Goal: Transaction & Acquisition: Purchase product/service

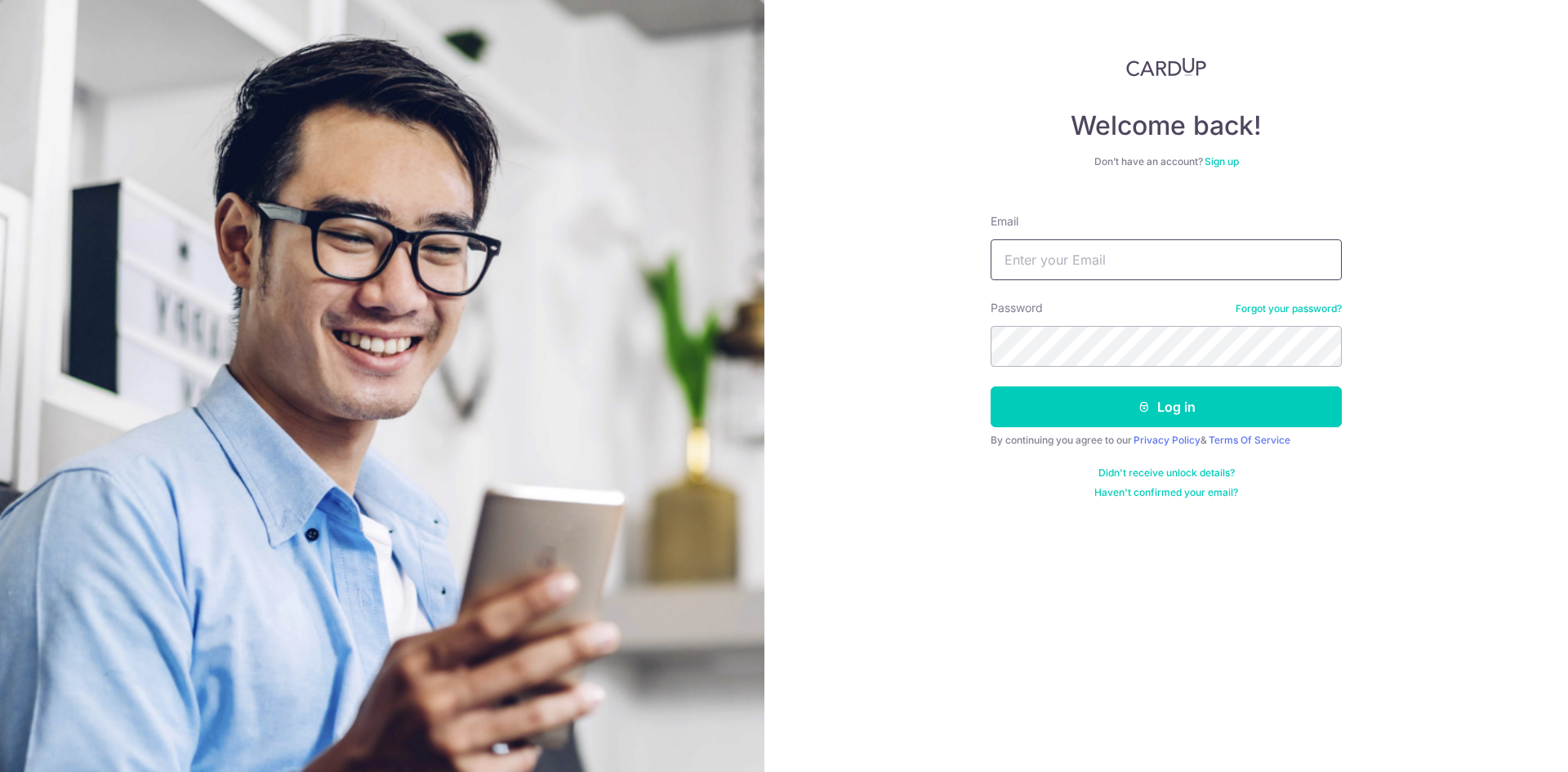
click at [1073, 265] on input "Email" at bounding box center [1166, 260] width 351 height 41
type input "[EMAIL_ADDRESS][DOMAIN_NAME]"
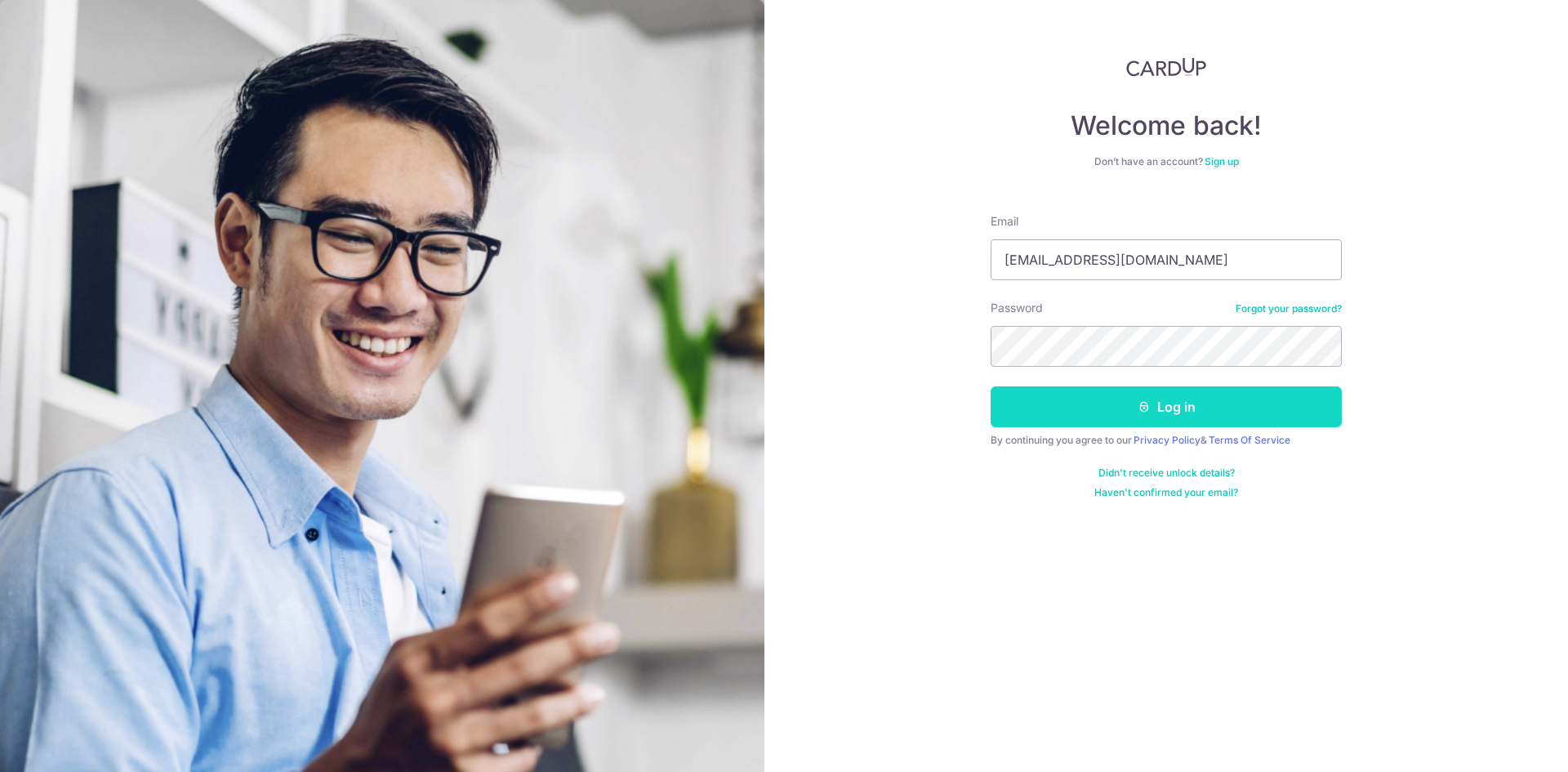
click at [1148, 416] on button "Log in" at bounding box center [1166, 406] width 351 height 41
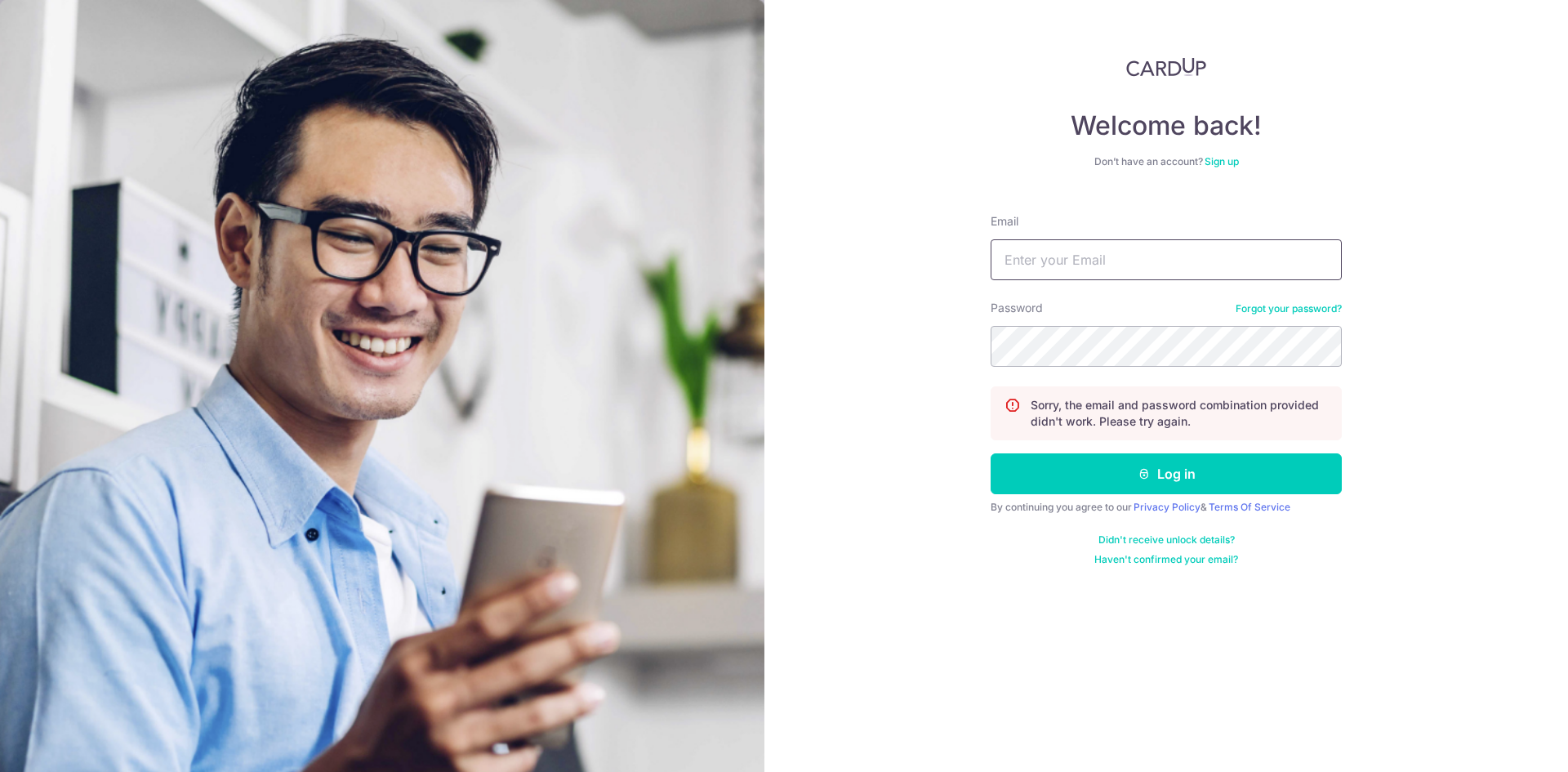
click at [1060, 264] on input "Email" at bounding box center [1166, 260] width 351 height 41
type input "[EMAIL_ADDRESS][DOMAIN_NAME]"
click at [991, 453] on button "Log in" at bounding box center [1166, 473] width 351 height 41
click at [1045, 259] on input "Email" at bounding box center [1166, 260] width 351 height 41
type input "tgtan23@yahoo.com.sg"
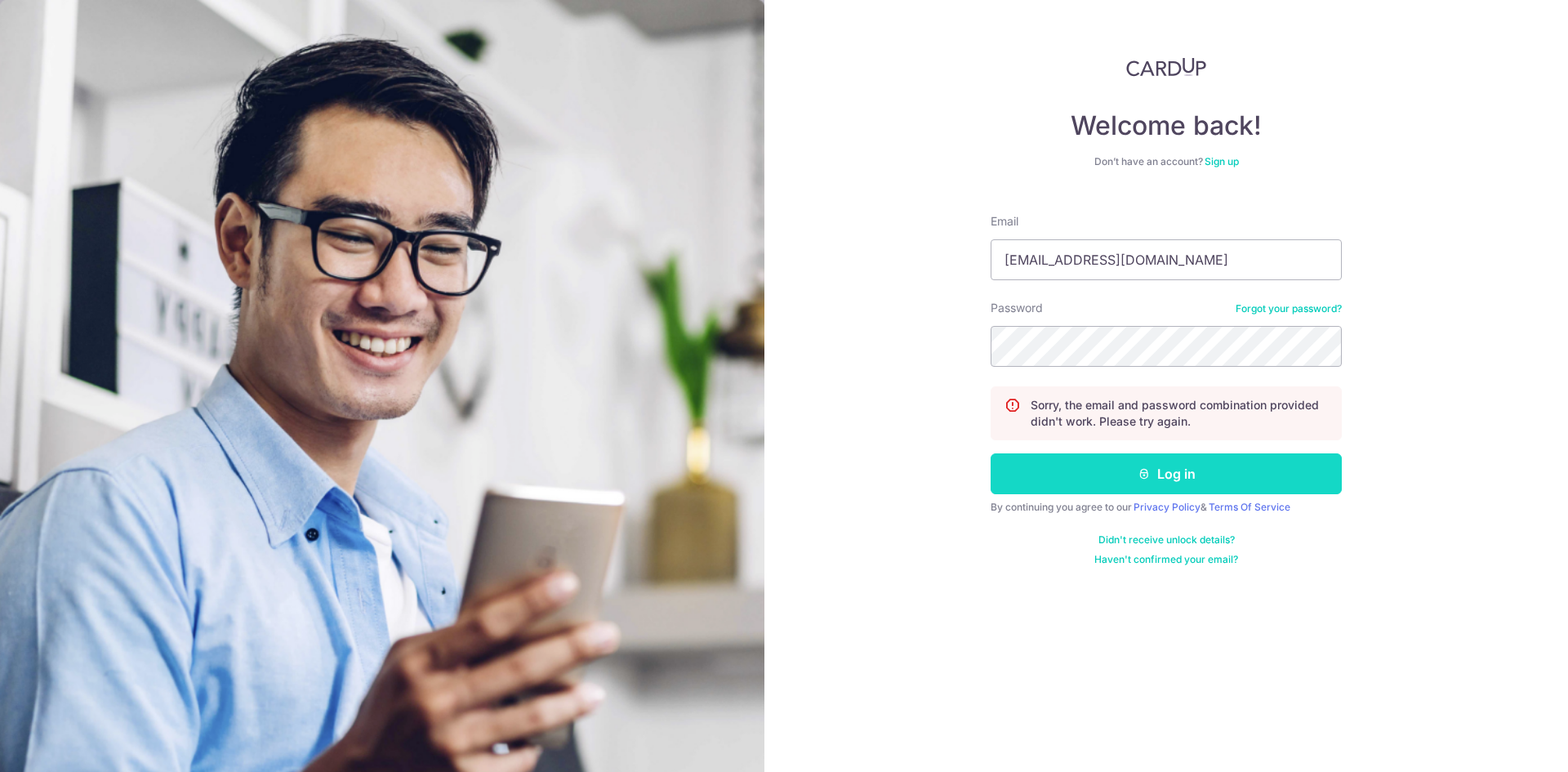
click at [1175, 487] on button "Log in" at bounding box center [1166, 473] width 351 height 41
click at [1175, 479] on button "Log in" at bounding box center [1166, 473] width 351 height 41
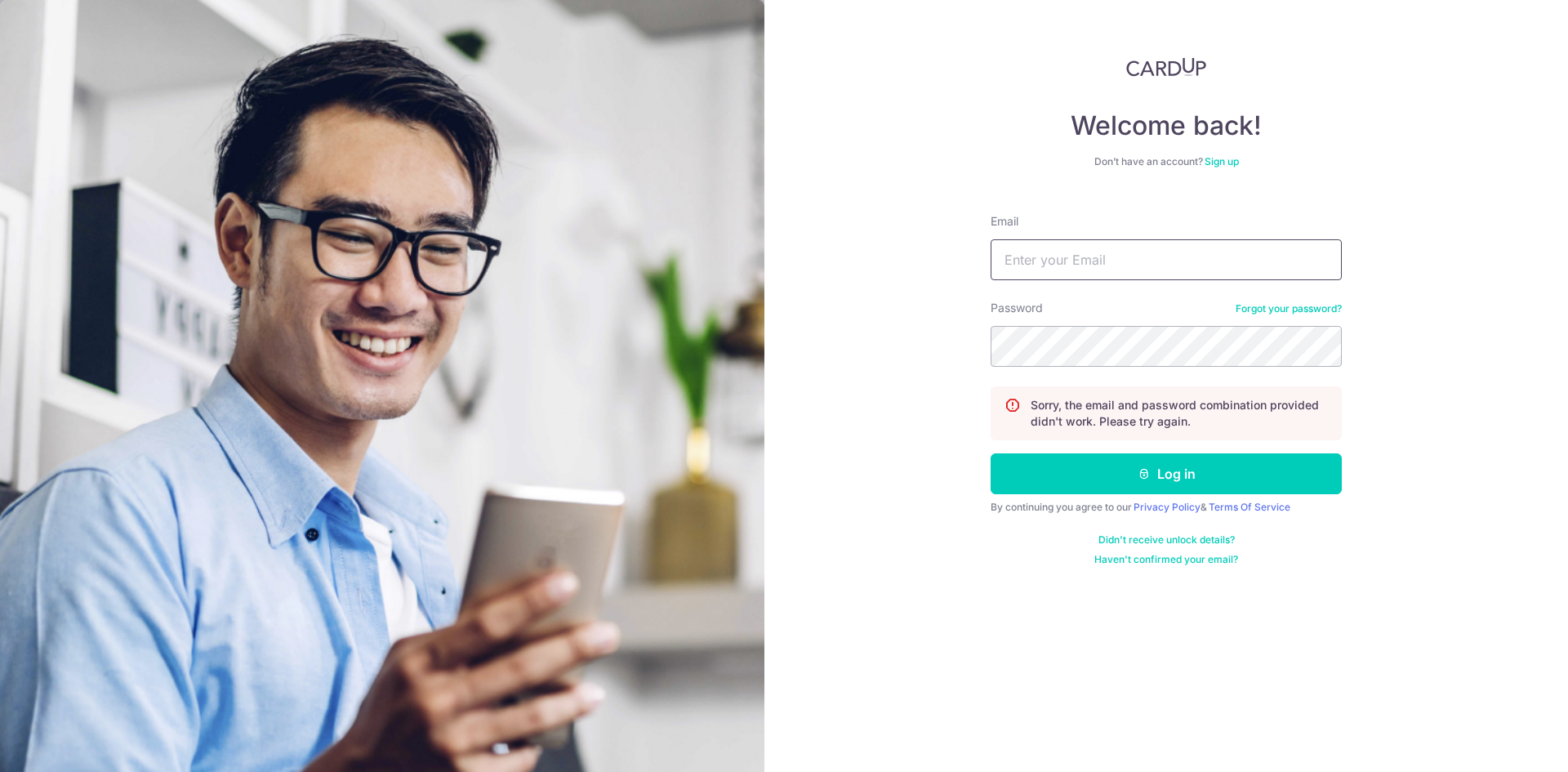
click at [1065, 268] on input "Email" at bounding box center [1166, 260] width 351 height 41
type input "[EMAIL_ADDRESS][DOMAIN_NAME]"
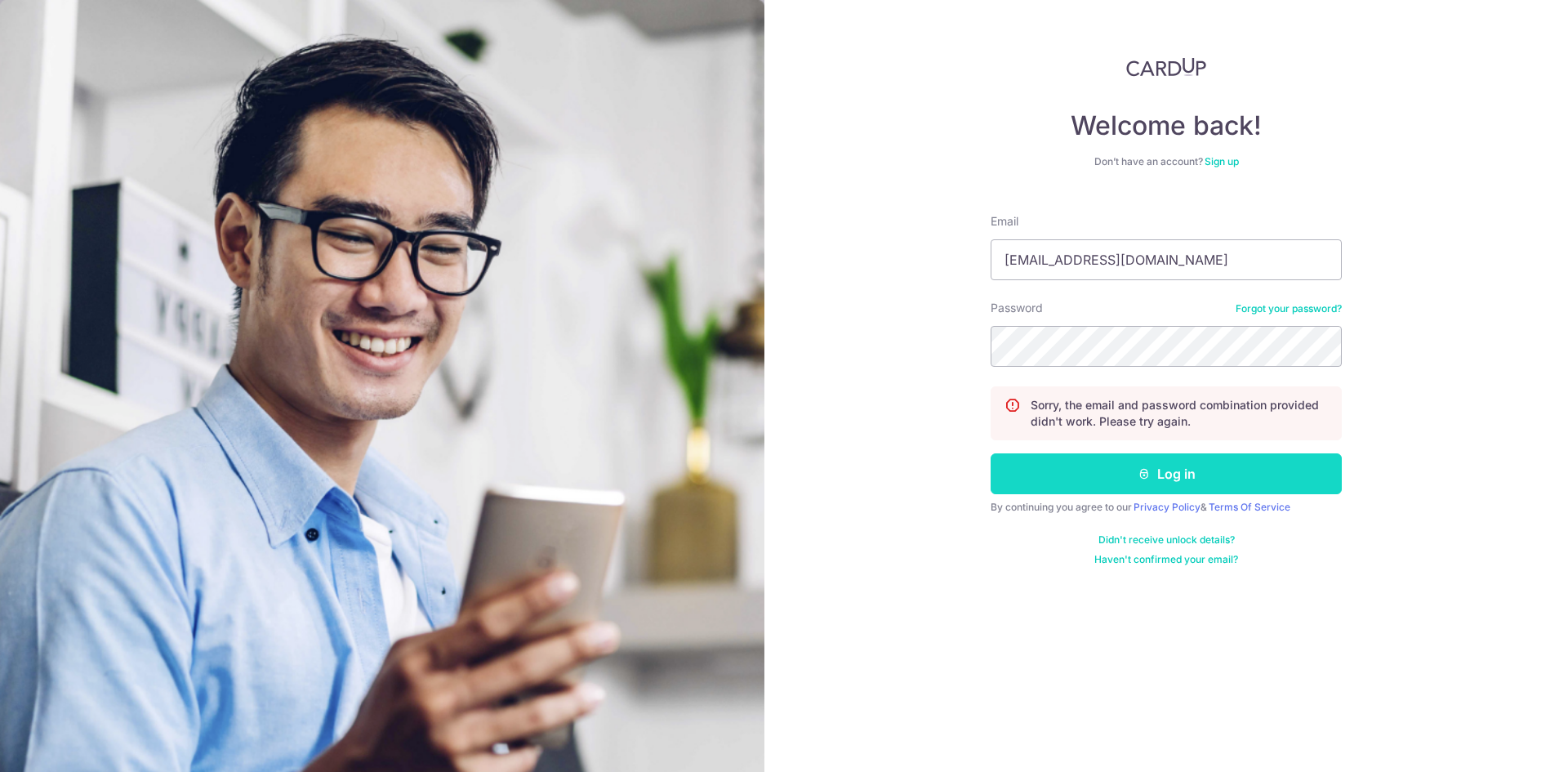
click at [1155, 478] on button "Log in" at bounding box center [1166, 473] width 351 height 41
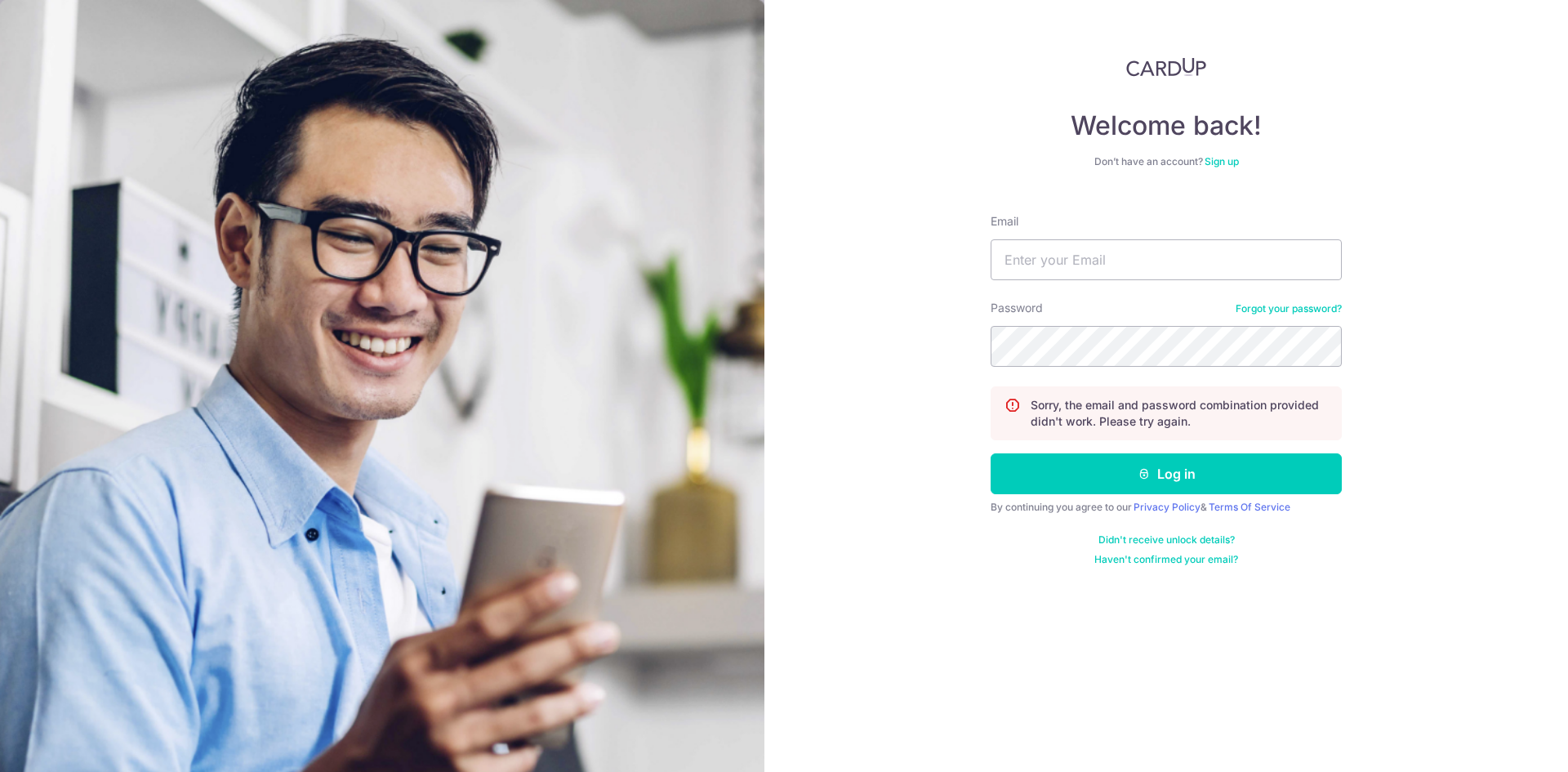
click at [1261, 307] on link "Forgot your password?" at bounding box center [1289, 309] width 107 height 13
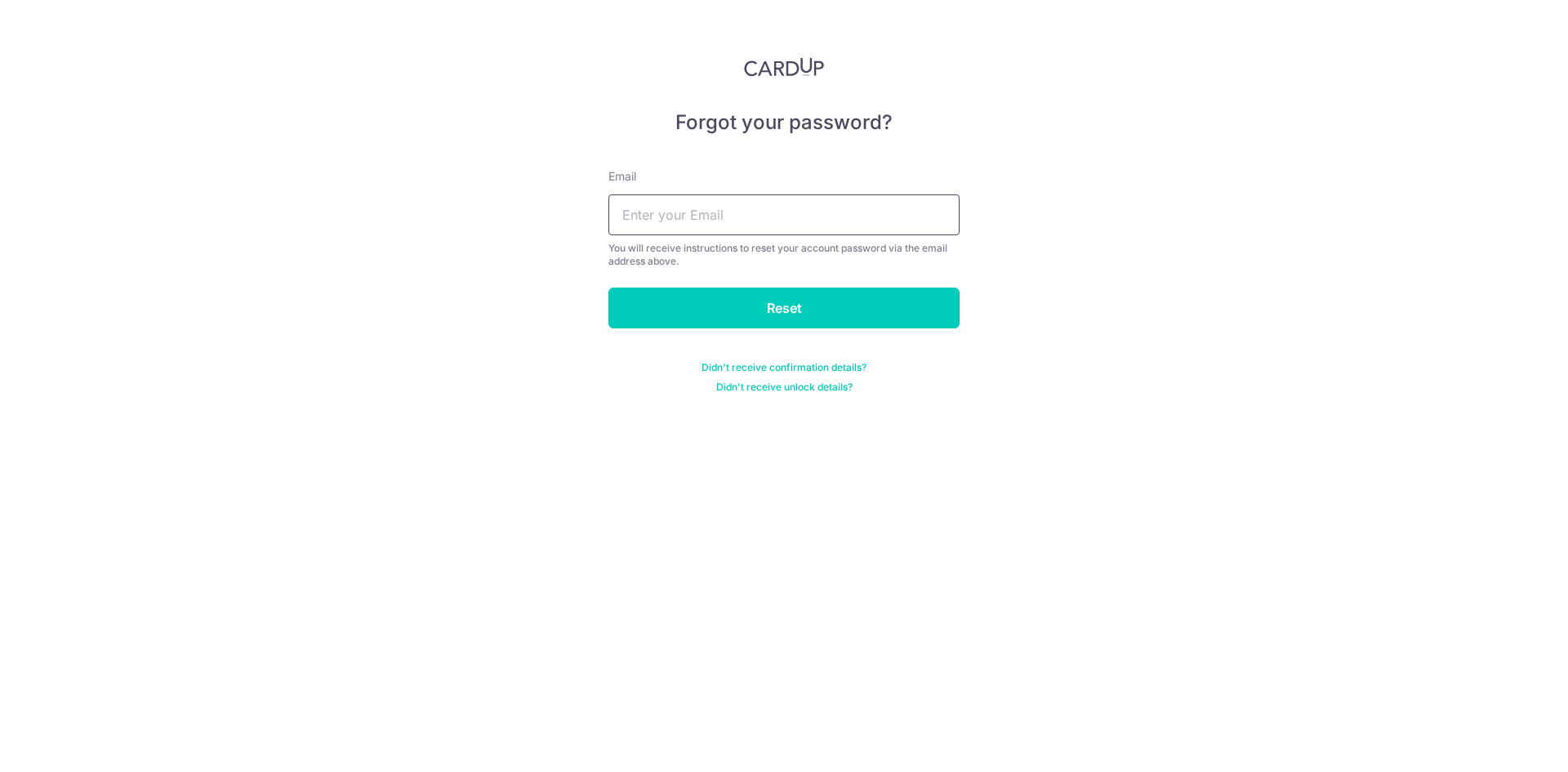
click at [659, 223] on input "text" at bounding box center [784, 214] width 351 height 41
type input "susanlengmy@yahoo.com.sg"
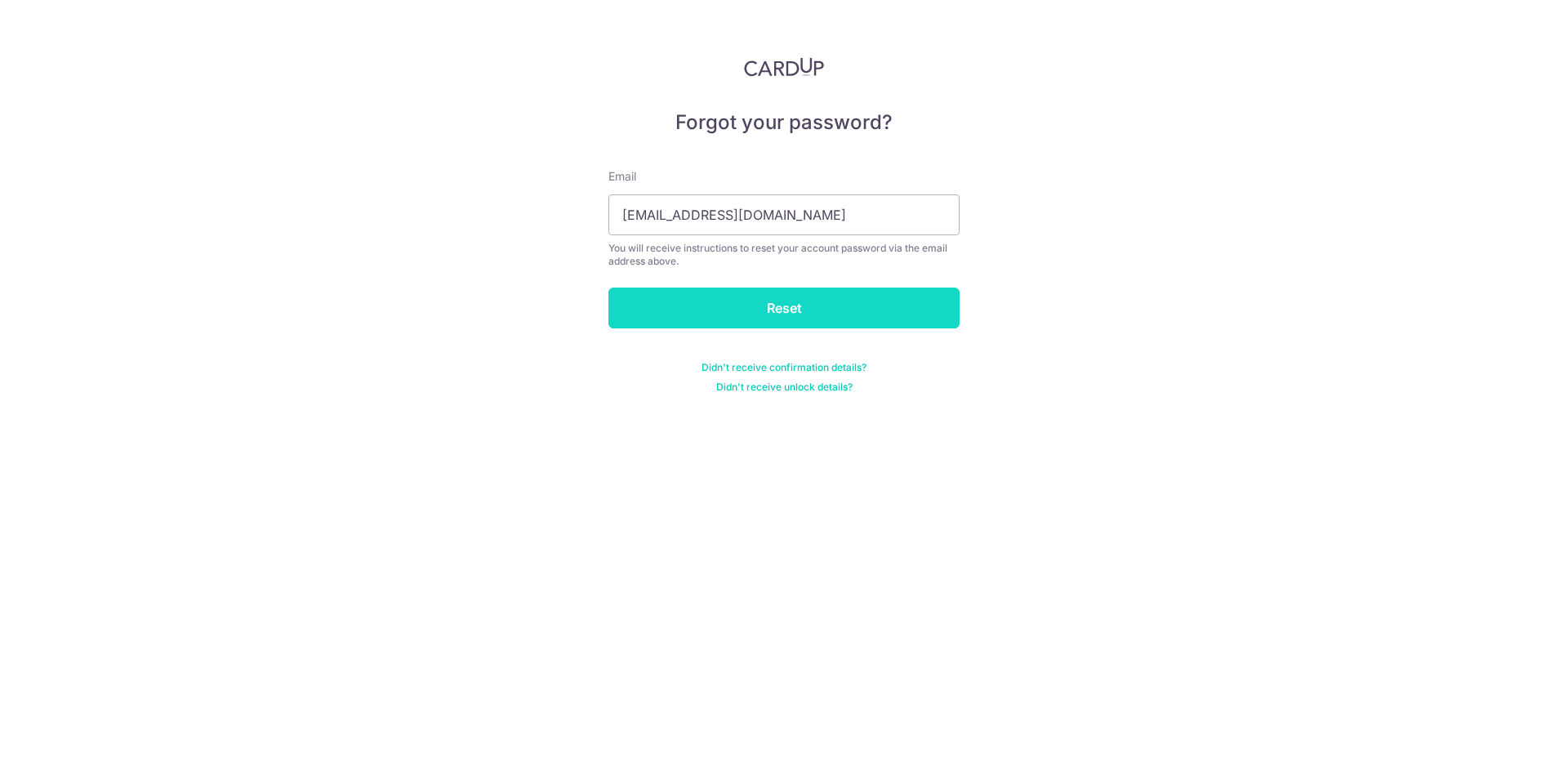
click at [780, 312] on input "Reset" at bounding box center [784, 308] width 351 height 41
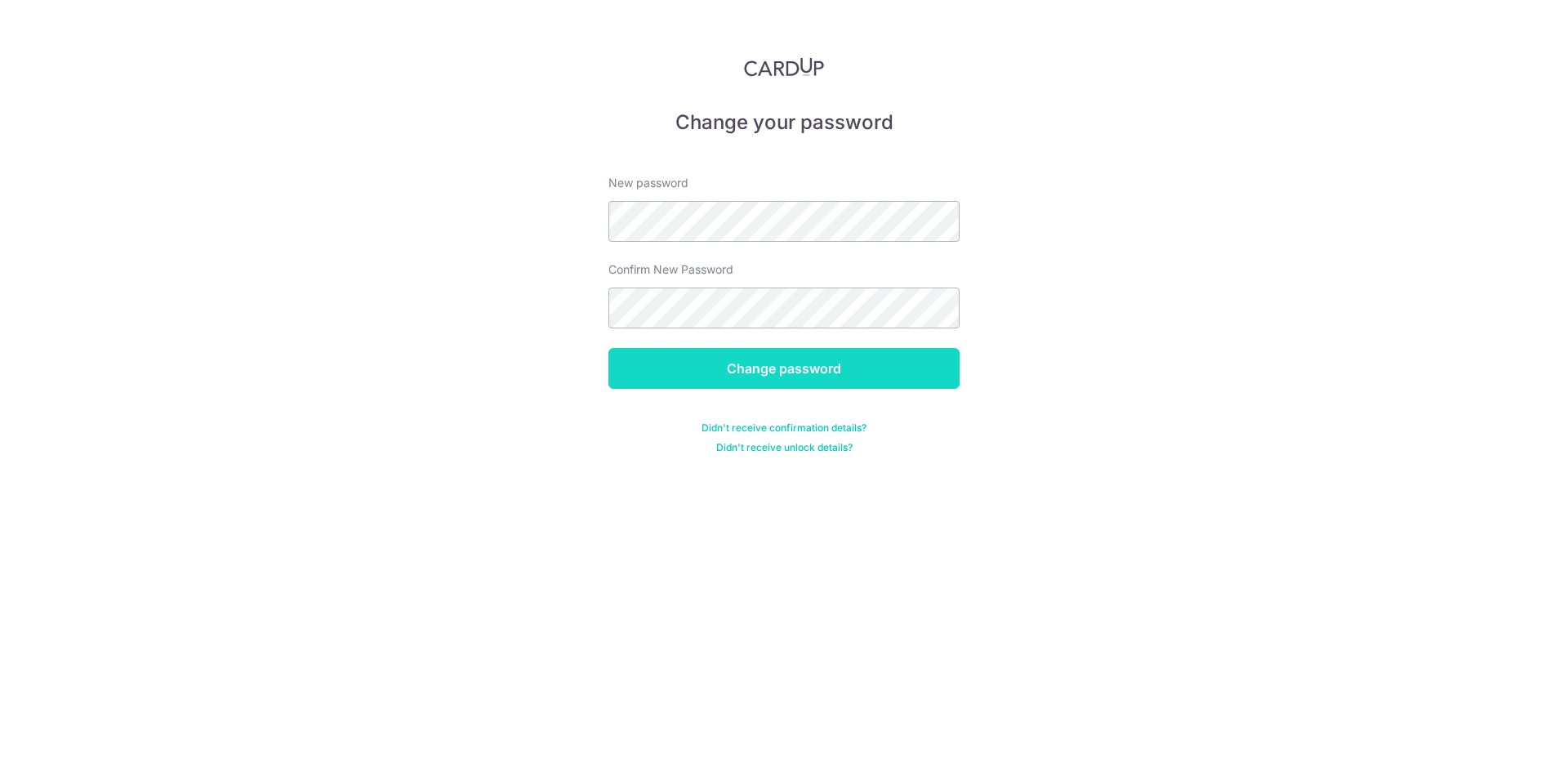
click at [740, 368] on input "Change password" at bounding box center [784, 368] width 351 height 41
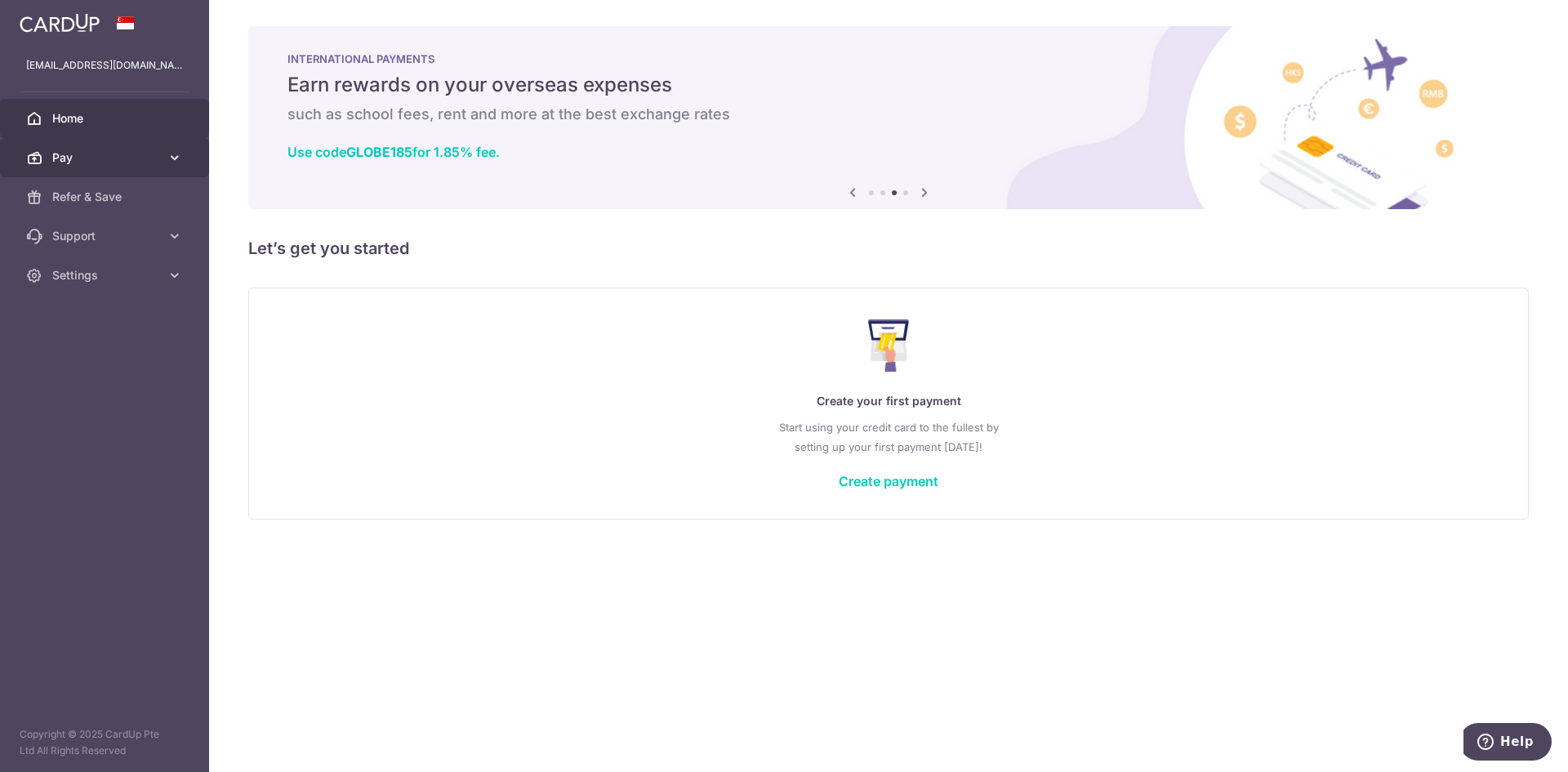
click at [169, 160] on icon at bounding box center [175, 157] width 16 height 16
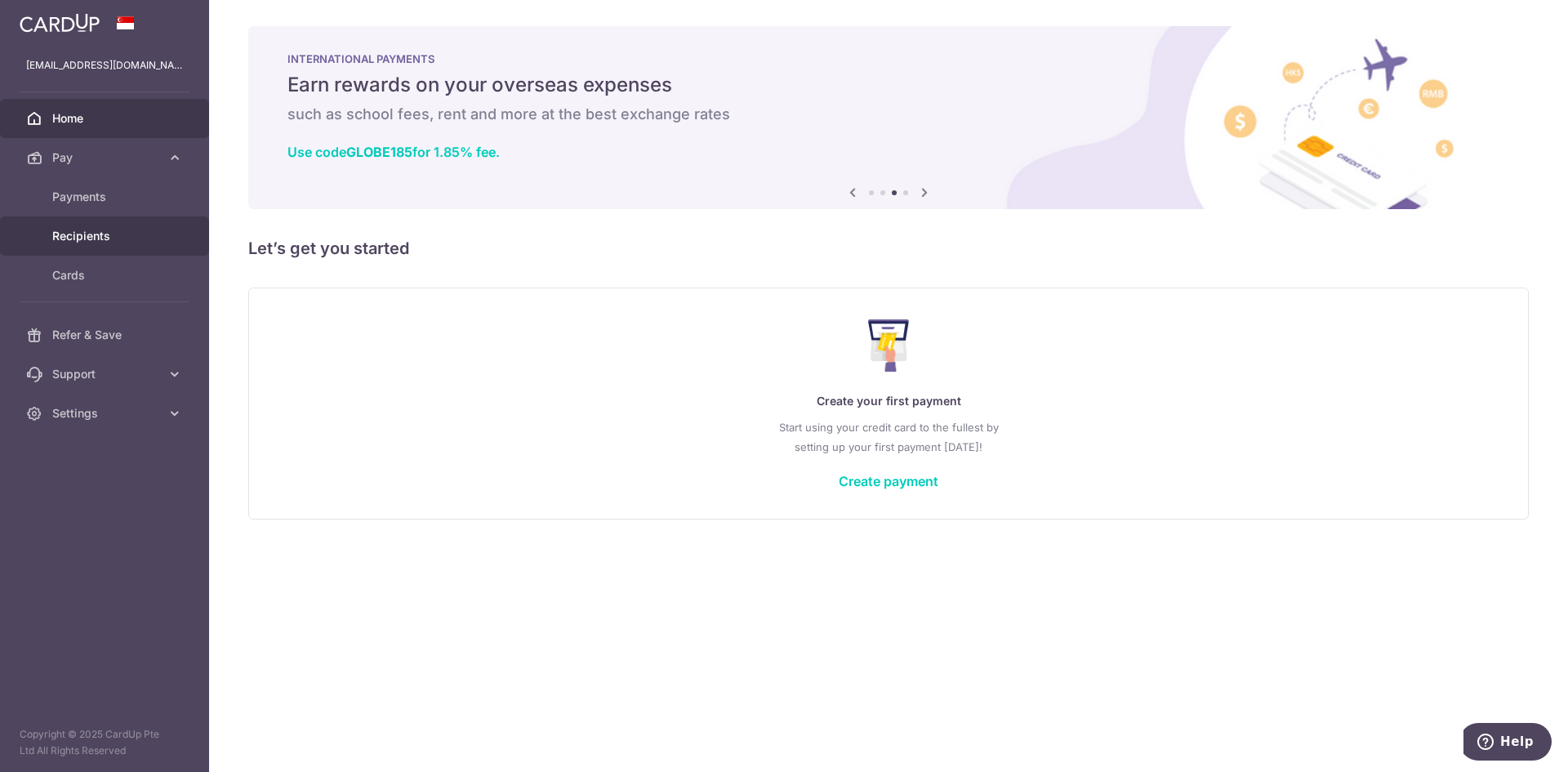
click at [98, 236] on span "Recipients" at bounding box center [106, 236] width 108 height 16
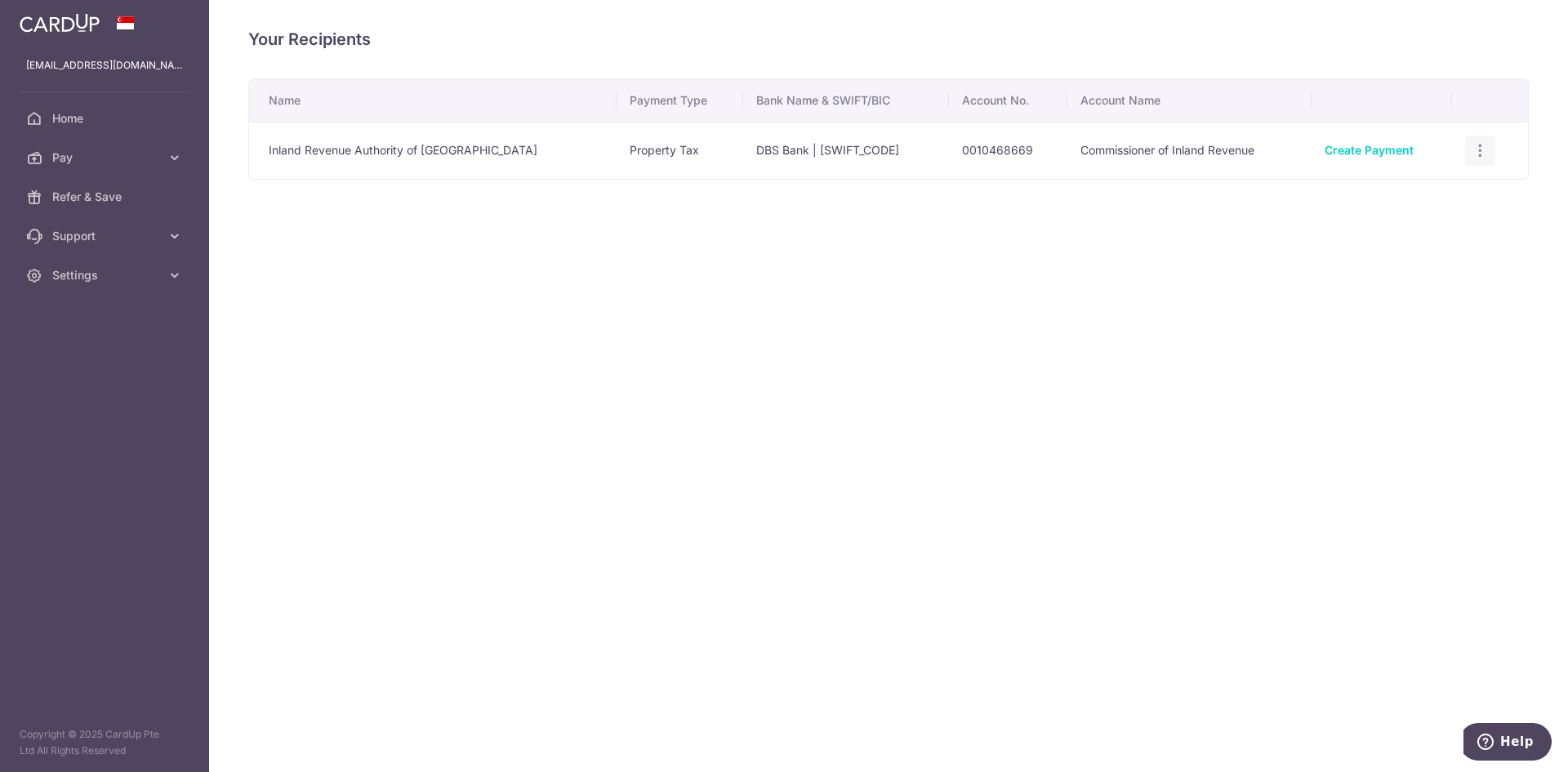
click at [1474, 149] on icon "button" at bounding box center [1480, 151] width 17 height 17
click at [1045, 313] on div "Your Recipients Name Payment Type Bank Name & SWIFT/BIC Account No. Account Nam…" at bounding box center [889, 386] width 1359 height 772
click at [179, 162] on icon at bounding box center [175, 157] width 16 height 16
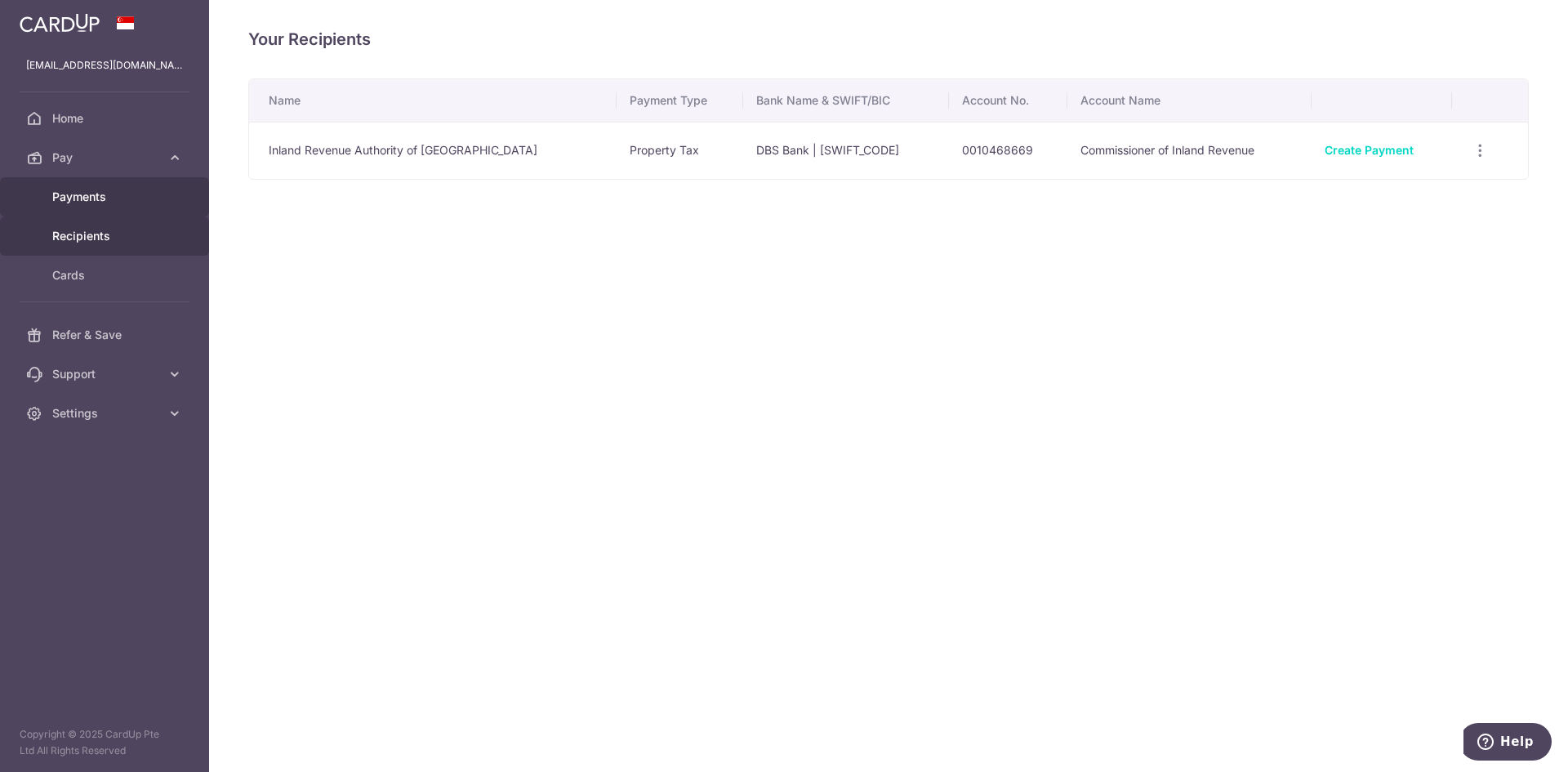
click at [94, 203] on span "Payments" at bounding box center [106, 196] width 108 height 16
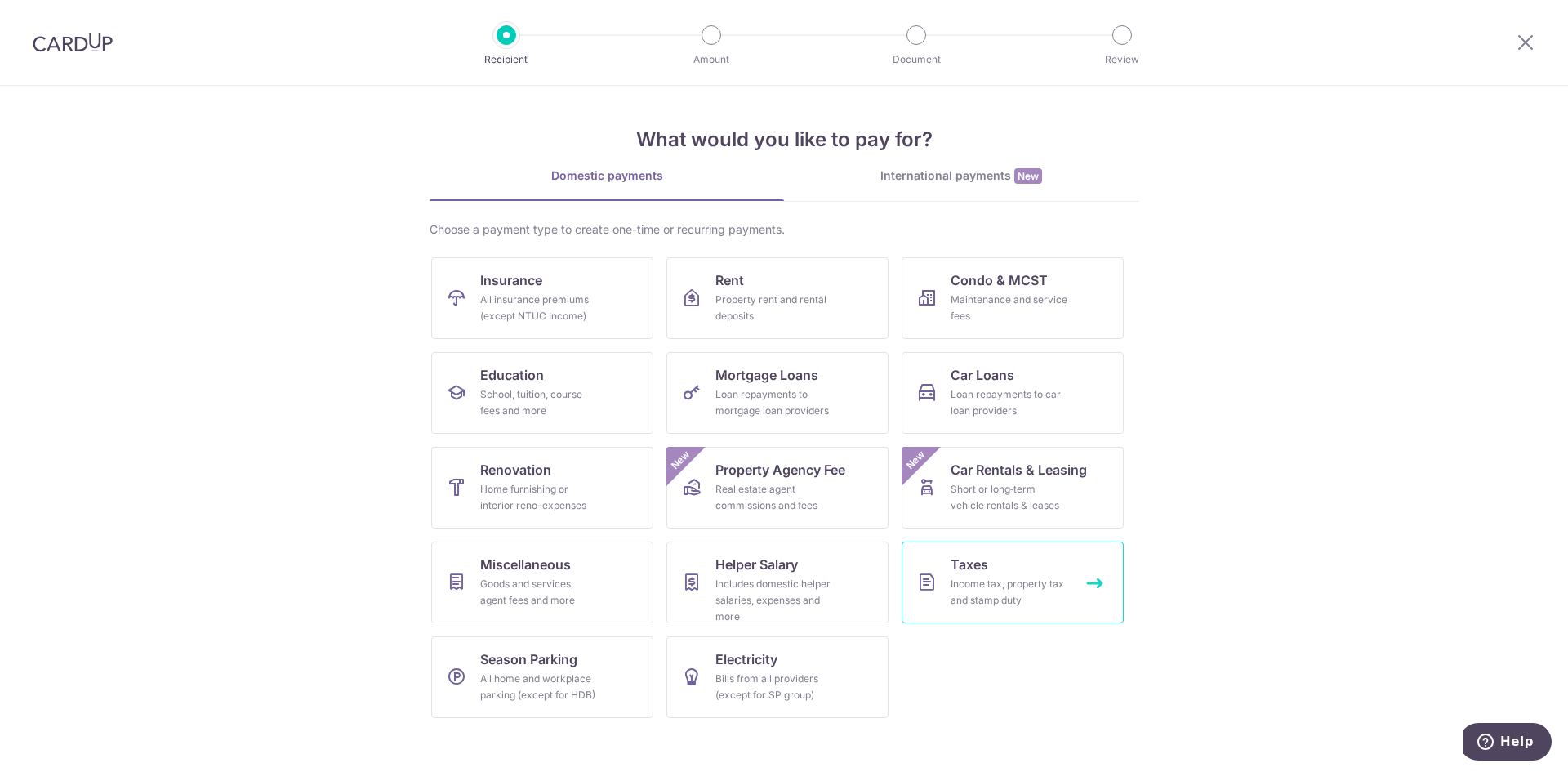
click at [1006, 598] on div "Income tax, property tax and stamp duty" at bounding box center [1009, 592] width 118 height 33
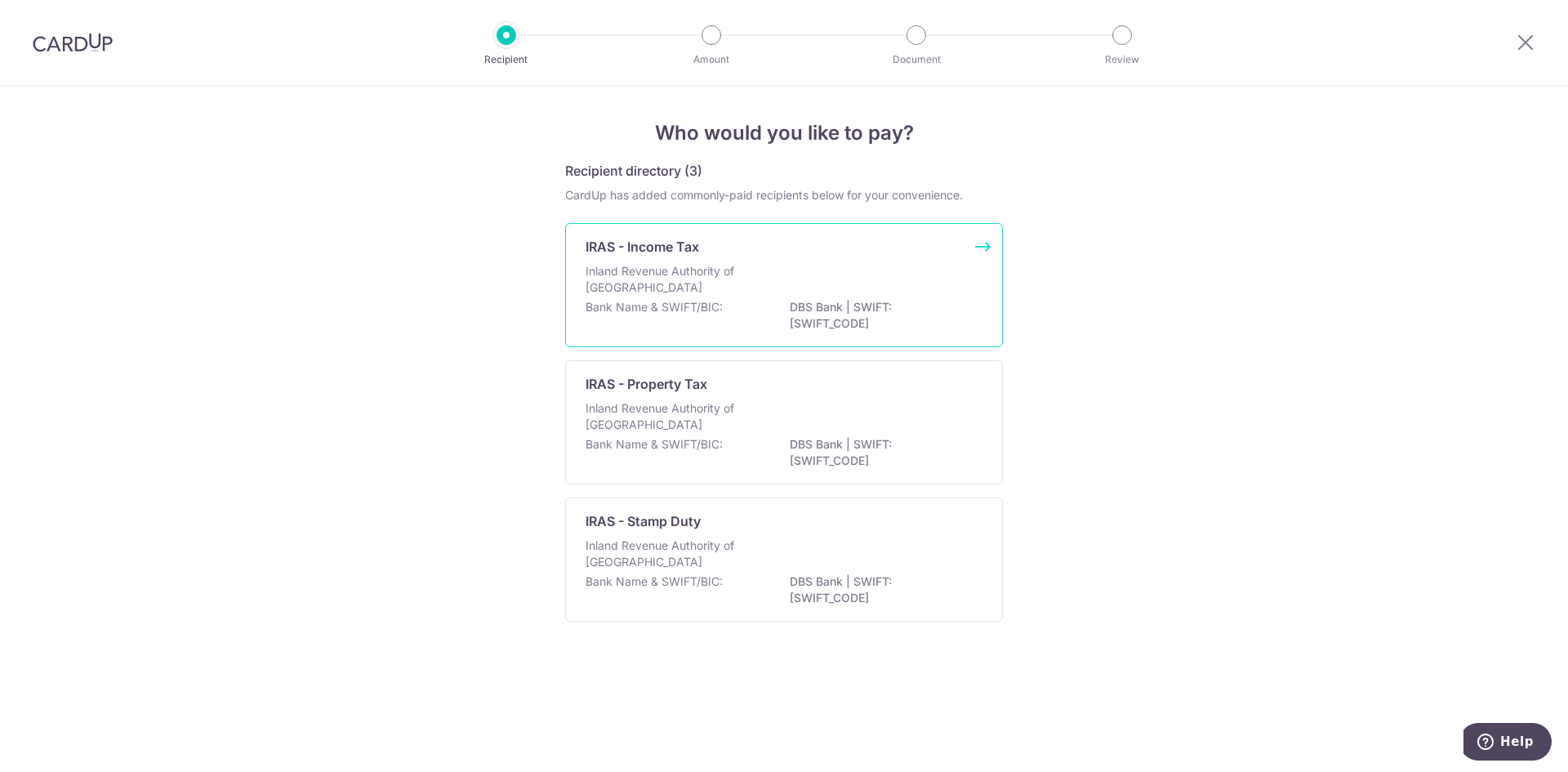
click at [692, 291] on p "Inland Revenue Authority of Singapore" at bounding box center [673, 279] width 174 height 33
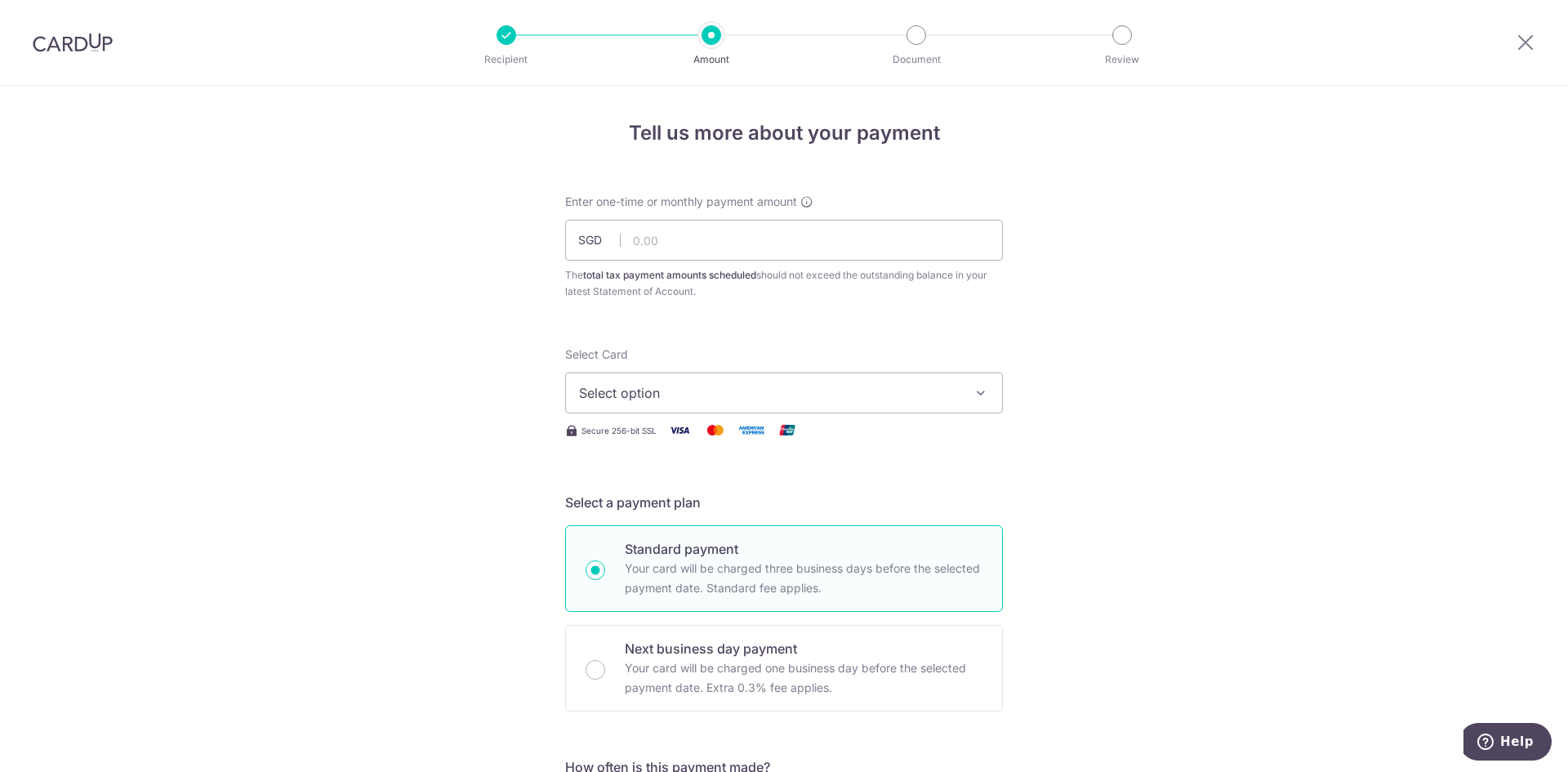
click at [938, 388] on span "Select option" at bounding box center [769, 393] width 380 height 20
click at [619, 442] on span "Add credit card" at bounding box center [798, 438] width 380 height 16
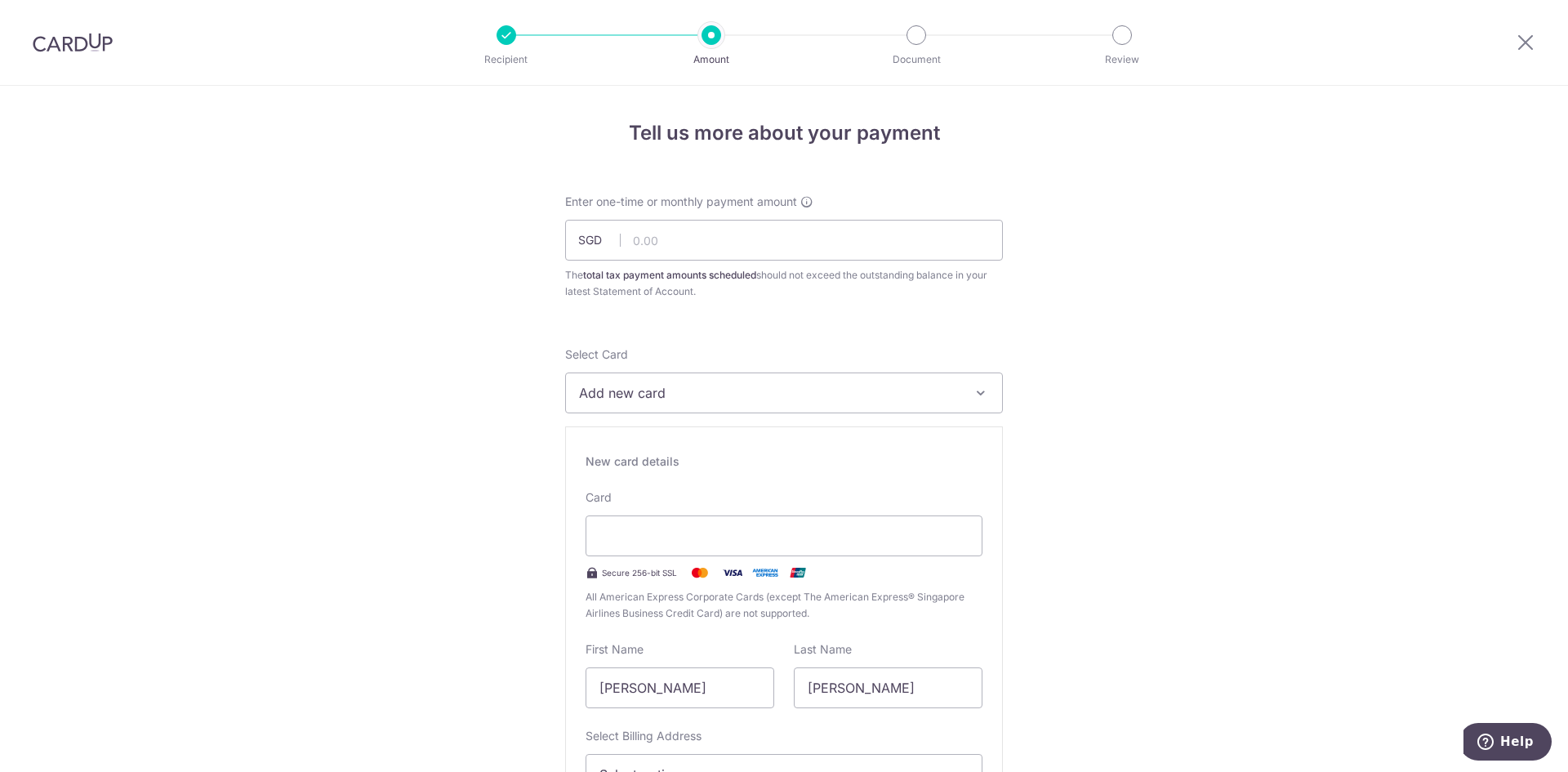
click at [757, 400] on span "Add new card" at bounding box center [769, 393] width 380 height 20
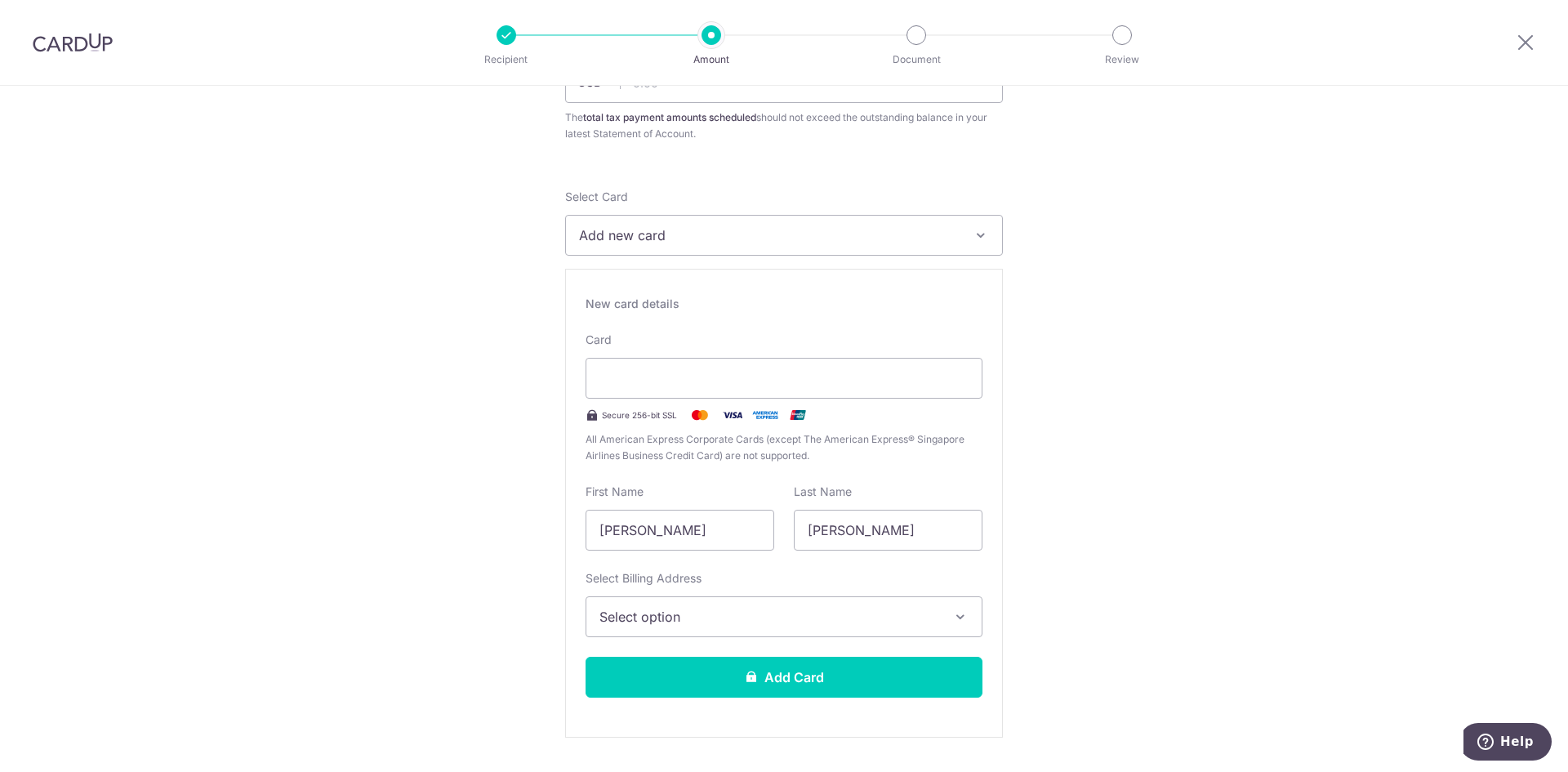
scroll to position [163, 0]
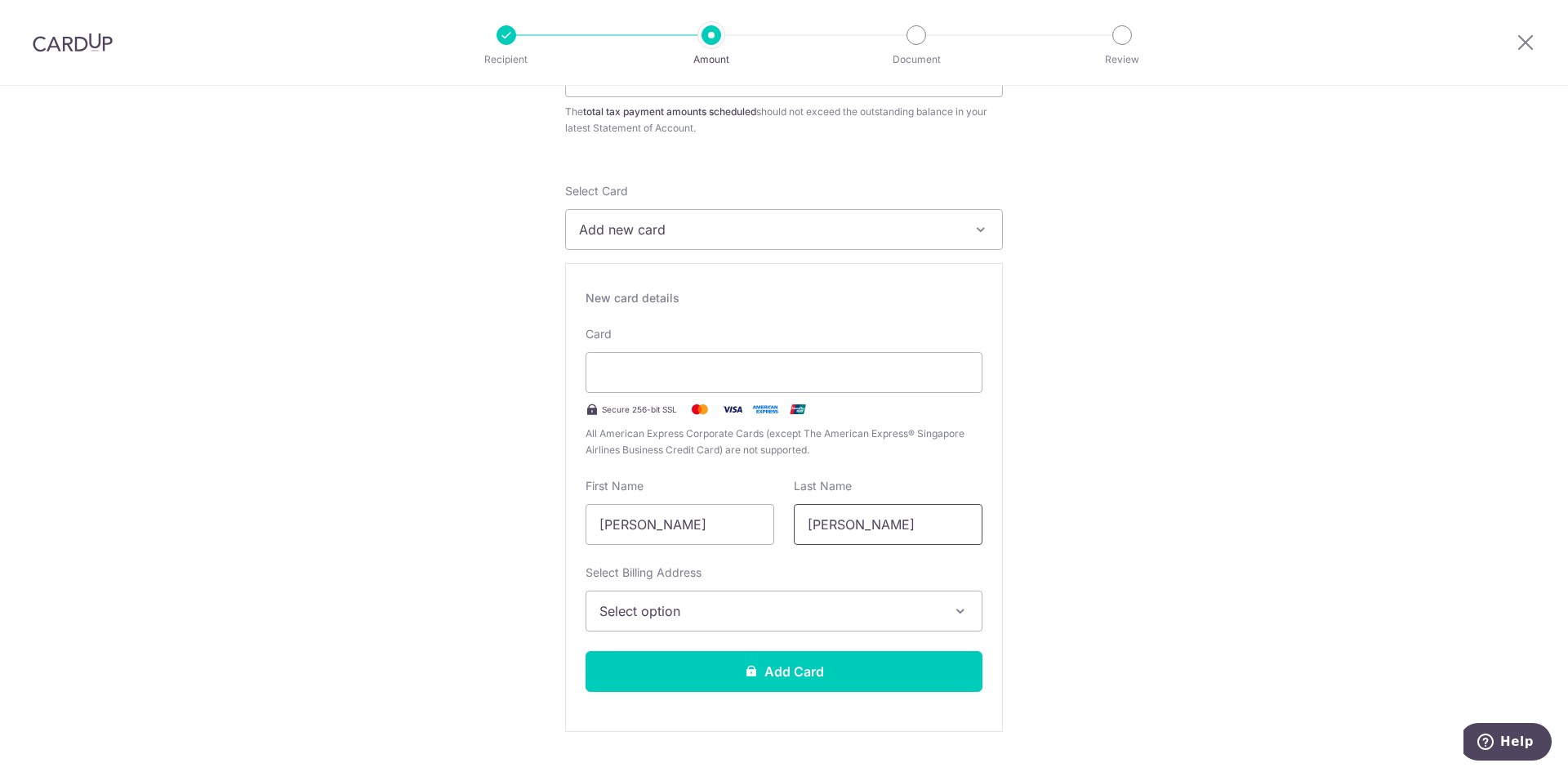
click at [857, 524] on input "[PERSON_NAME]" at bounding box center [888, 524] width 189 height 41
type input "S"
type input "l"
type input "LENG"
click at [738, 529] on input "[PERSON_NAME]" at bounding box center [680, 524] width 189 height 41
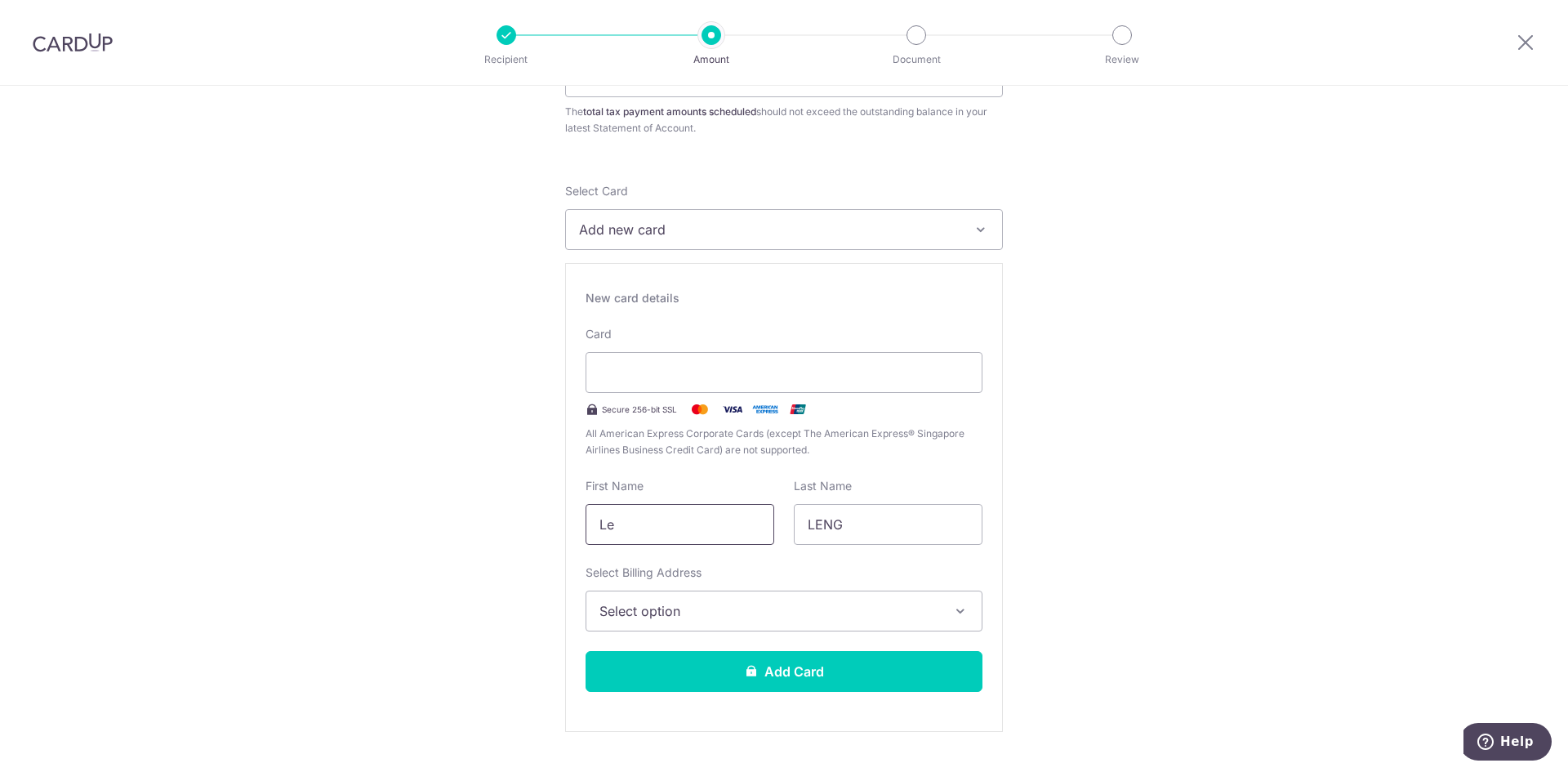
type input "L"
type input "SUSAN"
click at [877, 613] on span "Select option" at bounding box center [769, 611] width 340 height 20
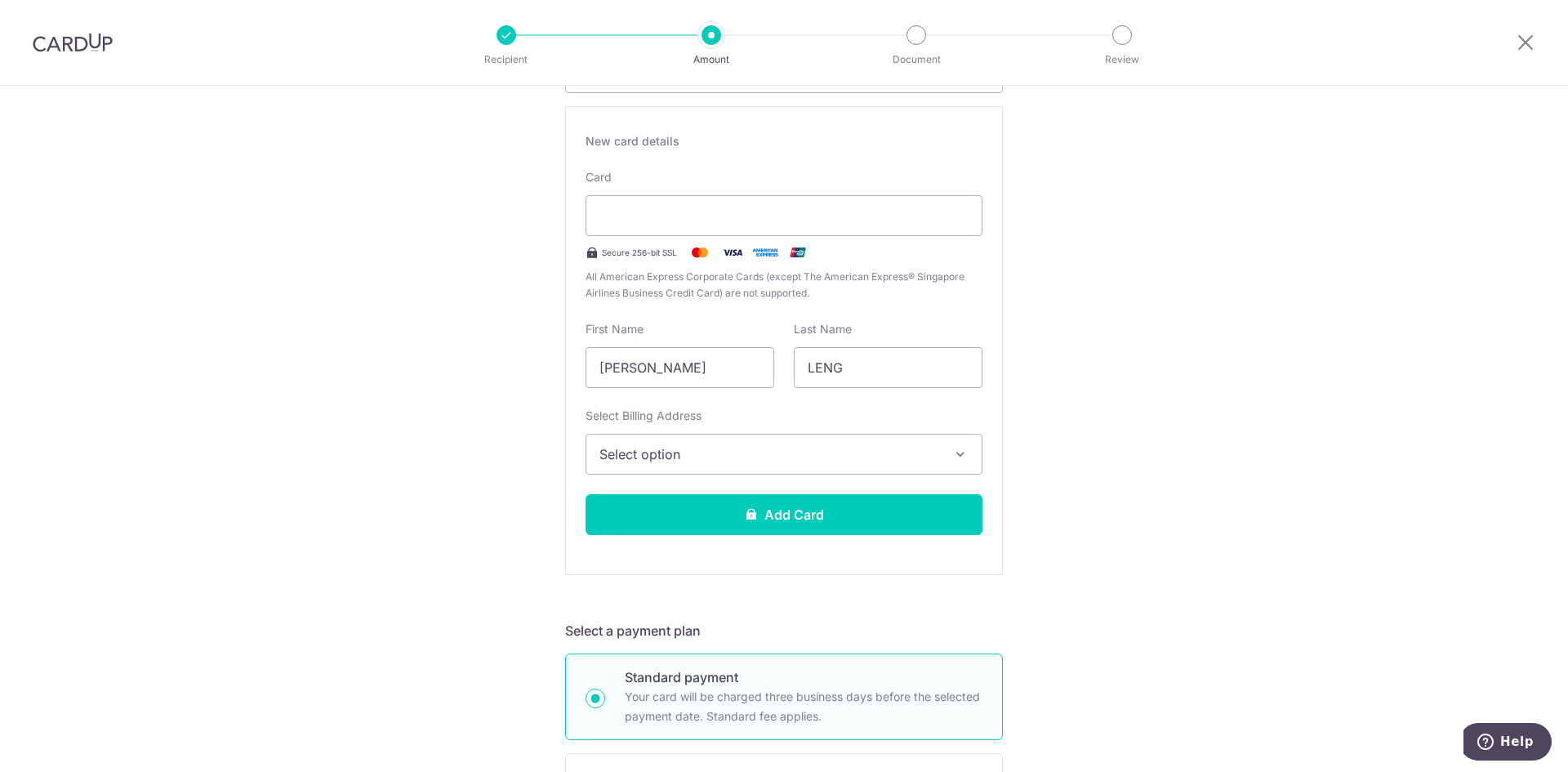
scroll to position [327, 0]
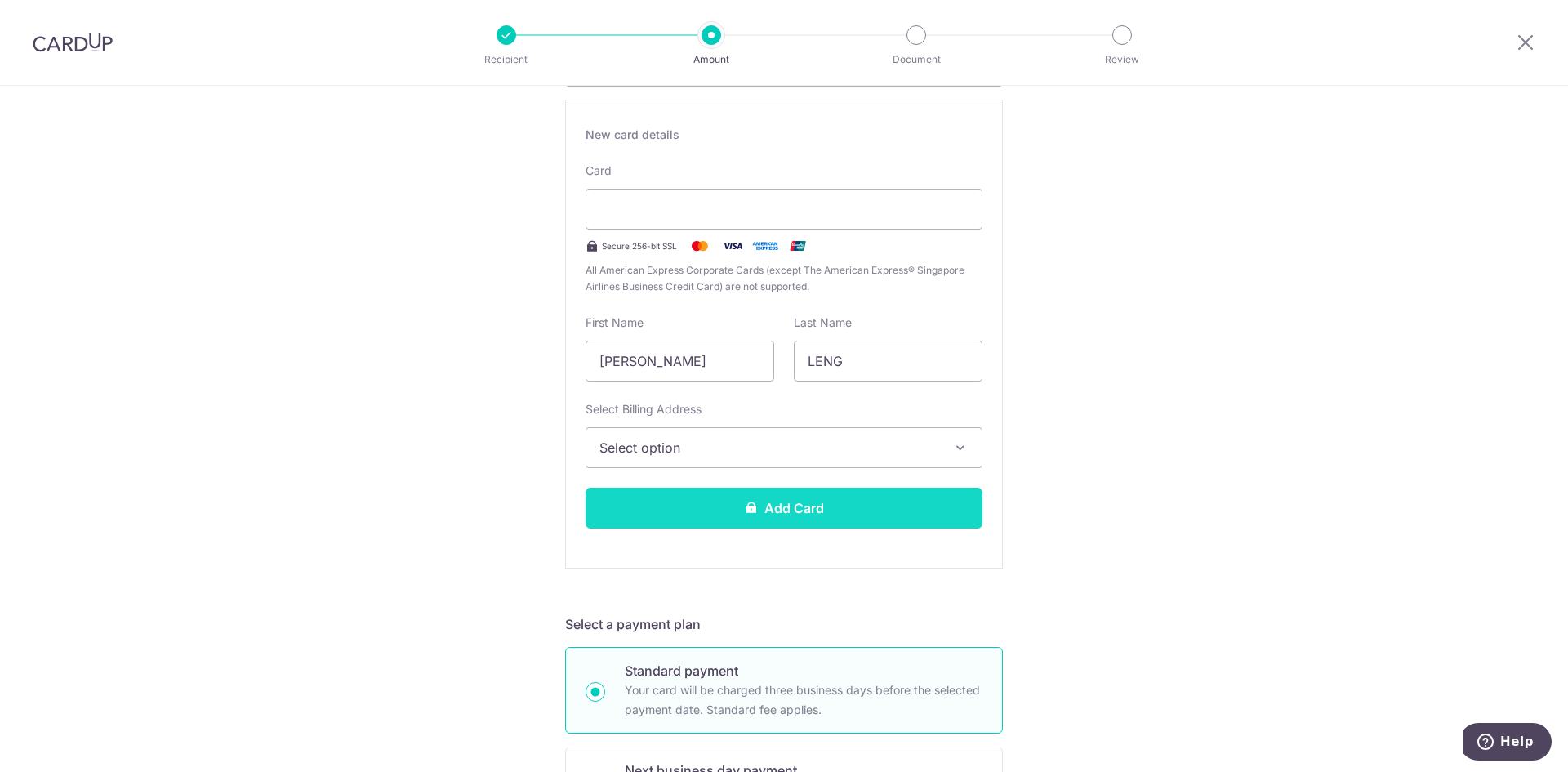
click at [775, 513] on button "Add Card" at bounding box center [784, 508] width 397 height 41
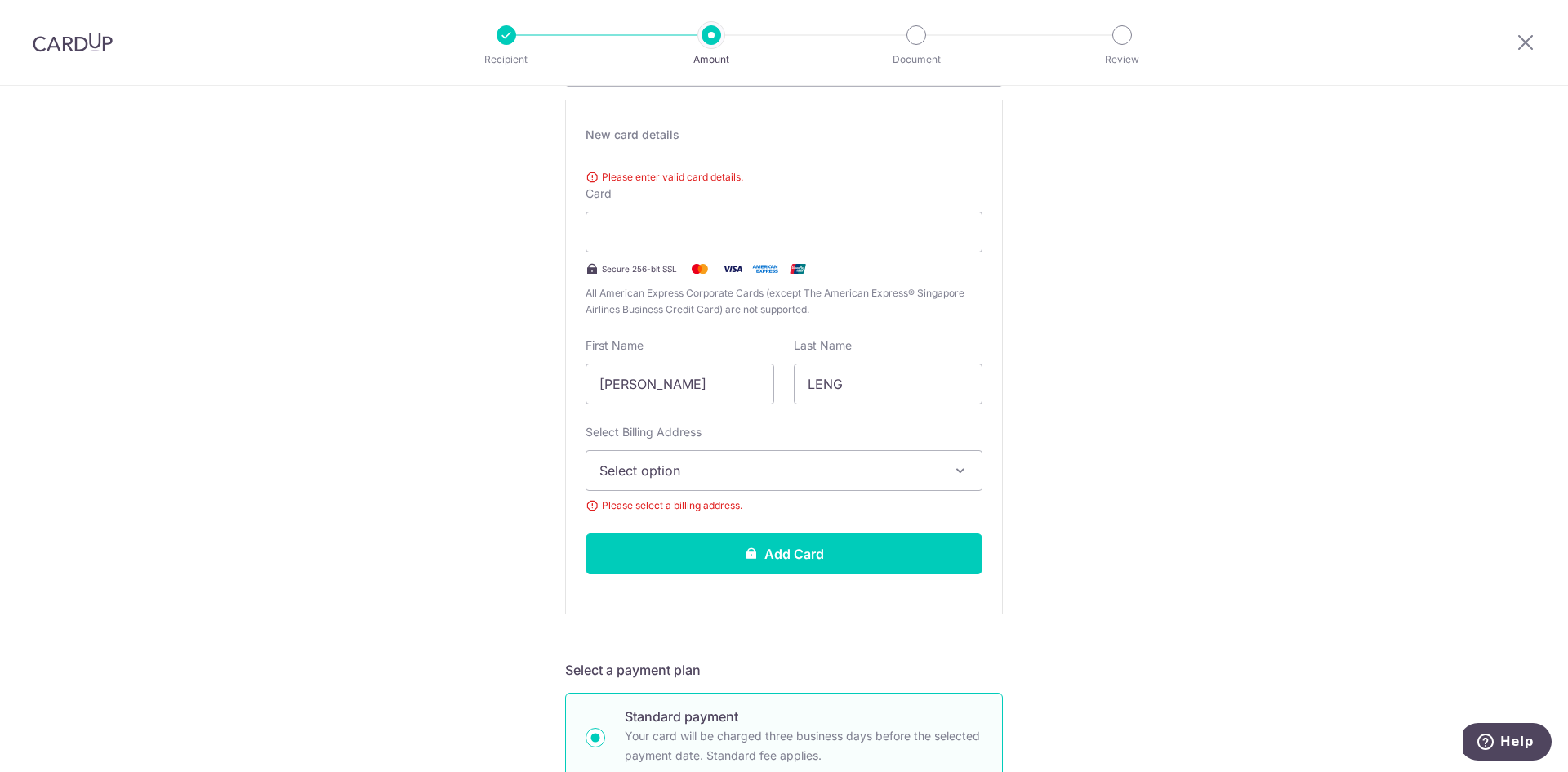
click at [774, 473] on span "Select option" at bounding box center [769, 470] width 340 height 20
click at [721, 470] on span "Select option" at bounding box center [769, 470] width 340 height 20
click at [599, 462] on span "Select option" at bounding box center [769, 470] width 340 height 20
click at [670, 517] on span "Add Billing Address" at bounding box center [799, 515] width 340 height 16
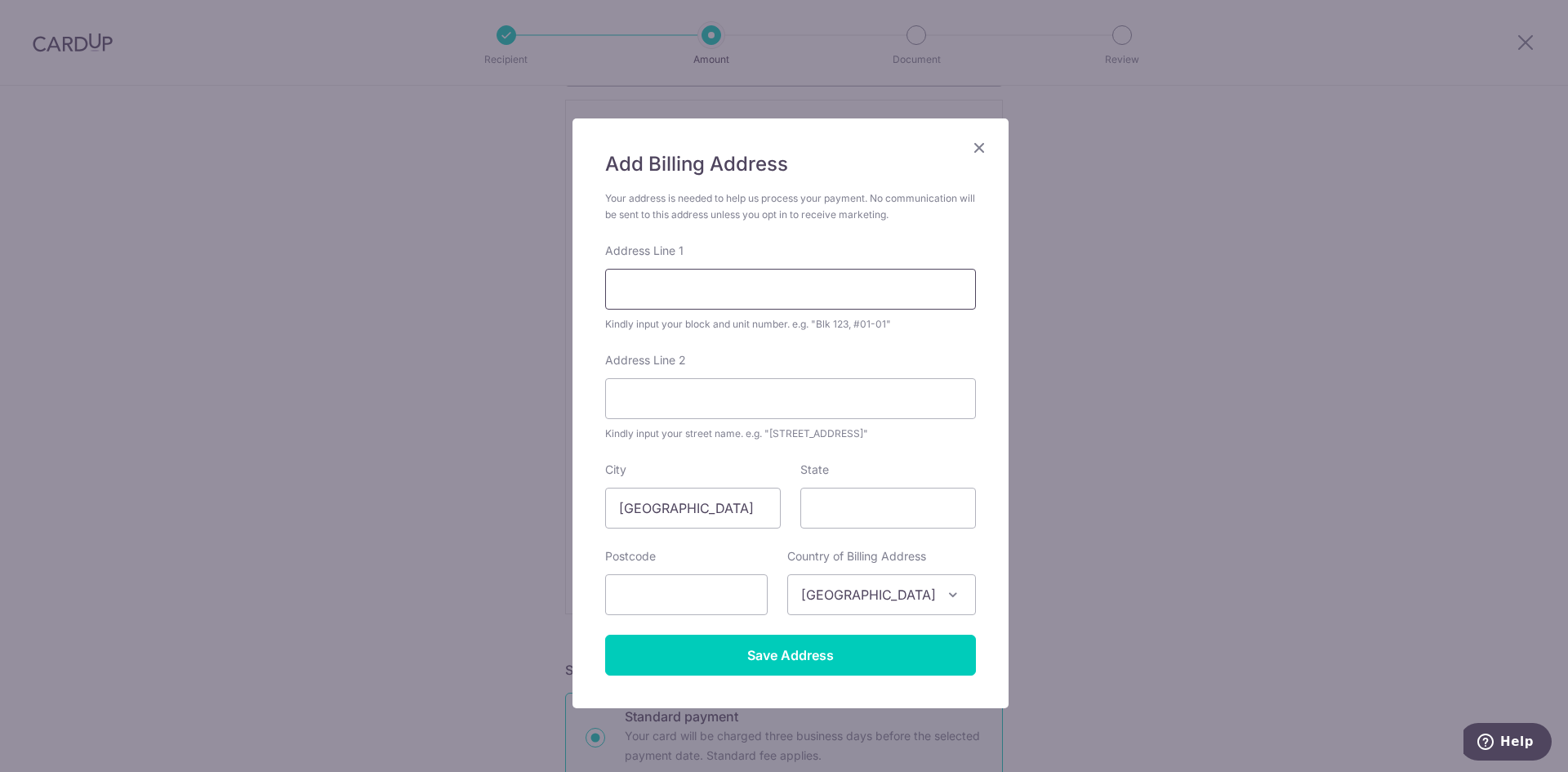
click at [645, 296] on input "Address Line 1" at bounding box center [790, 289] width 371 height 41
type input "71 Thong Soon Green"
type input "787377"
click at [808, 654] on input "Save Address" at bounding box center [790, 655] width 371 height 41
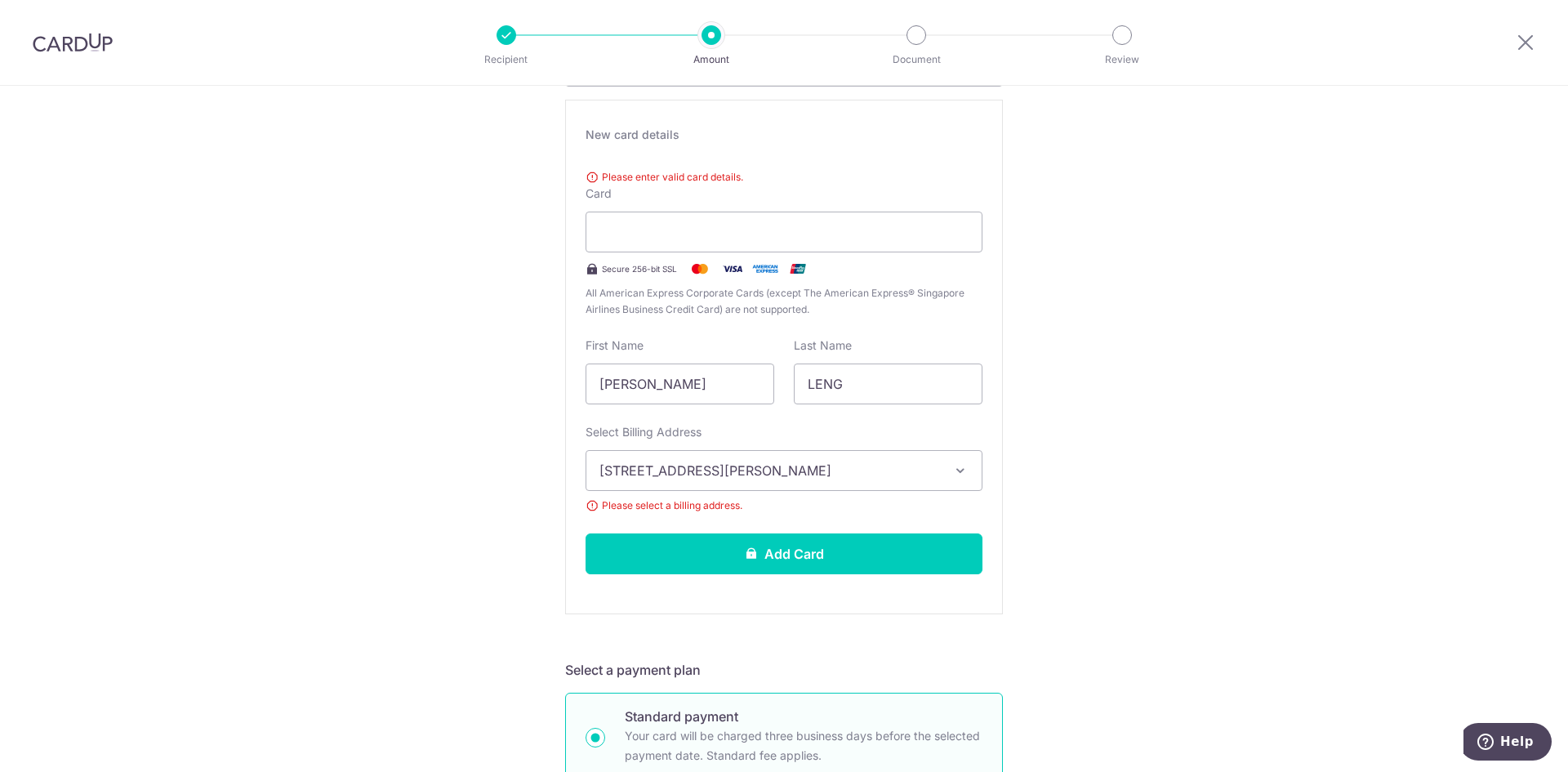
click at [952, 471] on icon "button" at bounding box center [959, 470] width 16 height 16
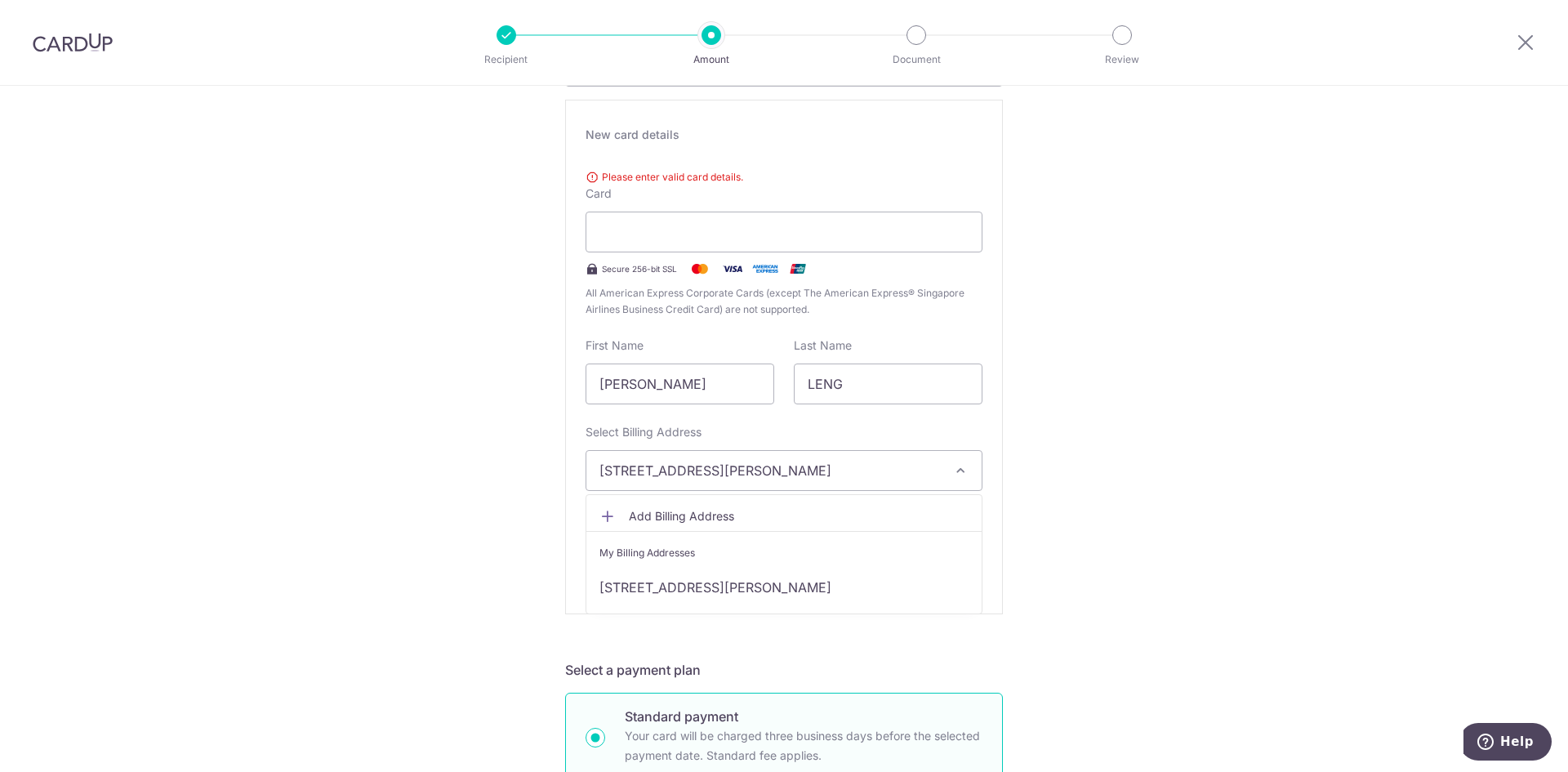
click at [1109, 497] on div "Tell us more about your payment Enter one-time or monthly payment amount SGD Th…" at bounding box center [784, 764] width 1568 height 2011
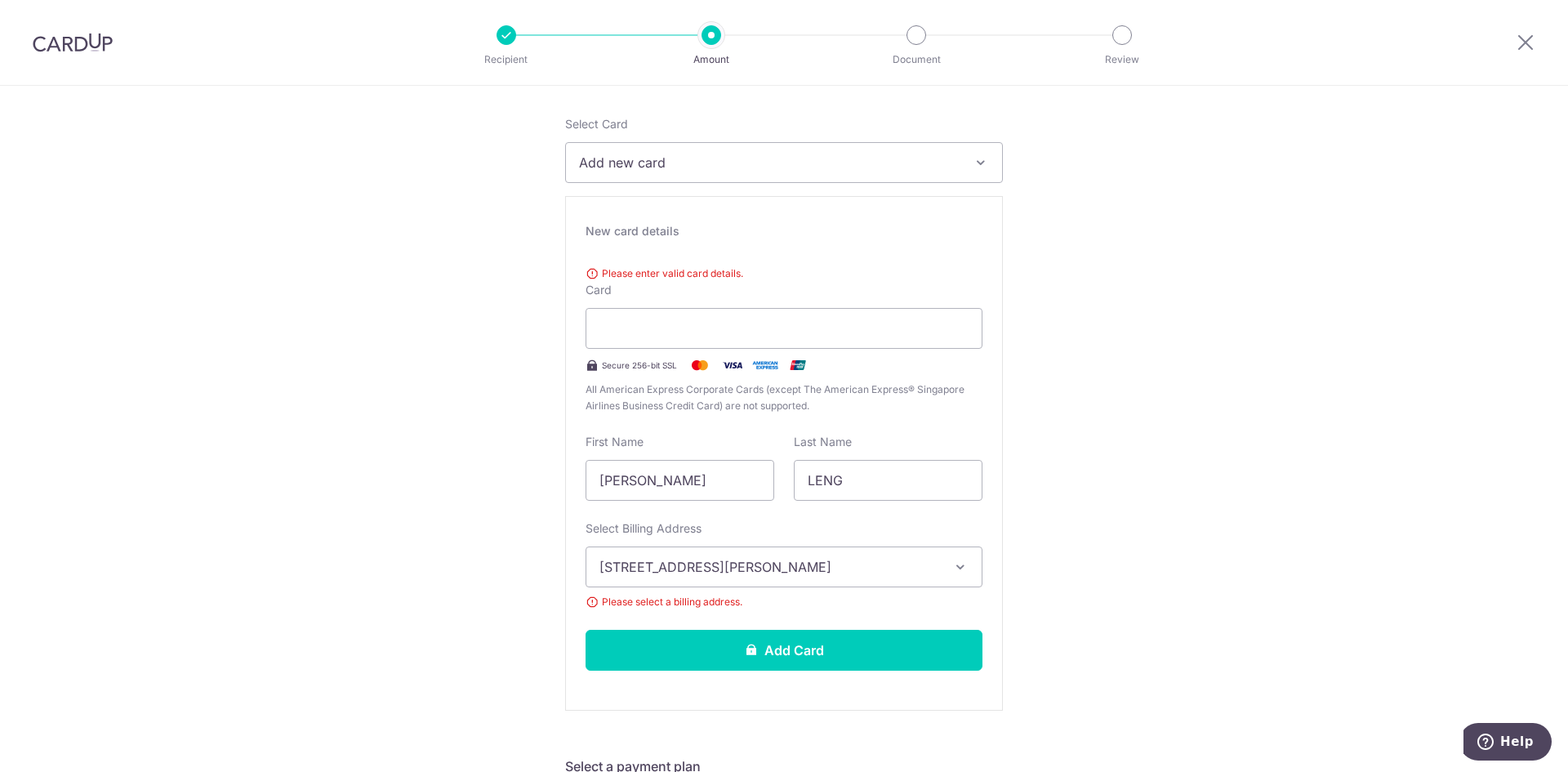
scroll to position [245, 0]
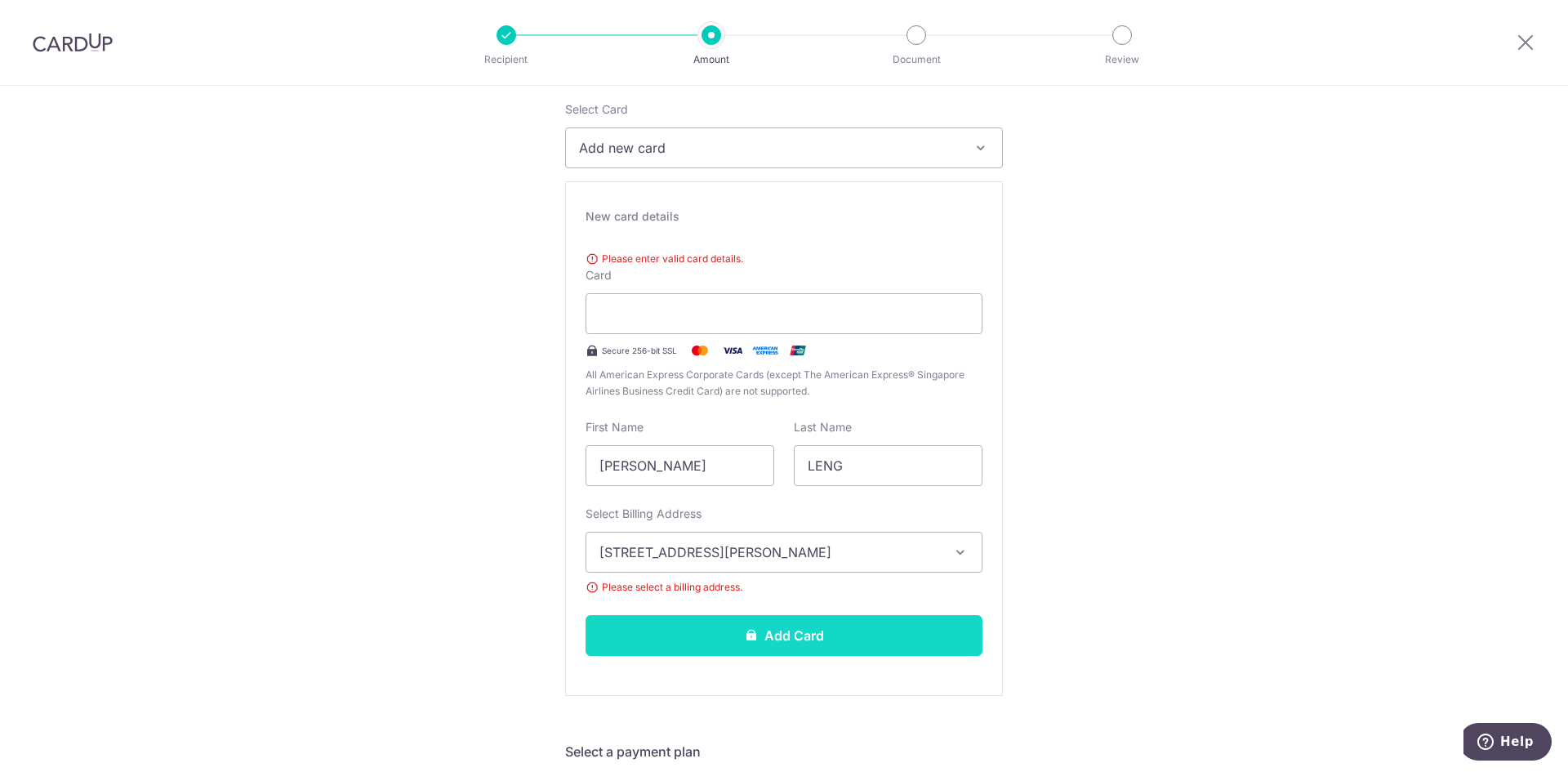
click at [787, 638] on button "Add Card" at bounding box center [784, 635] width 397 height 41
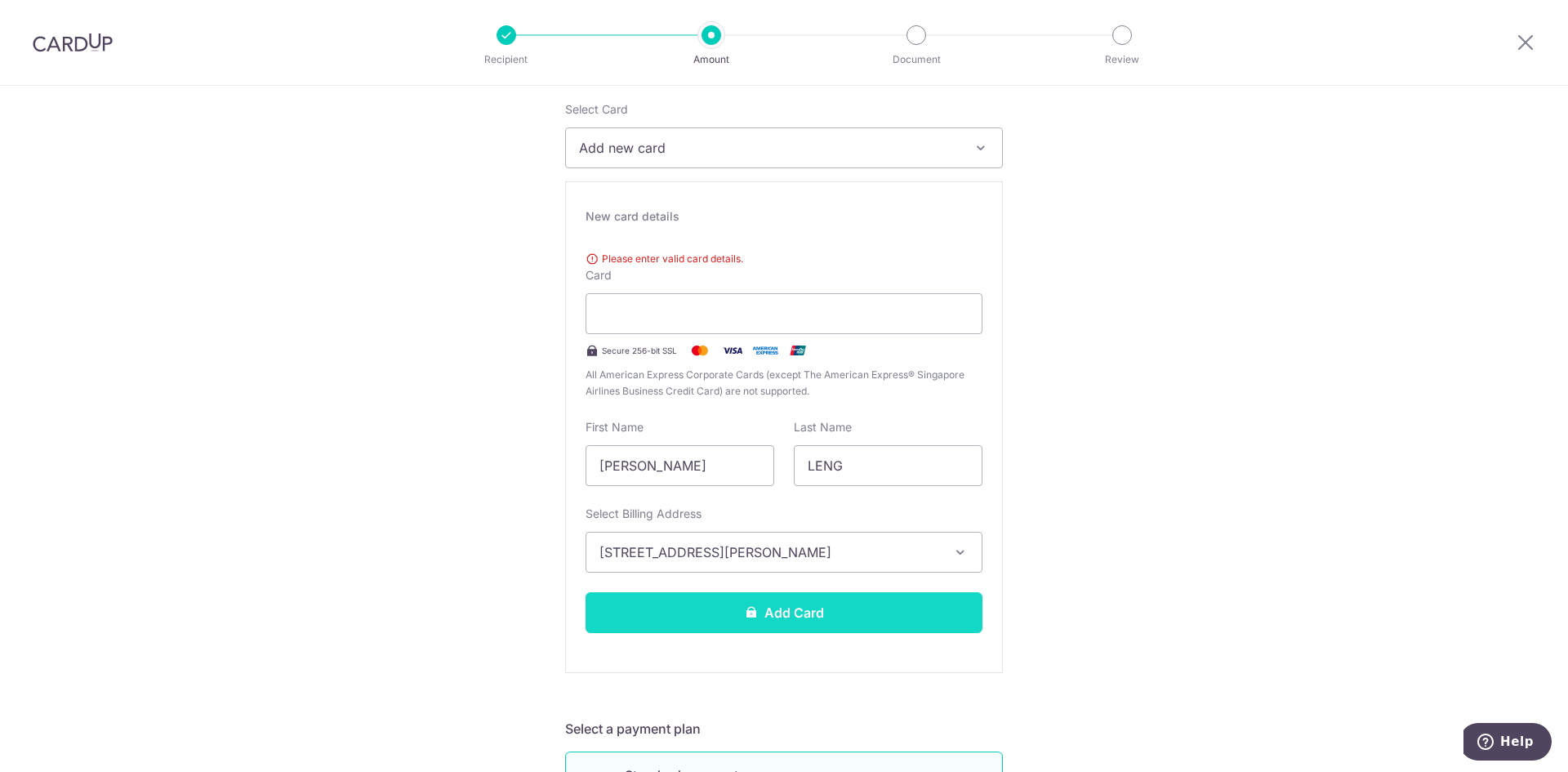
click at [787, 620] on button "Add Card" at bounding box center [784, 613] width 397 height 41
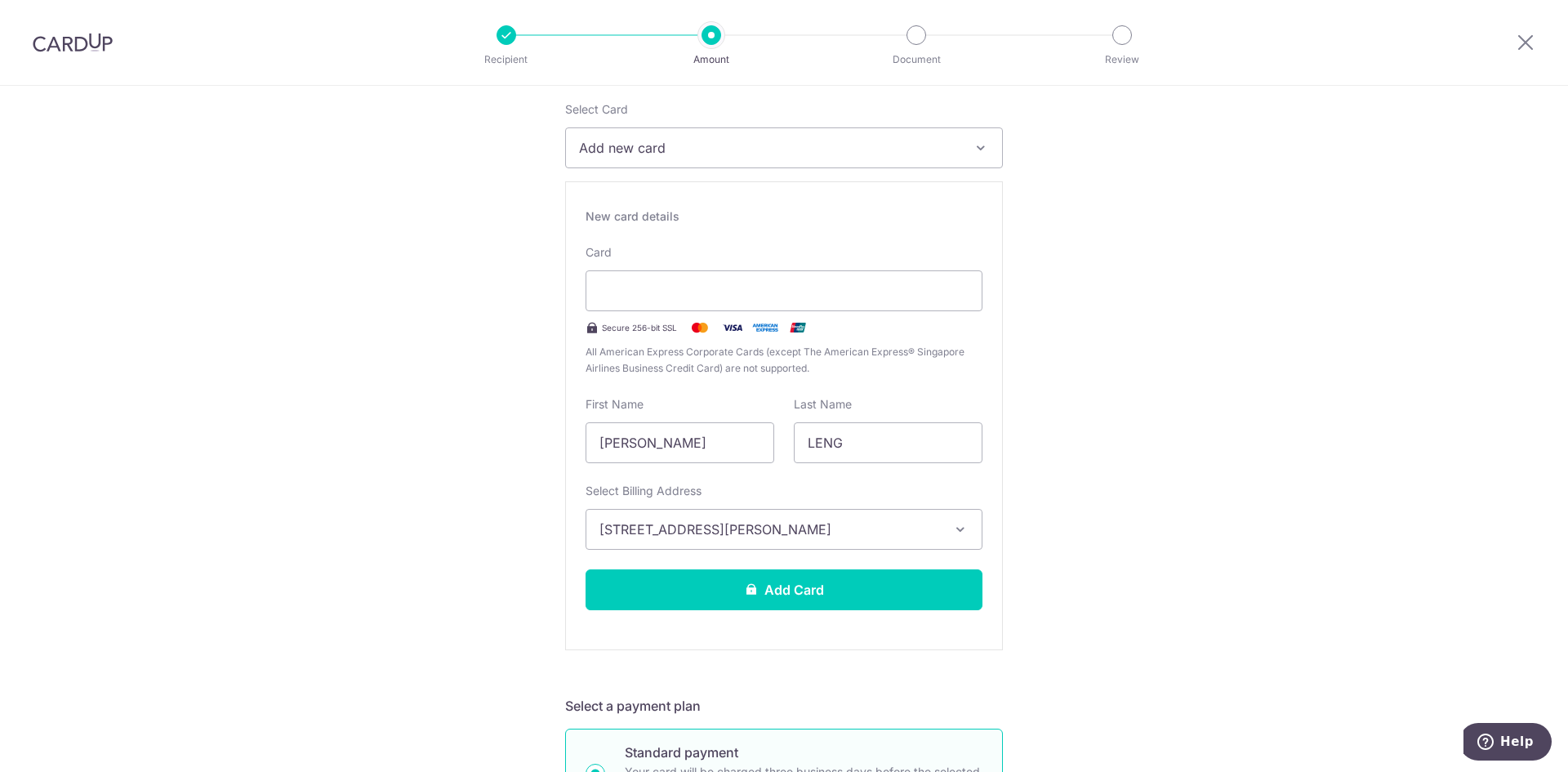
click at [806, 587] on button "Add Card" at bounding box center [784, 589] width 397 height 41
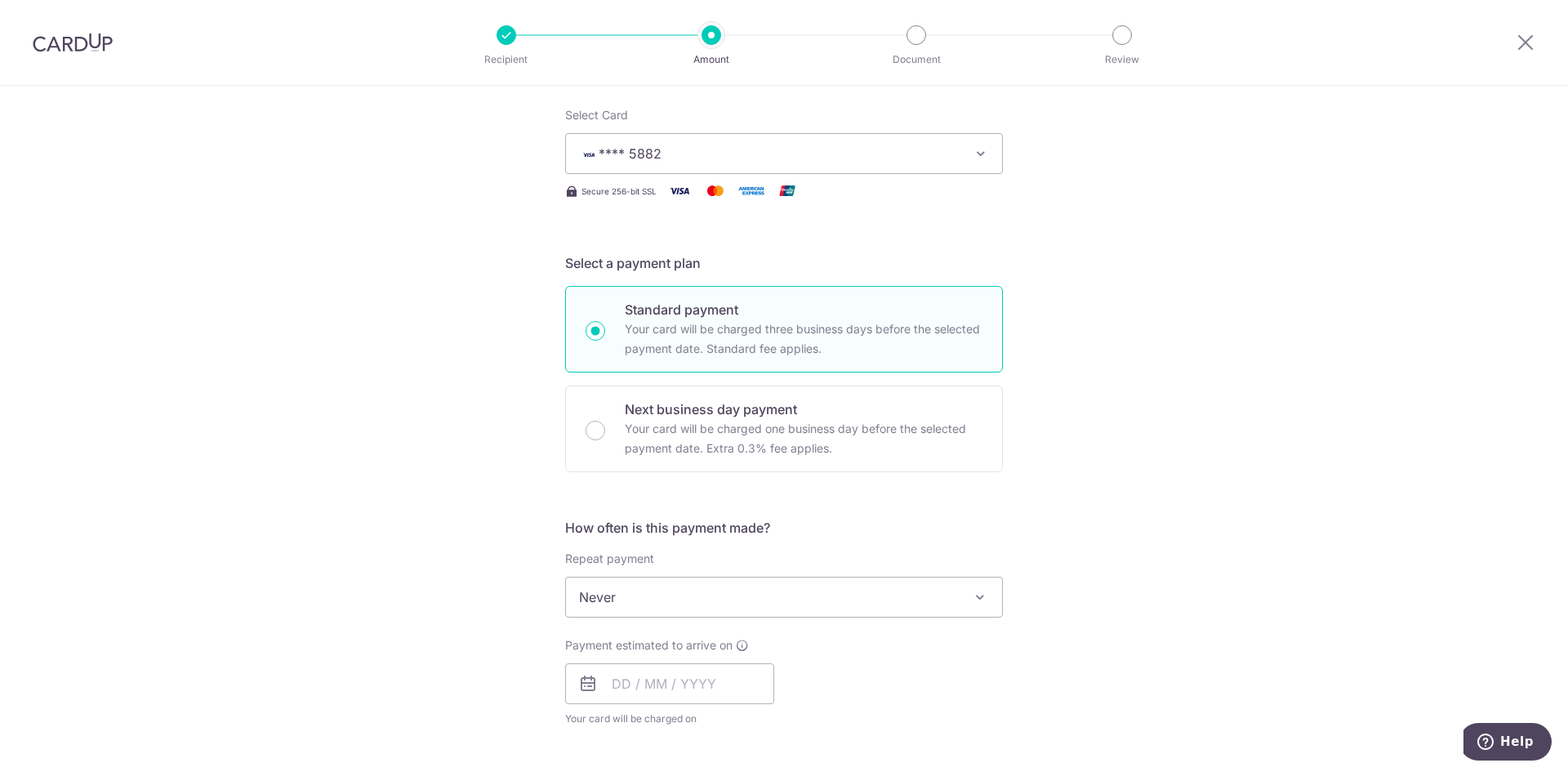
scroll to position [327, 0]
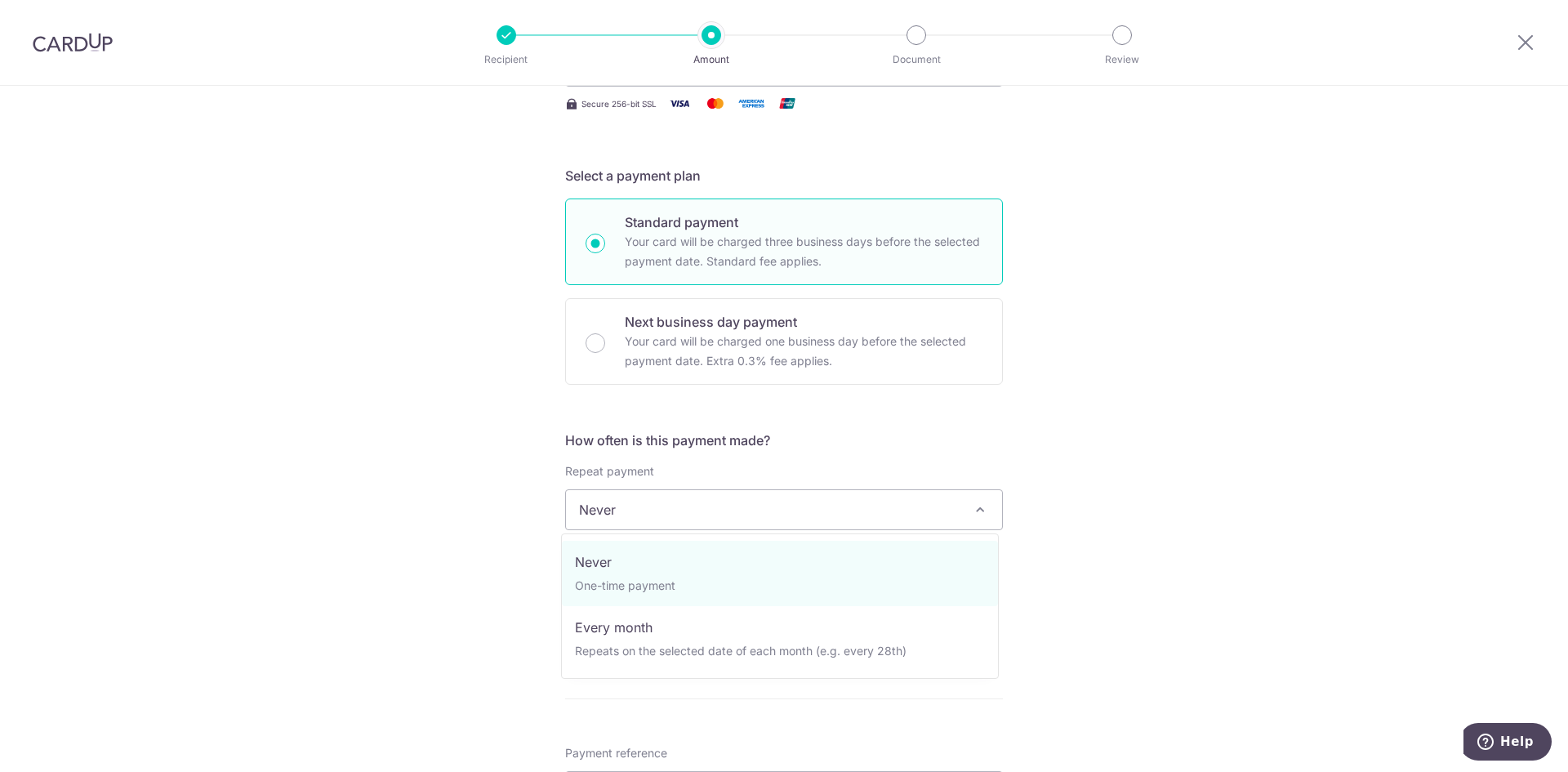
click at [972, 507] on span at bounding box center [979, 510] width 20 height 20
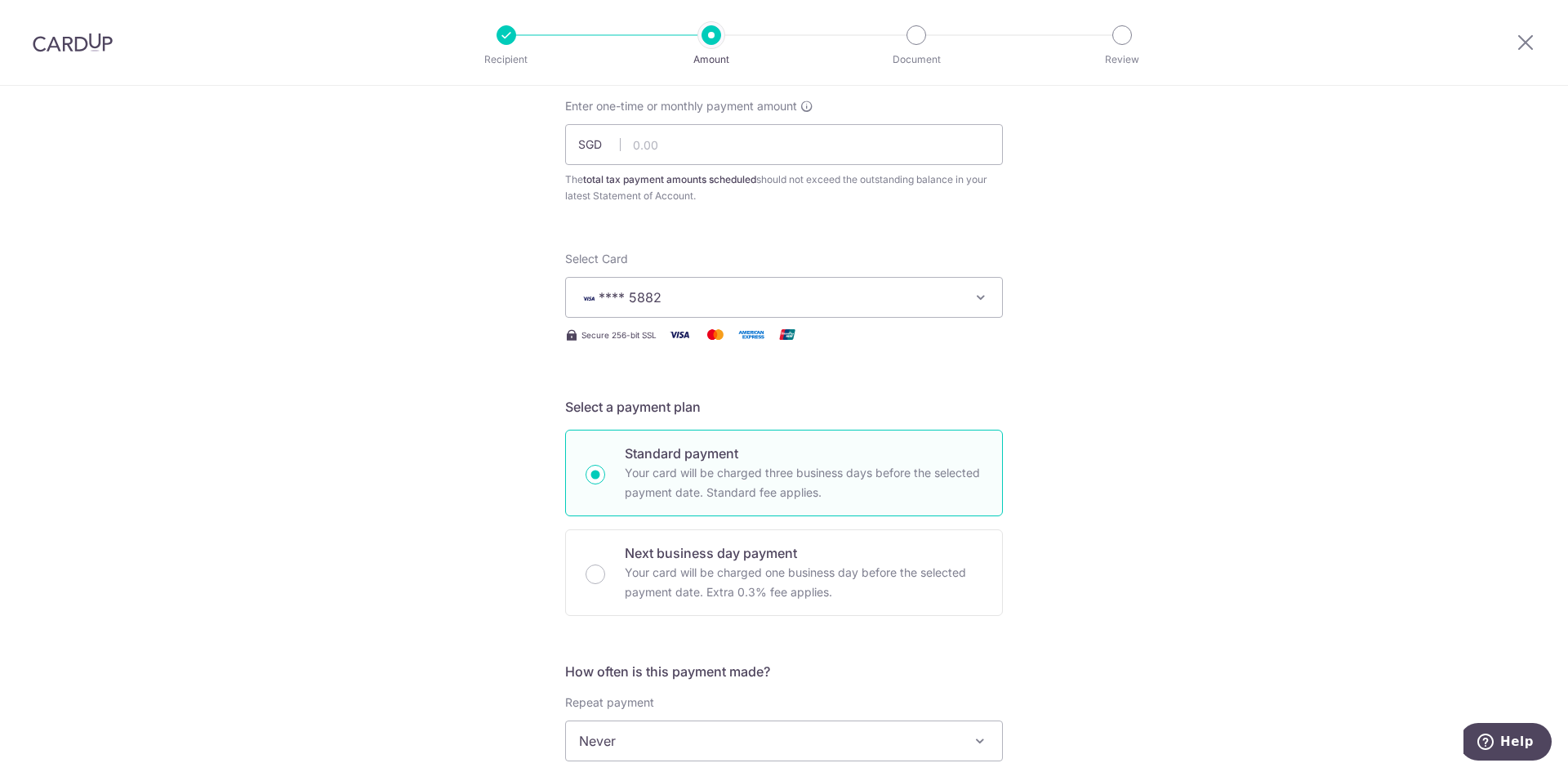
scroll to position [82, 0]
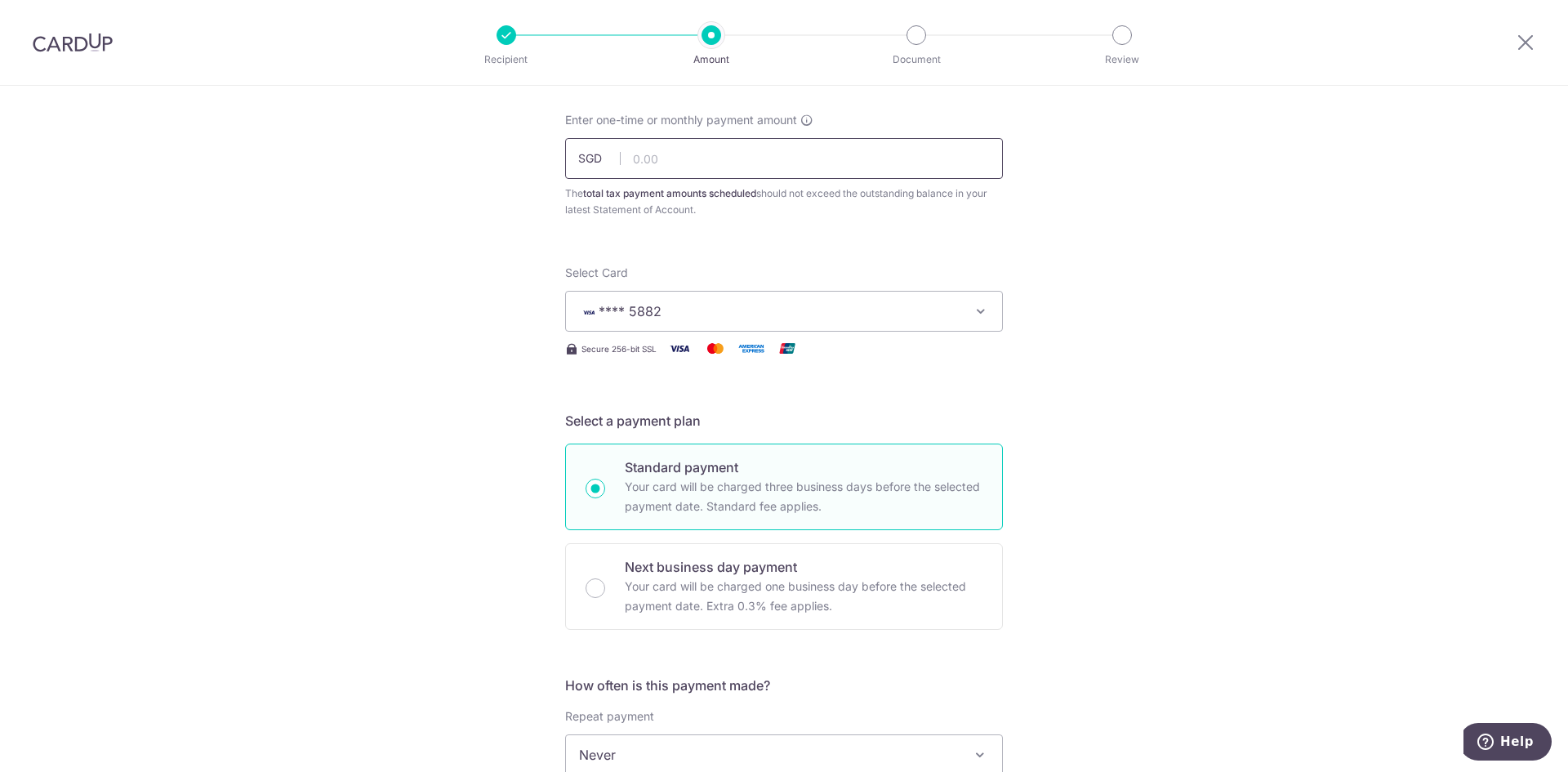
click at [646, 156] on input "text" at bounding box center [784, 158] width 438 height 41
type input "20,000.00"
click at [1080, 301] on div "Tell us more about your payment Enter one-time or monthly payment amount SGD 20…" at bounding box center [784, 762] width 1568 height 1517
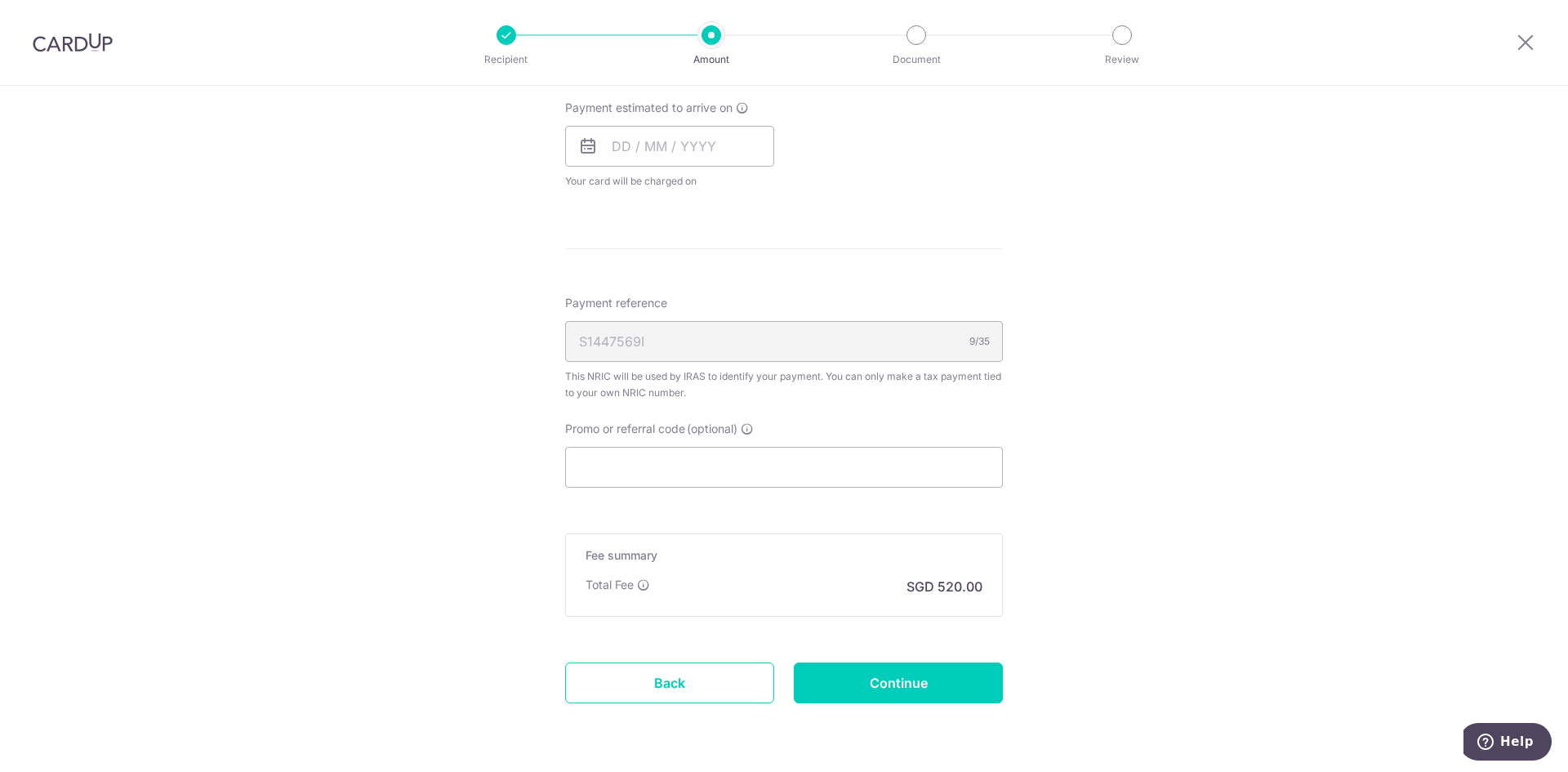
scroll to position [817, 0]
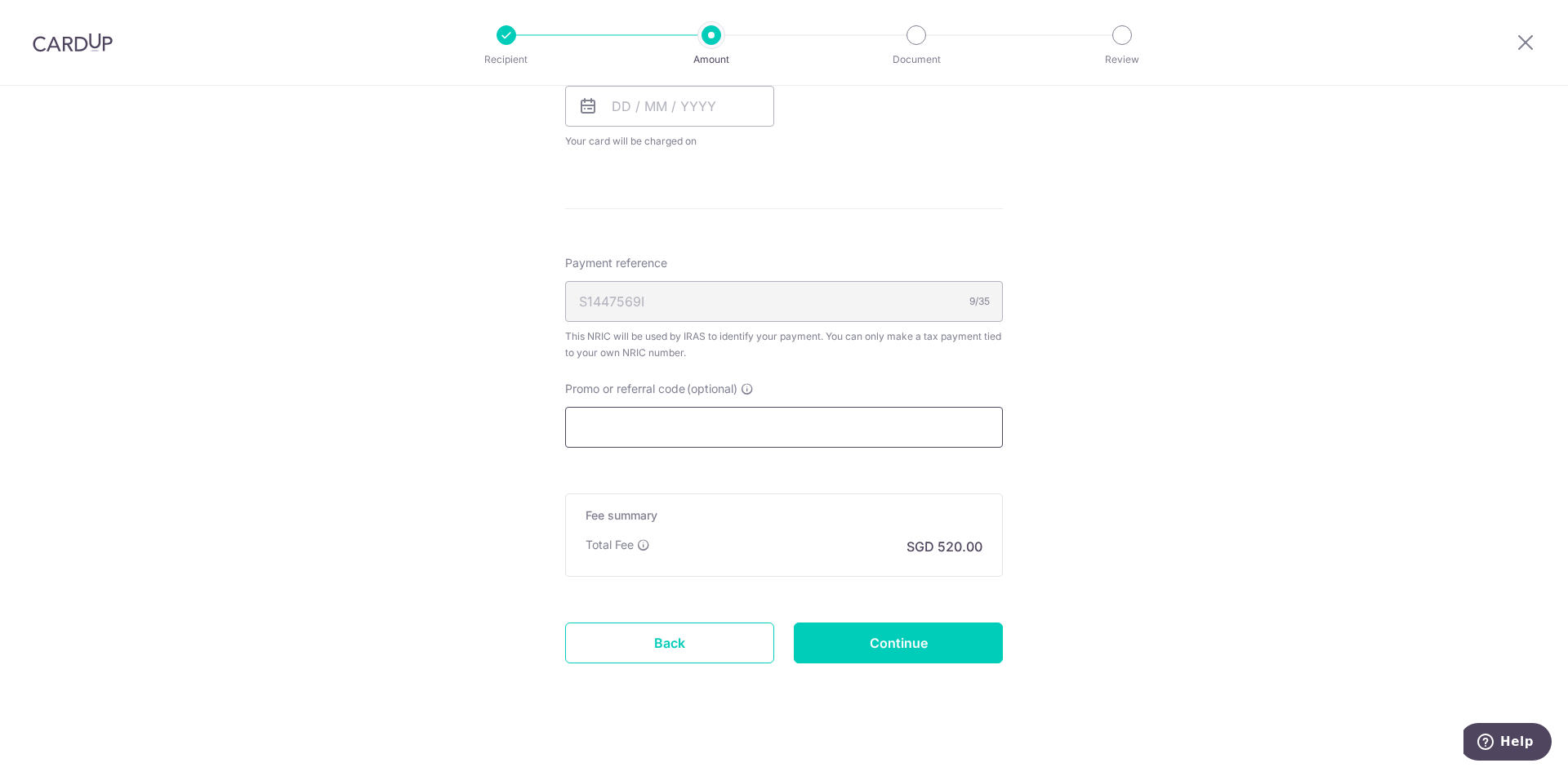
click at [621, 425] on input "Promo or referral code (optional)" at bounding box center [784, 427] width 438 height 41
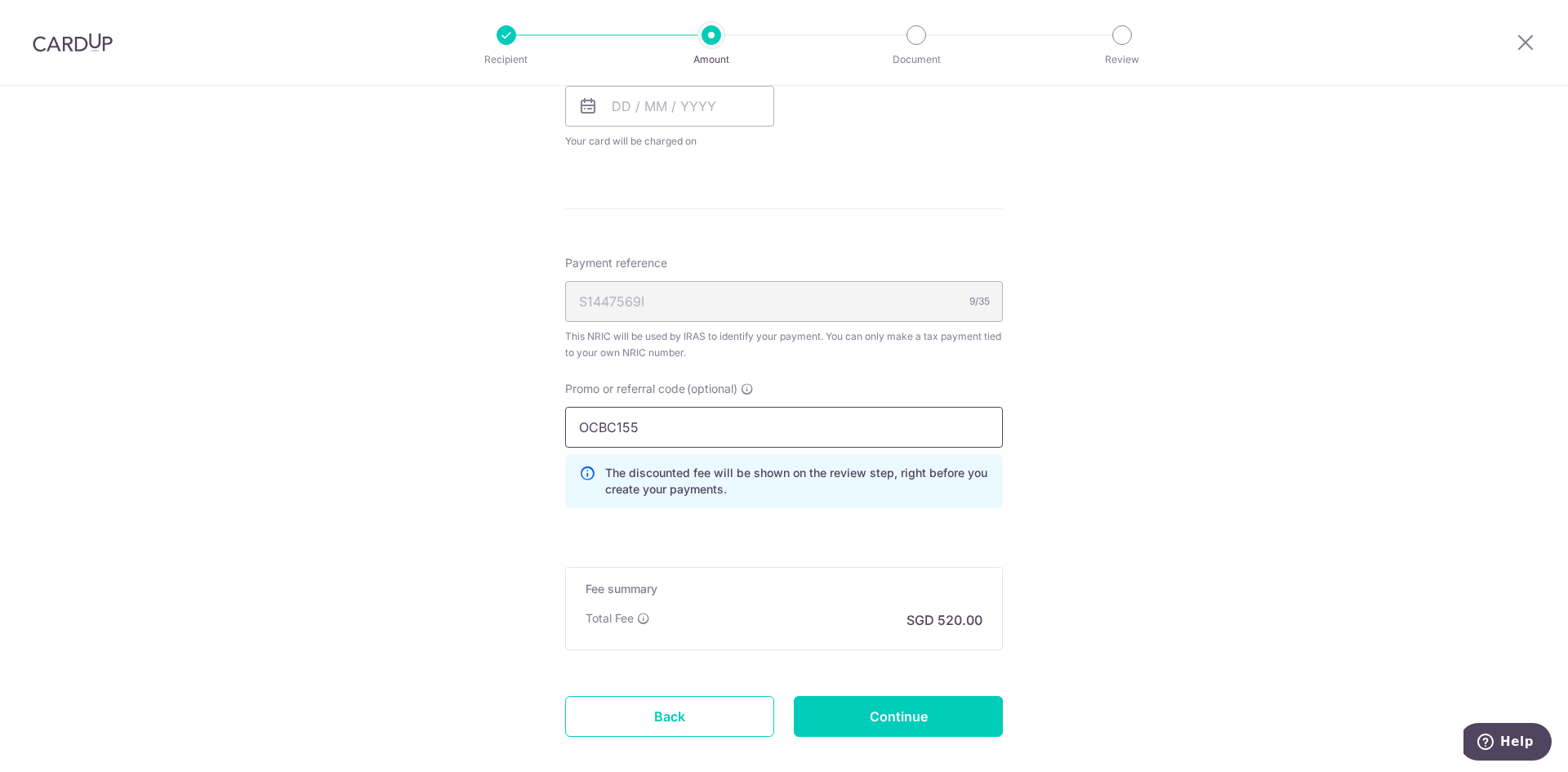
type input "OCBC155"
click at [1208, 579] on div "Tell us more about your payment Enter one-time or monthly payment amount SGD 20…" at bounding box center [784, 63] width 1568 height 1590
click at [1095, 267] on div "Tell us more about your payment Enter one-time or monthly payment amount SGD 20…" at bounding box center [784, 63] width 1568 height 1590
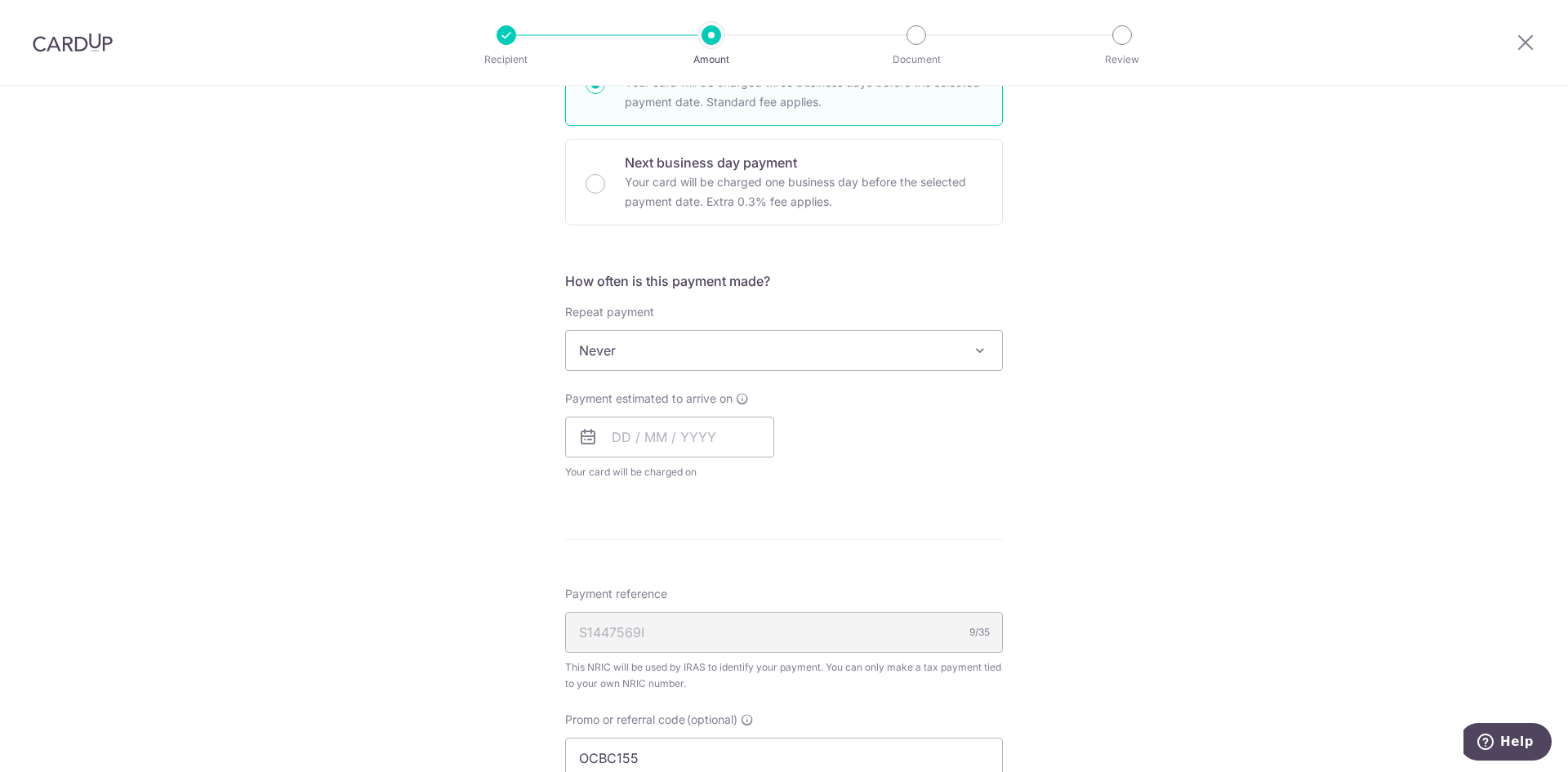
scroll to position [490, 0]
click at [909, 447] on div "Payment estimated to arrive on Your card will be charged on for the first payme…" at bounding box center [784, 430] width 458 height 90
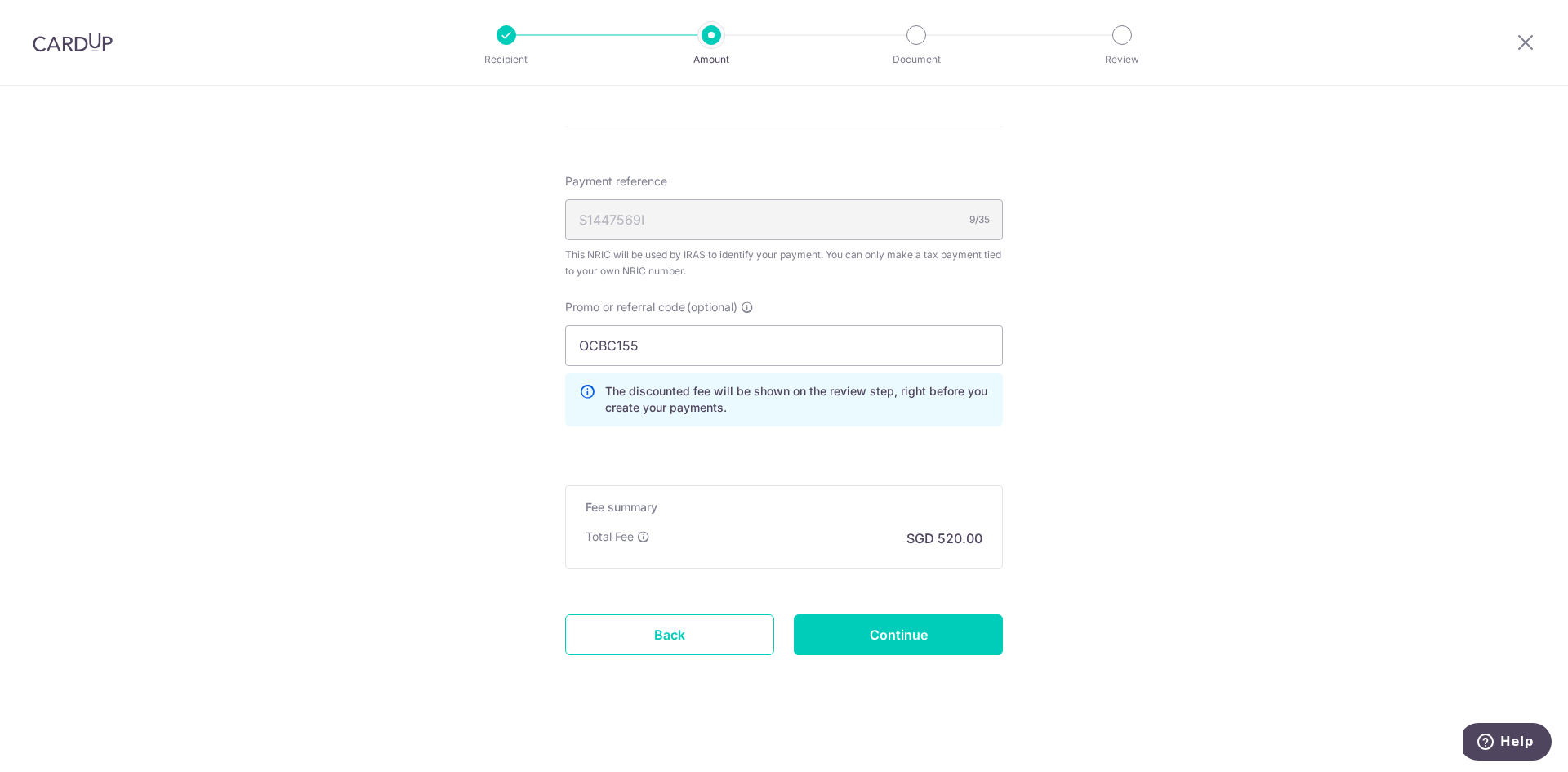
scroll to position [904, 0]
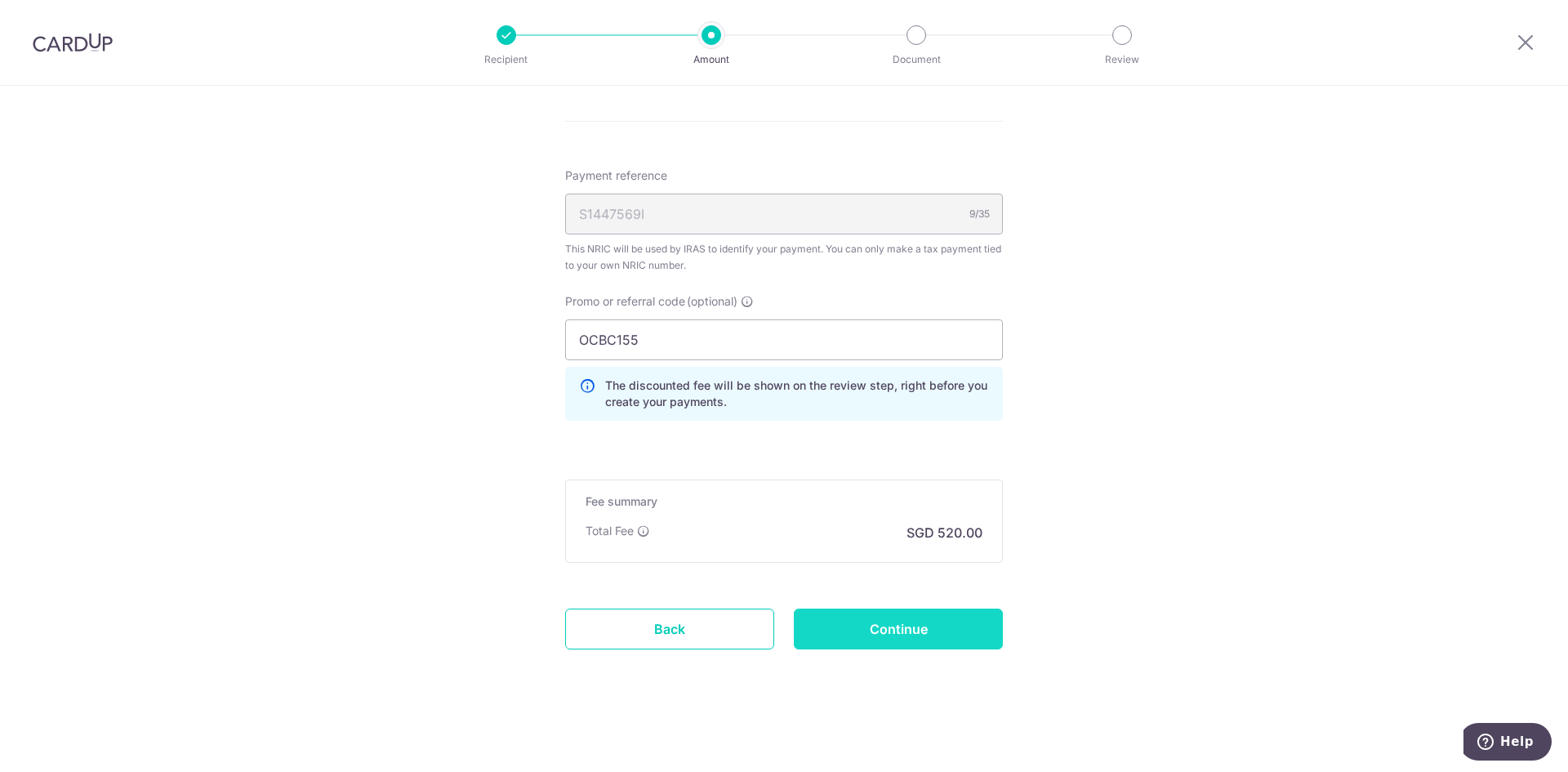
click at [910, 635] on input "Continue" at bounding box center [898, 629] width 209 height 41
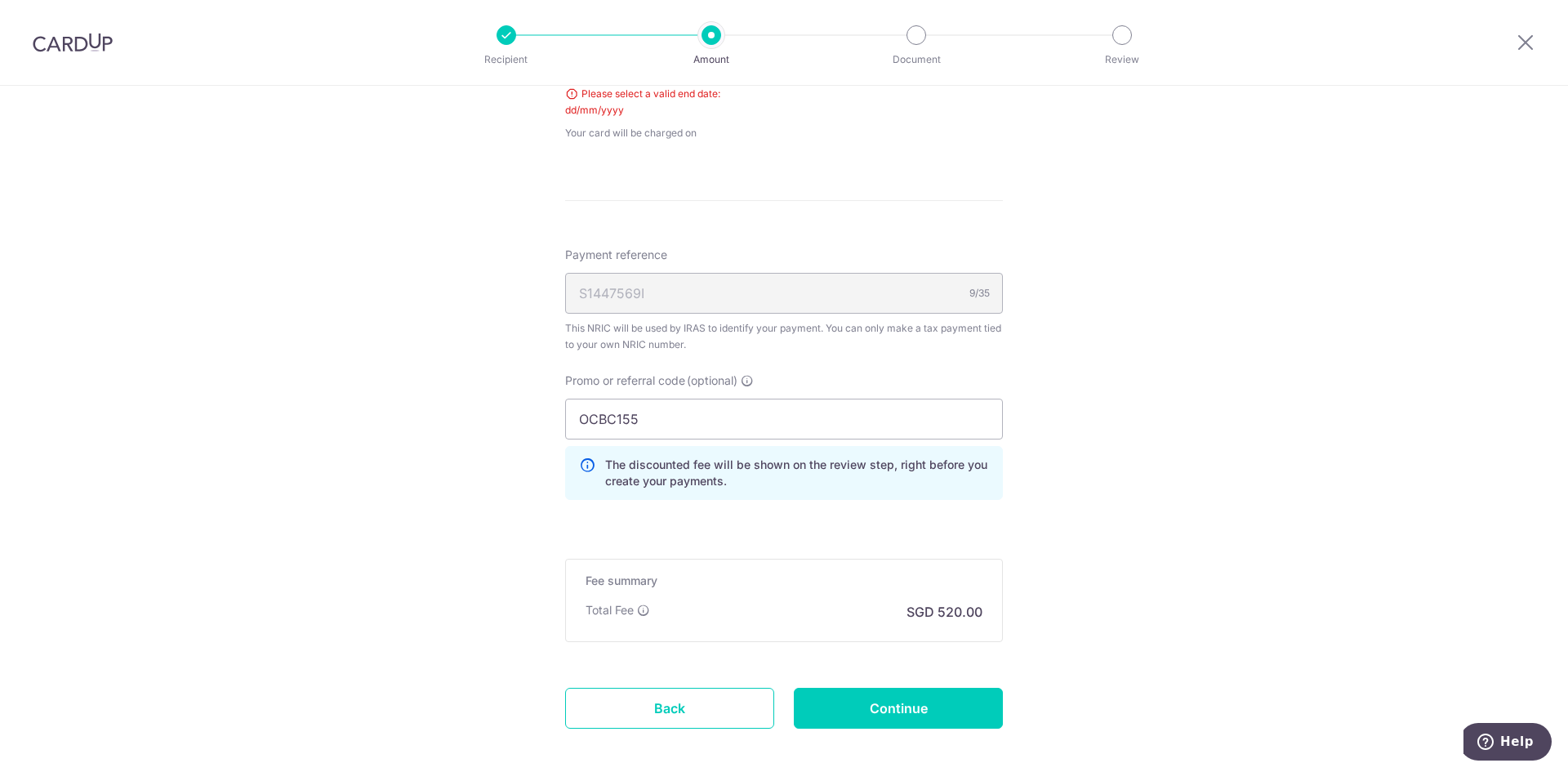
scroll to position [701, 0]
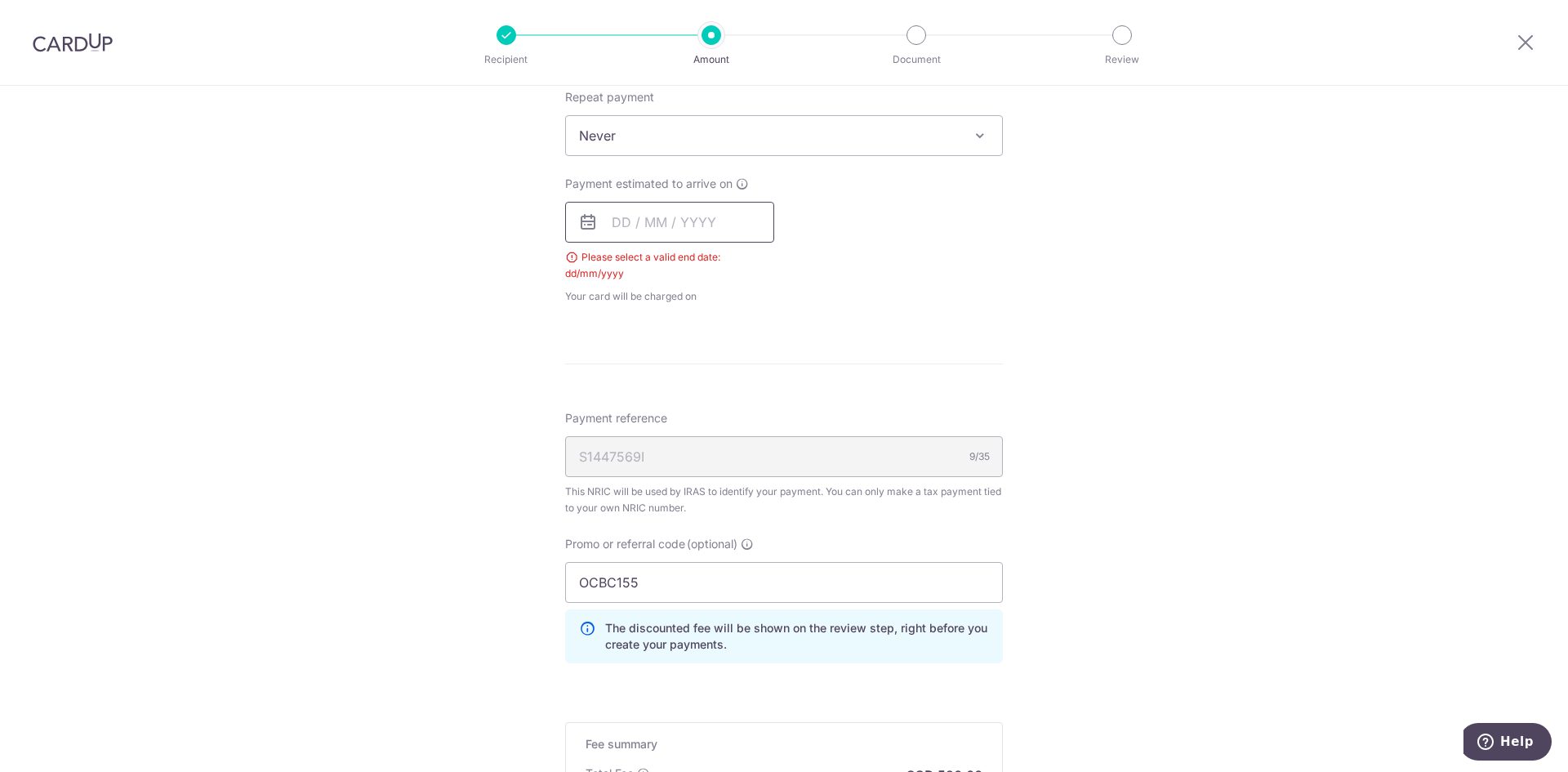
click at [604, 220] on input "text" at bounding box center [670, 222] width 209 height 41
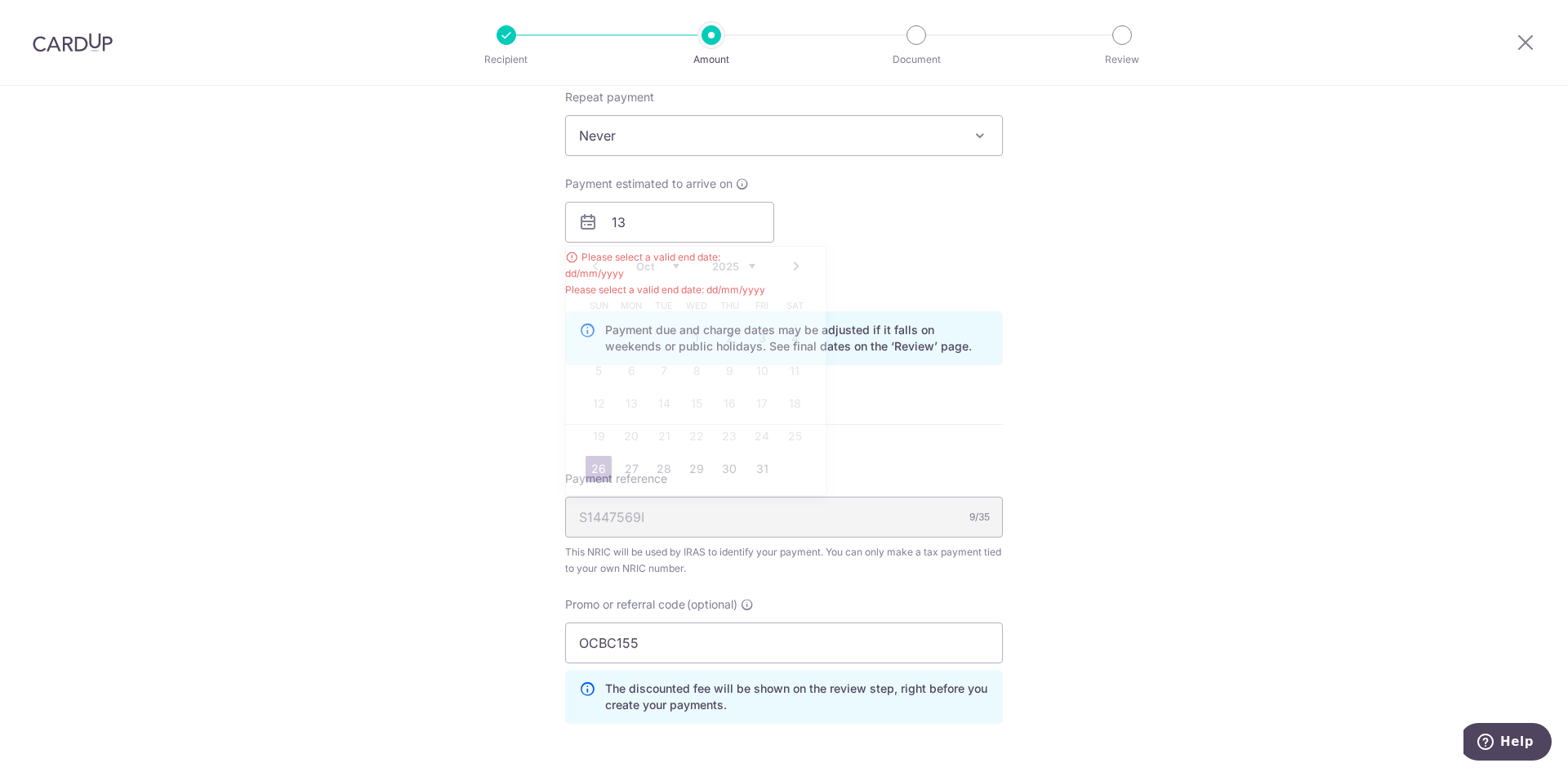
click at [930, 249] on div "Payment estimated to arrive on 13 Prev Next Oct Nov Dec 2025 2026 2027 2028 202…" at bounding box center [784, 237] width 458 height 123
click at [687, 225] on input "13" at bounding box center [670, 222] width 209 height 41
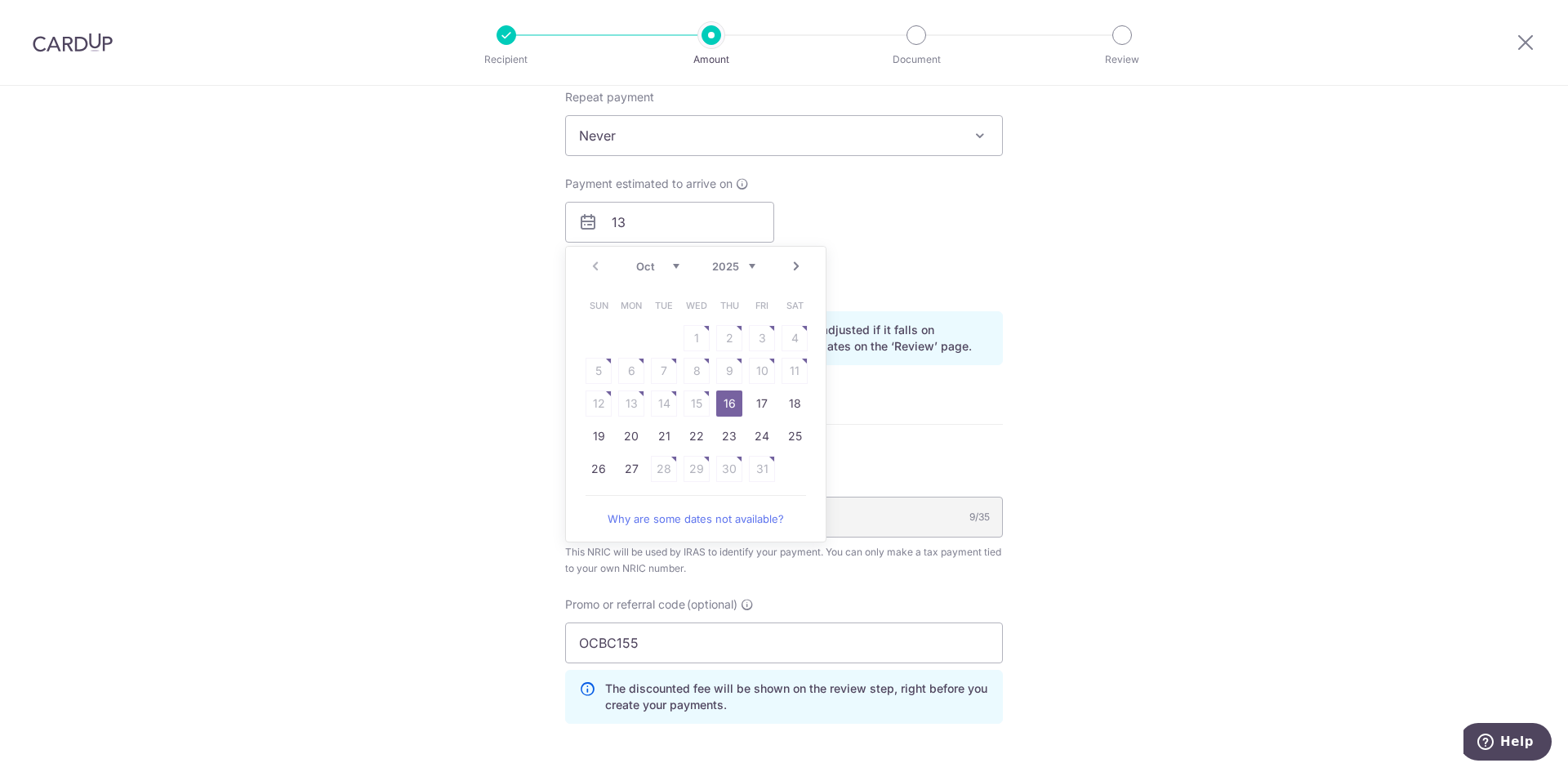
click at [1122, 376] on div "Tell us more about your payment Enter one-time or monthly payment amount SGD 20…" at bounding box center [784, 229] width 1568 height 1690
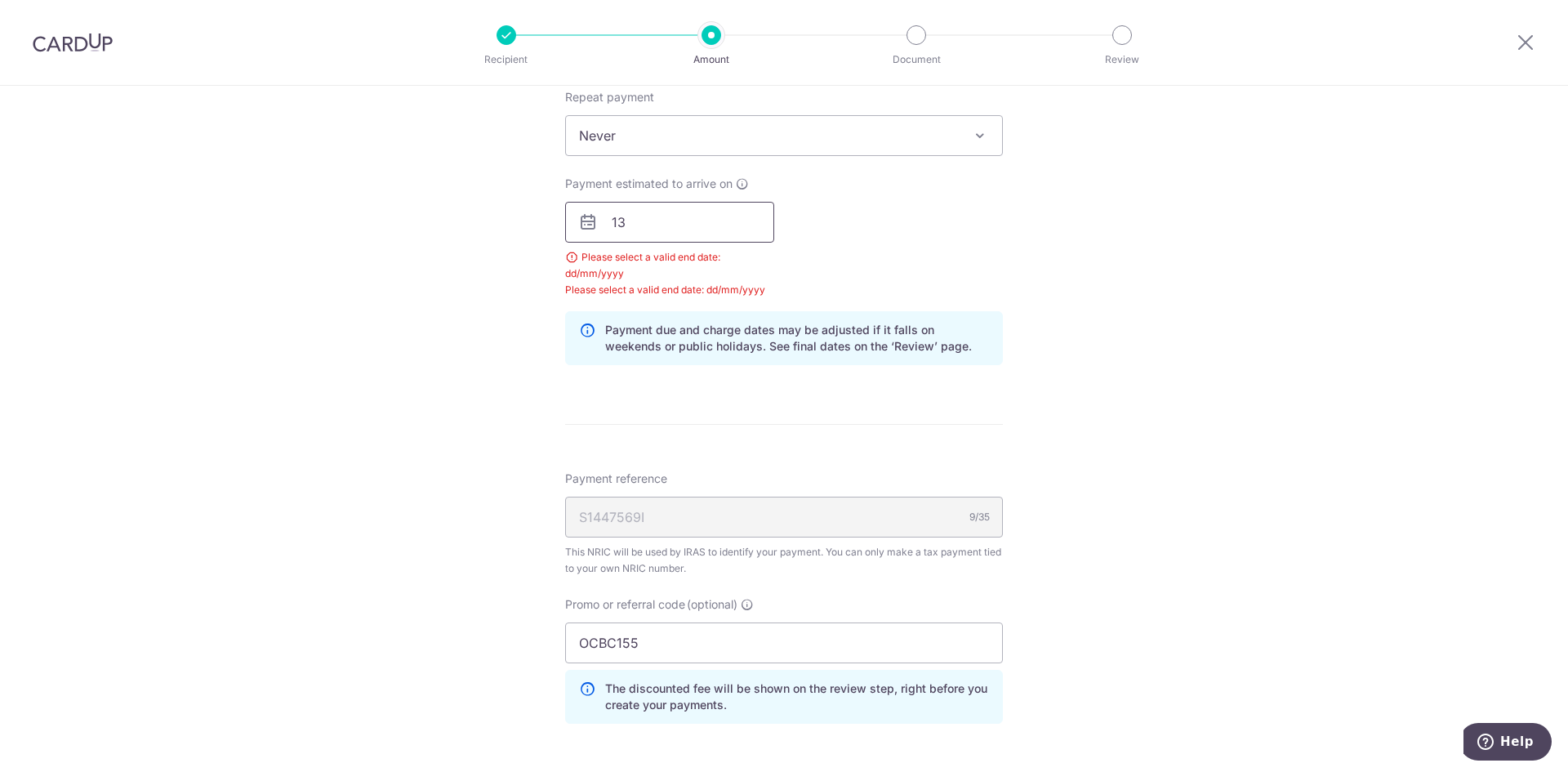
click at [666, 223] on input "13" at bounding box center [670, 222] width 209 height 41
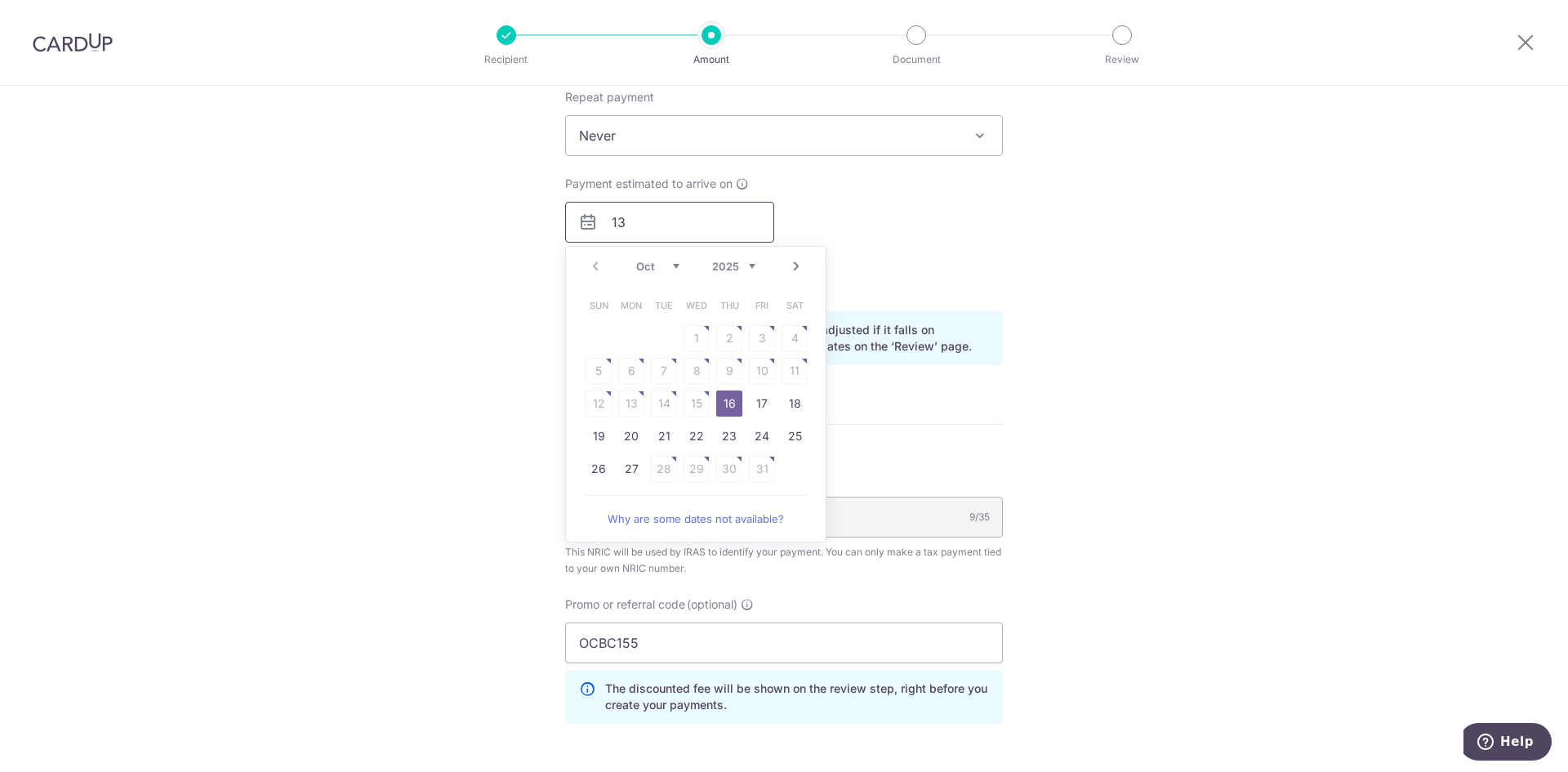
type input "1"
click at [1097, 266] on div "Tell us more about your payment Enter one-time or monthly payment amount SGD 20…" at bounding box center [784, 229] width 1568 height 1690
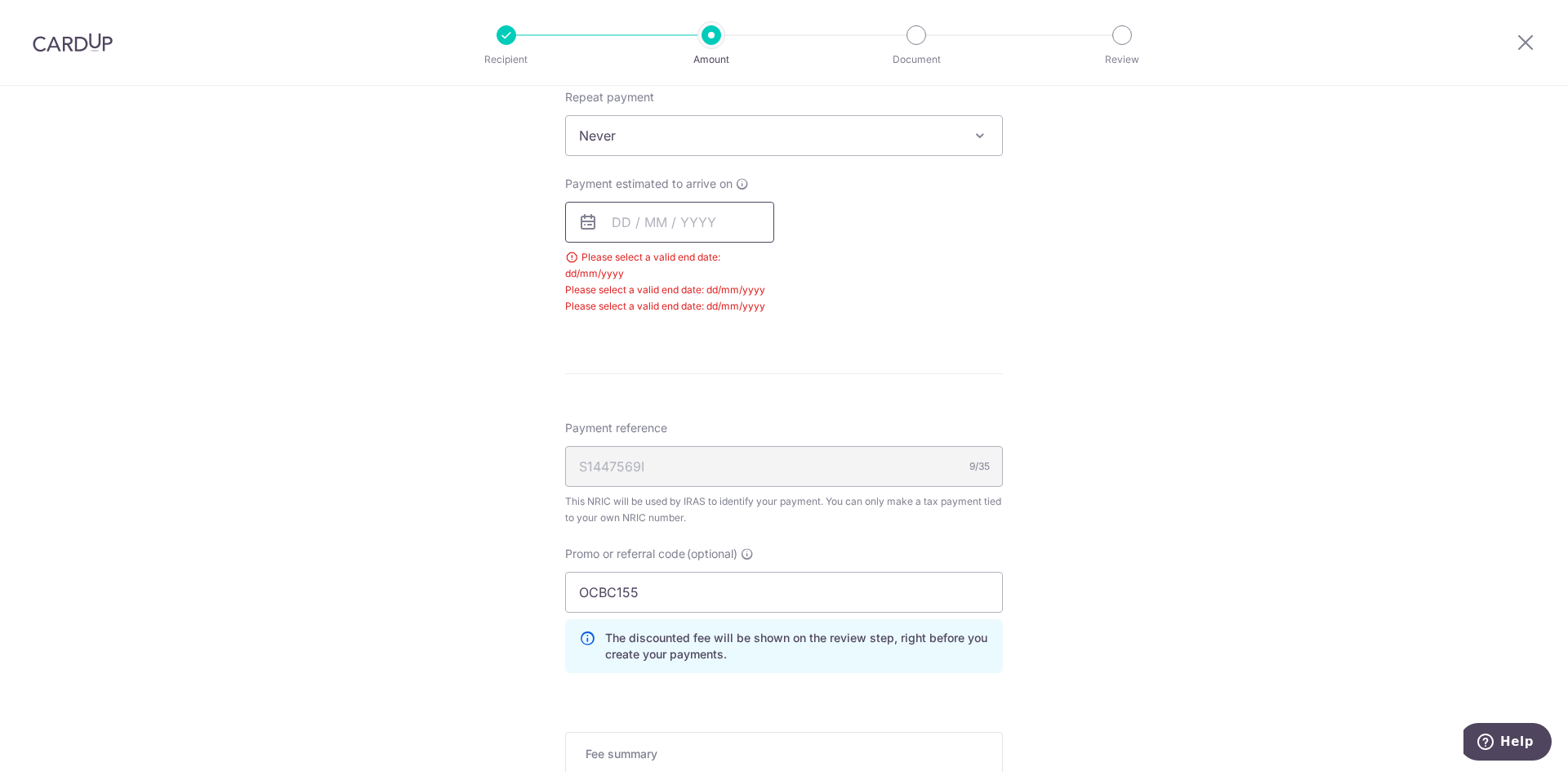
click at [625, 225] on input "text" at bounding box center [670, 222] width 209 height 41
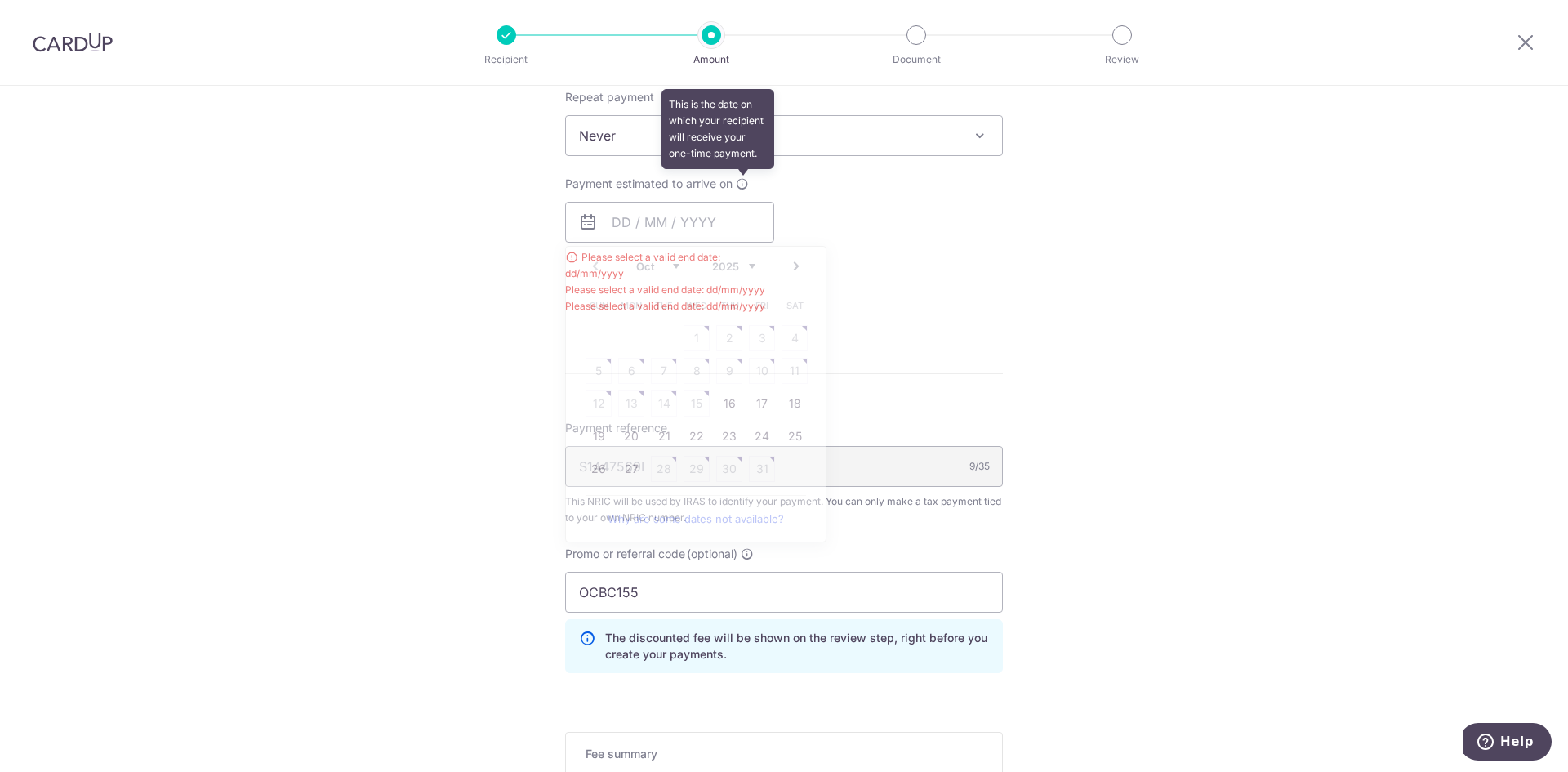
click at [736, 184] on icon at bounding box center [742, 184] width 13 height 13
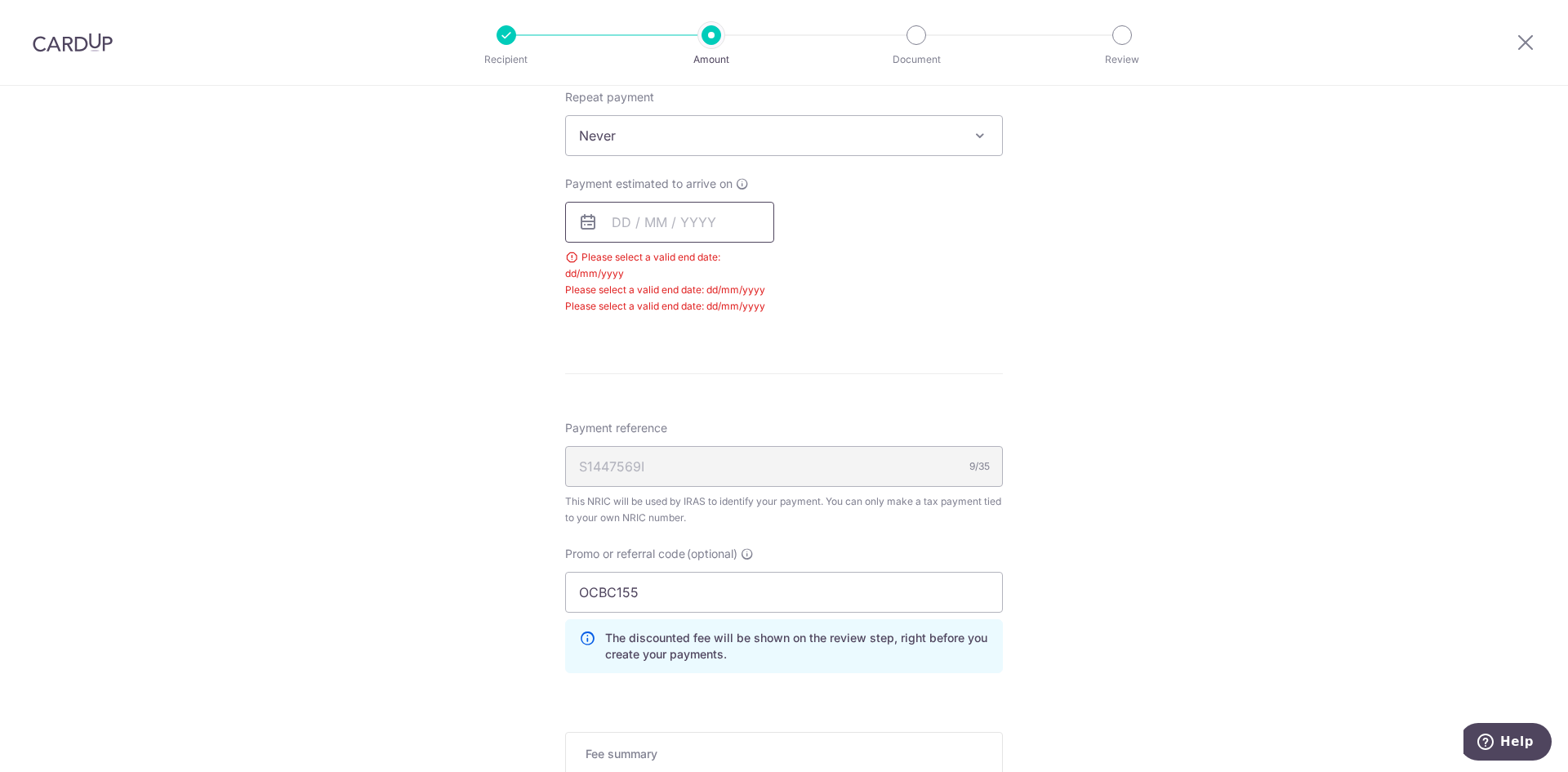
click at [614, 219] on input "text" at bounding box center [670, 222] width 209 height 41
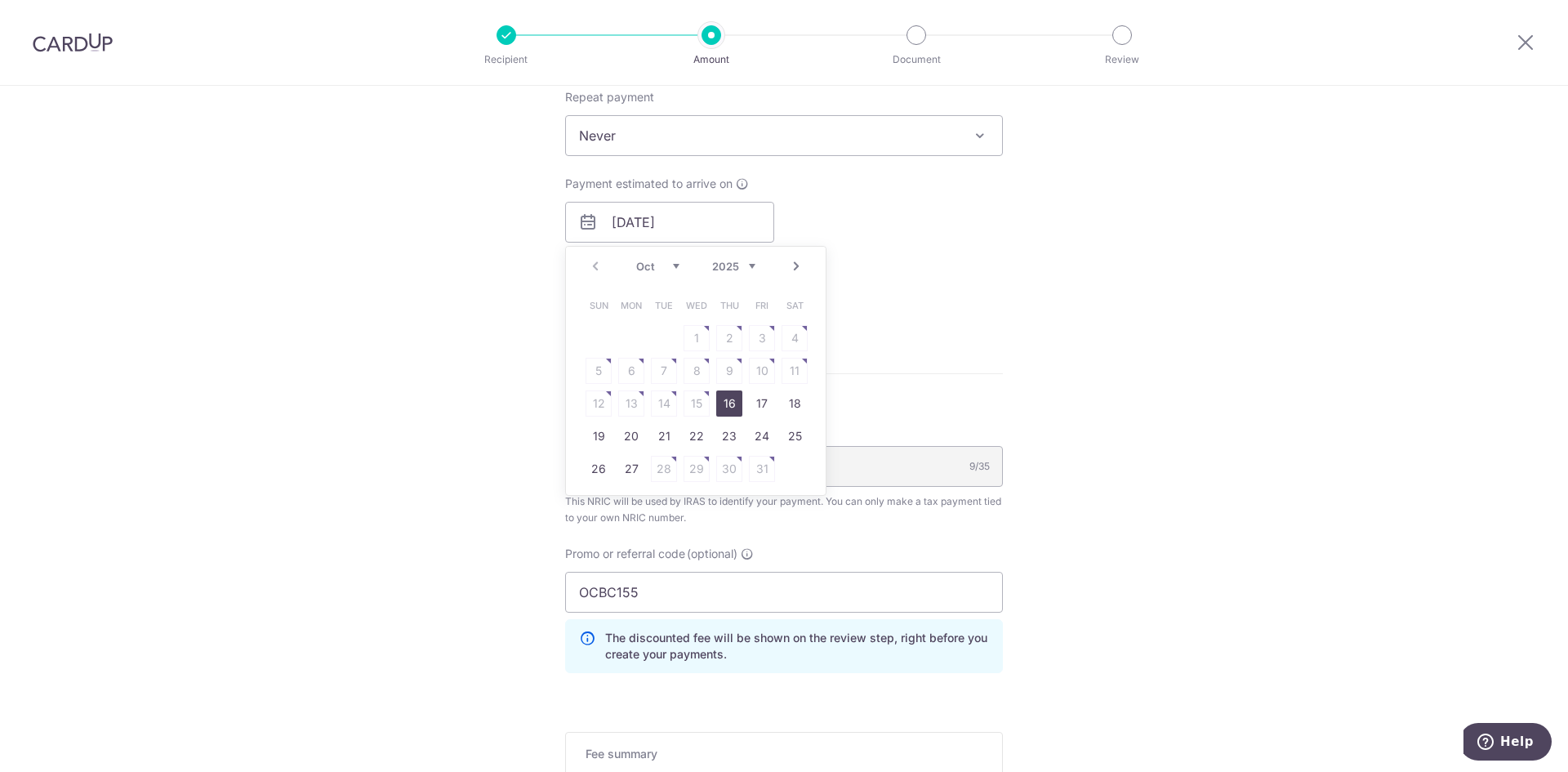
click at [948, 277] on div "Payment estimated to arrive on 13/10/2025 Prev Next Oct Nov Dec 2025 2026 Sun M…" at bounding box center [784, 244] width 458 height 139
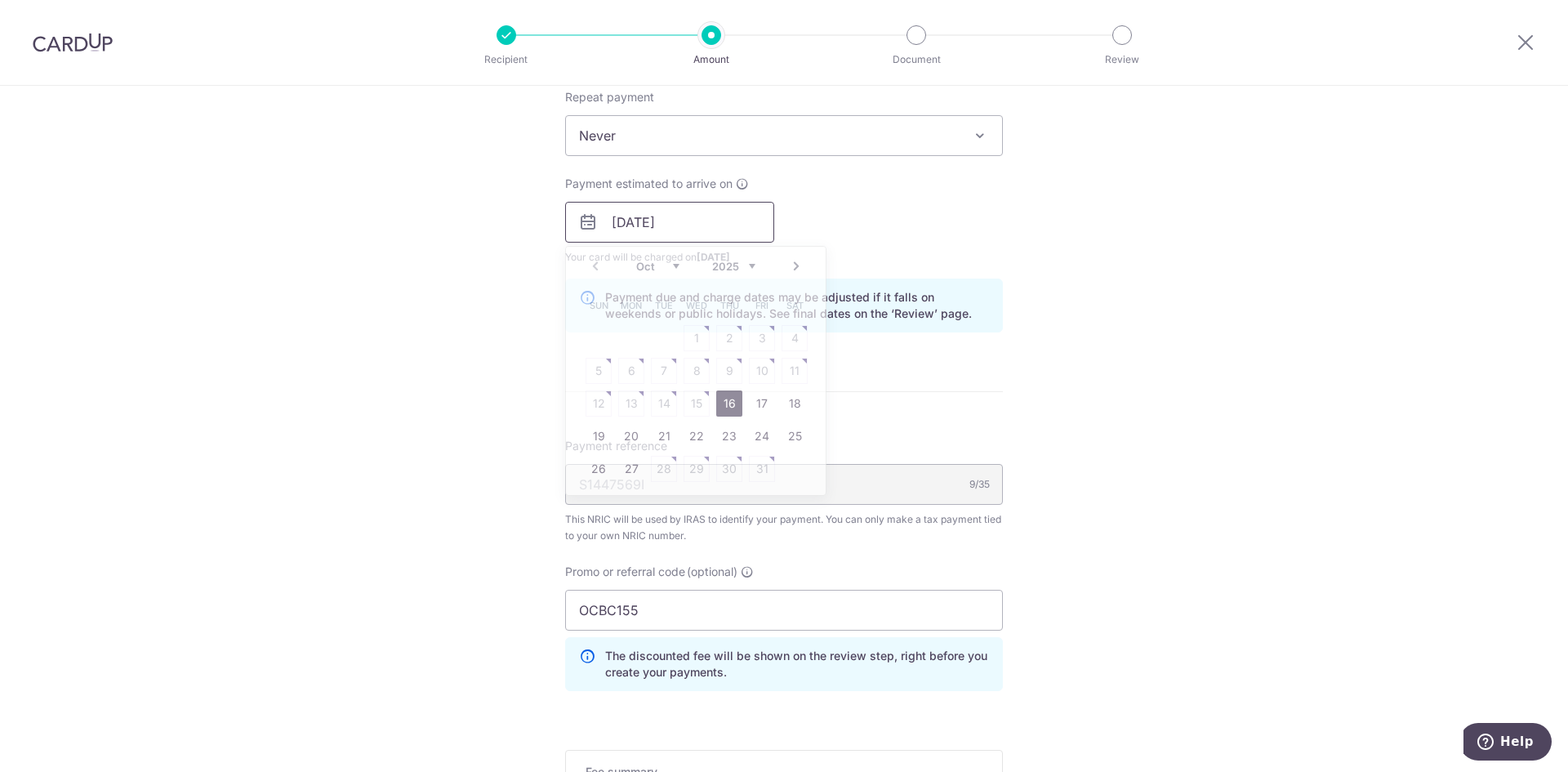
click at [678, 227] on input "13/10/2025" at bounding box center [670, 222] width 209 height 41
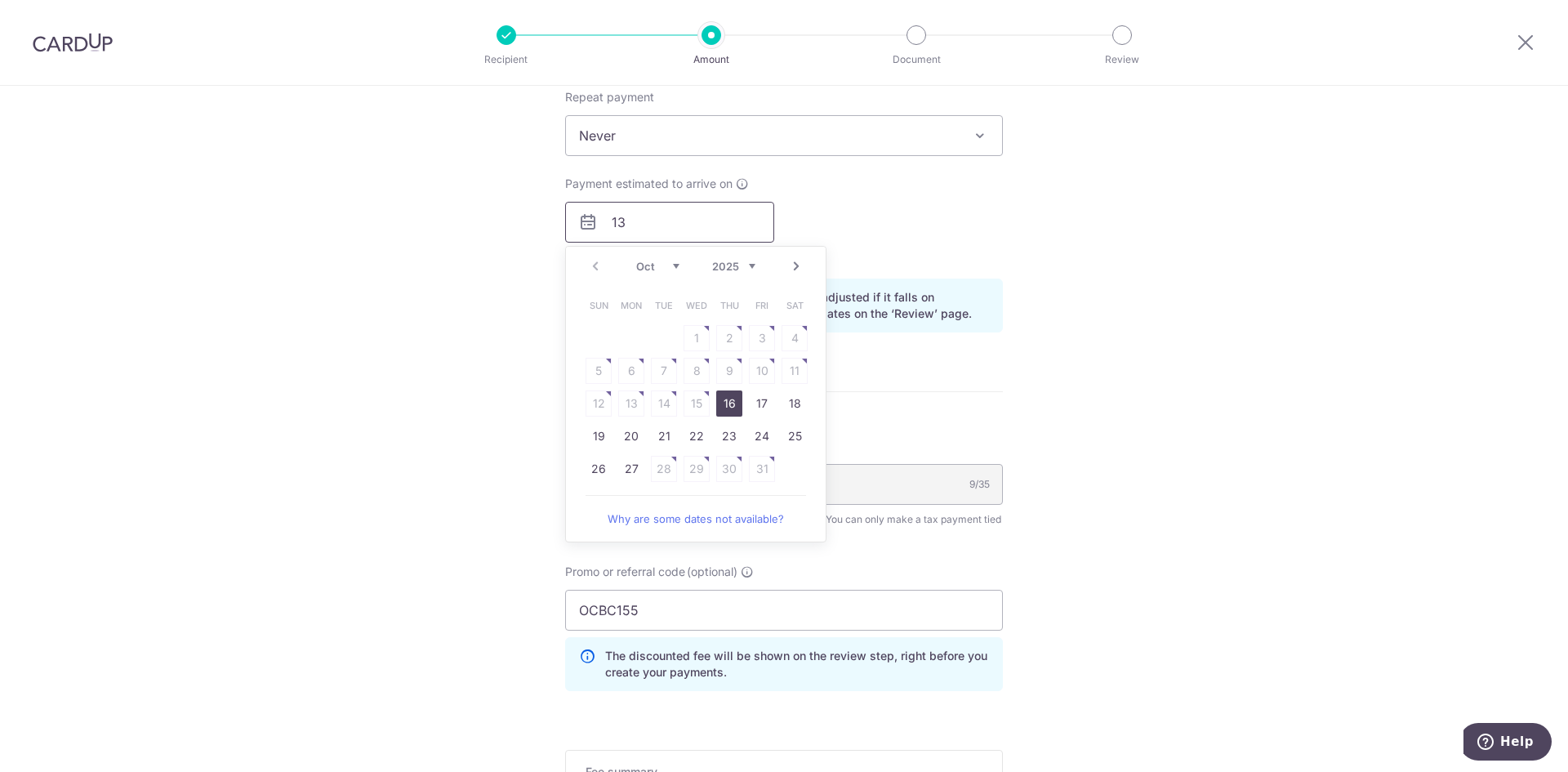
type input "1"
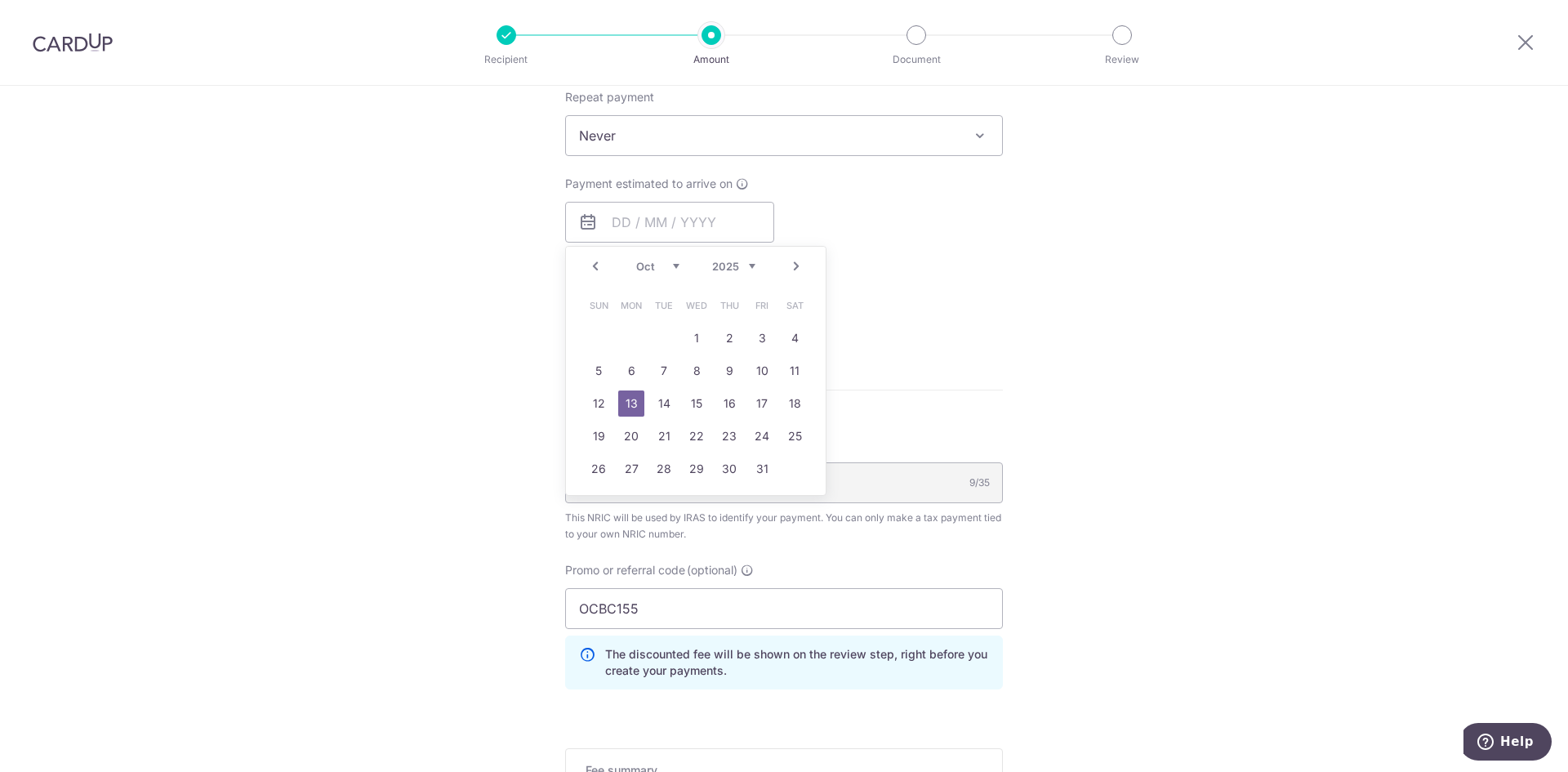
click at [620, 404] on link "13" at bounding box center [631, 404] width 26 height 26
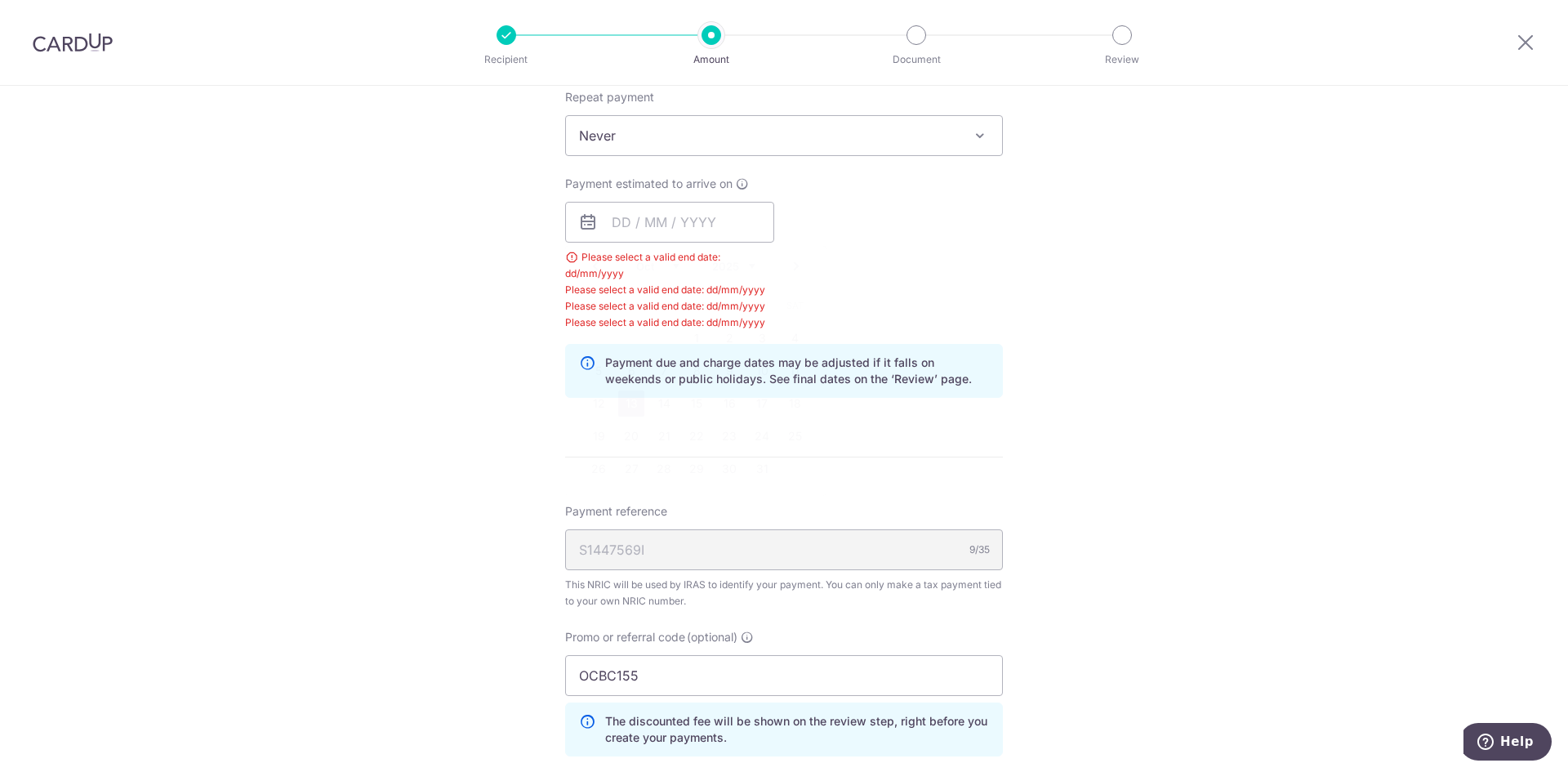
click at [620, 404] on div "How often is this payment made? Repeat payment Never Every month Never To set u…" at bounding box center [784, 234] width 438 height 355
click at [713, 226] on input "text" at bounding box center [670, 222] width 209 height 41
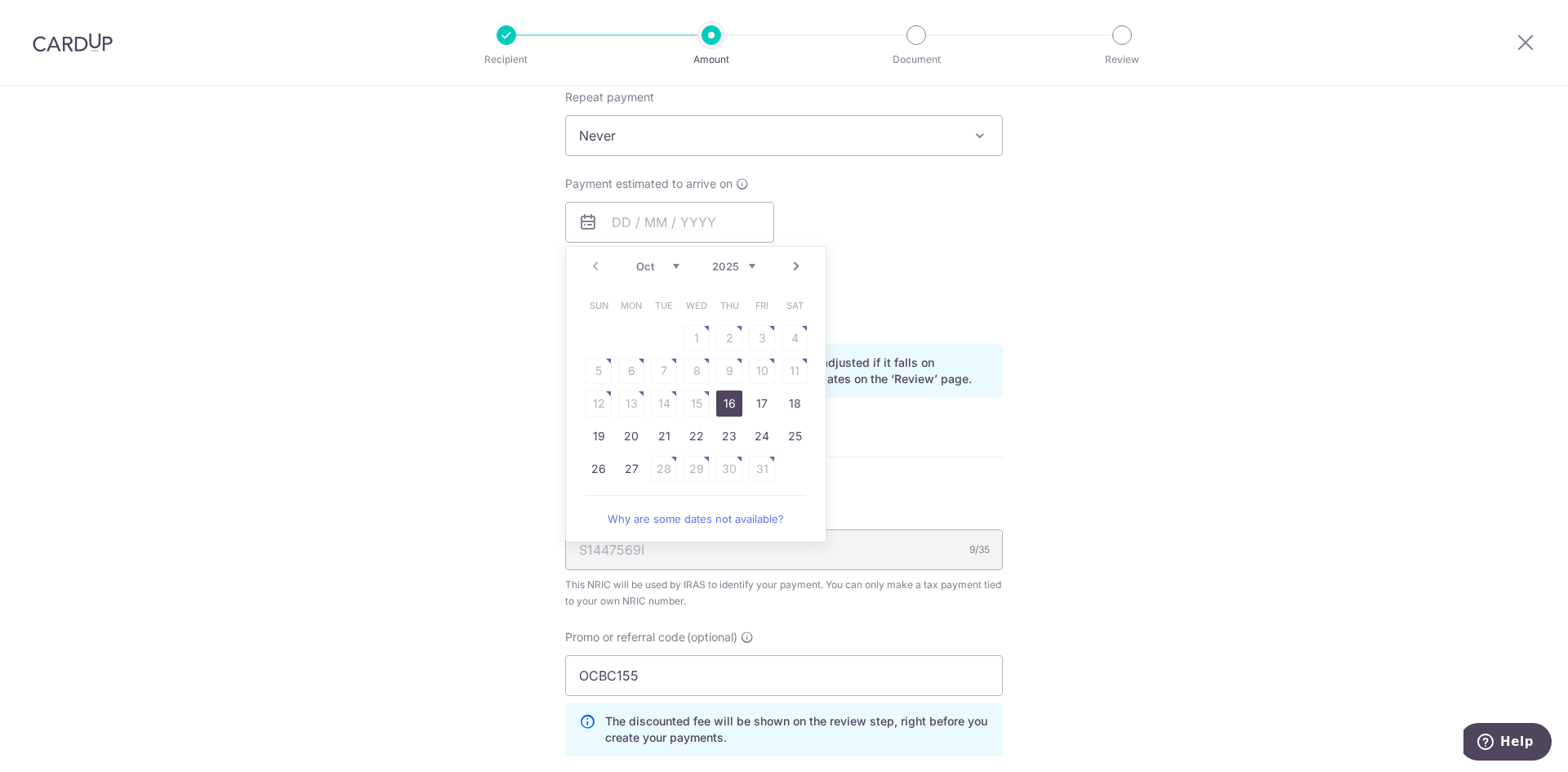
click at [723, 406] on link "16" at bounding box center [729, 404] width 26 height 26
type input "[DATE]"
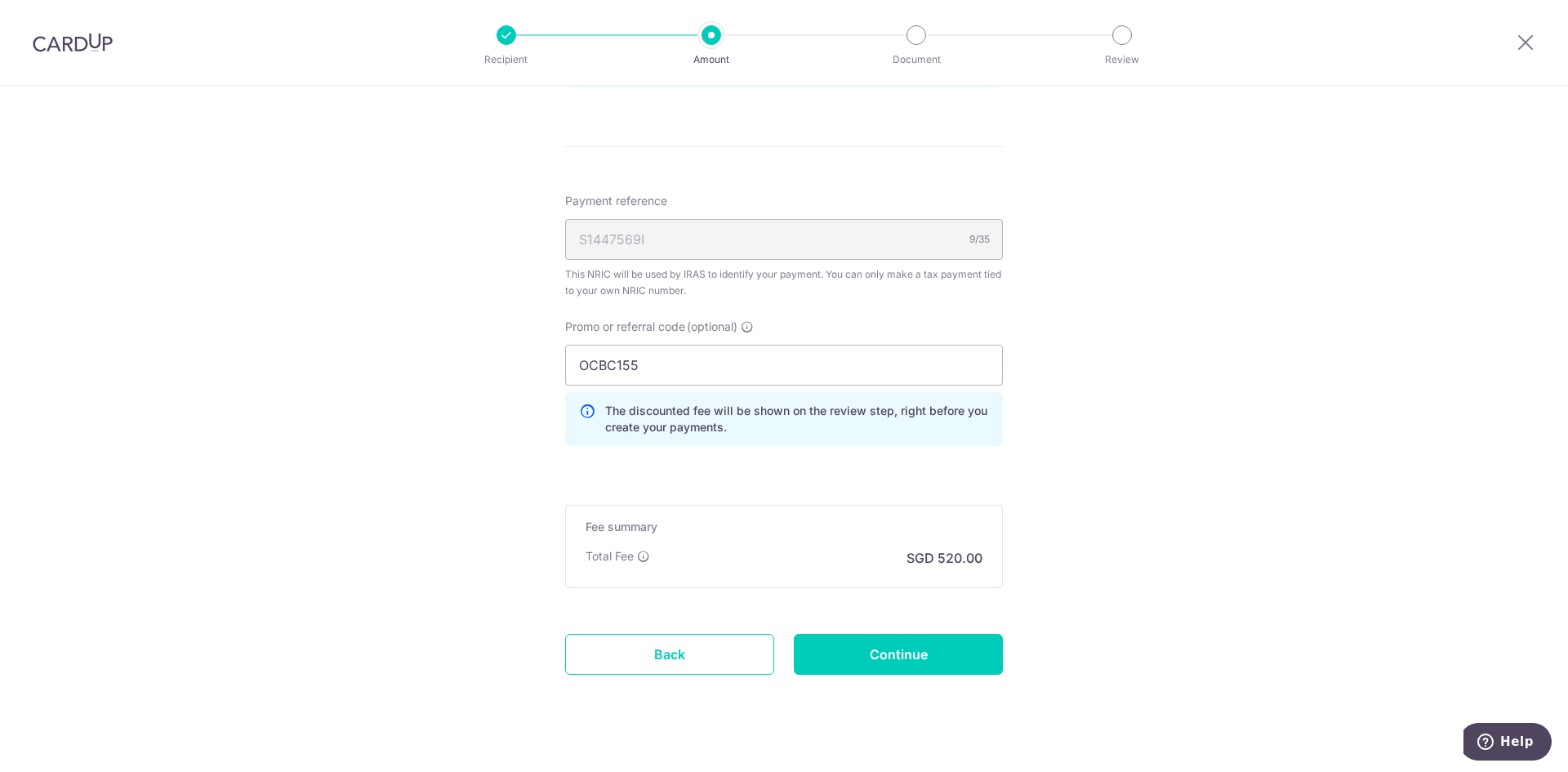
scroll to position [971, 0]
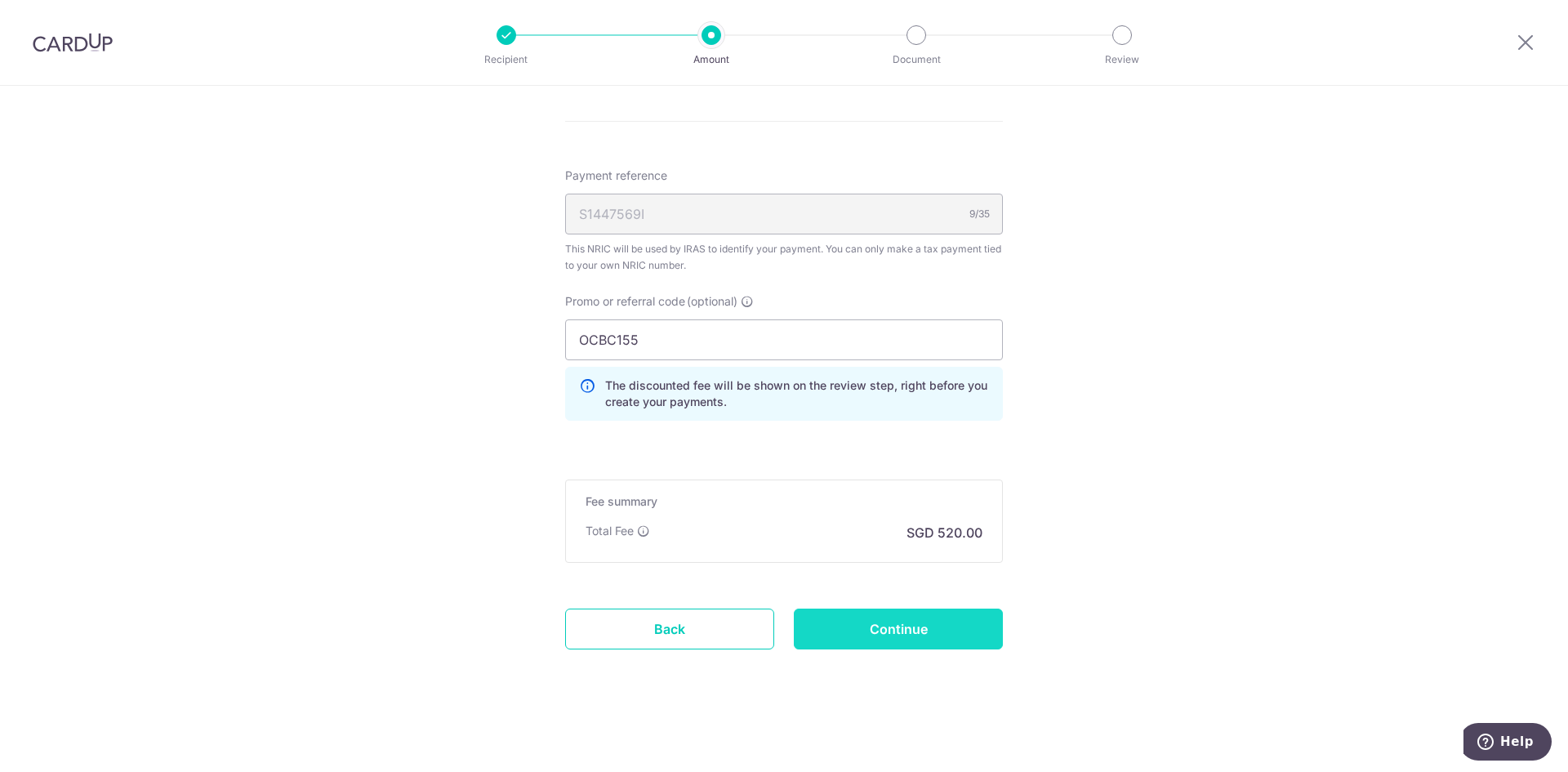
click at [912, 628] on input "Continue" at bounding box center [898, 629] width 209 height 41
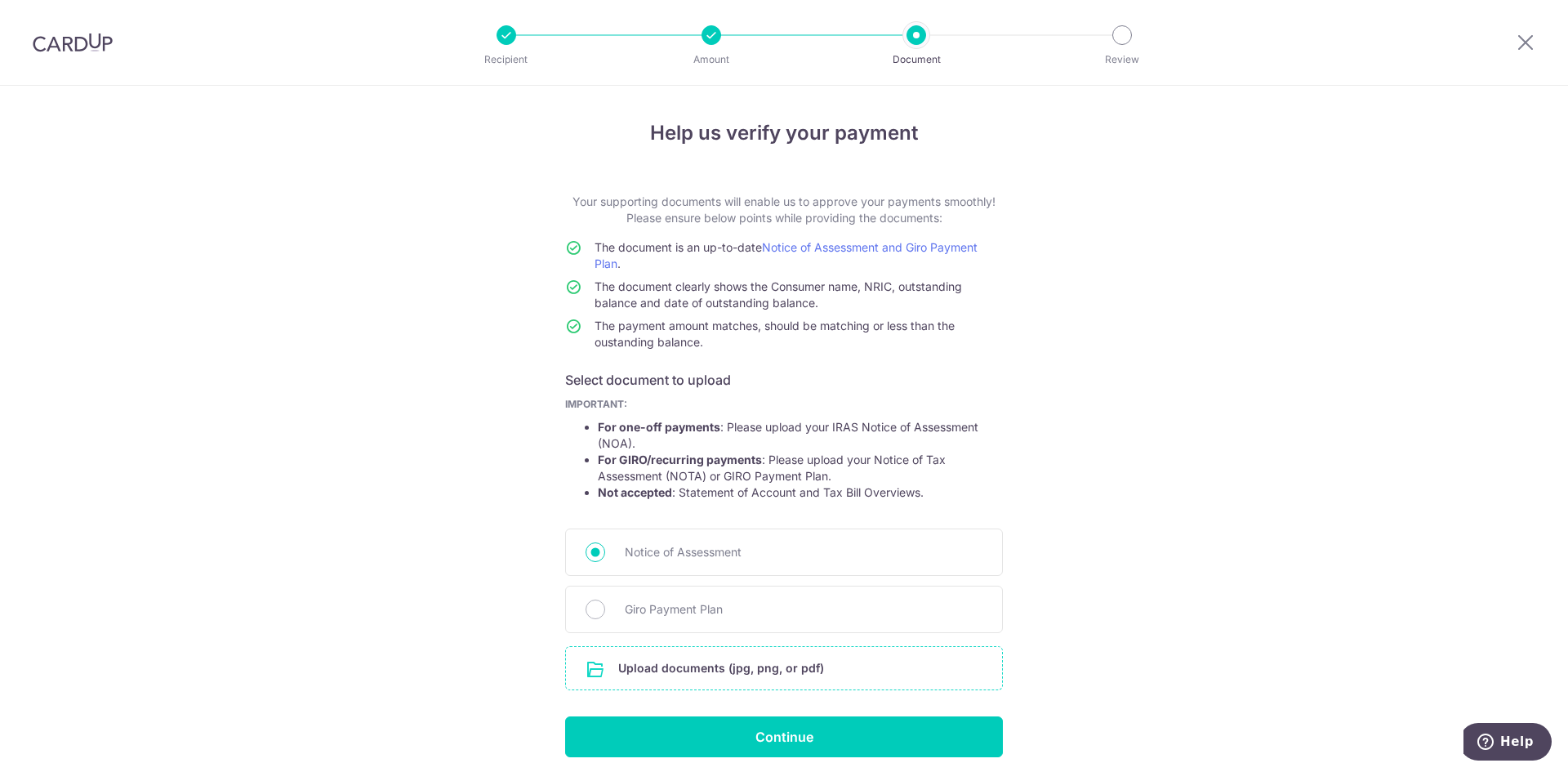
click at [709, 671] on input "file" at bounding box center [784, 668] width 436 height 42
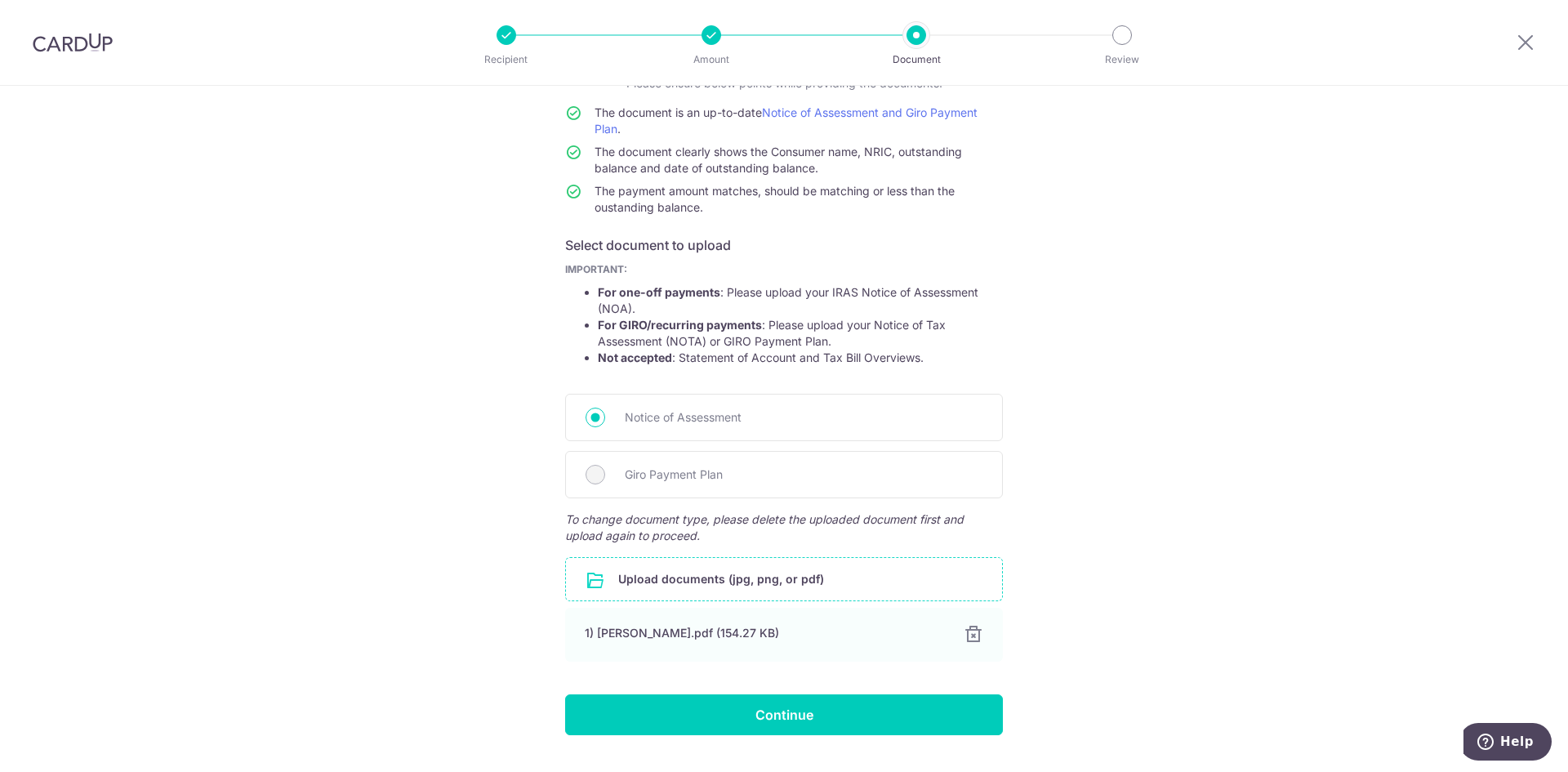
scroll to position [163, 0]
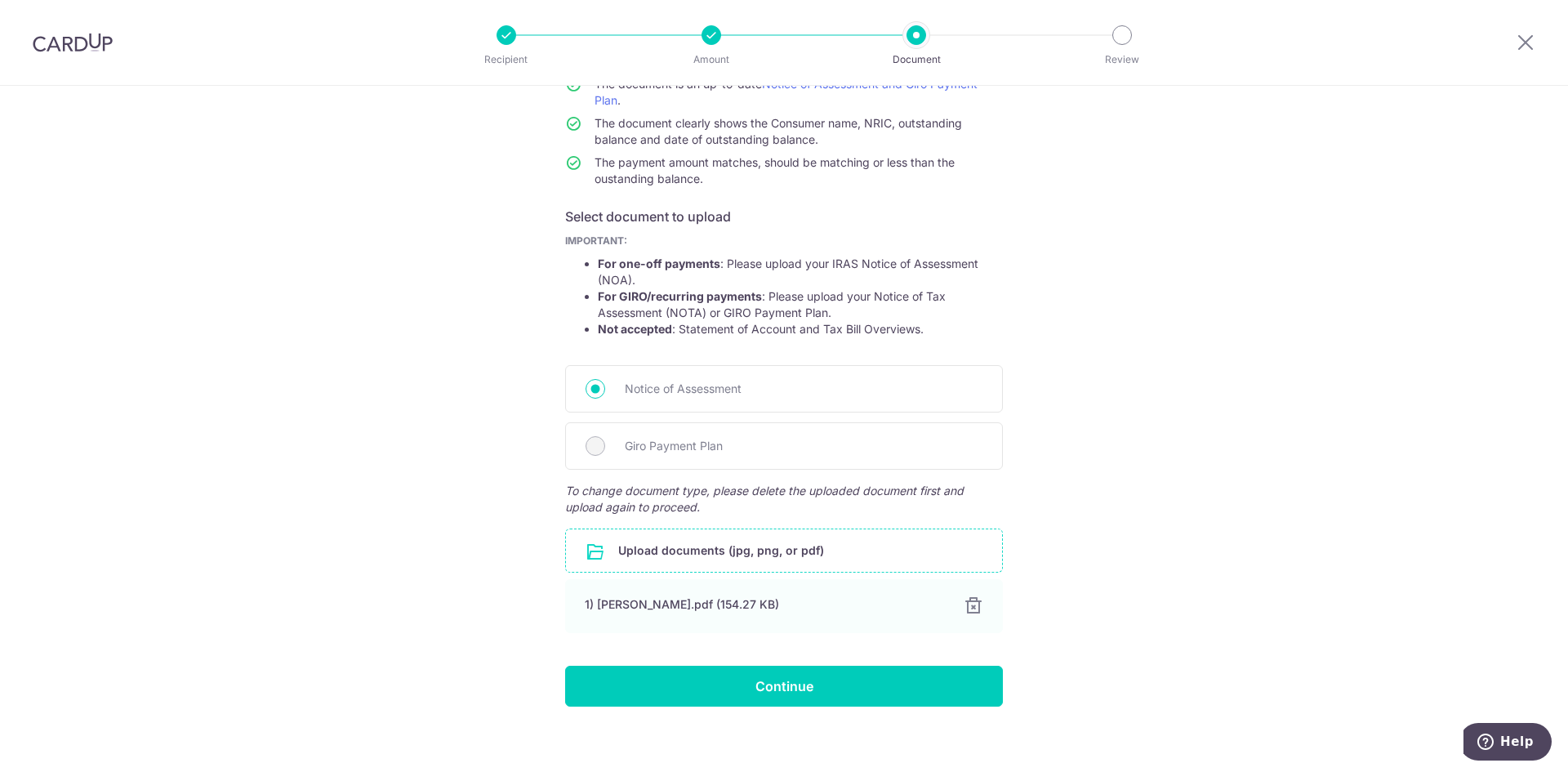
click at [1144, 548] on div "Help us verify your payment Your supporting documents will enable us to approve…" at bounding box center [784, 353] width 1568 height 861
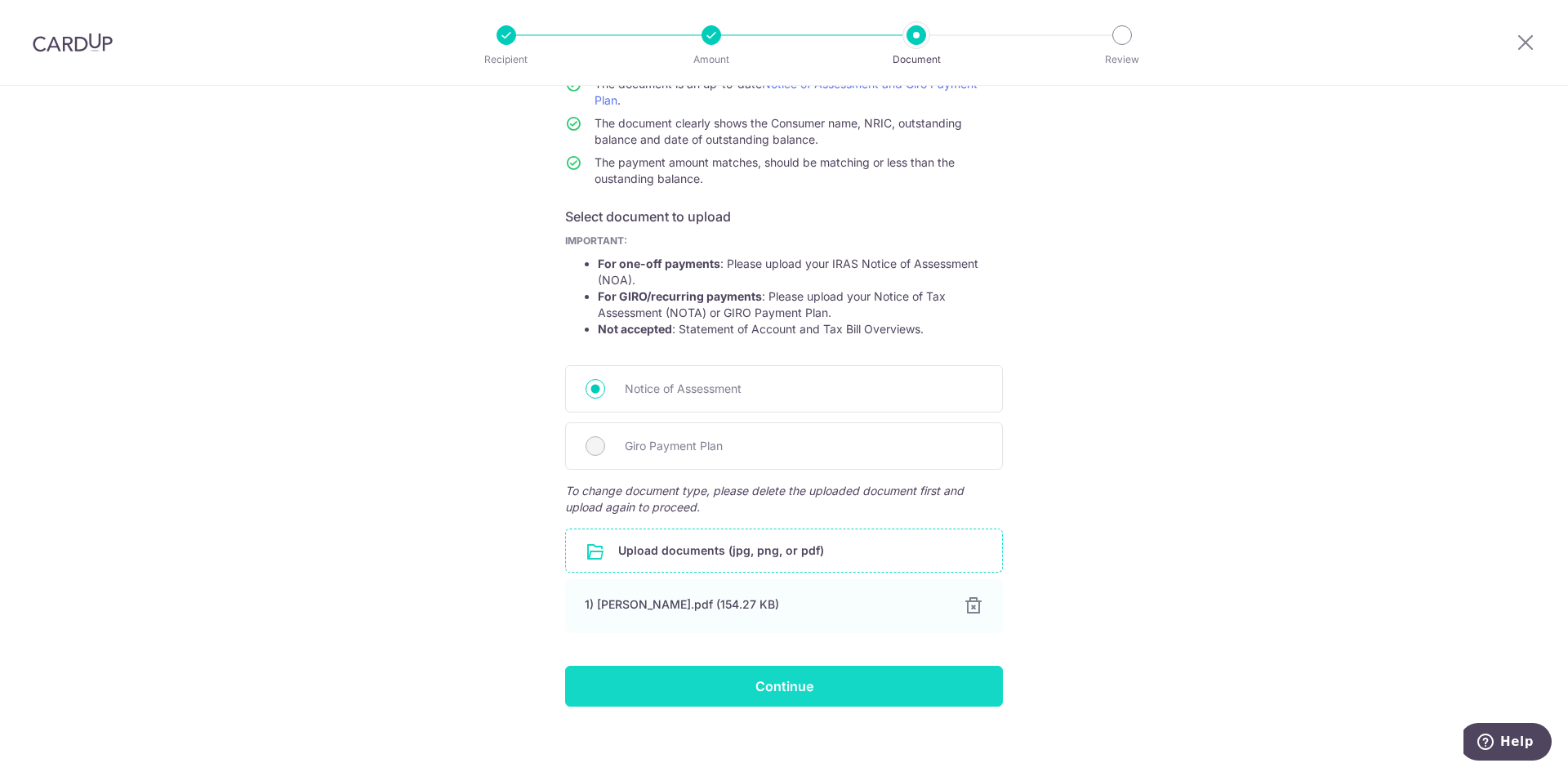
click at [796, 692] on input "Continue" at bounding box center [784, 685] width 438 height 41
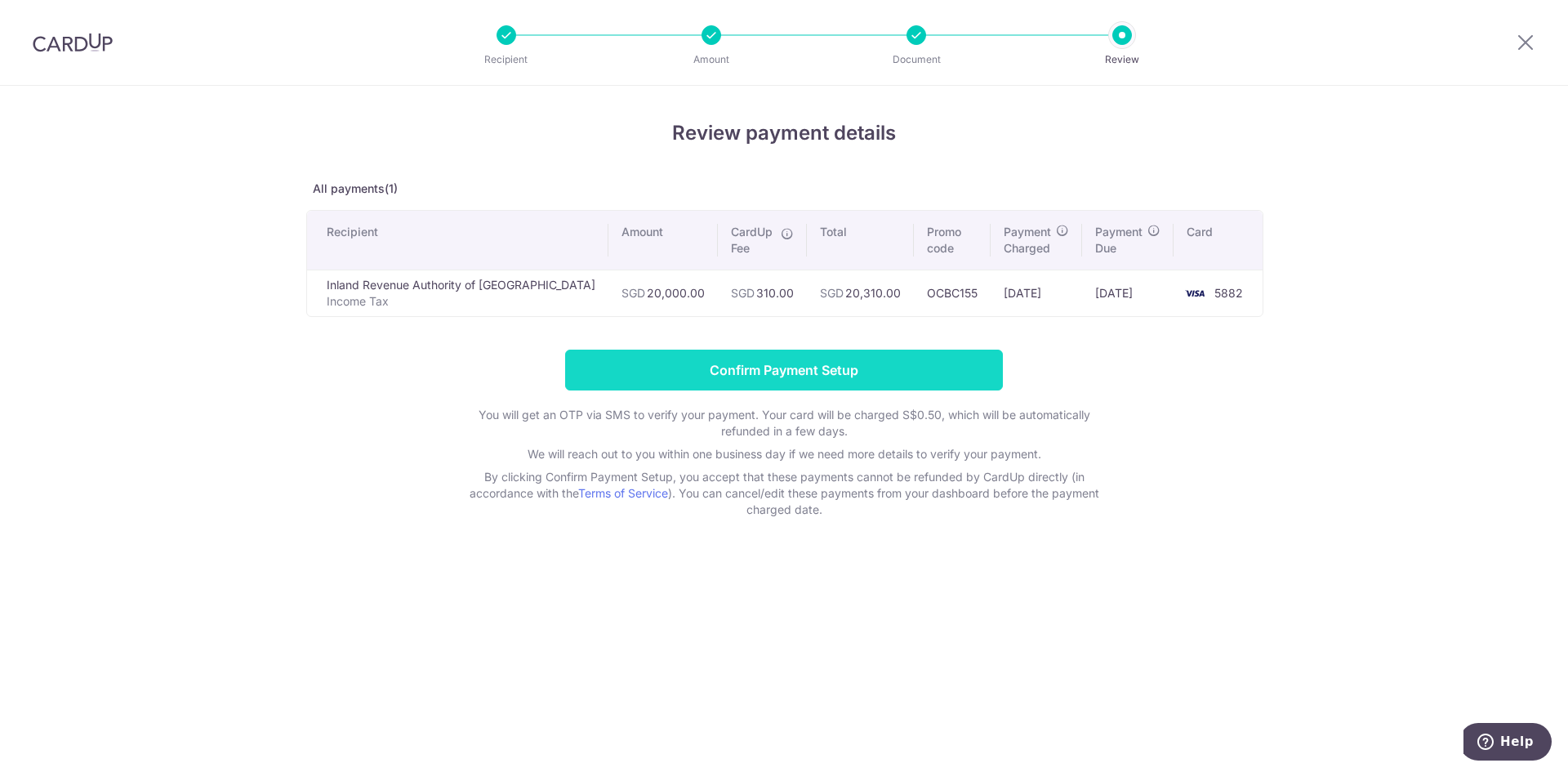
click at [755, 377] on input "Confirm Payment Setup" at bounding box center [784, 369] width 438 height 41
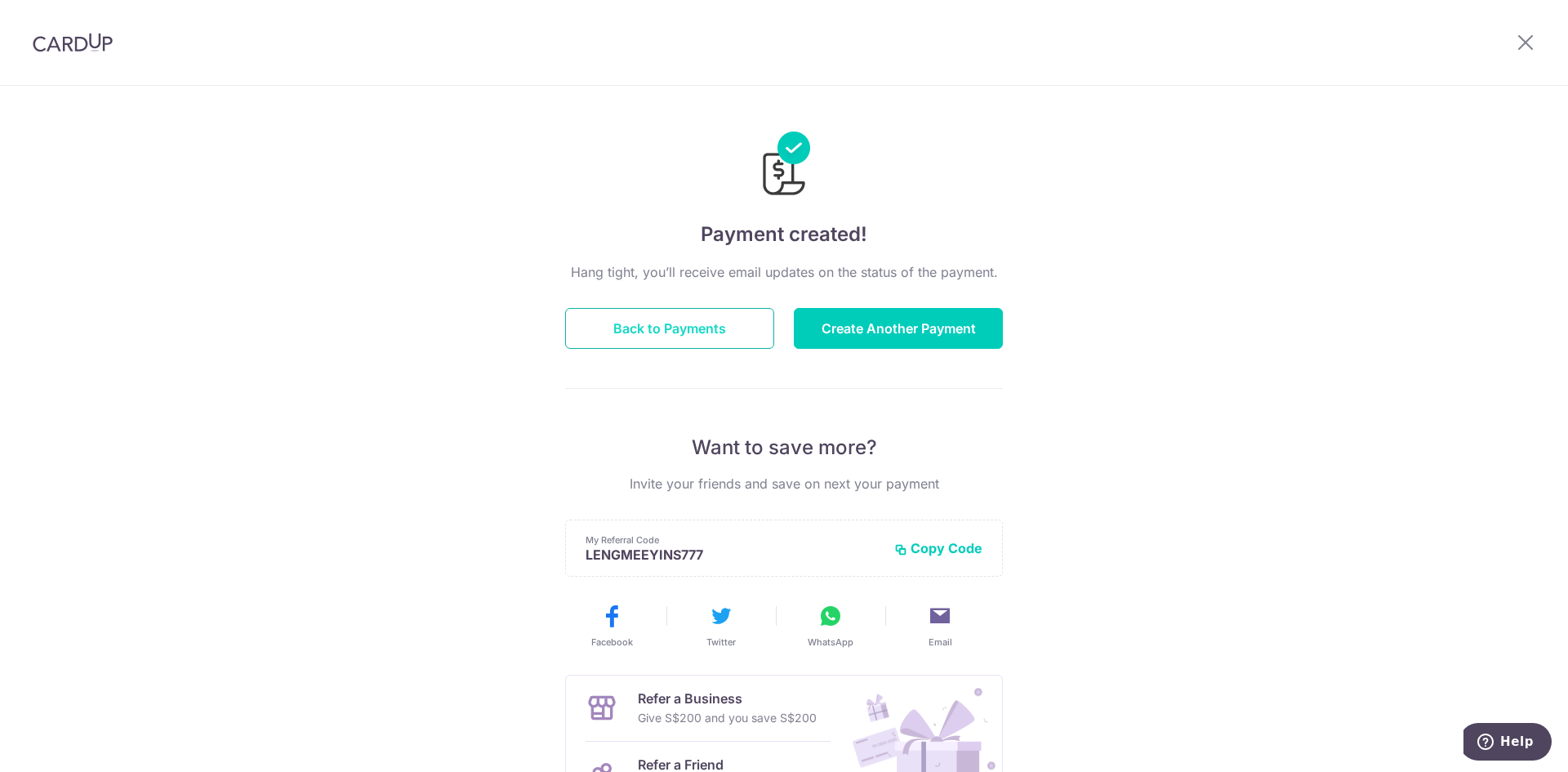
click at [687, 334] on button "Back to Payments" at bounding box center [670, 327] width 209 height 41
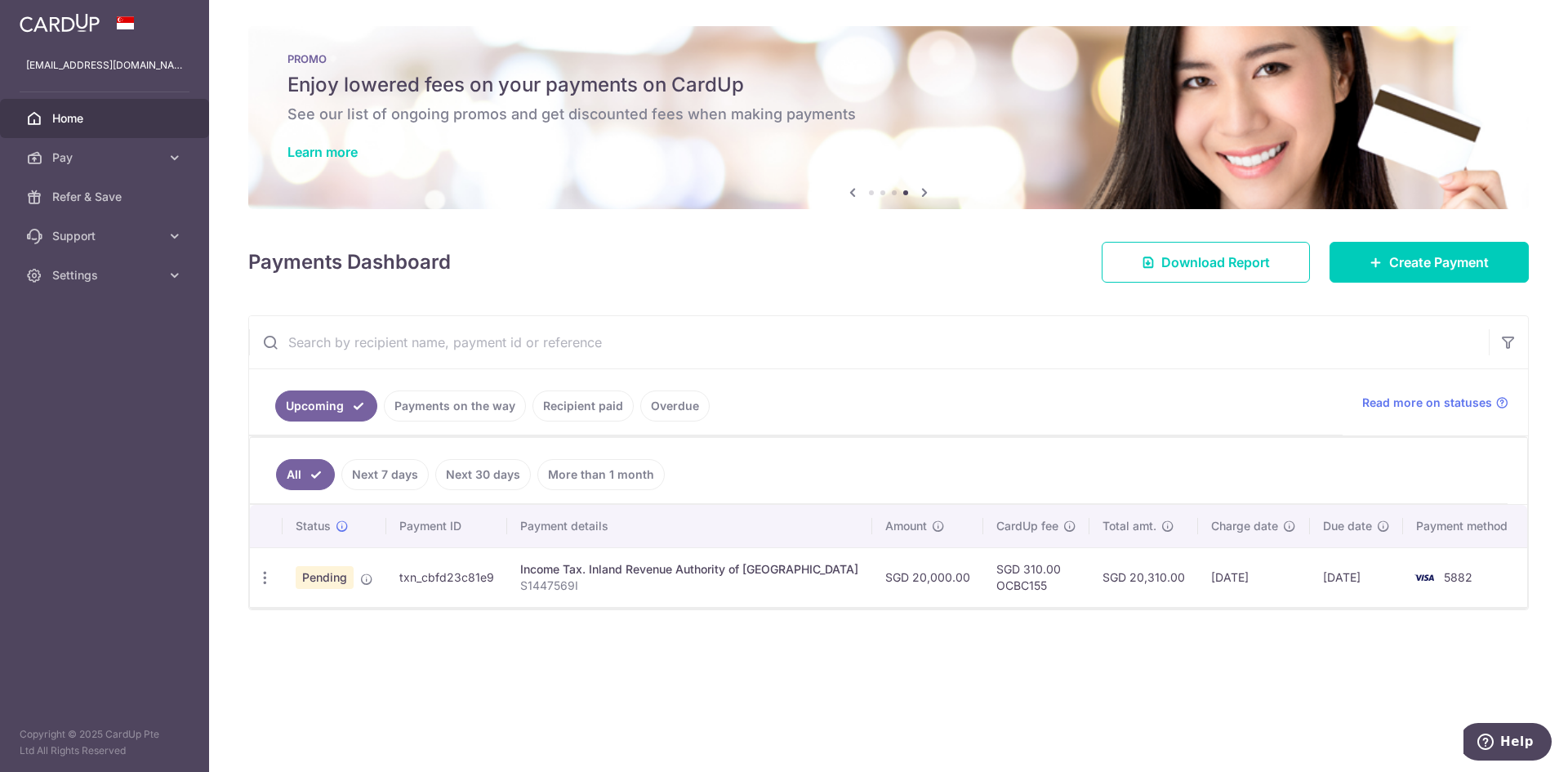
click at [67, 126] on span "Home" at bounding box center [106, 118] width 108 height 16
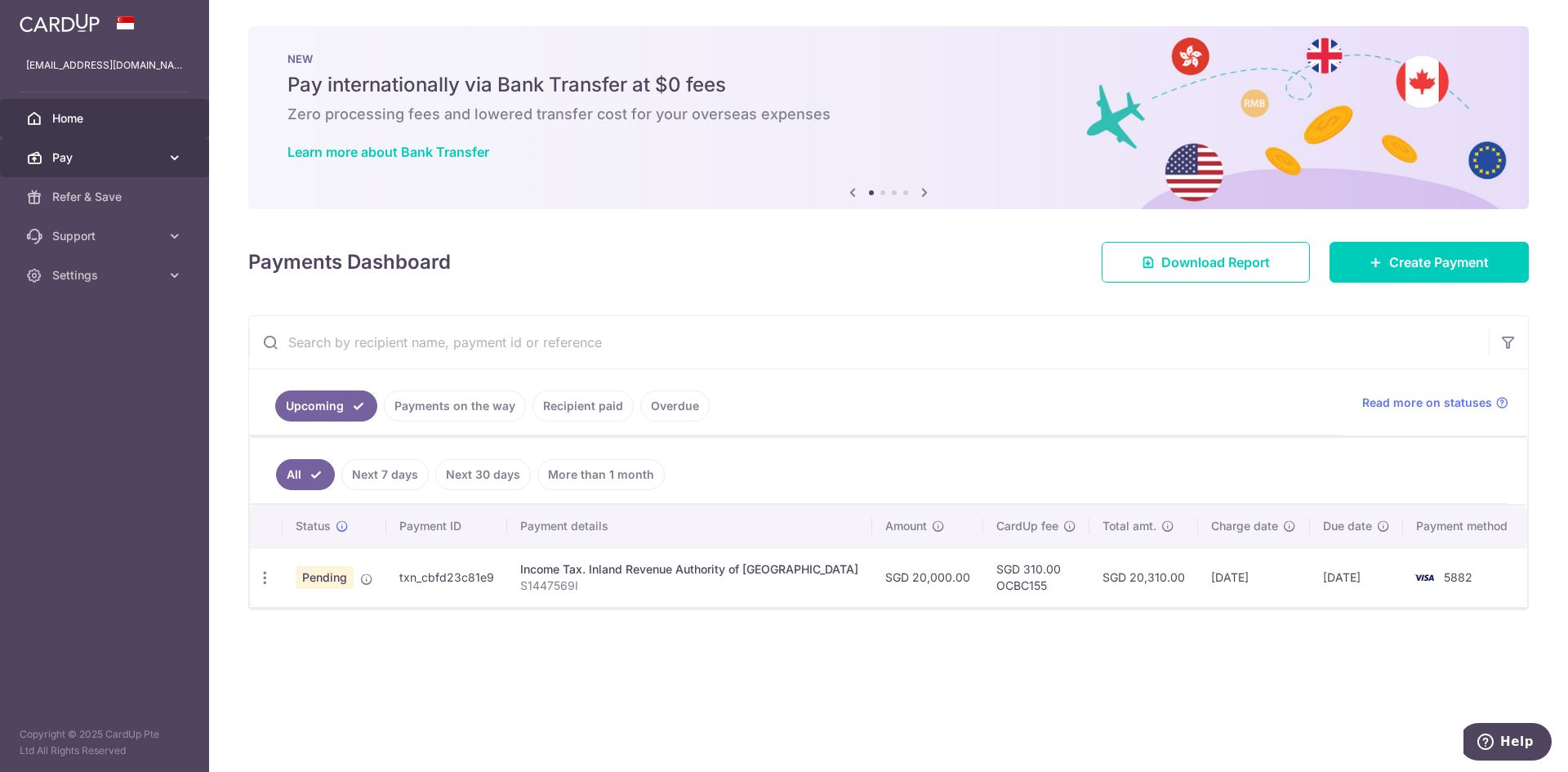
click at [149, 157] on span "Pay" at bounding box center [106, 157] width 108 height 16
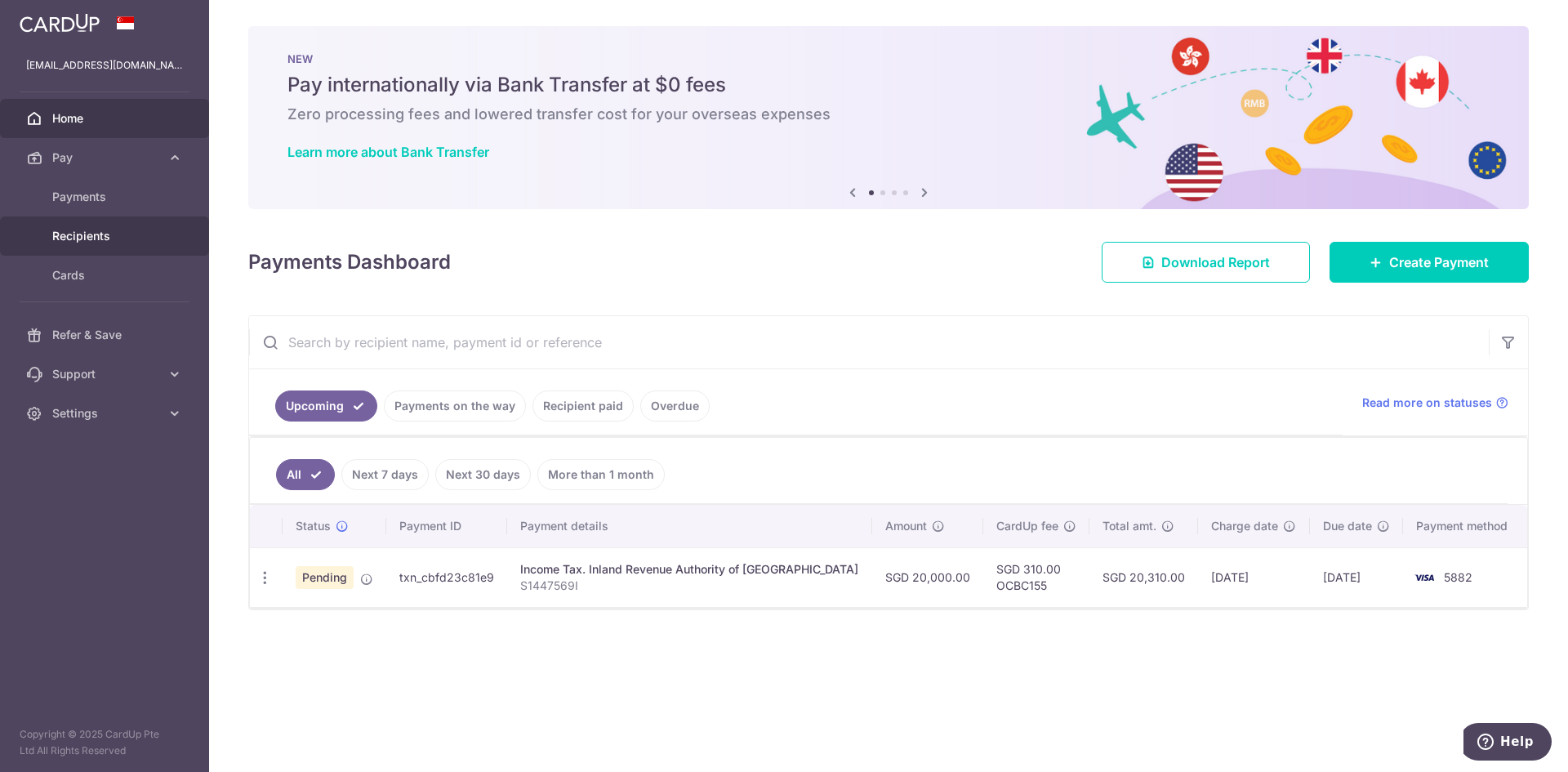
click at [113, 243] on span "Recipients" at bounding box center [106, 236] width 108 height 16
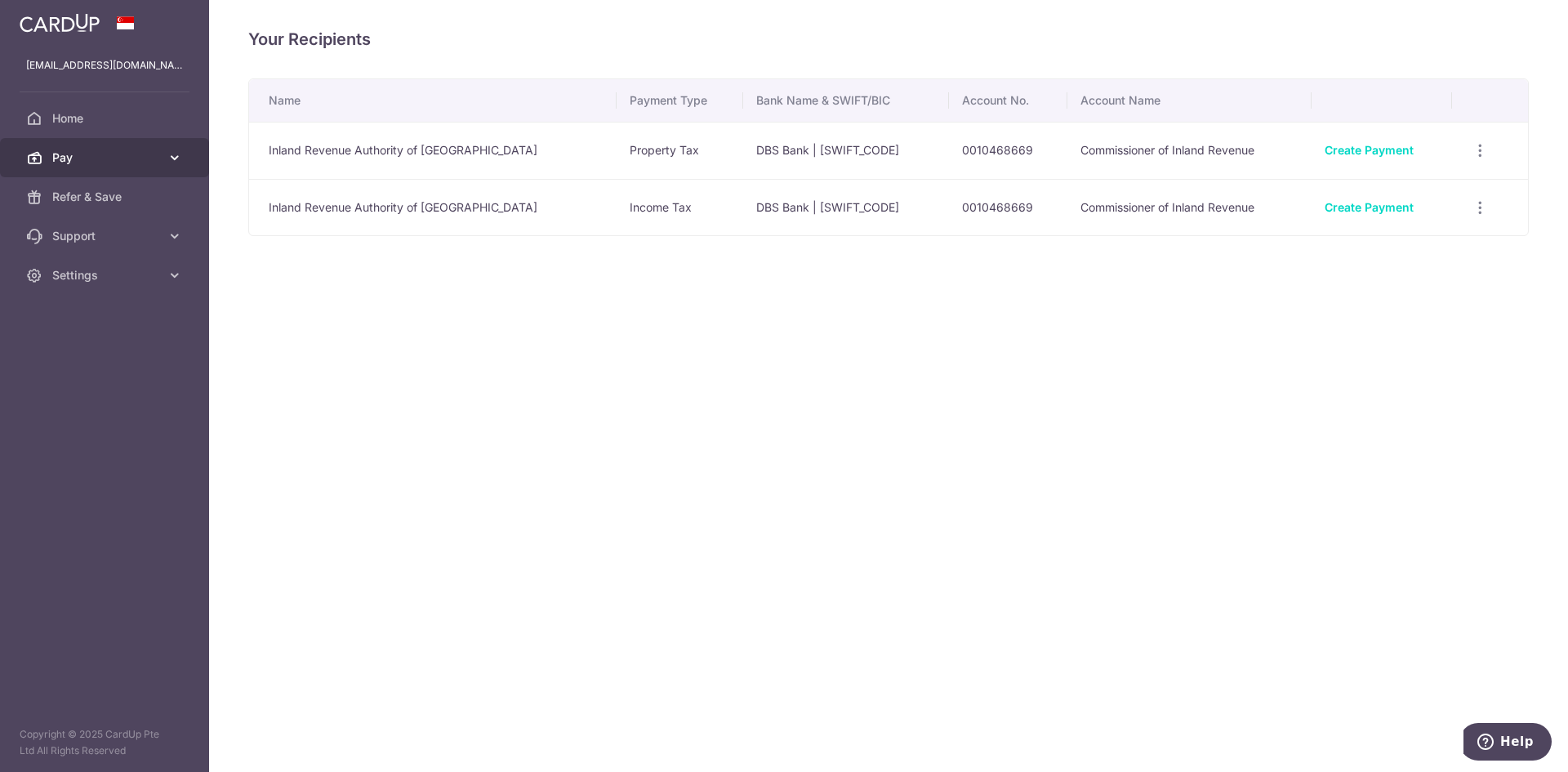
click at [110, 166] on link "Pay" at bounding box center [105, 158] width 209 height 40
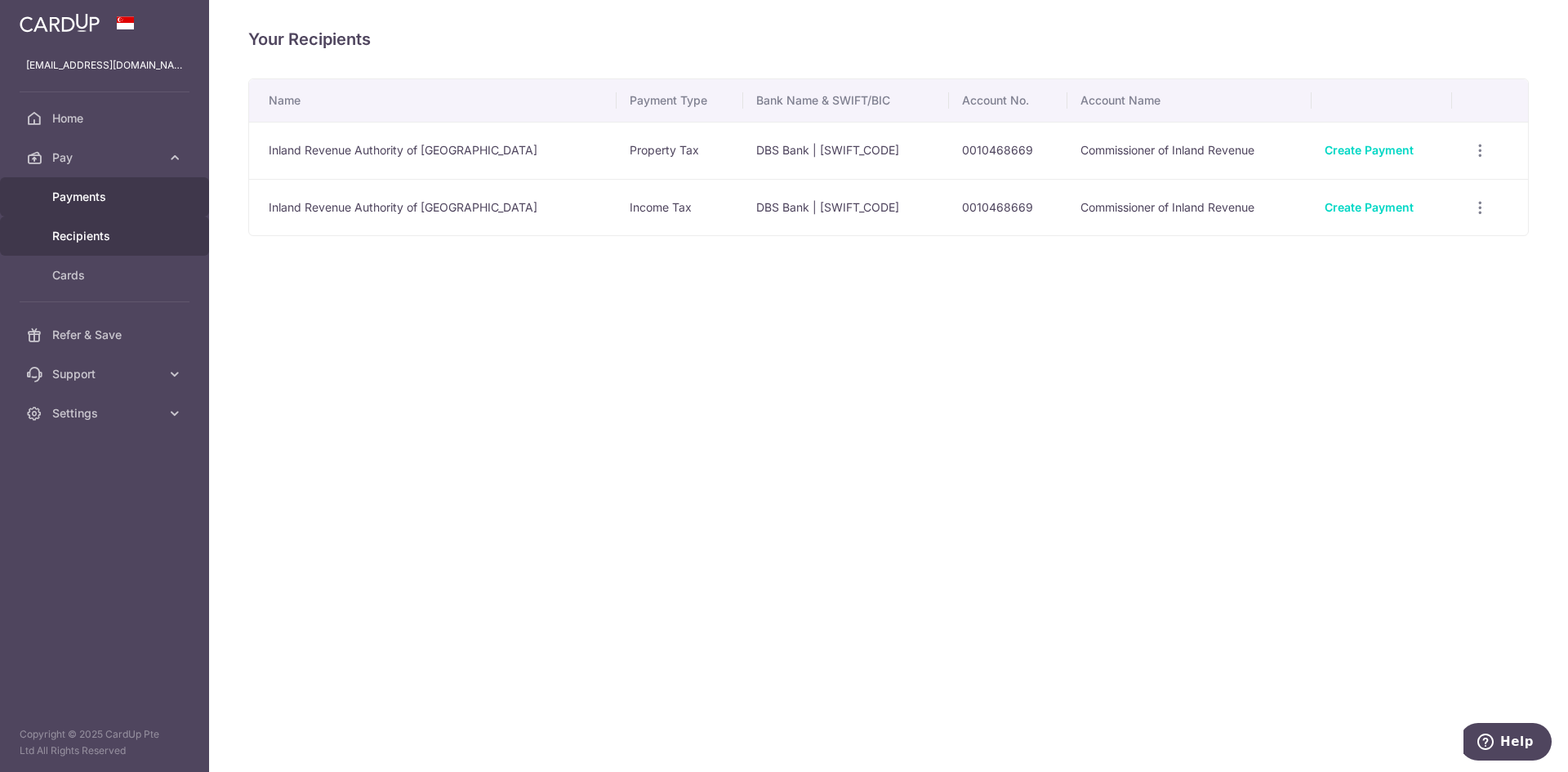
click at [100, 197] on span "Payments" at bounding box center [106, 196] width 108 height 16
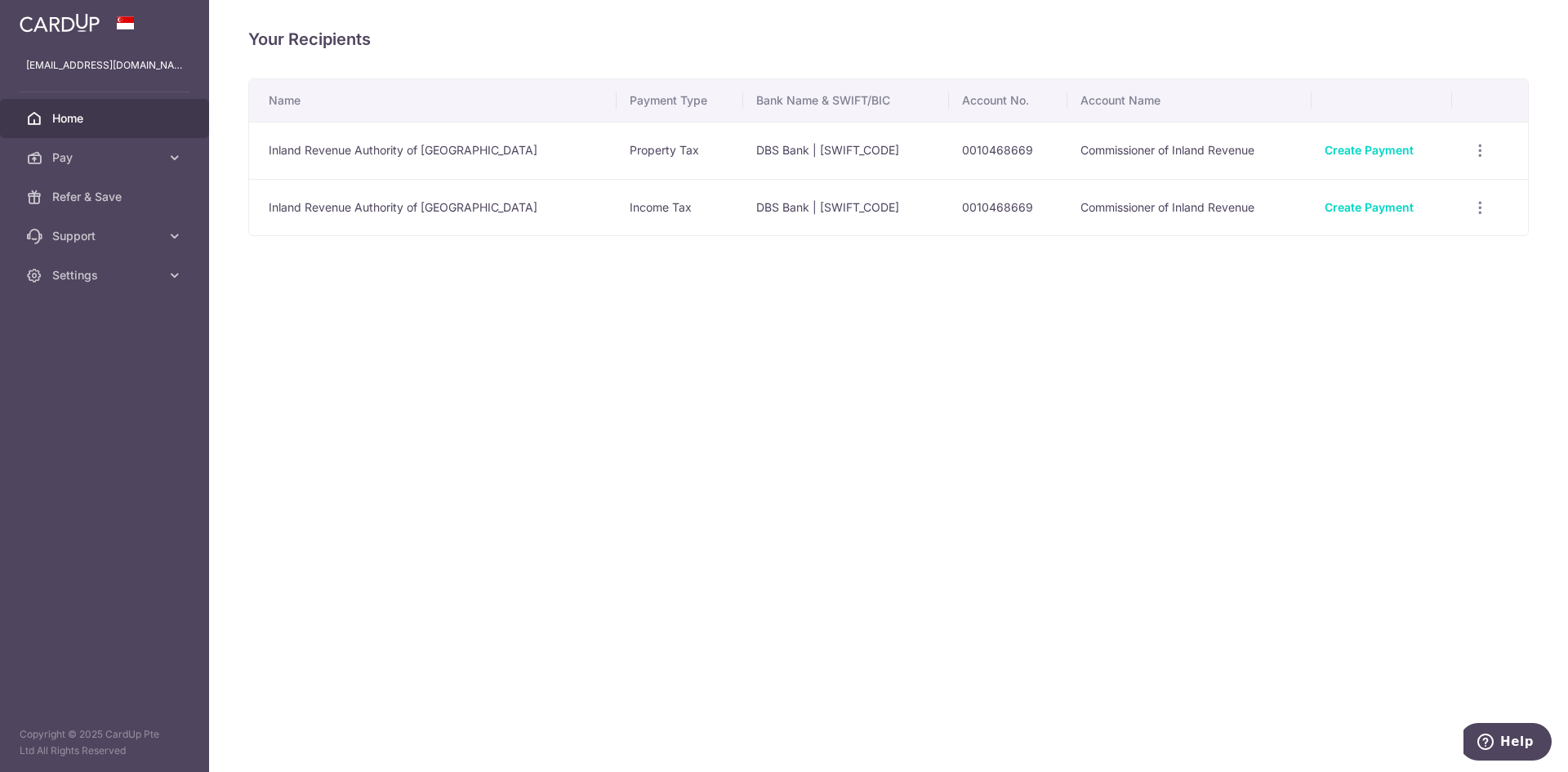
click at [75, 127] on link "Home" at bounding box center [105, 119] width 209 height 40
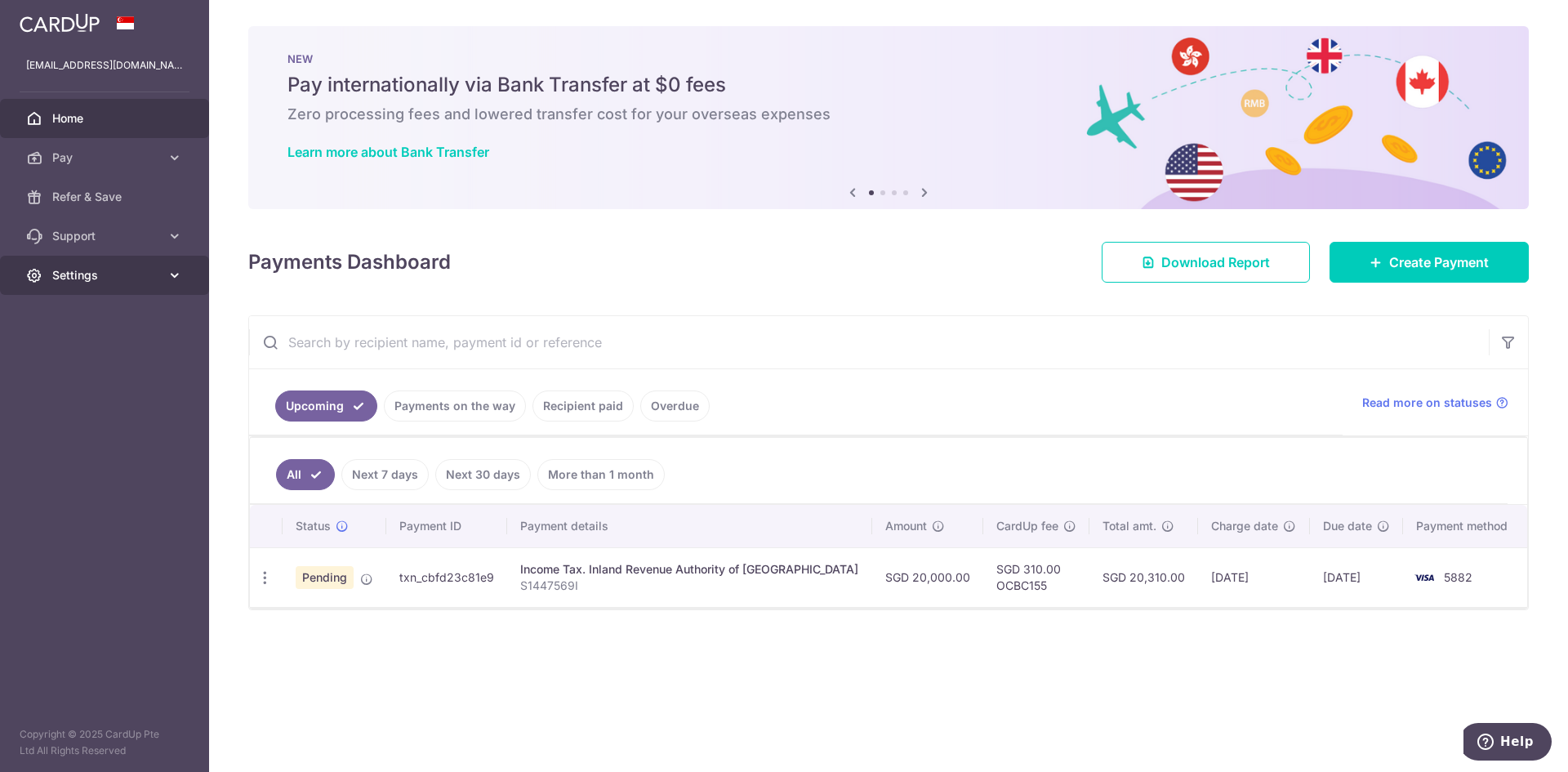
click at [65, 277] on span "Settings" at bounding box center [106, 275] width 108 height 16
click at [143, 239] on span "Support" at bounding box center [106, 236] width 108 height 16
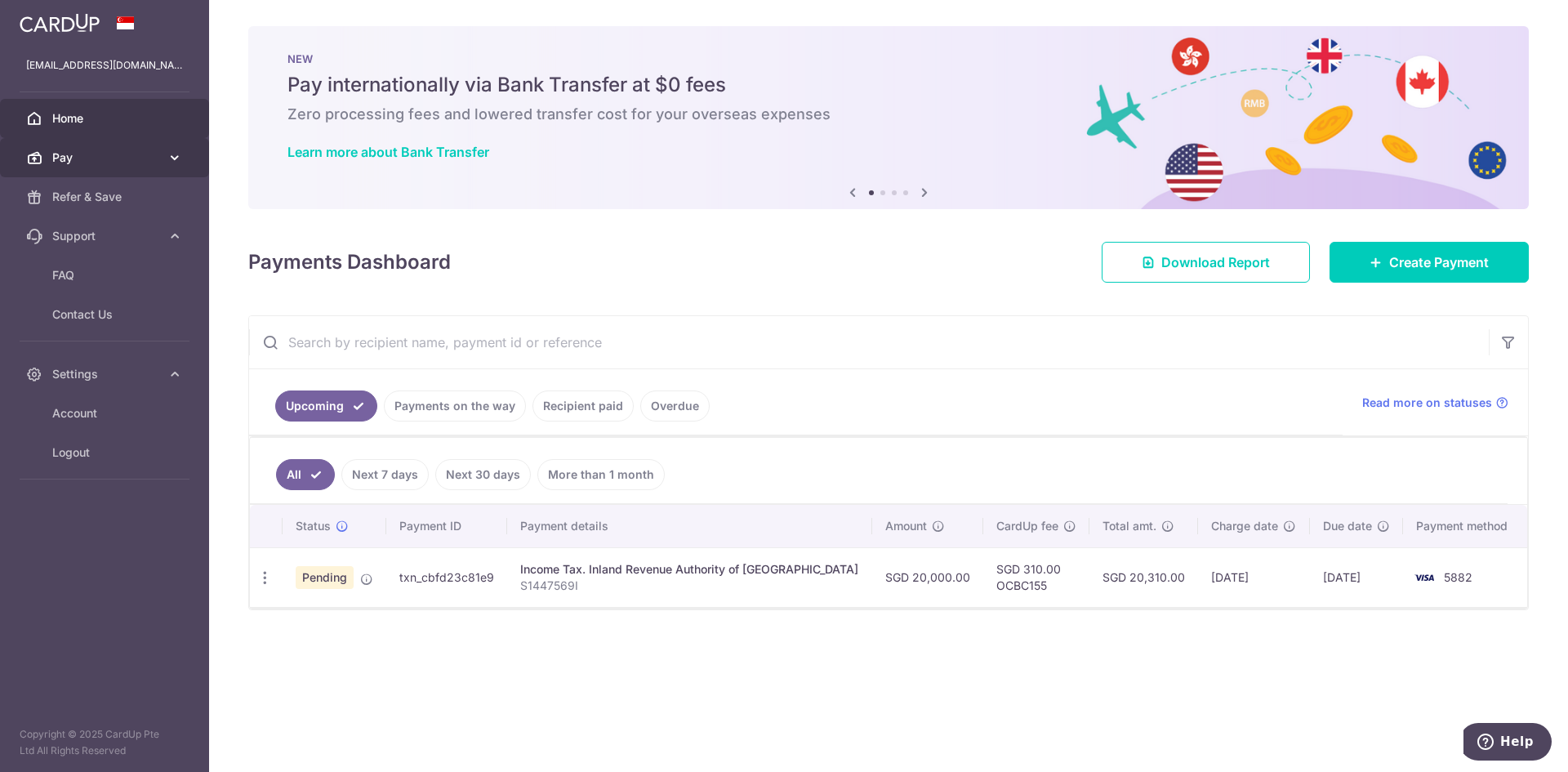
click at [103, 166] on link "Pay" at bounding box center [105, 158] width 209 height 40
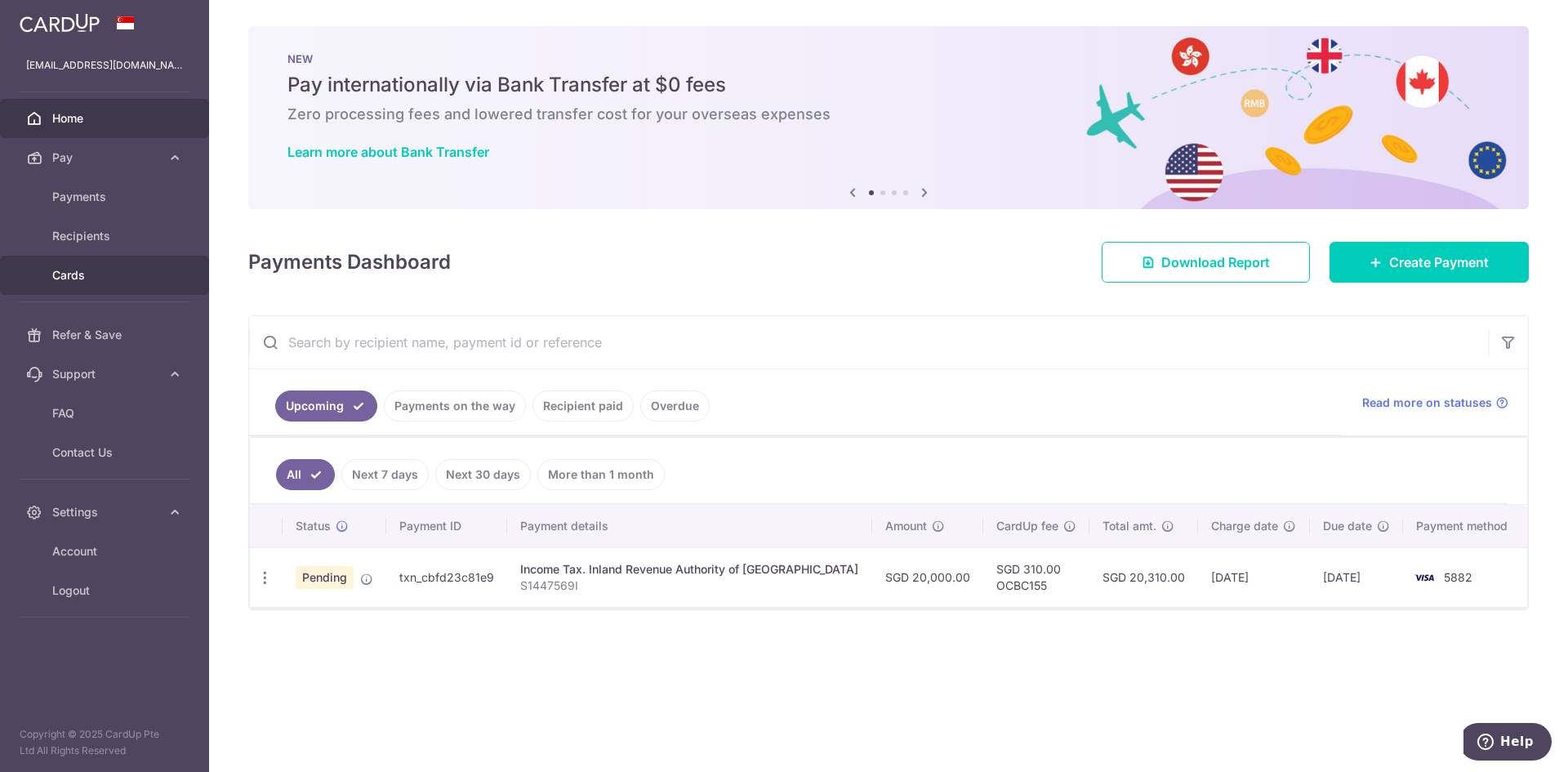
click at [58, 283] on link "Cards" at bounding box center [105, 276] width 209 height 40
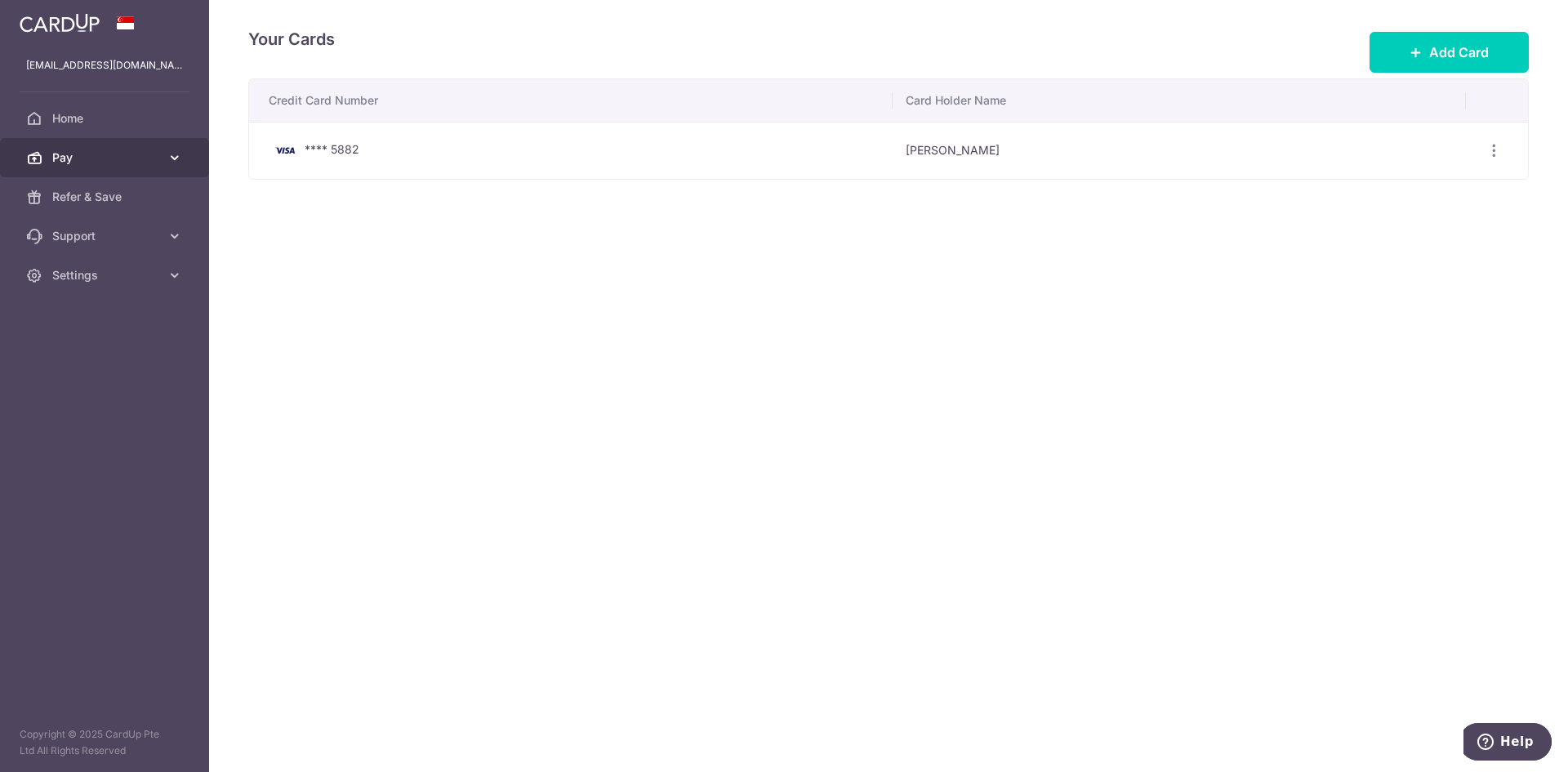
click at [92, 158] on span "Pay" at bounding box center [106, 157] width 108 height 16
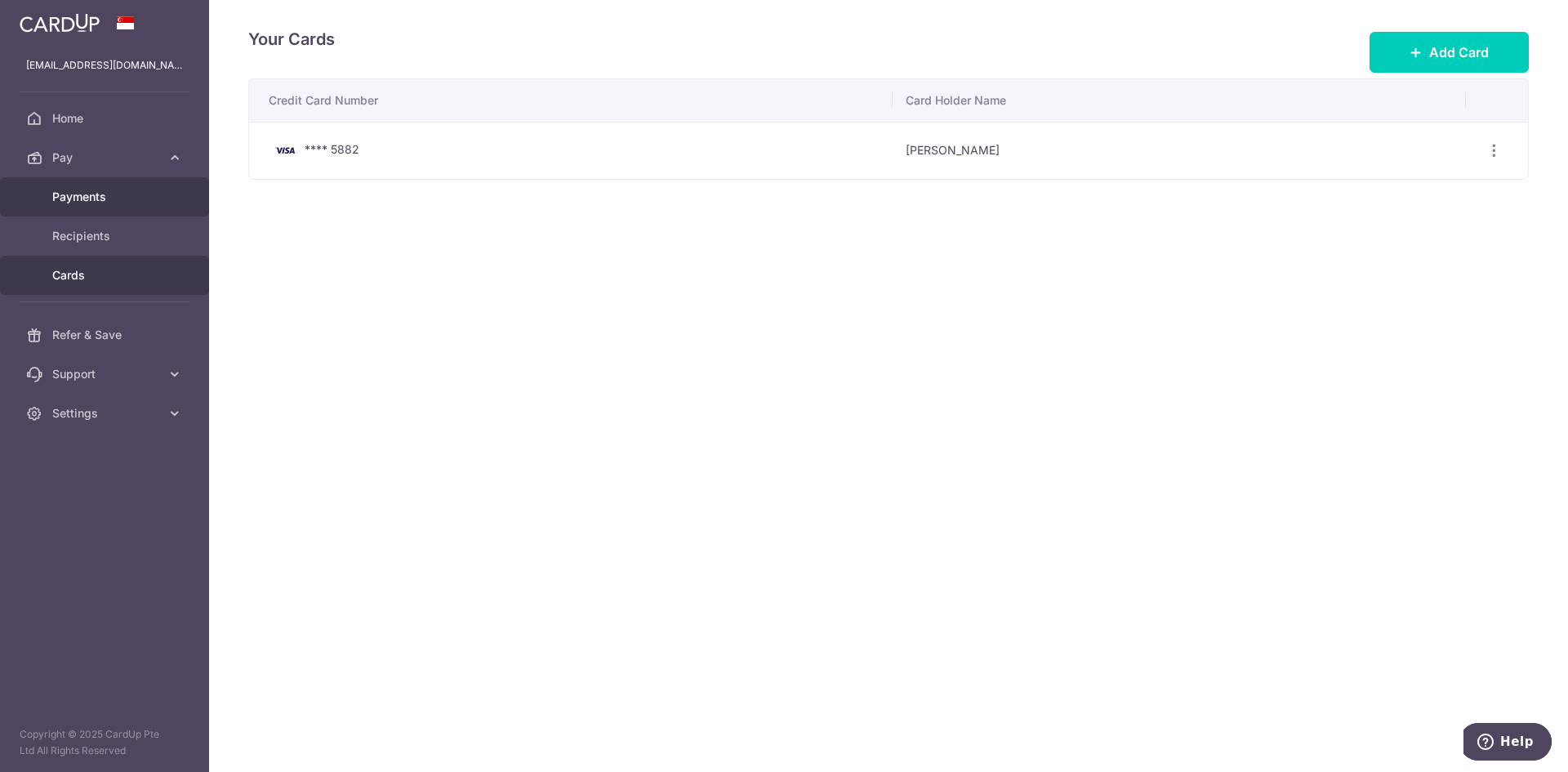
click at [91, 193] on span "Payments" at bounding box center [106, 196] width 108 height 16
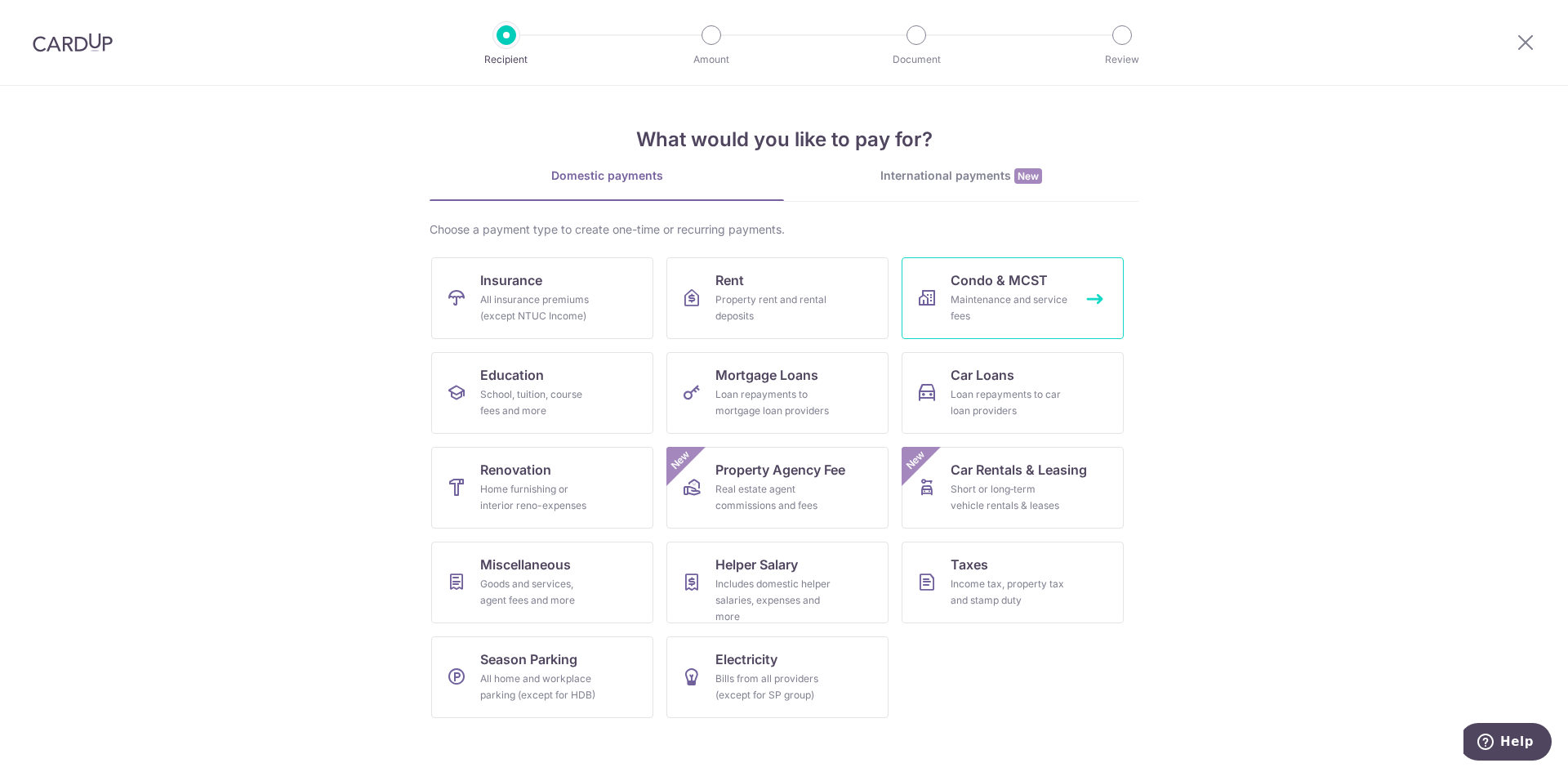
click at [1000, 295] on div "Maintenance and service fees" at bounding box center [1009, 308] width 118 height 33
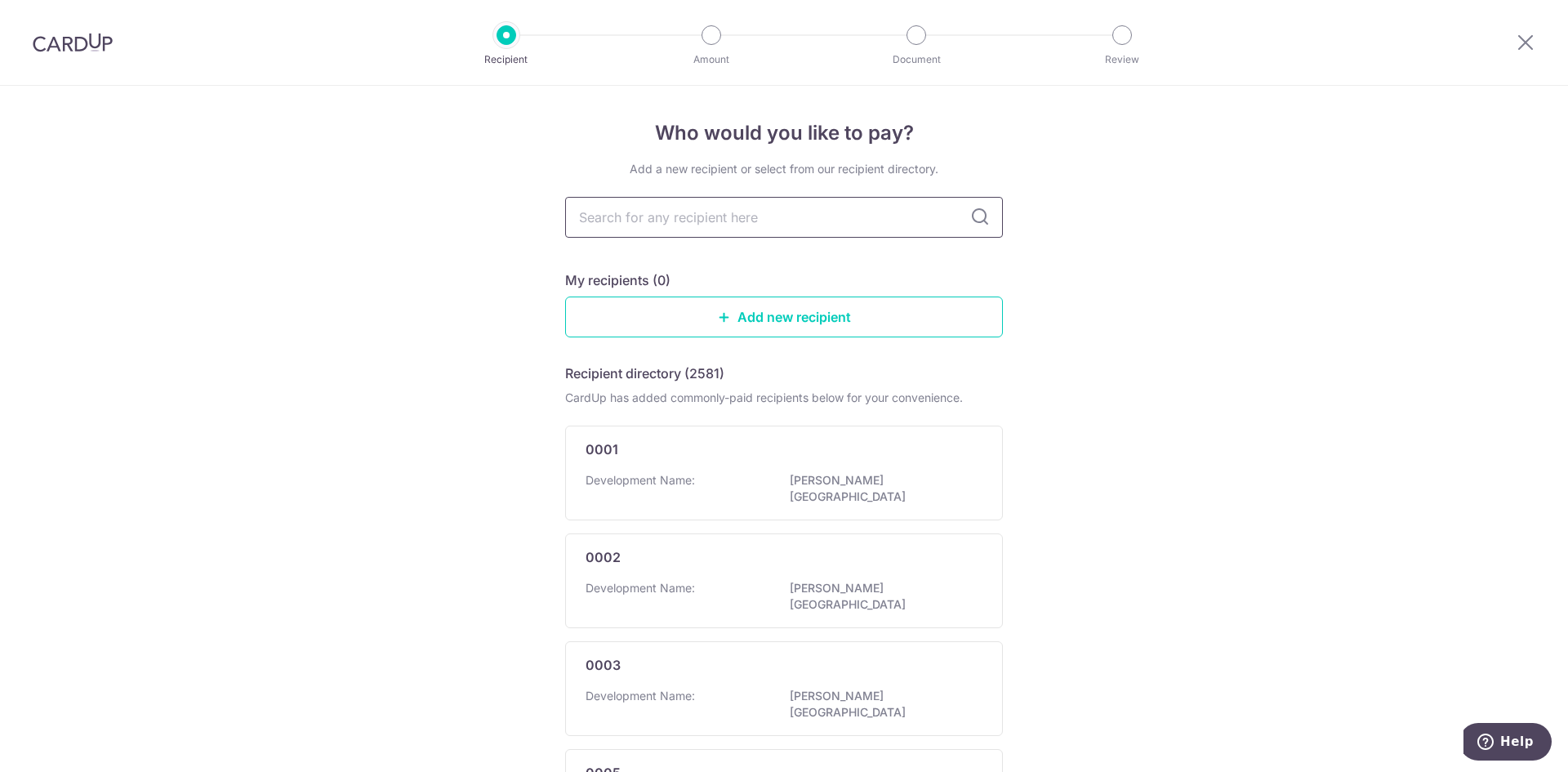
click at [752, 222] on input "text" at bounding box center [784, 217] width 438 height 41
type input "spanish"
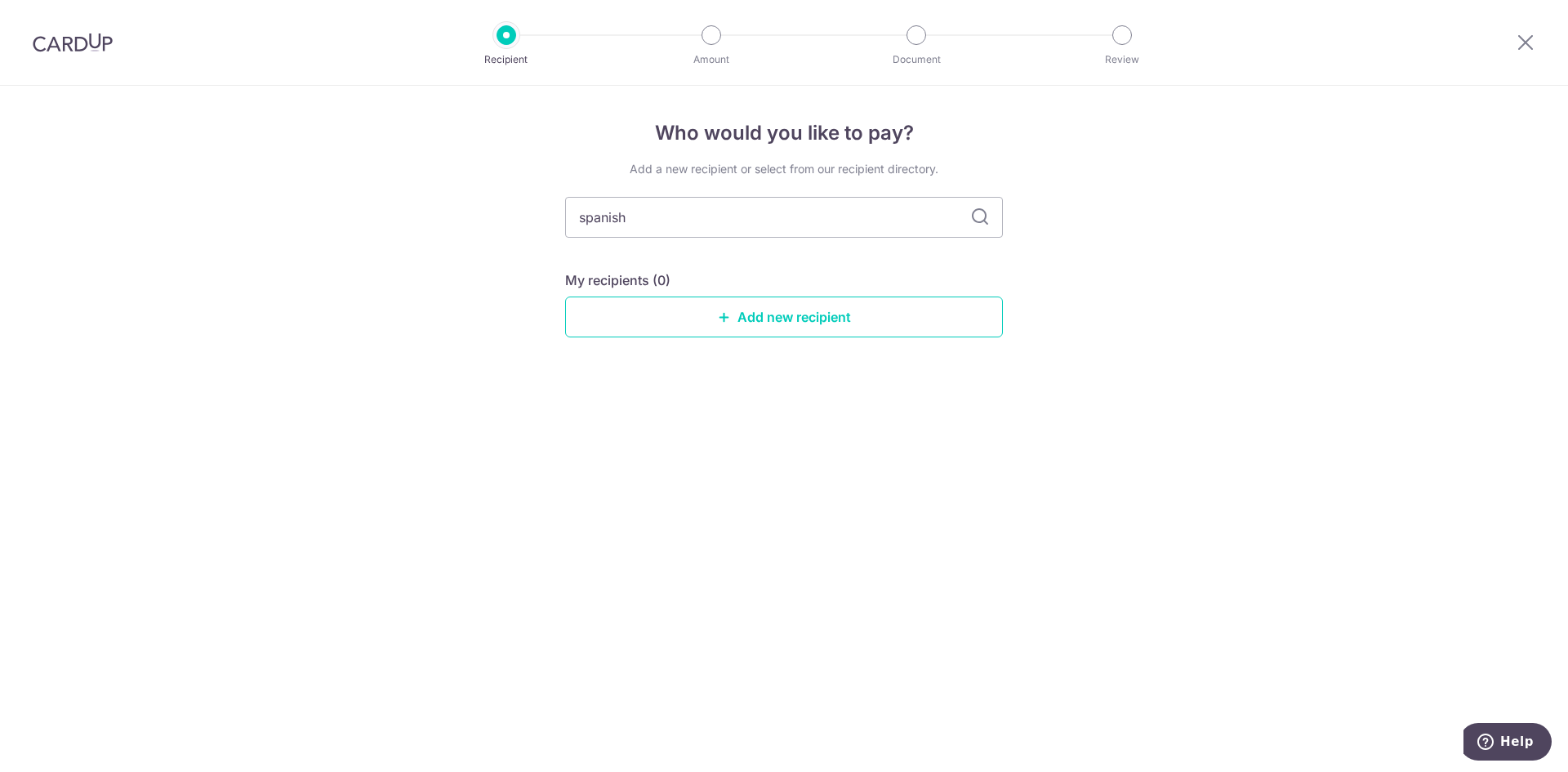
type input "spanish"
type input "spanish village"
type input "s"
click at [1093, 233] on div "Who would you like to pay? Add a new recipient or select from our recipient dir…" at bounding box center [784, 428] width 1568 height 686
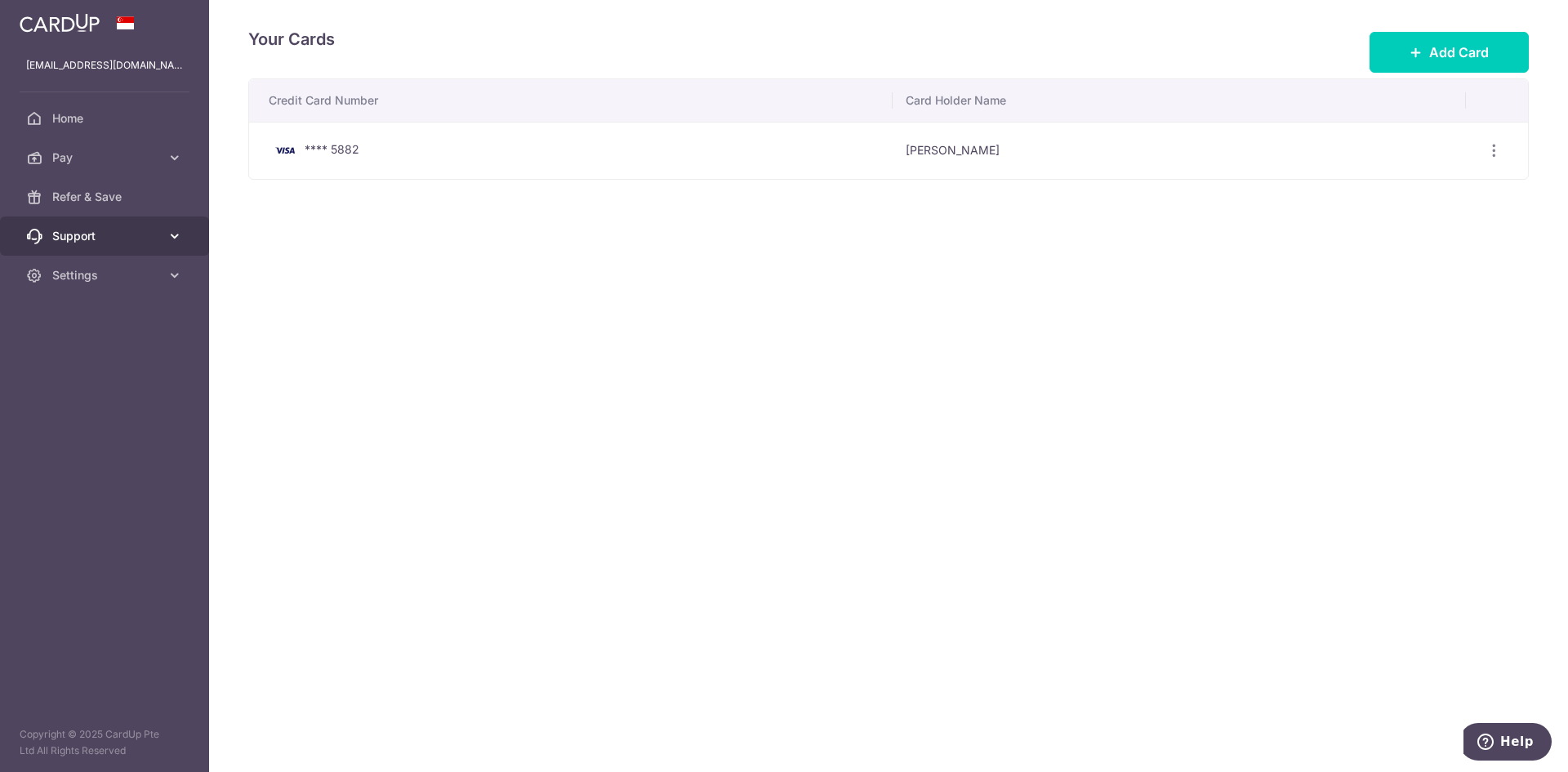
click at [163, 235] on link "Support" at bounding box center [105, 236] width 209 height 40
click at [509, 423] on div "Your Cards Add Card Credit Card Number Card Holder Name **** 5882 [PERSON_NAME]…" at bounding box center [889, 386] width 1359 height 772
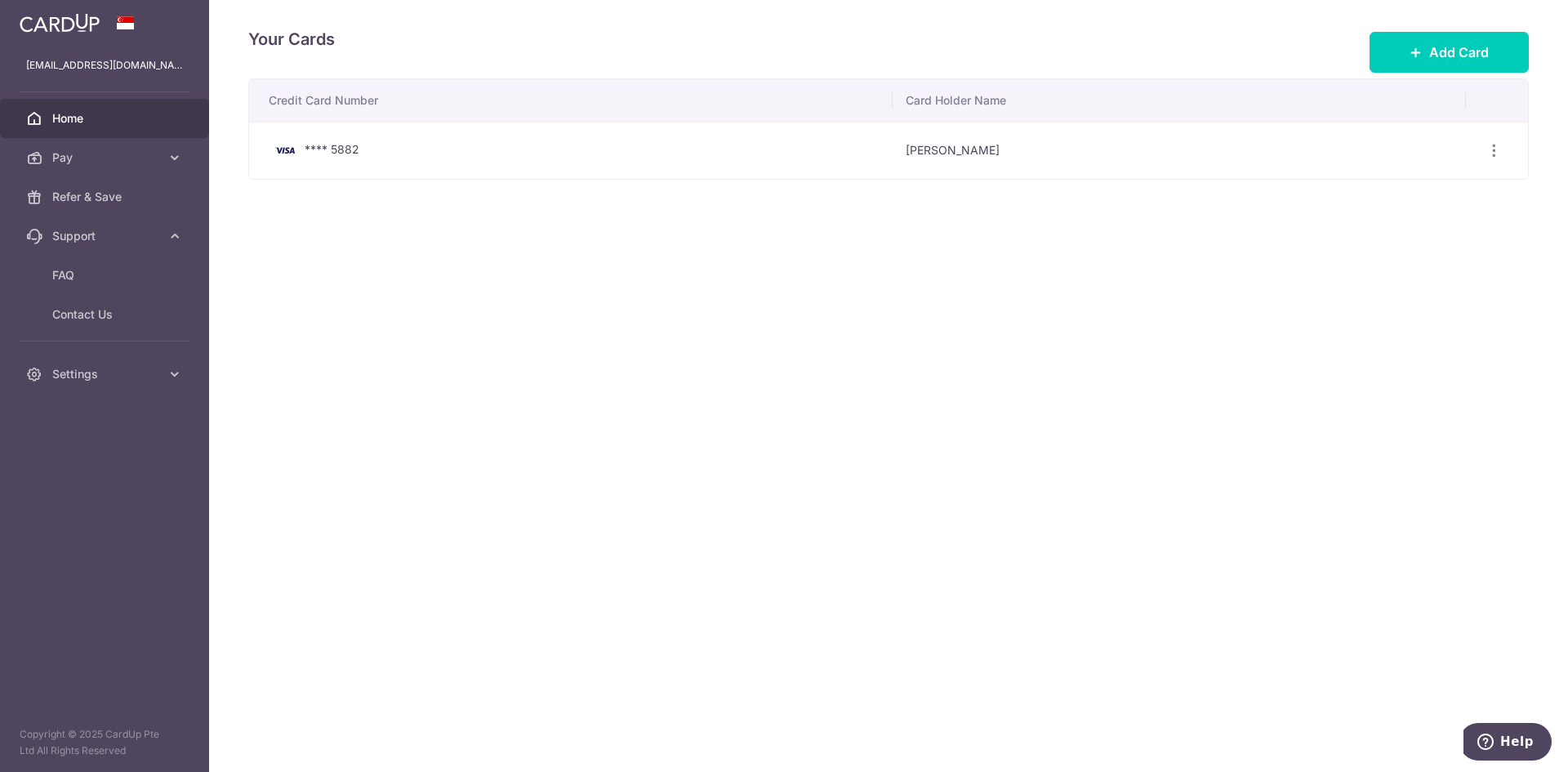
click at [98, 124] on span "Home" at bounding box center [106, 118] width 108 height 16
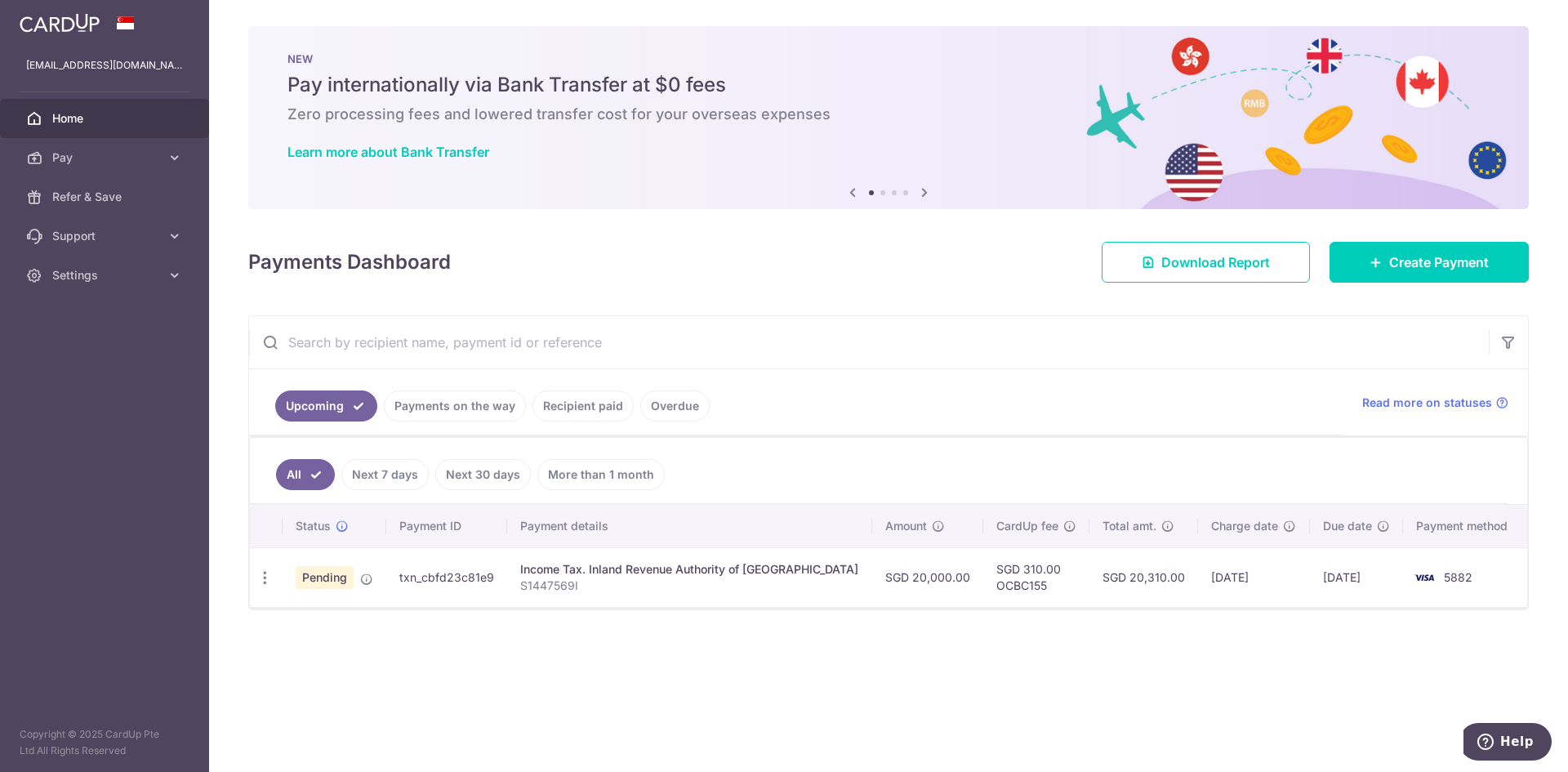
click at [494, 415] on link "Payments on the way" at bounding box center [455, 406] width 142 height 31
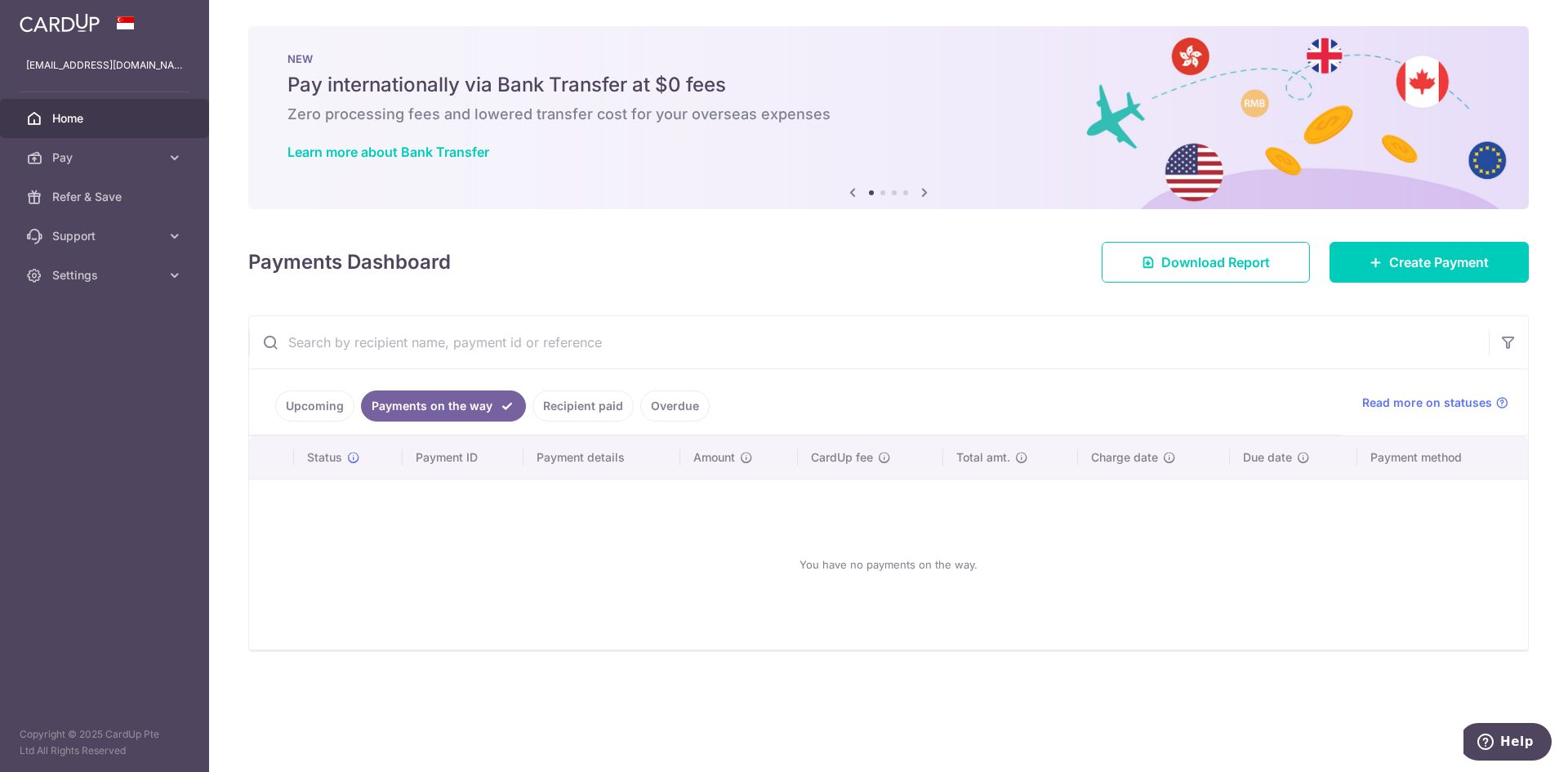
click at [557, 418] on link "Recipient paid" at bounding box center [582, 406] width 101 height 31
click at [670, 415] on link "Overdue" at bounding box center [676, 406] width 70 height 31
click at [300, 411] on link "Upcoming" at bounding box center [315, 406] width 79 height 31
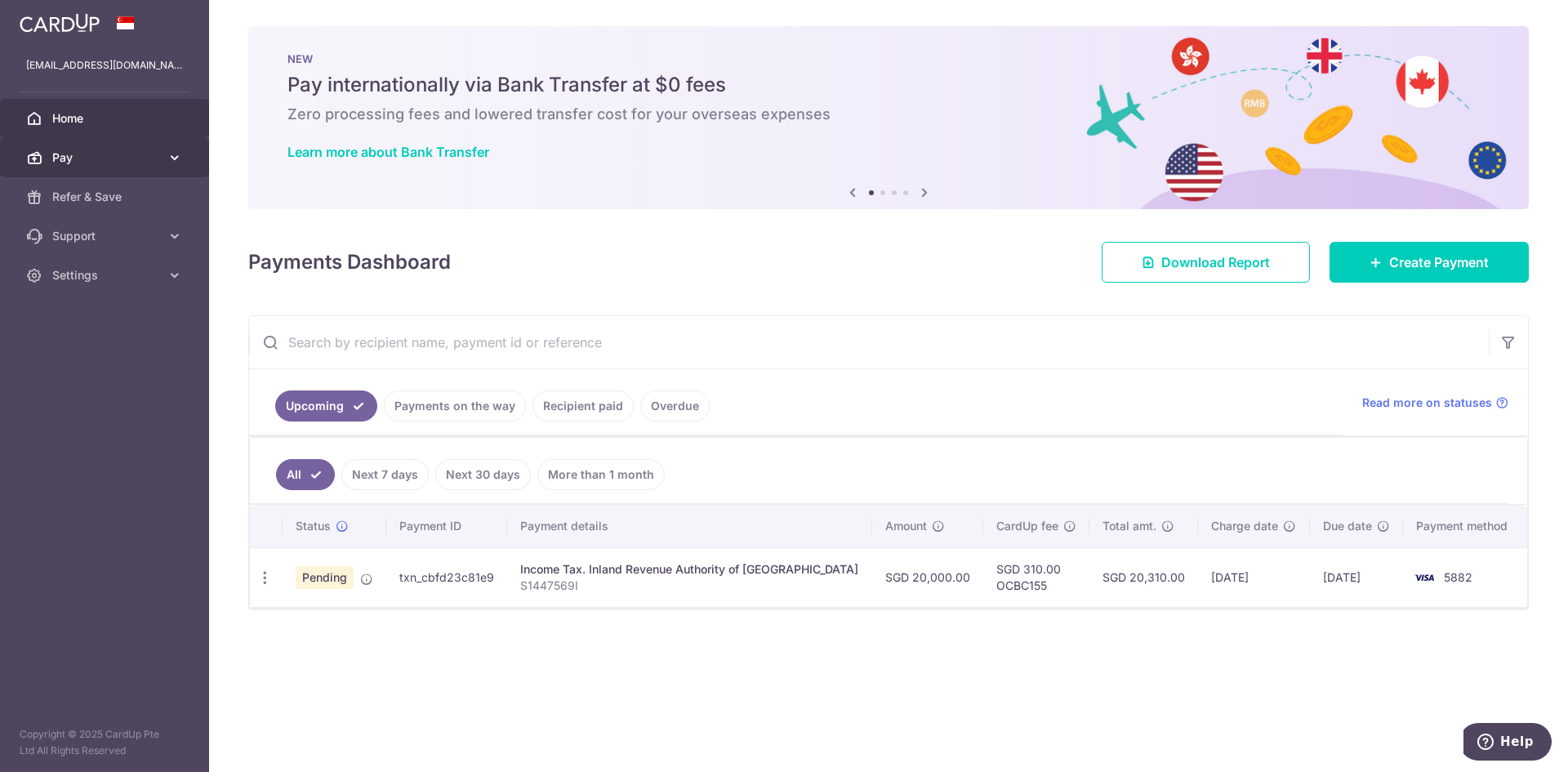
click at [58, 159] on span "Pay" at bounding box center [106, 157] width 108 height 16
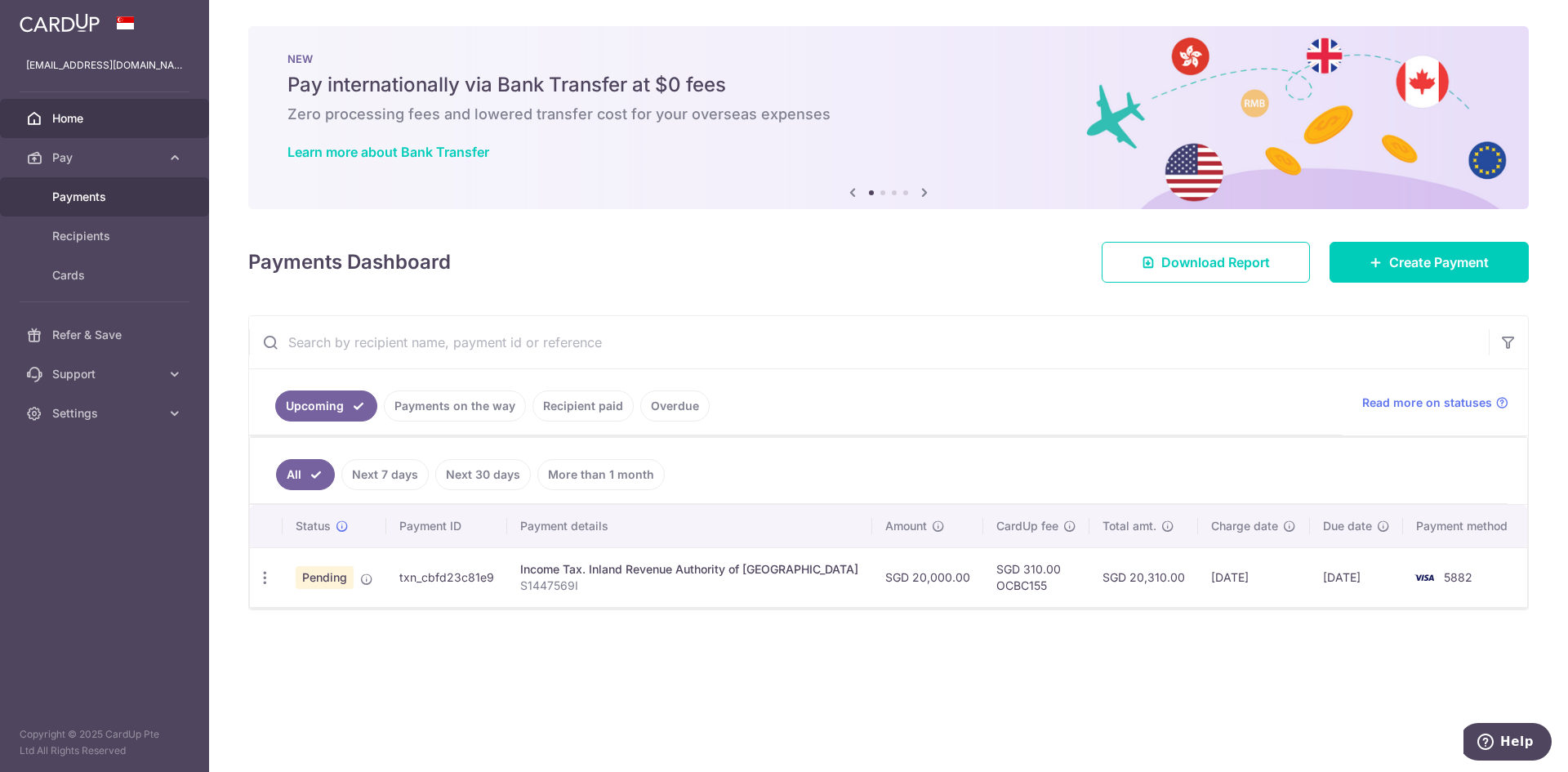
click at [105, 190] on span "Payments" at bounding box center [106, 196] width 108 height 16
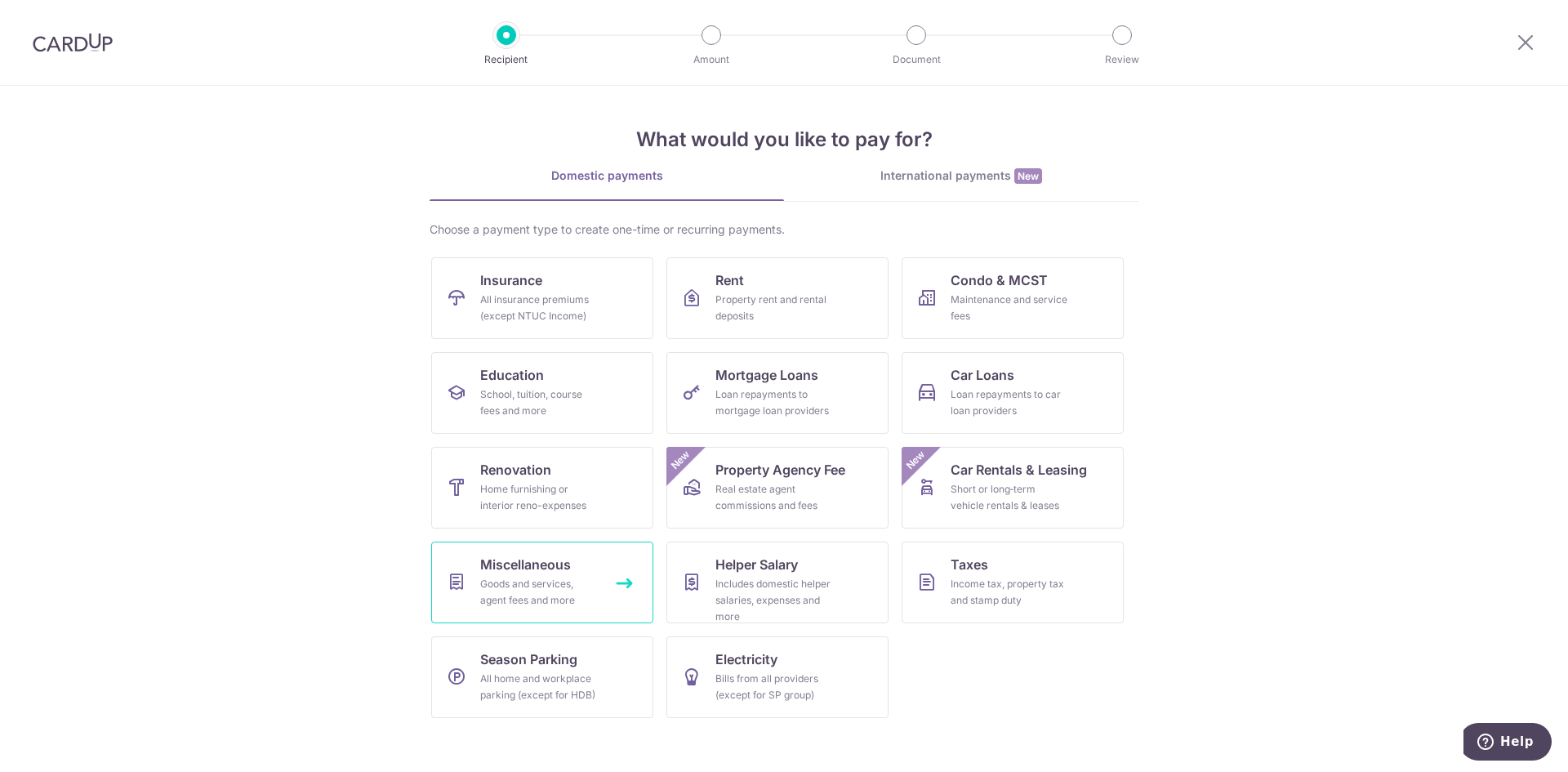
click at [527, 588] on div "Goods and services, agent fees and more" at bounding box center [539, 592] width 118 height 33
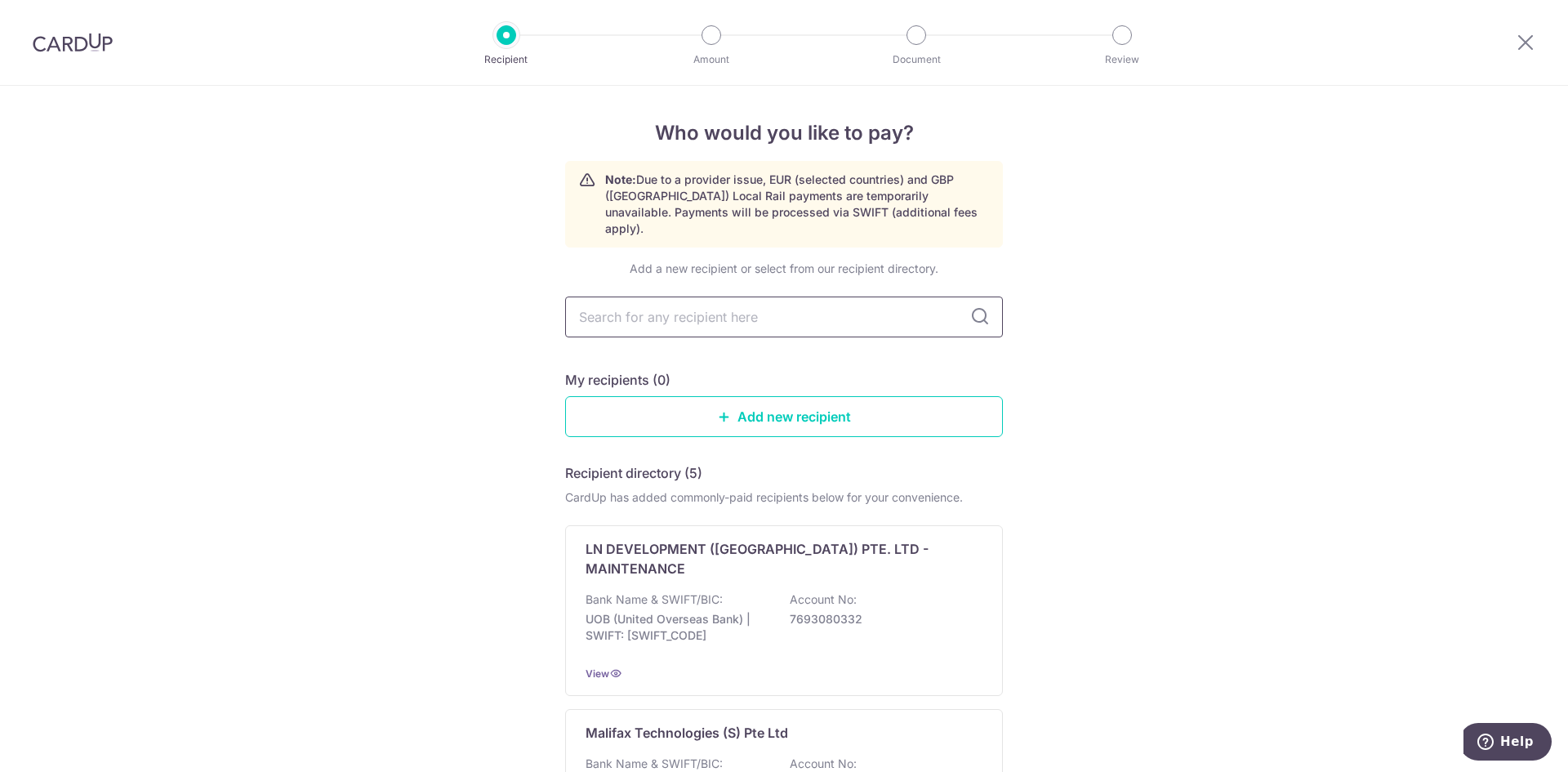
click at [604, 305] on input "text" at bounding box center [784, 316] width 438 height 41
type input "singa"
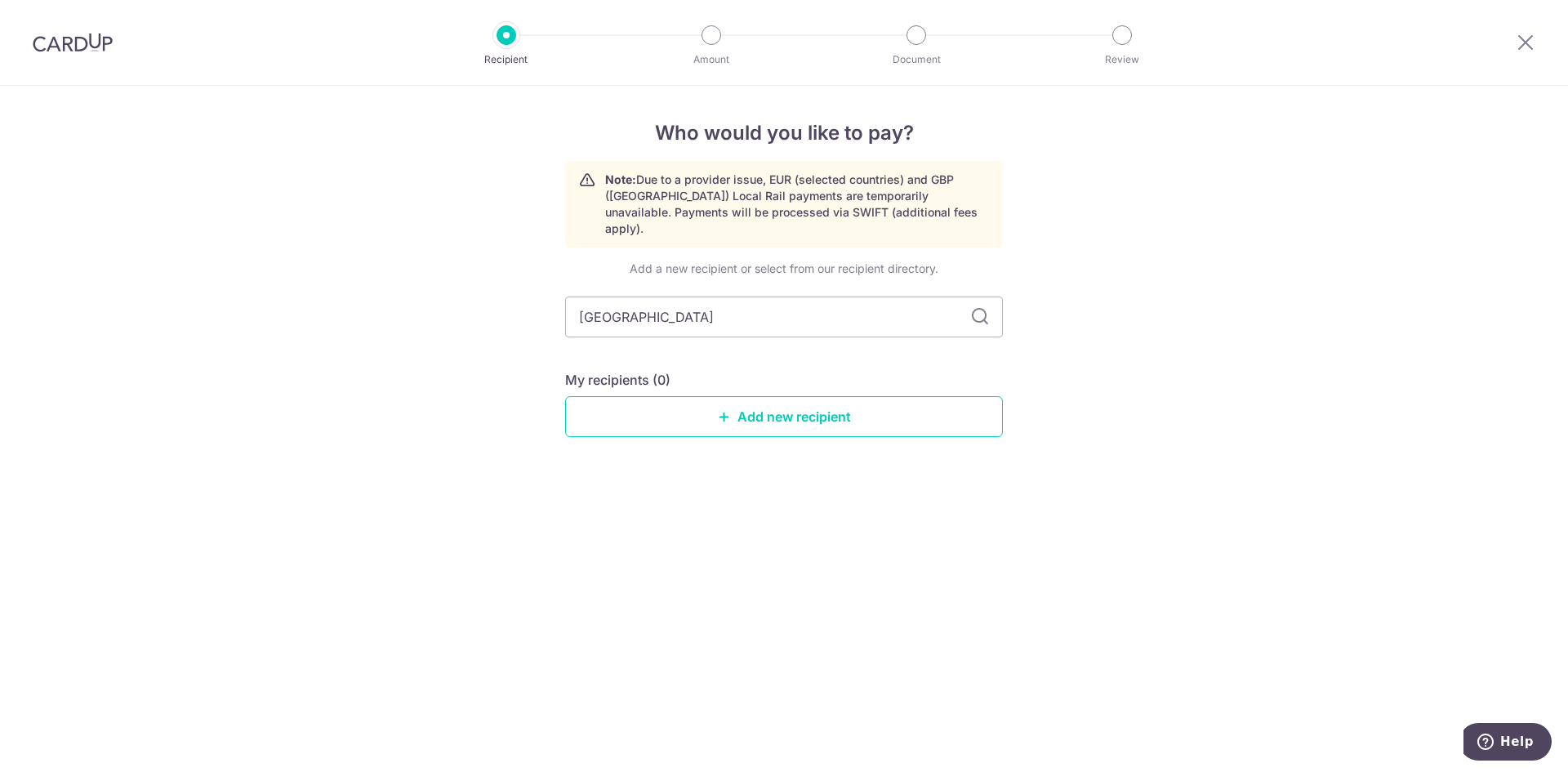
type input "singapore"
type input "singapore island country club"
click at [1112, 409] on div "Who would you like to pay? Note: Due to a provider issue, EUR (selected countri…" at bounding box center [784, 428] width 1568 height 686
click at [836, 296] on input "singapore island country club" at bounding box center [784, 316] width 438 height 41
type input "s"
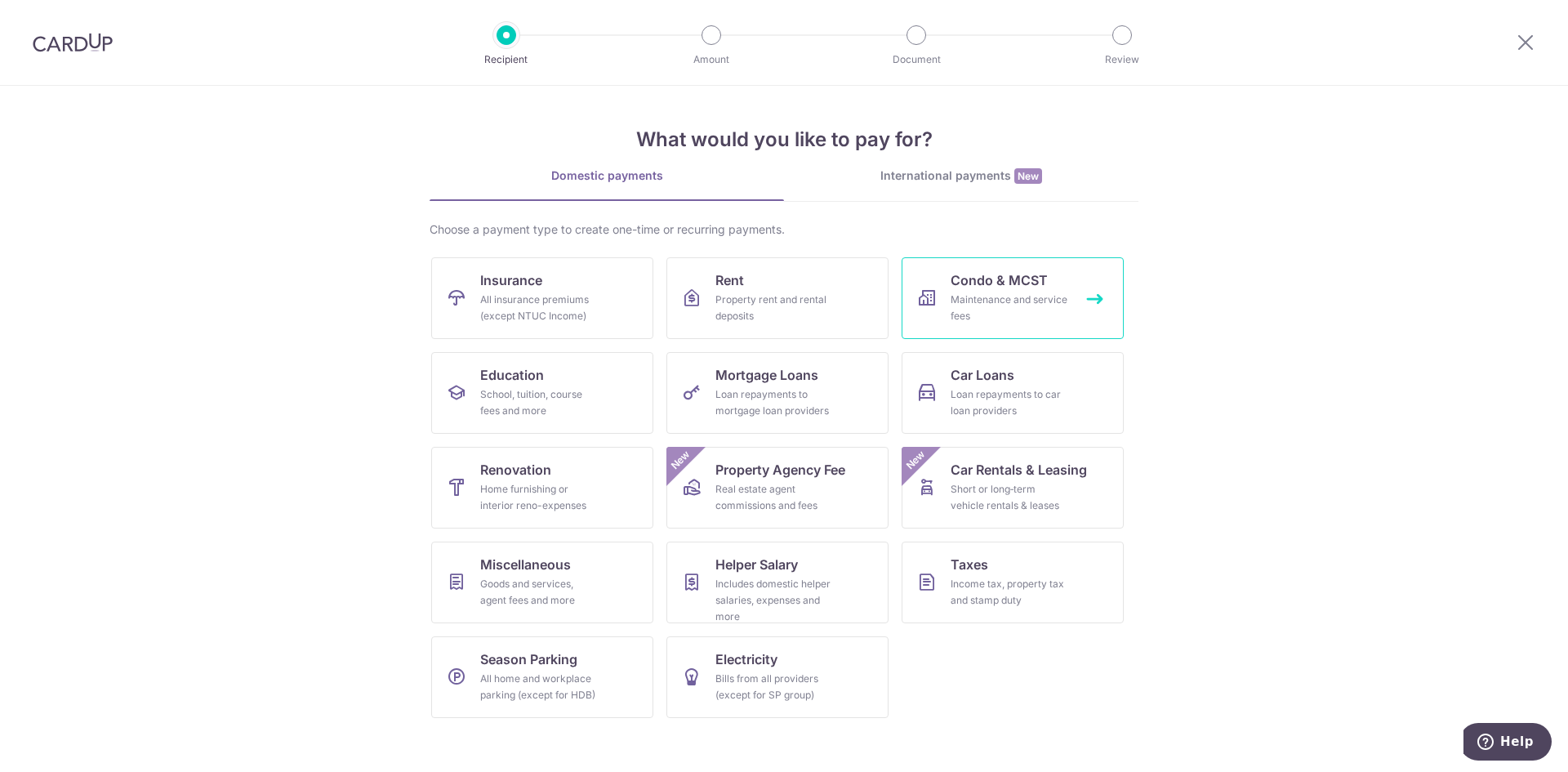
click at [966, 294] on div "Maintenance and service fees" at bounding box center [1009, 308] width 118 height 33
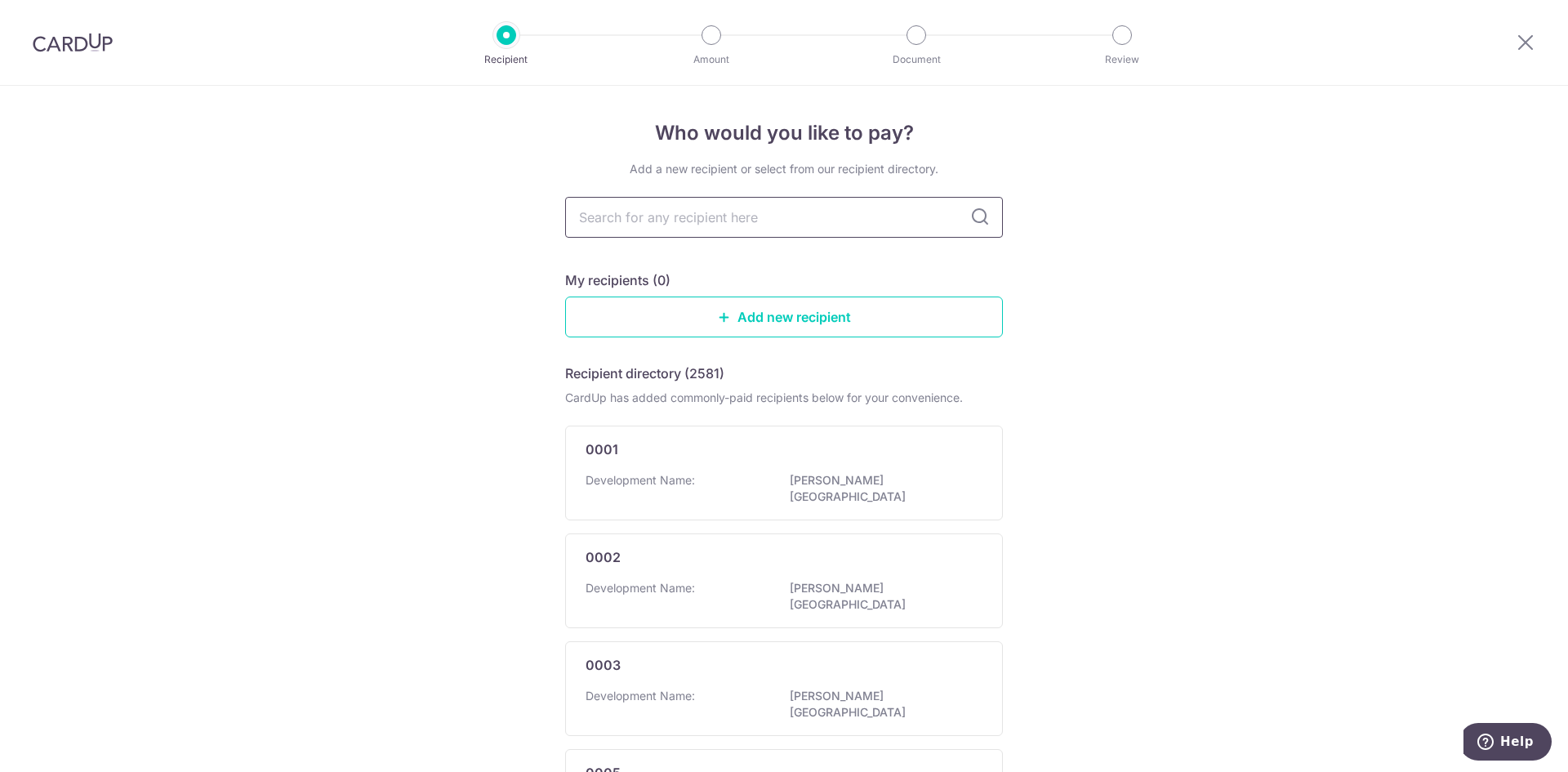
click at [656, 221] on input "text" at bounding box center [784, 217] width 438 height 41
type input "Spa"
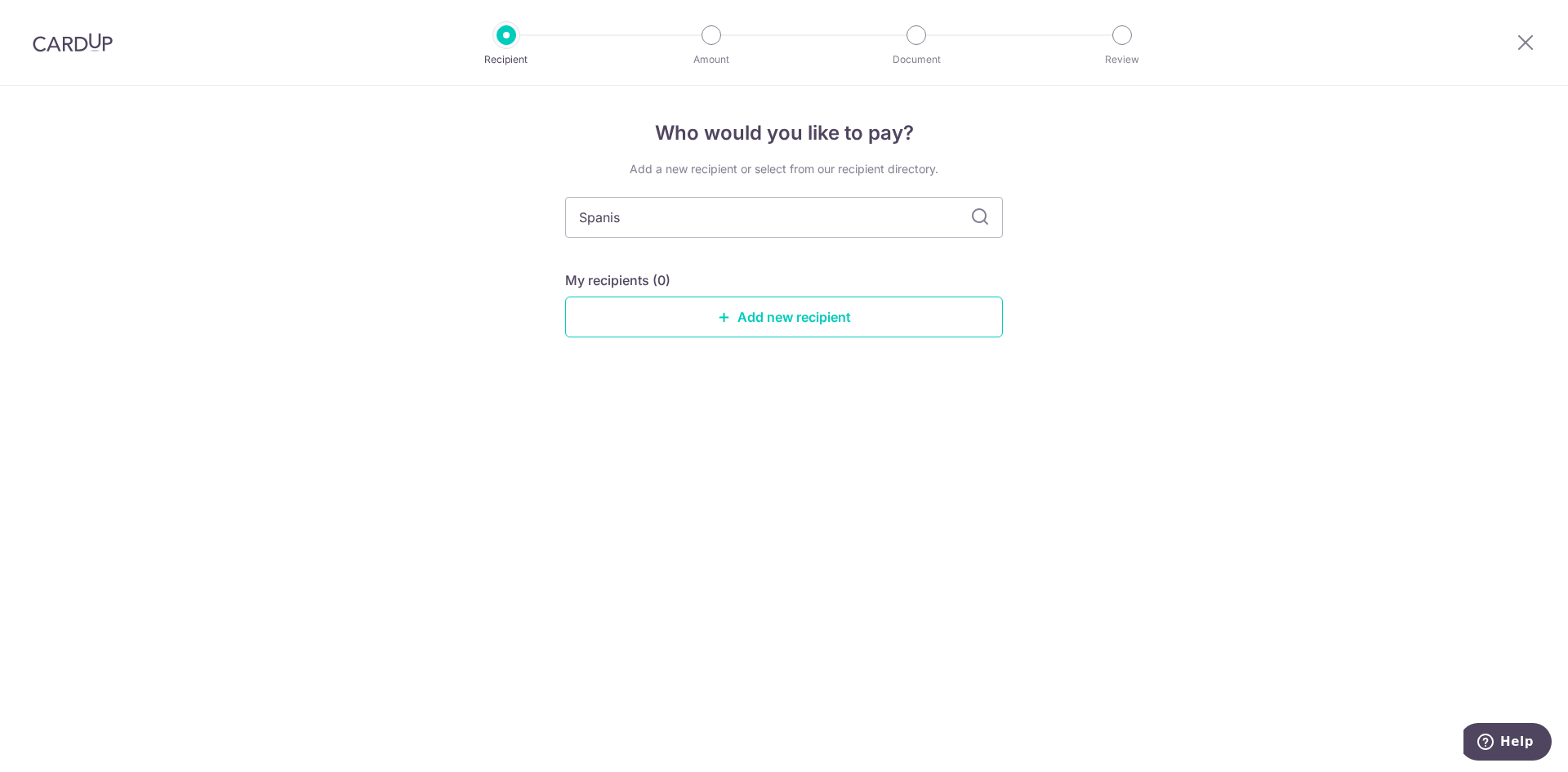
type input "Spanish"
click at [759, 314] on link "Add new recipient" at bounding box center [784, 316] width 438 height 41
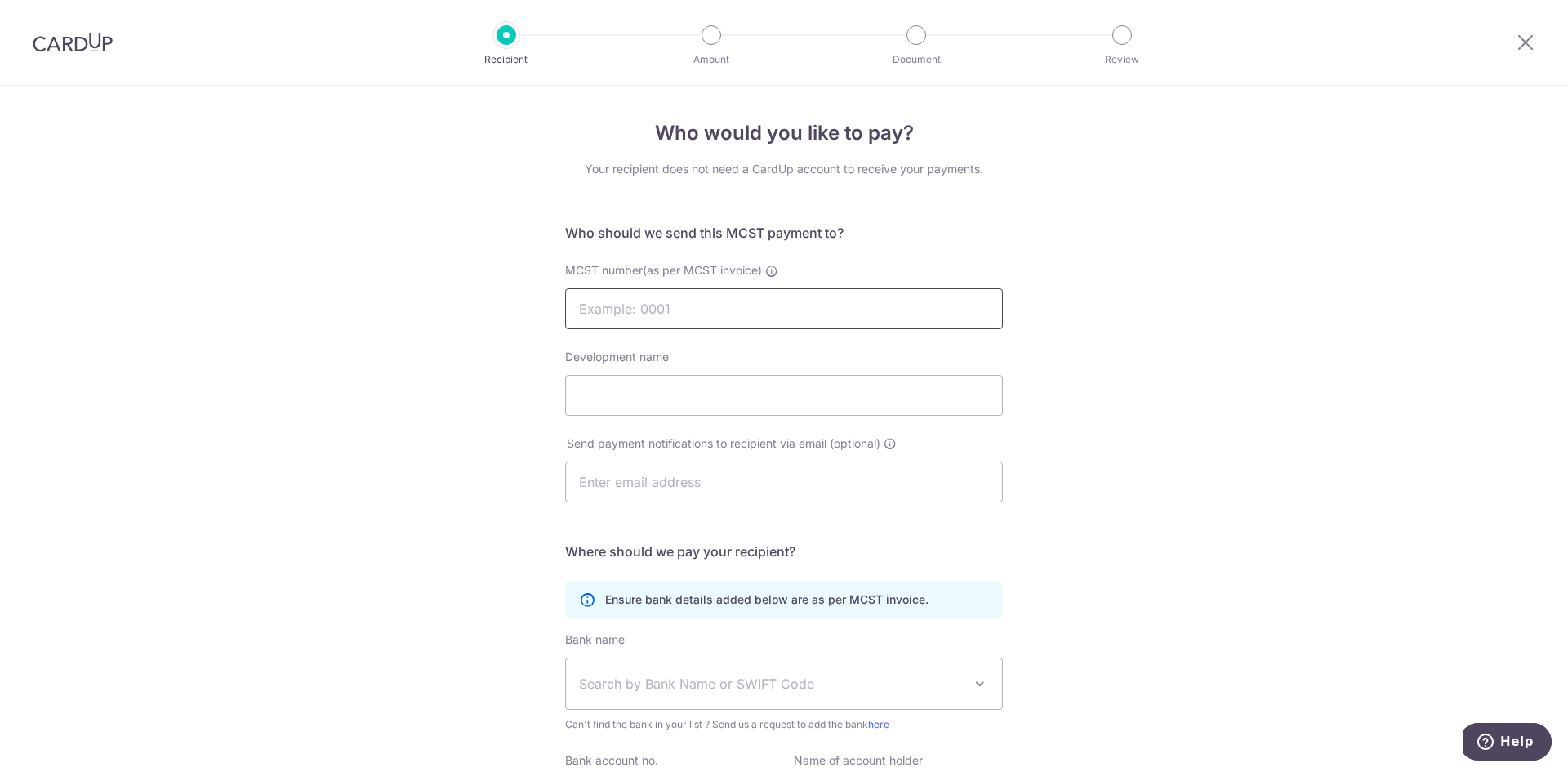
click at [709, 315] on input "MCST number(as per MCST invoice)" at bounding box center [784, 309] width 438 height 41
click at [623, 307] on input "MCST number(as per MCST invoice)" at bounding box center [784, 309] width 438 height 41
type input "1358"
click at [1032, 362] on div "Who would you like to pay? Your recipient does not need a CardUp account to rec…" at bounding box center [784, 518] width 1568 height 864
click at [740, 408] on input "Development name" at bounding box center [784, 394] width 438 height 41
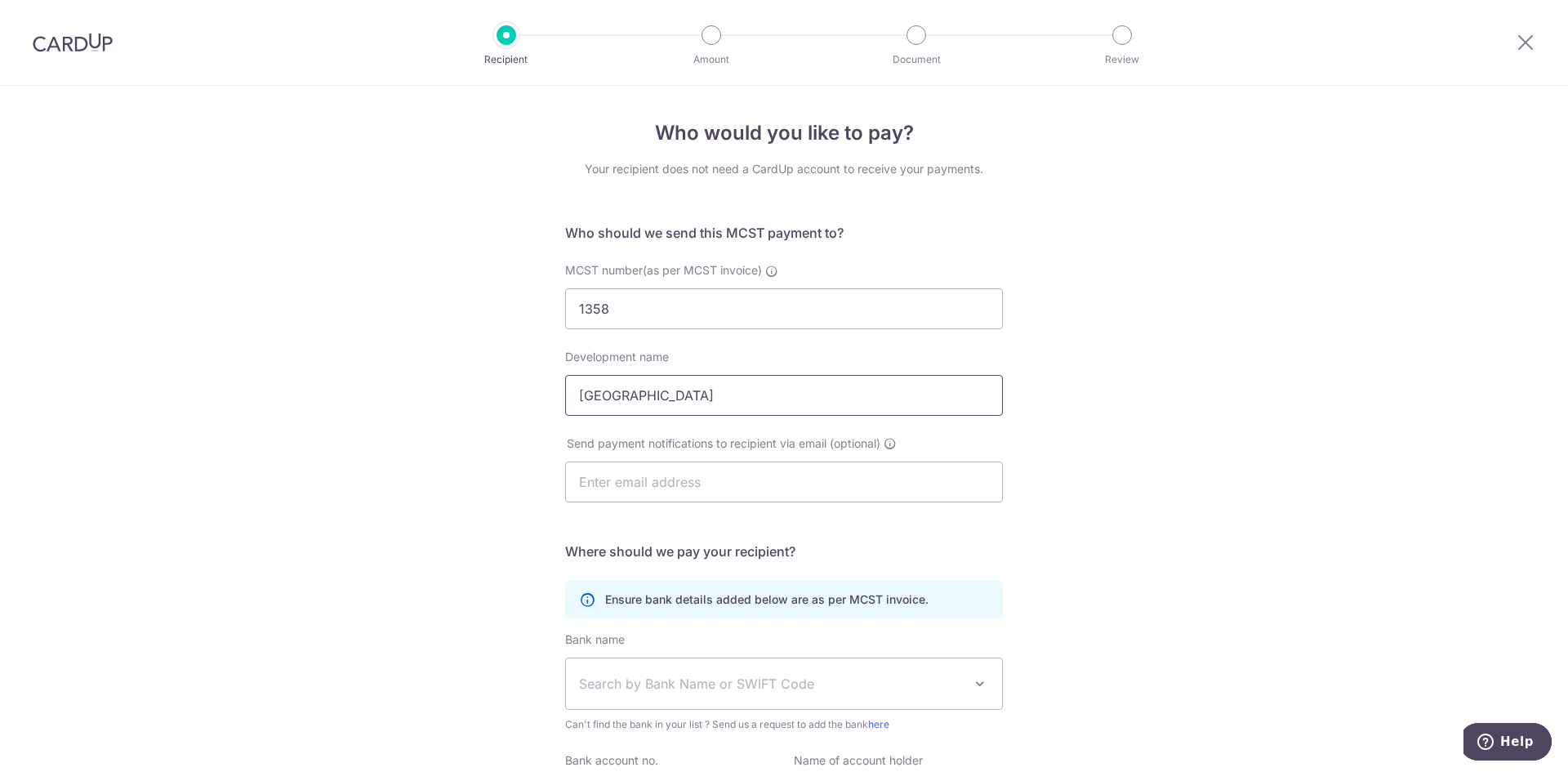
type input "Spanish Village"
click at [1098, 439] on div "Who would you like to pay? Your recipient does not need a CardUp account to rec…" at bounding box center [784, 518] width 1568 height 864
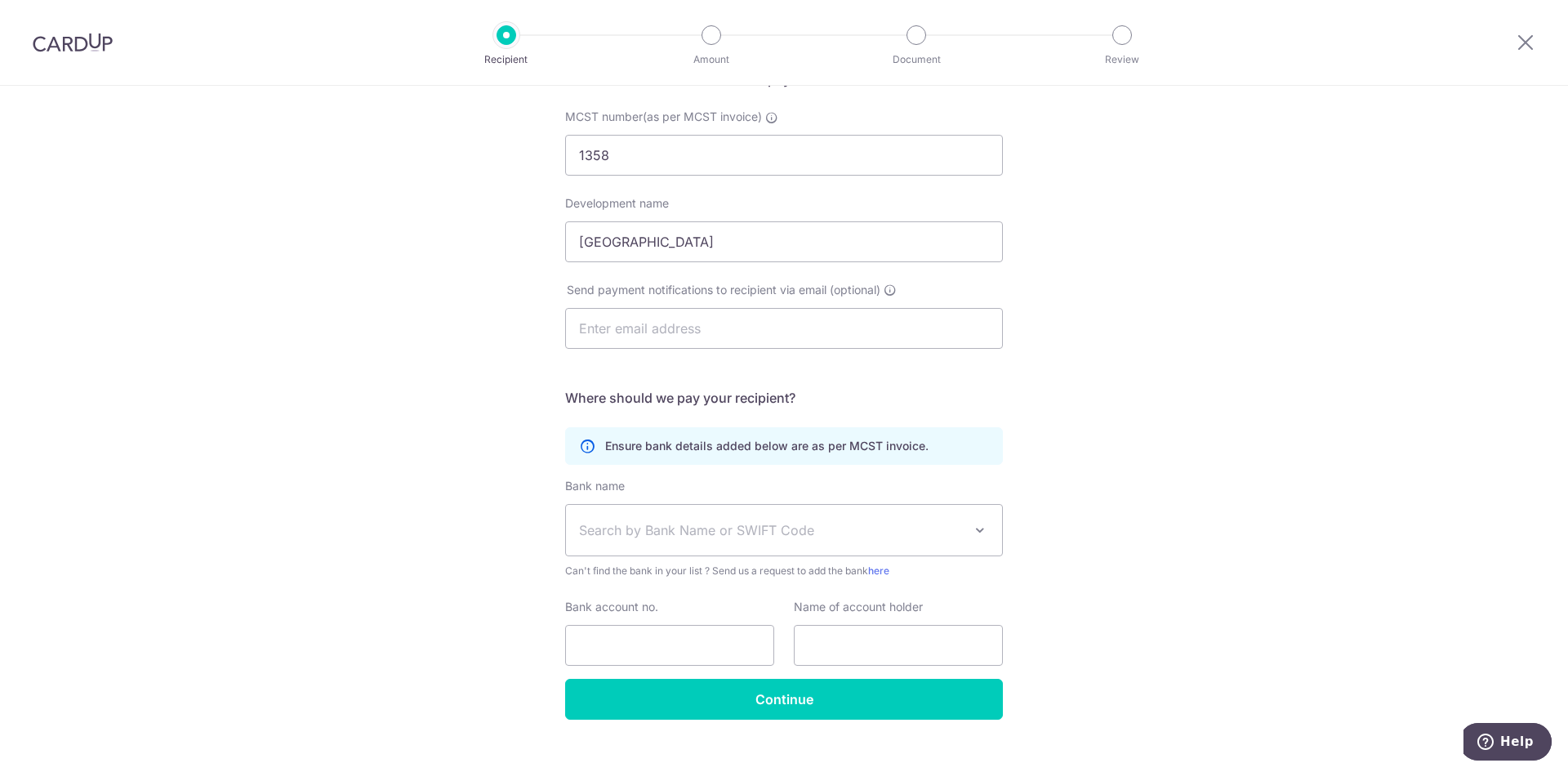
scroll to position [163, 0]
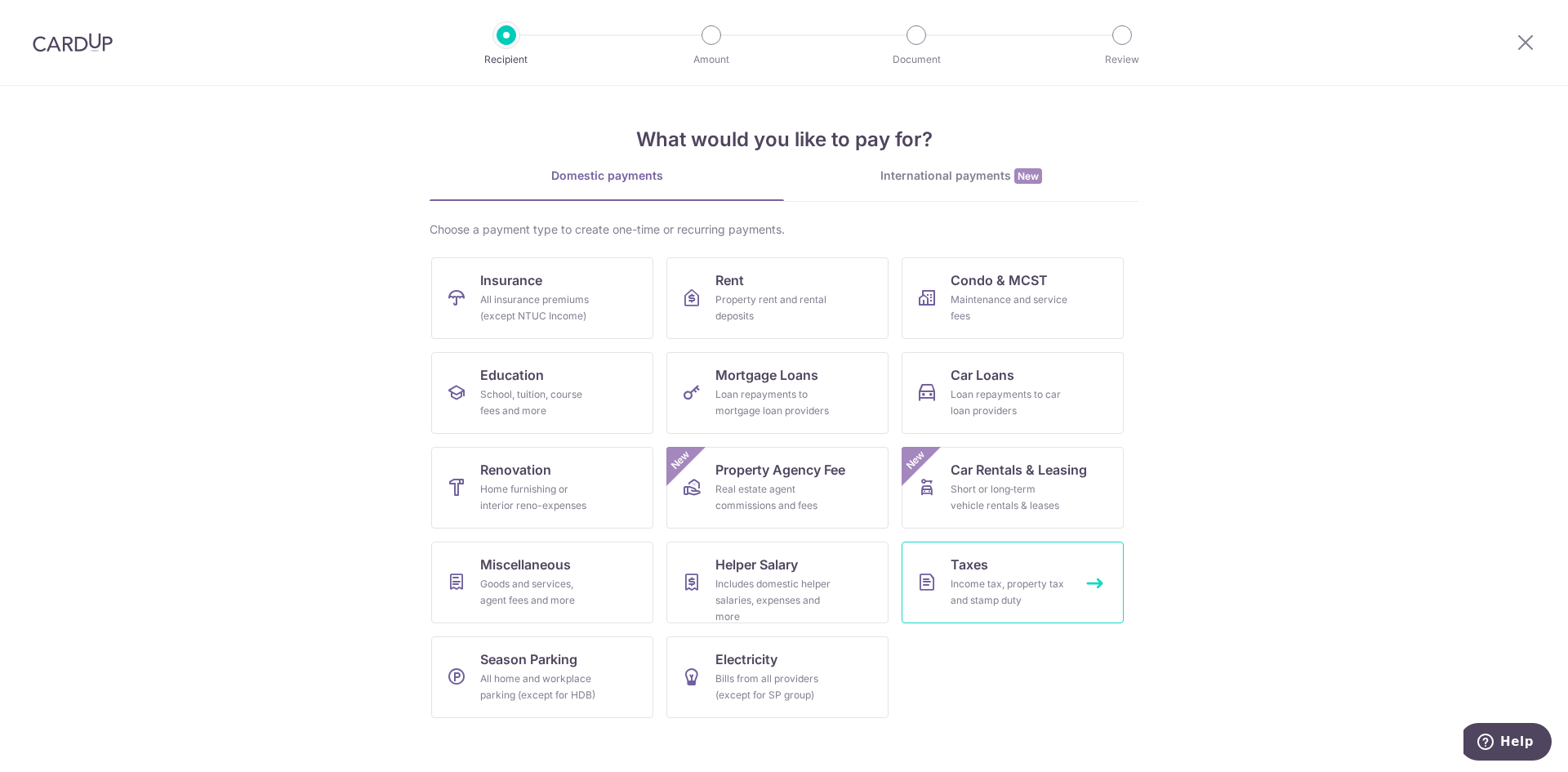
click at [1025, 593] on div "Income tax, property tax and stamp duty" at bounding box center [1009, 592] width 118 height 33
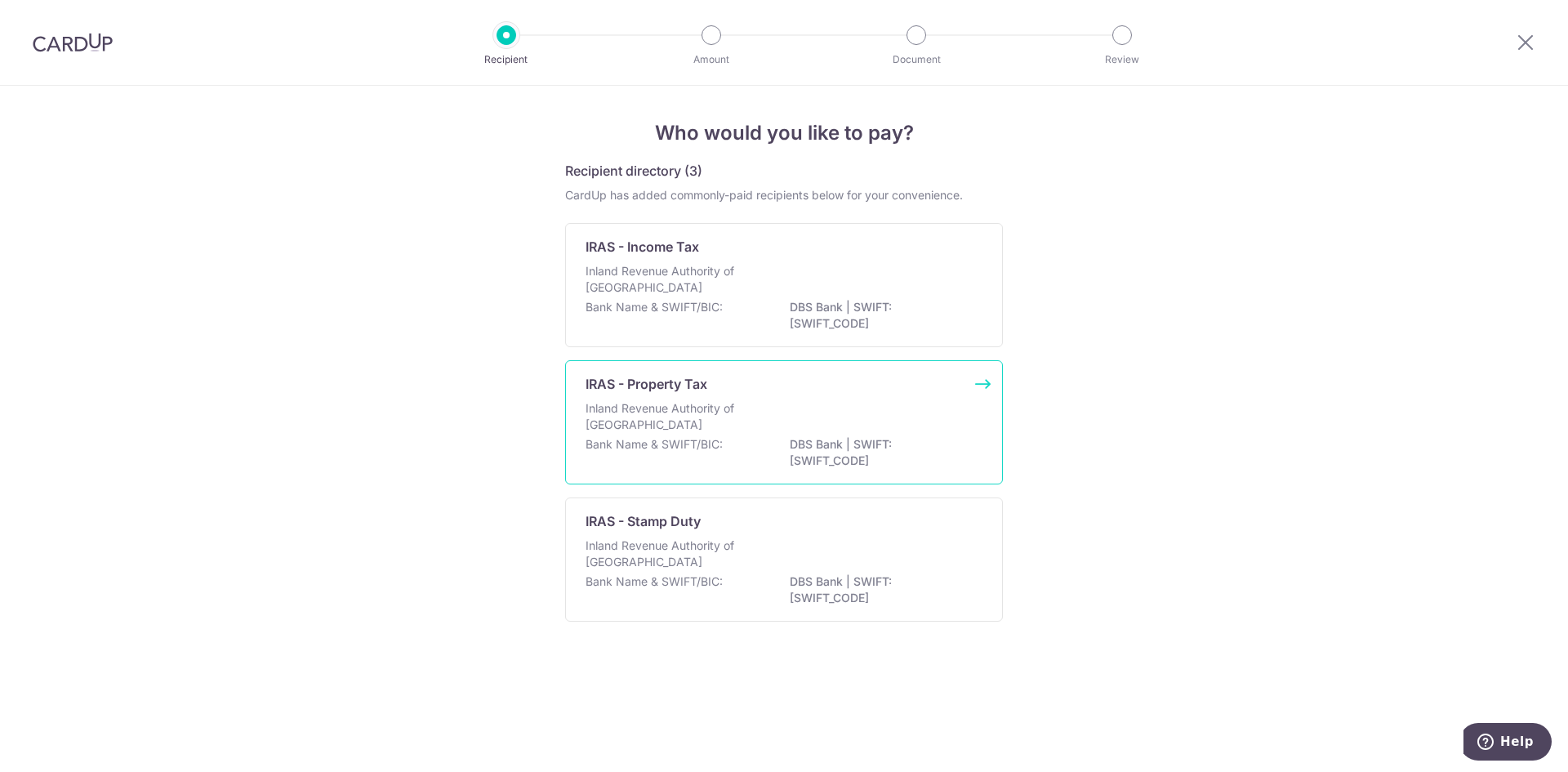
click at [649, 415] on p "Inland Revenue Authority of [GEOGRAPHIC_DATA]" at bounding box center [673, 416] width 174 height 33
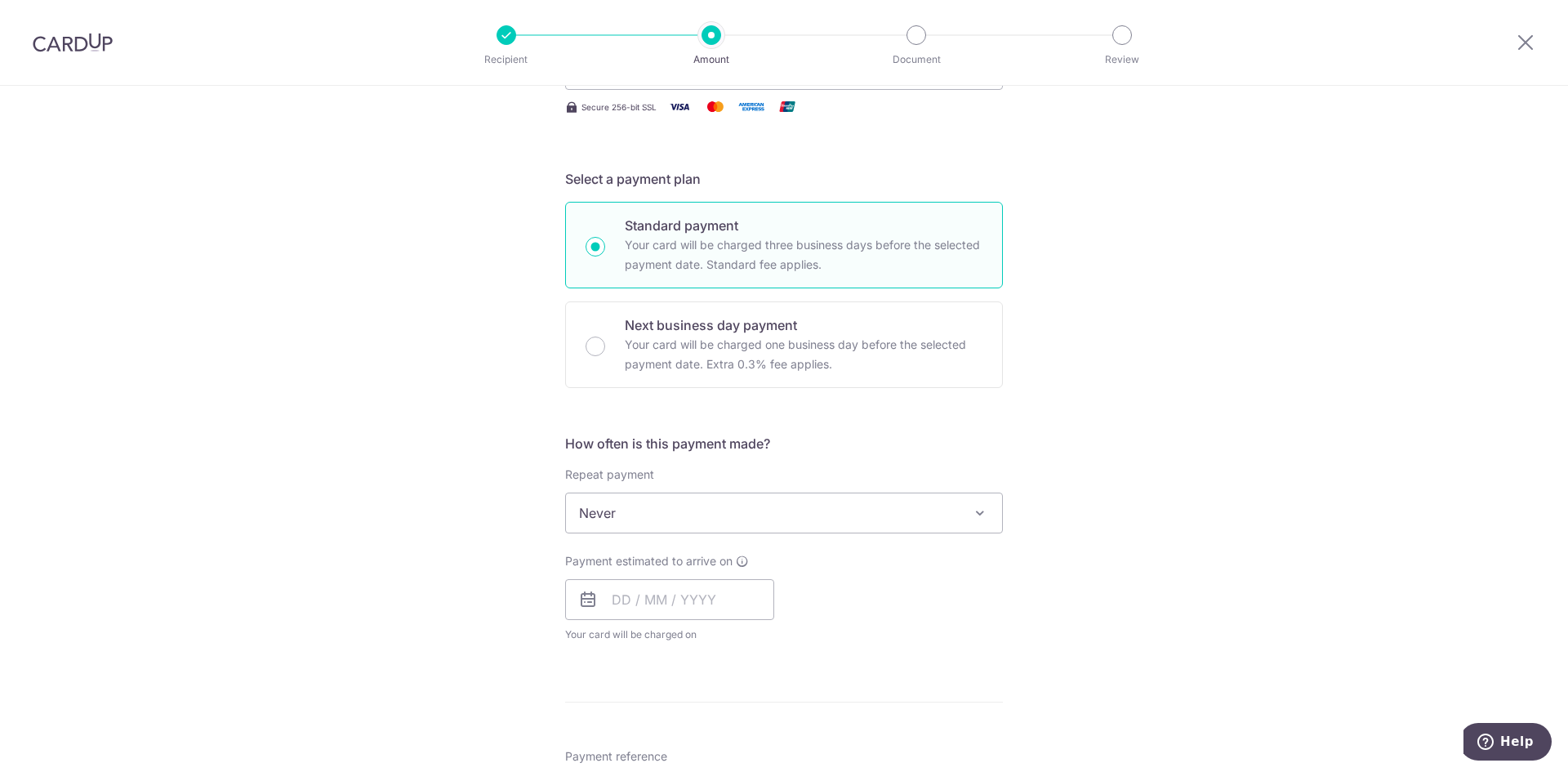
scroll to position [327, 0]
click at [981, 508] on span at bounding box center [979, 510] width 20 height 20
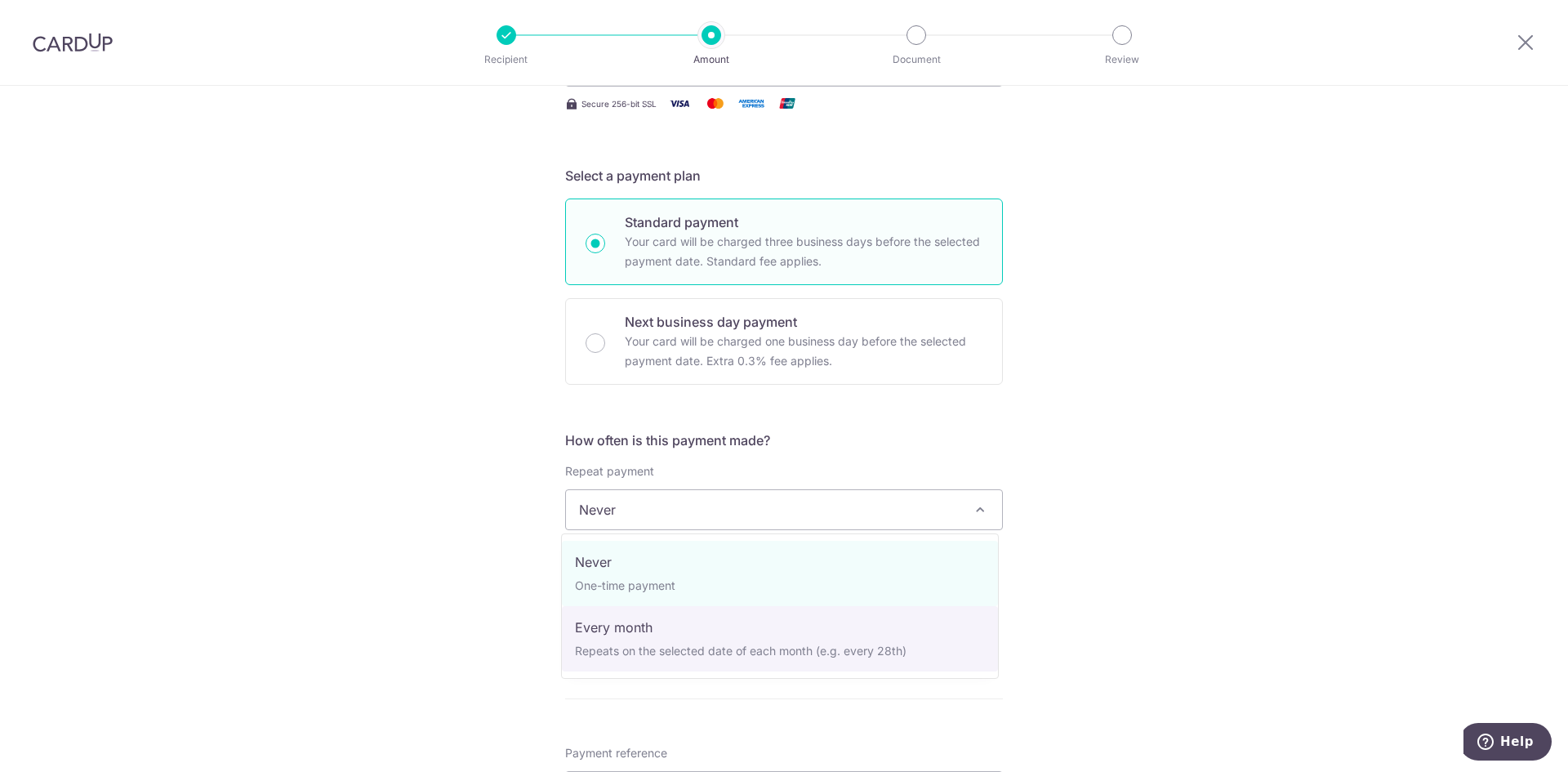
select select "3"
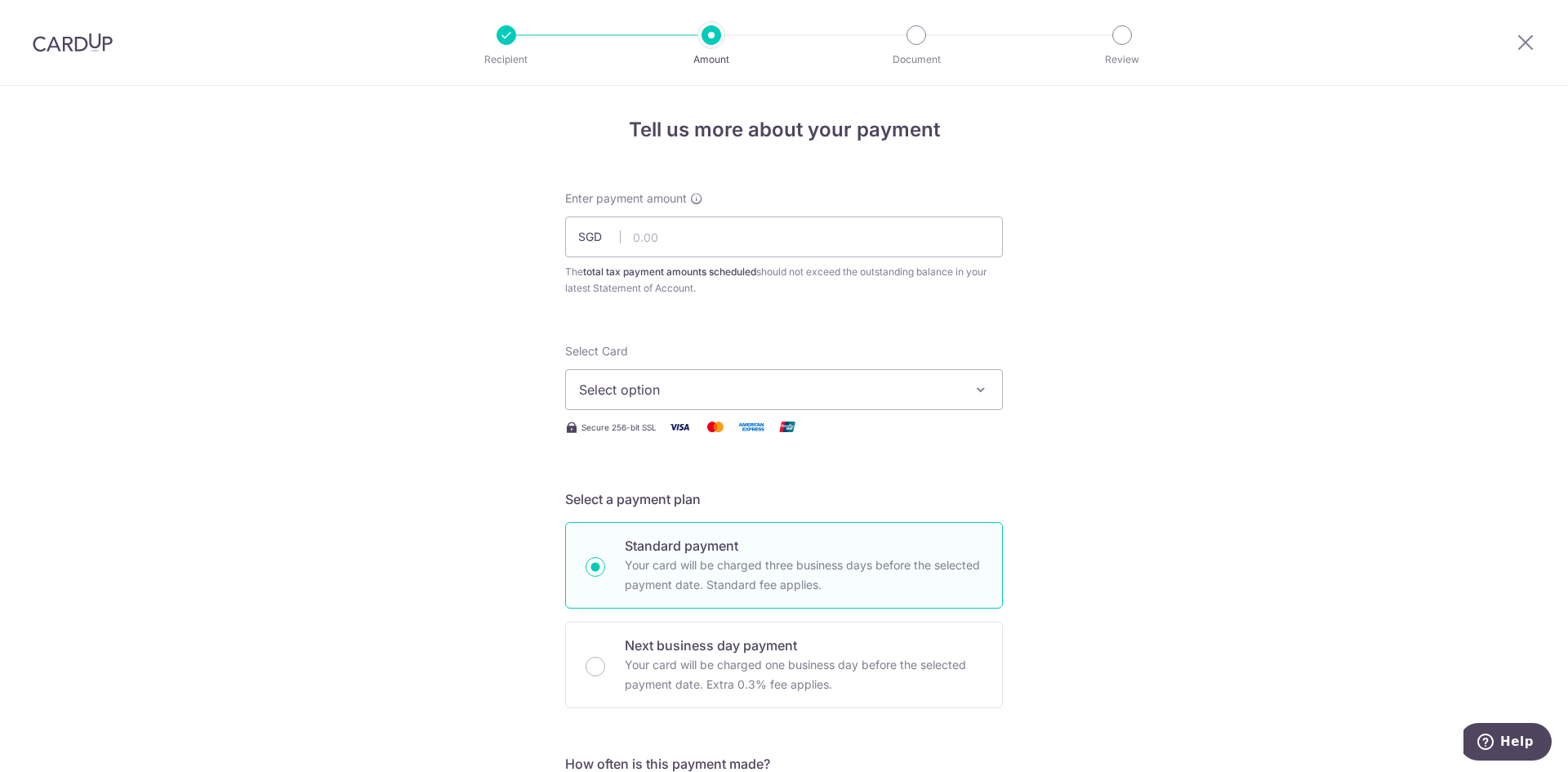
scroll to position [0, 0]
click at [979, 394] on icon "button" at bounding box center [980, 393] width 16 height 16
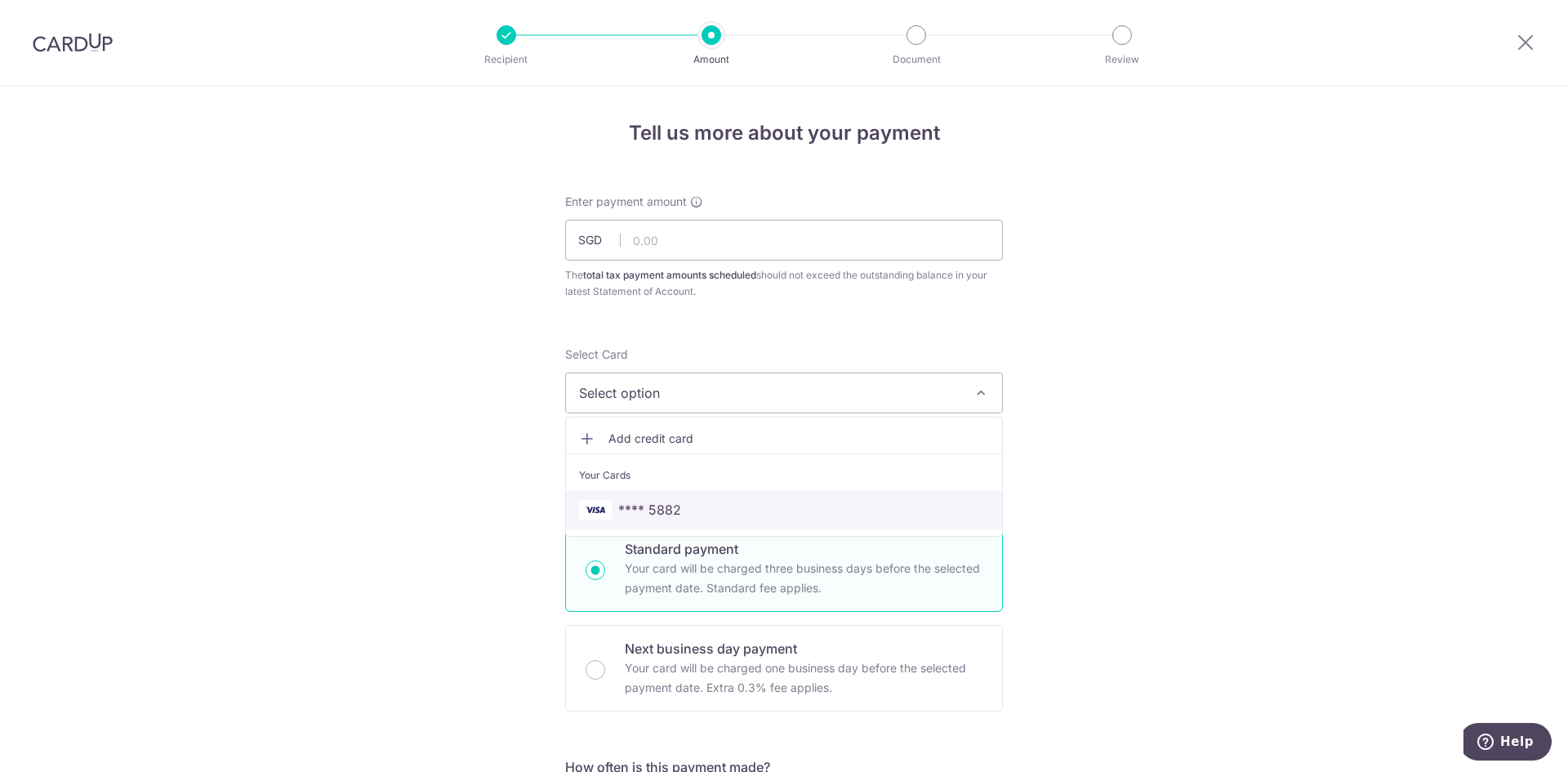
click at [809, 498] on link "**** 5882" at bounding box center [784, 510] width 436 height 40
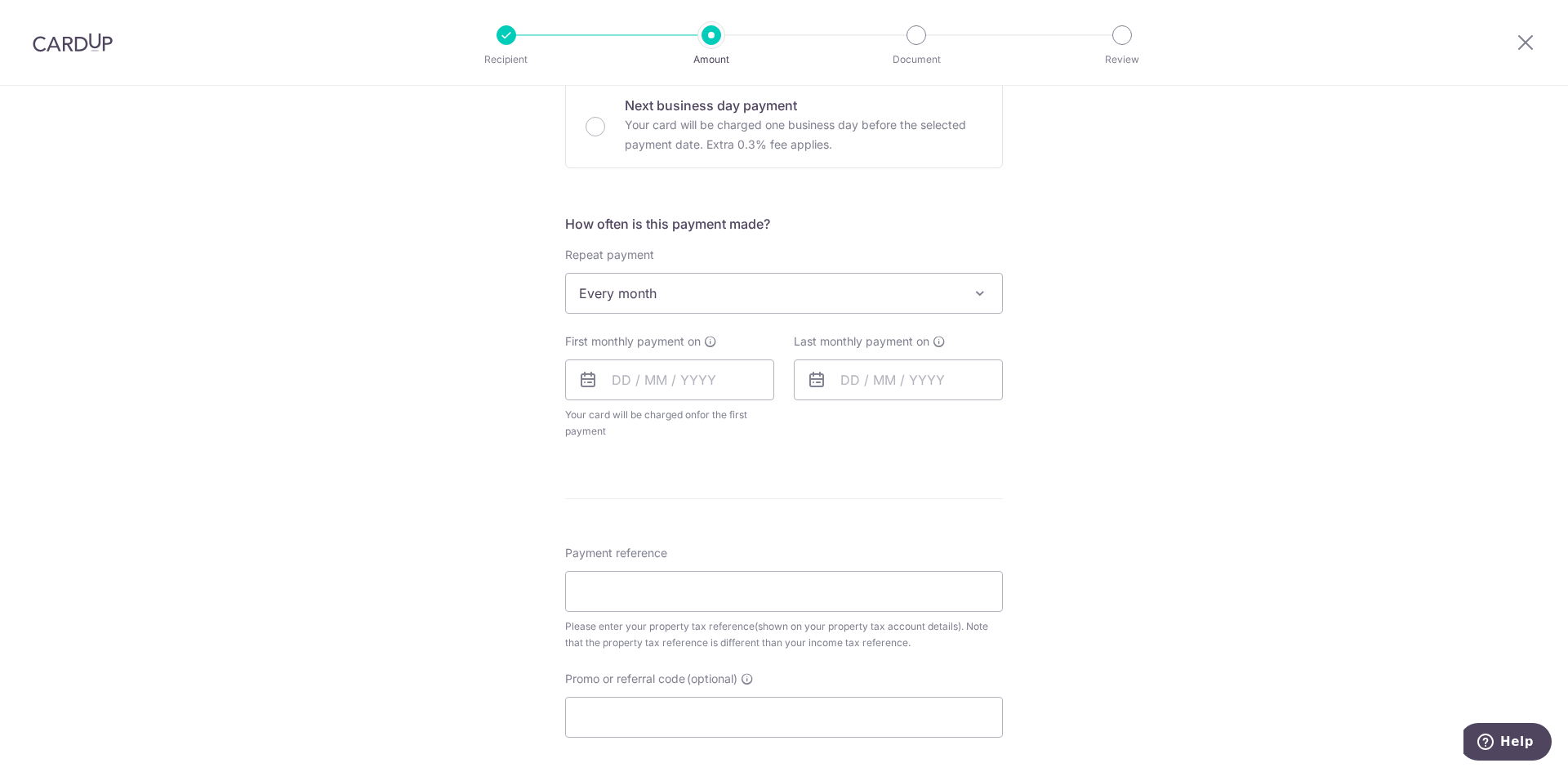
scroll to position [572, 0]
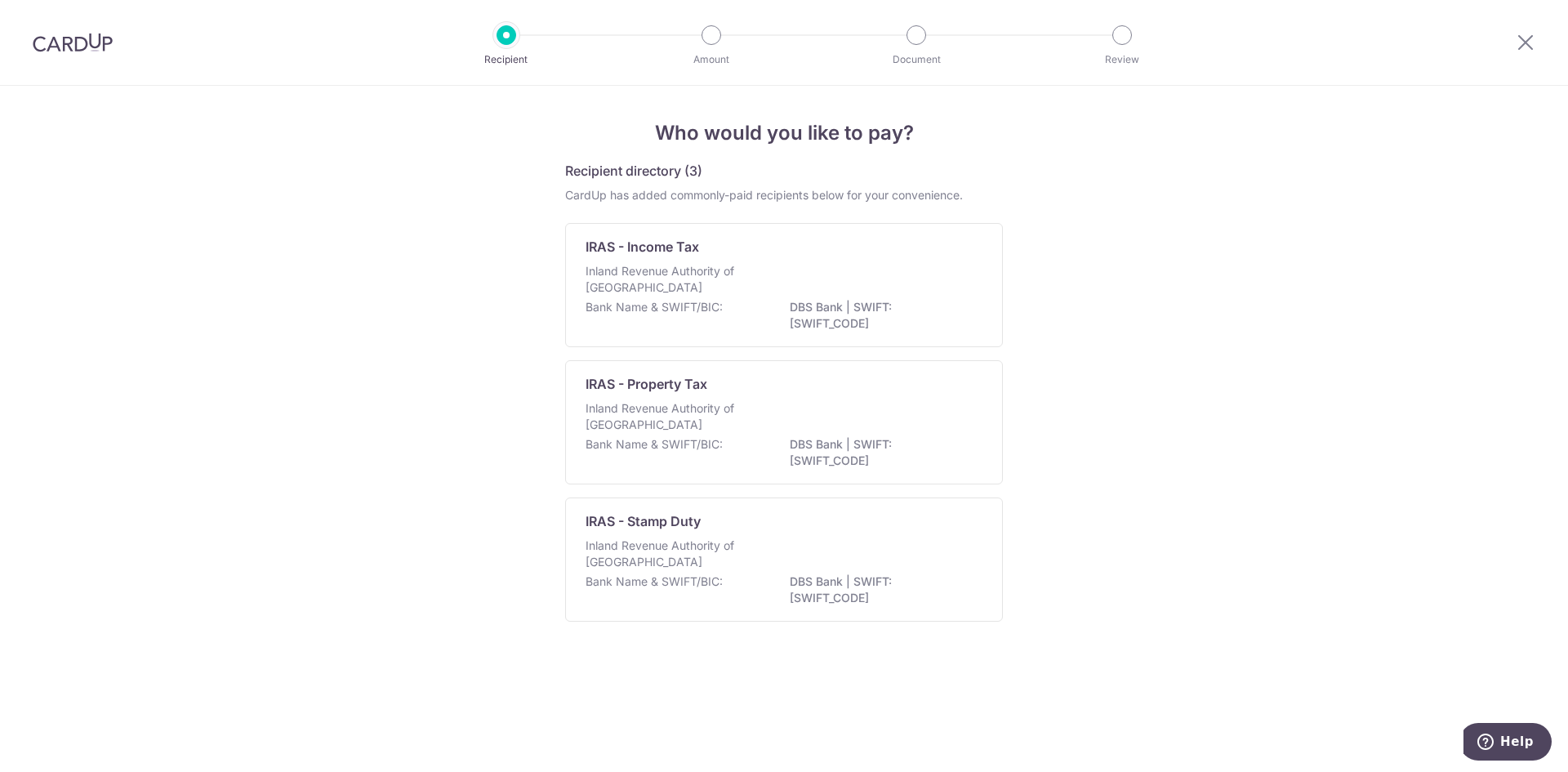
click at [88, 50] on img at bounding box center [73, 42] width 80 height 20
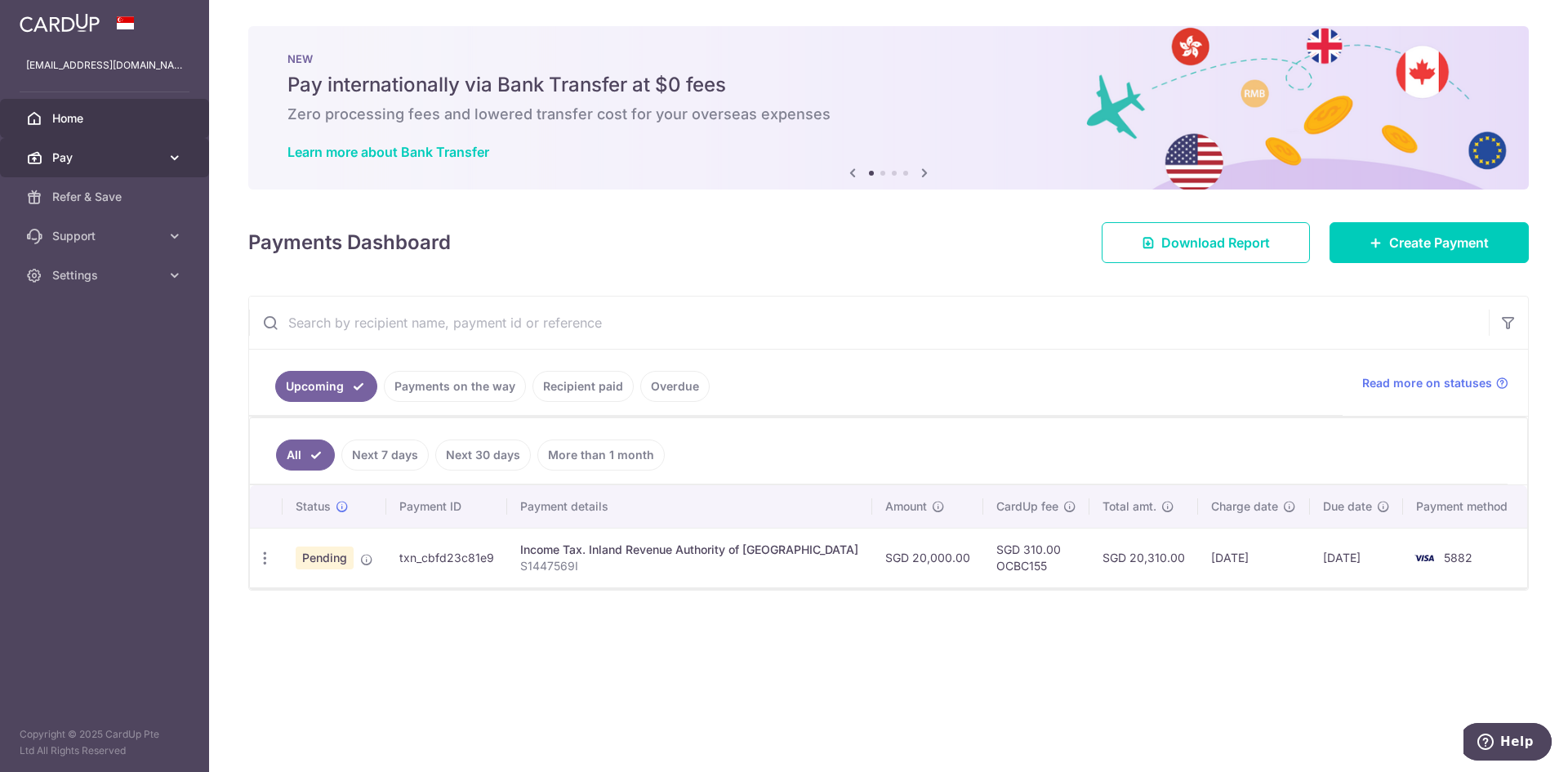
click at [163, 159] on link "Pay" at bounding box center [105, 158] width 209 height 40
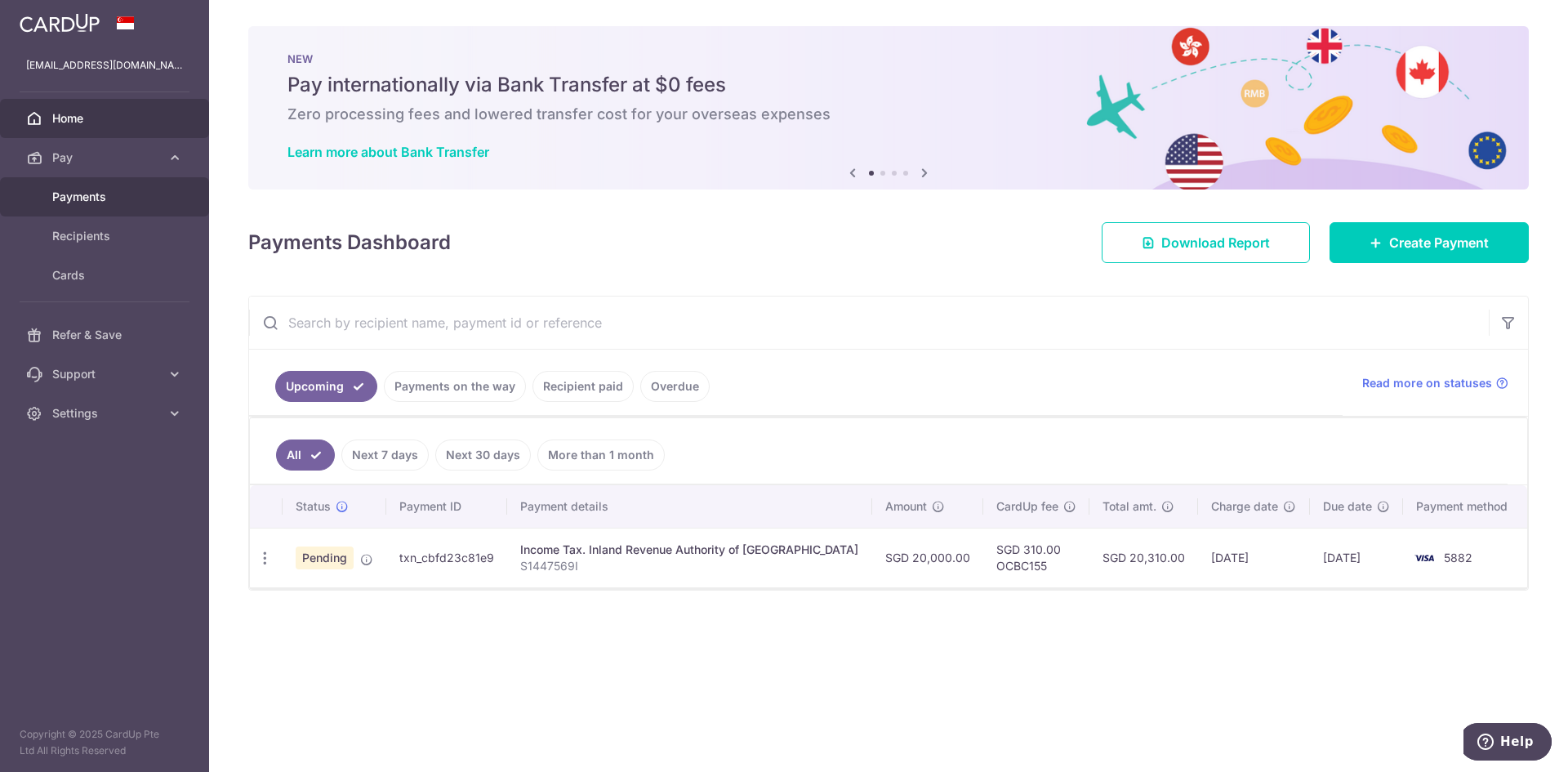
click at [95, 198] on span "Payments" at bounding box center [106, 196] width 108 height 16
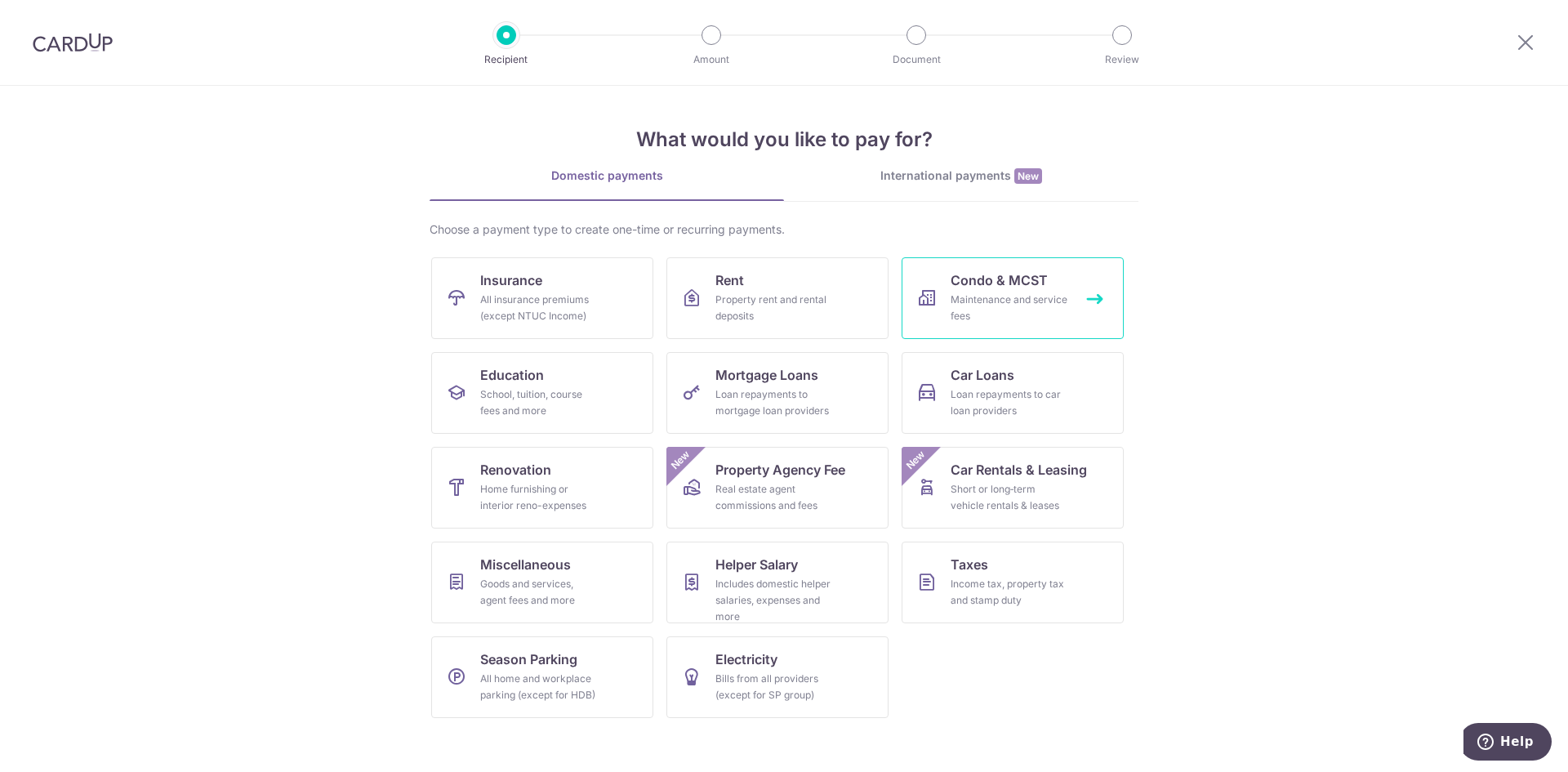
click at [996, 298] on div "Maintenance and service fees" at bounding box center [1009, 308] width 118 height 33
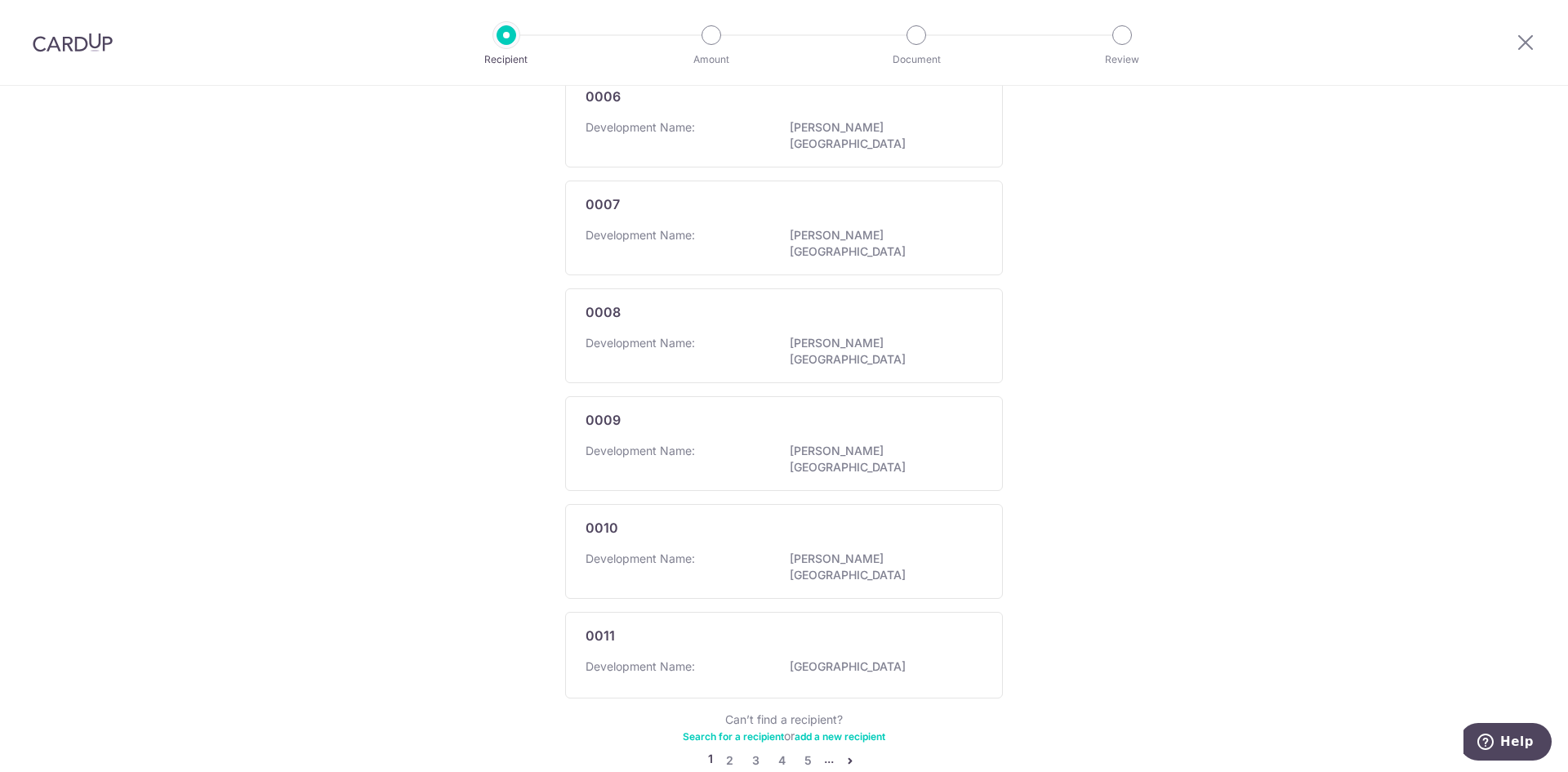
scroll to position [806, 0]
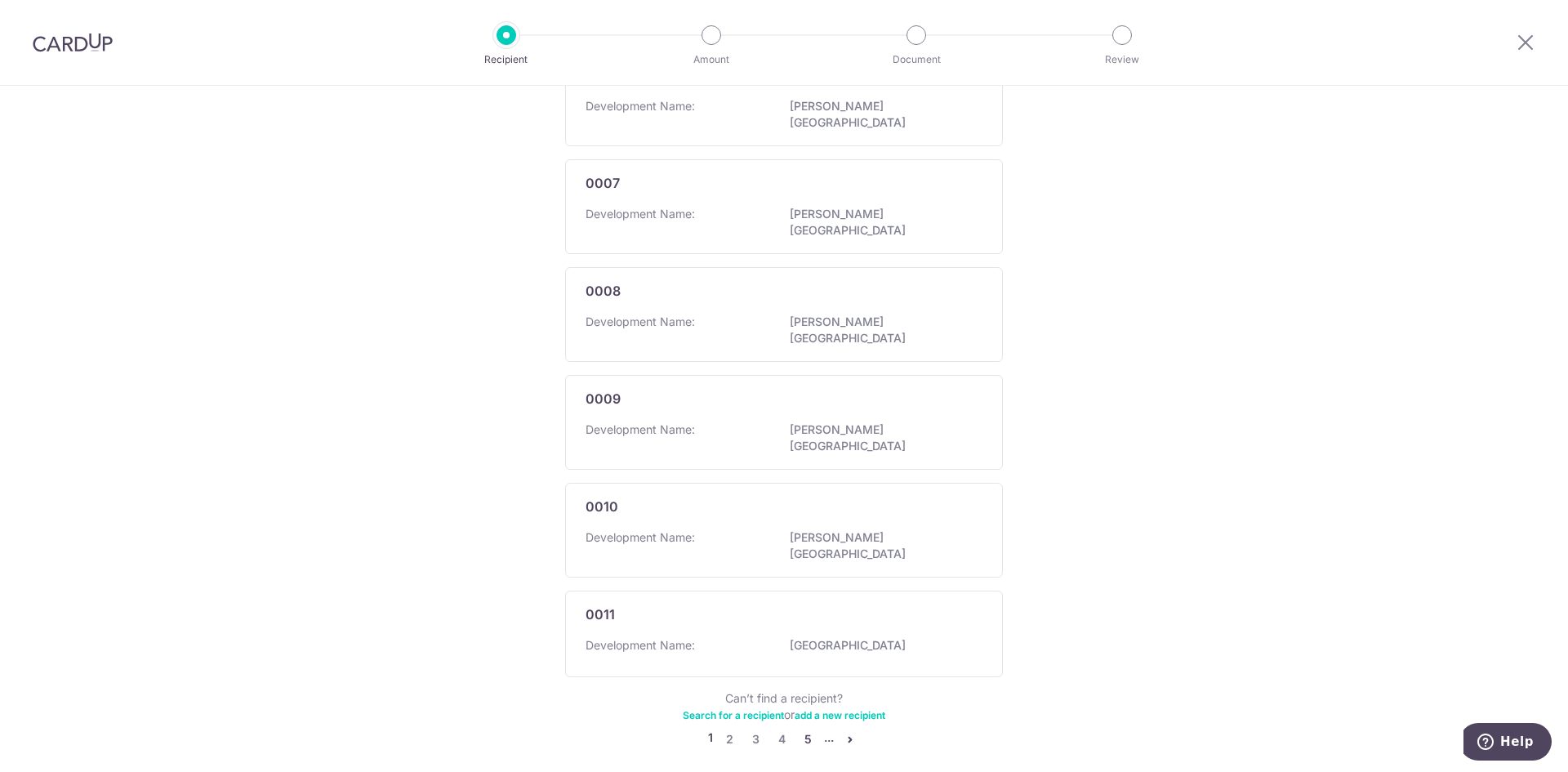
click at [798, 730] on link "5" at bounding box center [808, 739] width 20 height 20
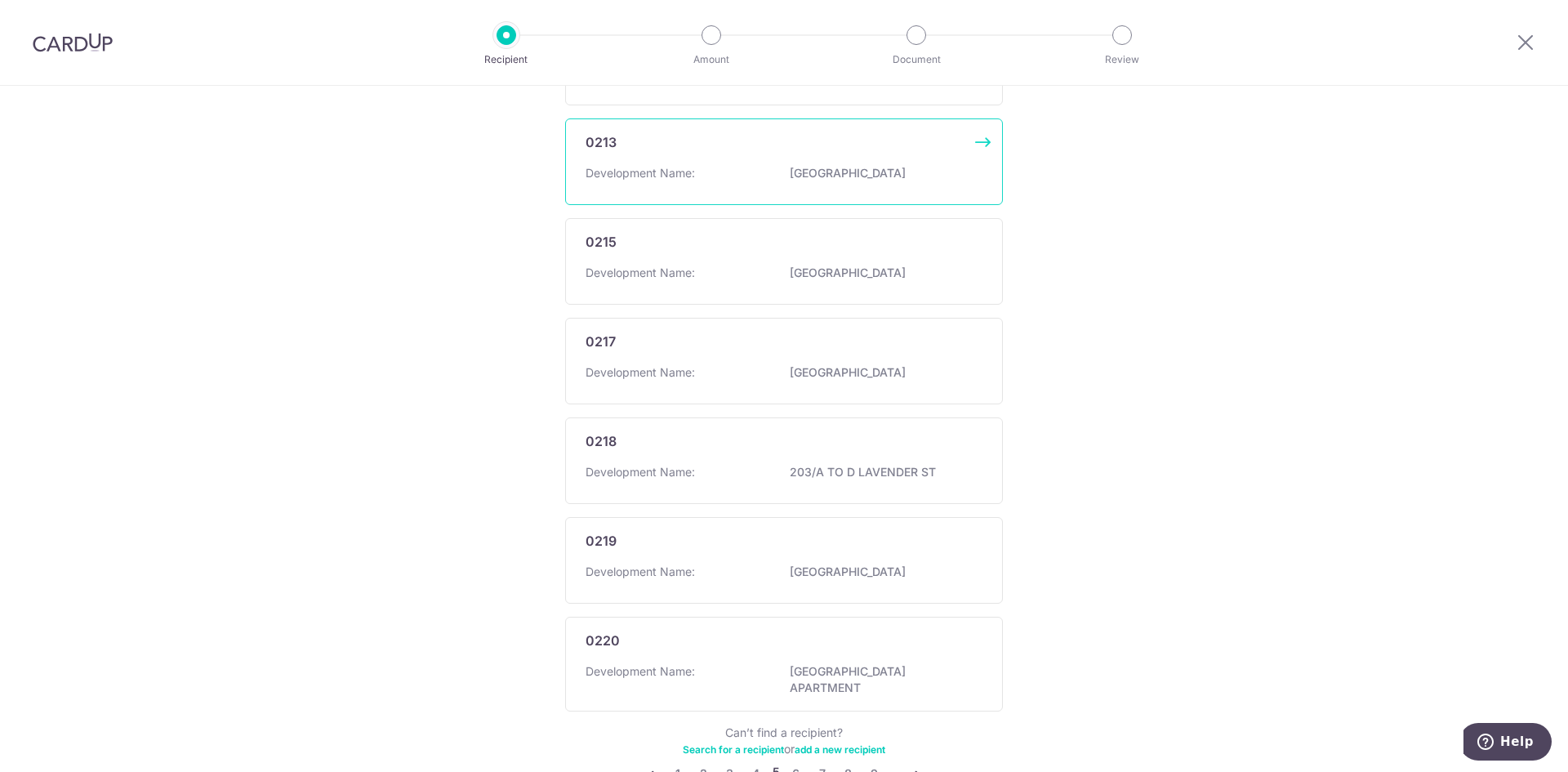
scroll to position [814, 0]
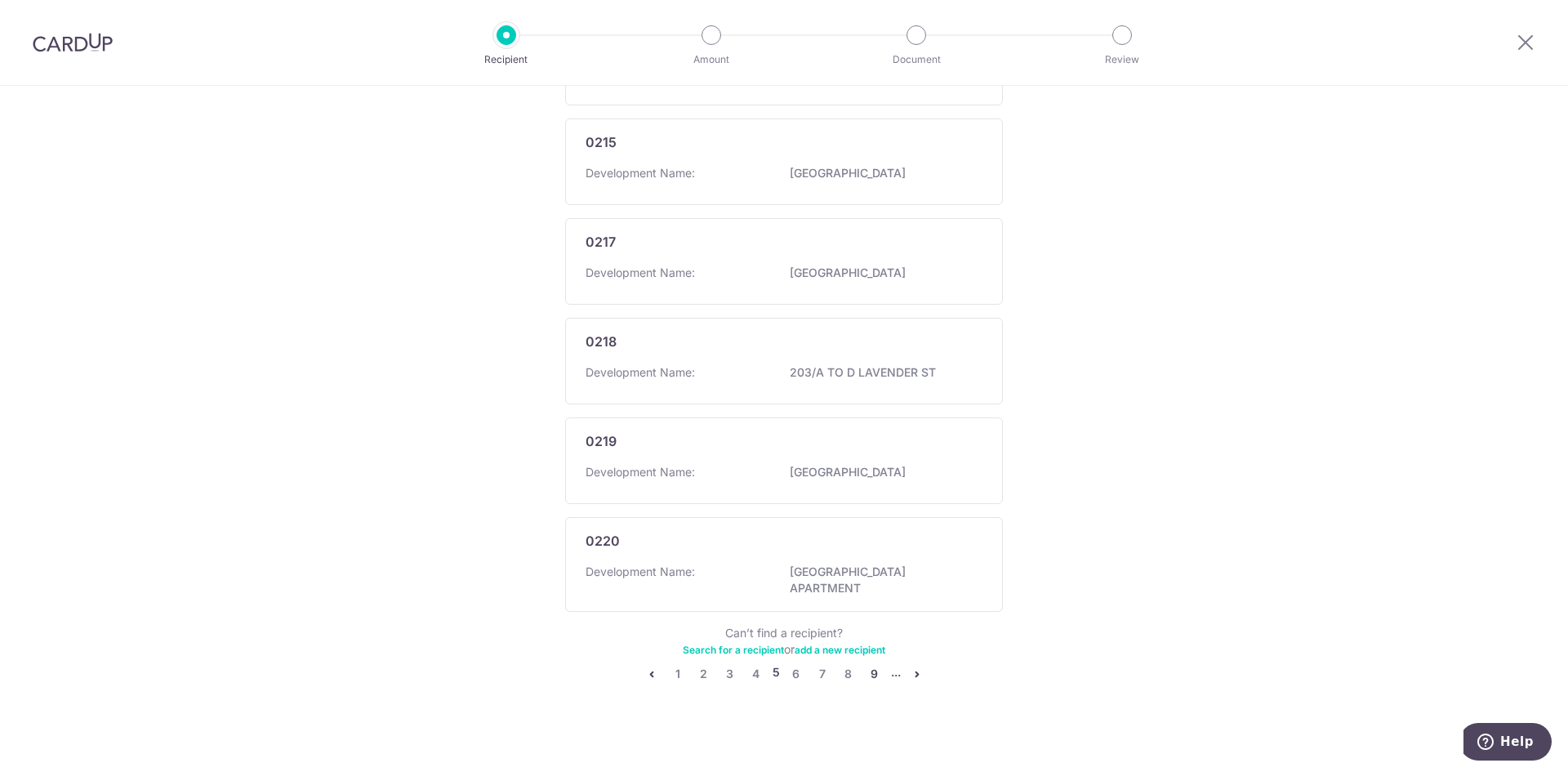
click at [869, 670] on link "9" at bounding box center [875, 674] width 20 height 20
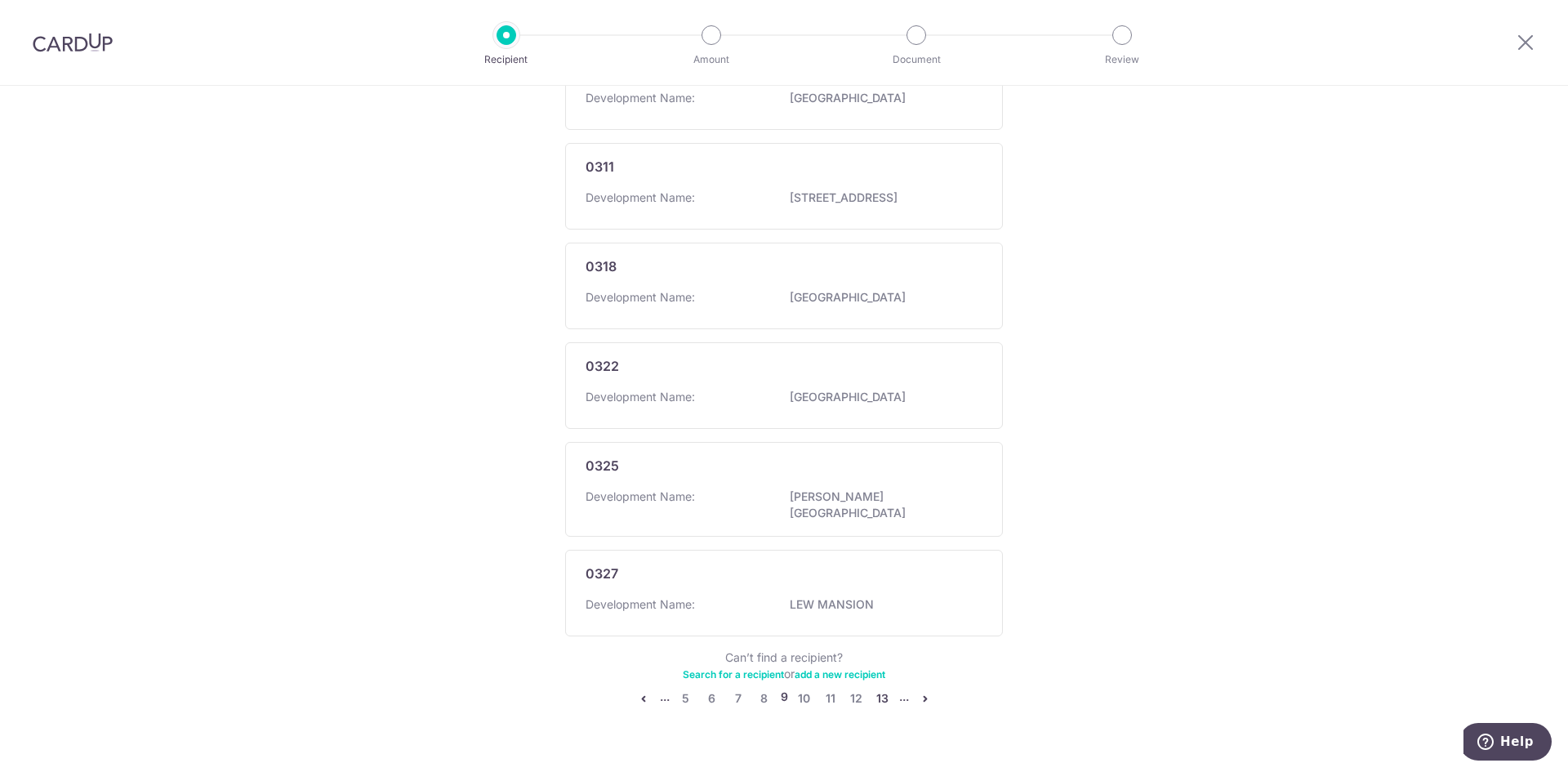
scroll to position [806, 0]
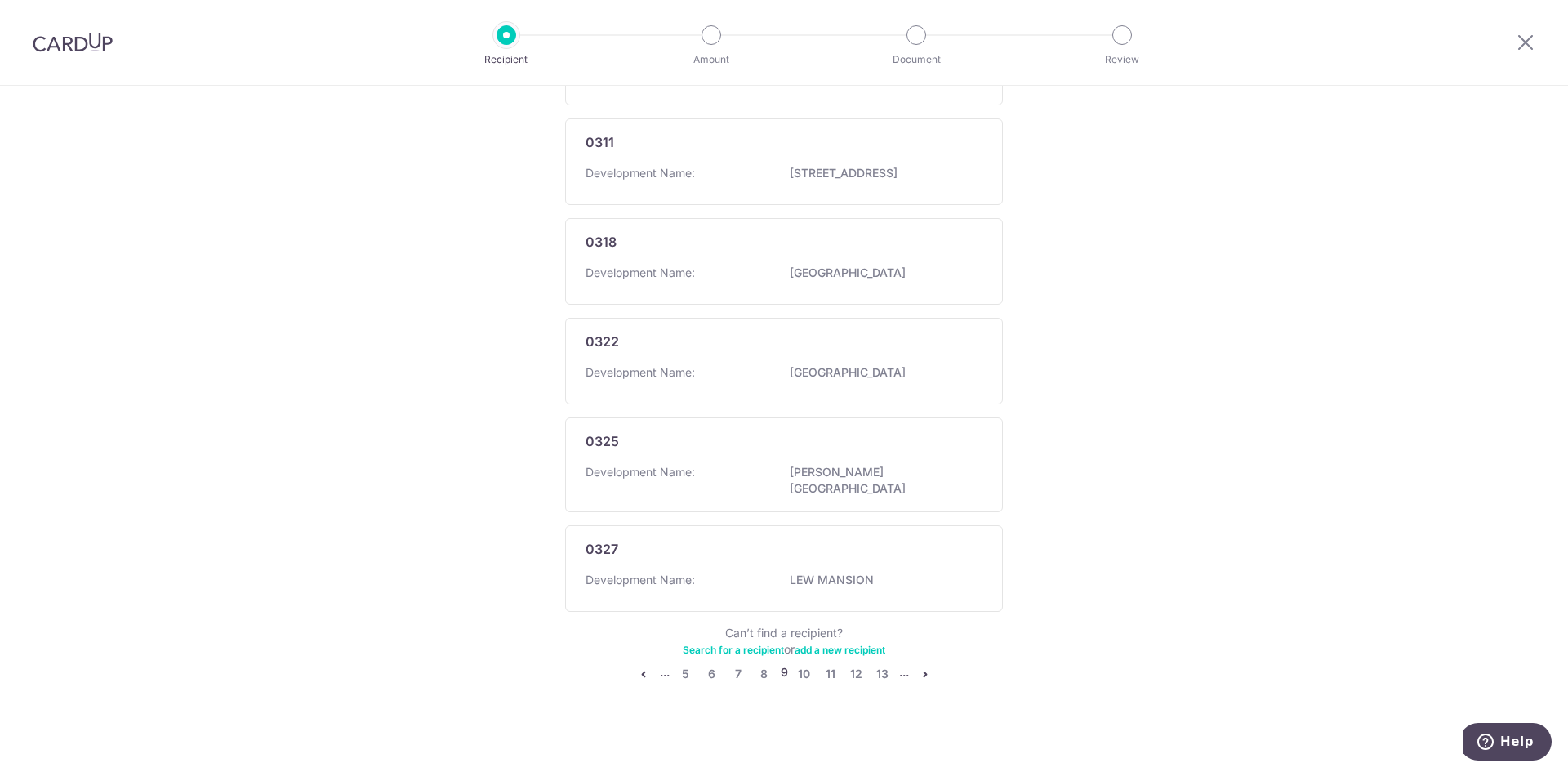
click at [919, 667] on icon "pager" at bounding box center [926, 674] width 13 height 13
click at [886, 665] on link "14" at bounding box center [885, 665] width 20 height 20
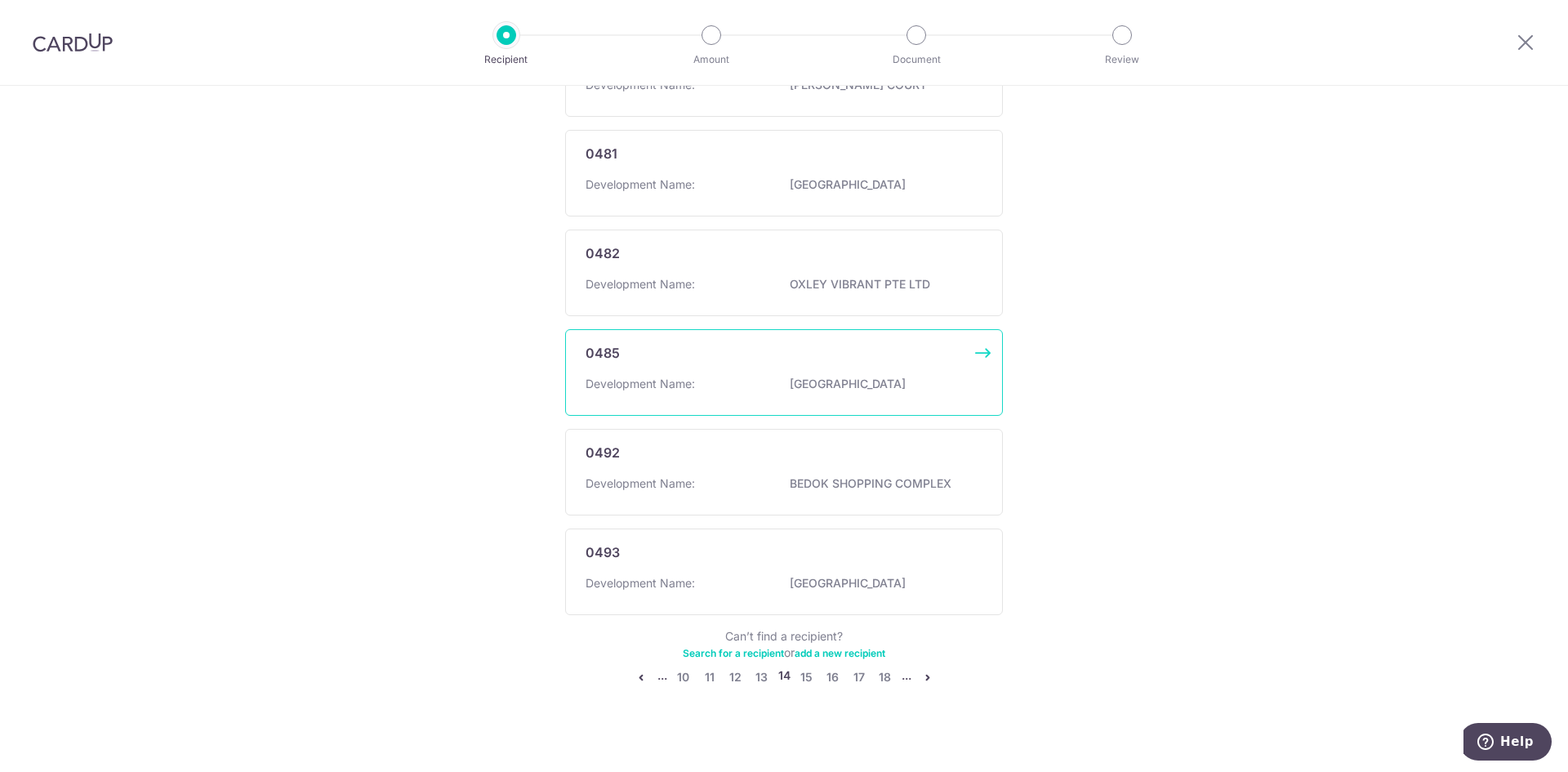
scroll to position [836, 0]
click at [879, 664] on link "18" at bounding box center [885, 674] width 20 height 20
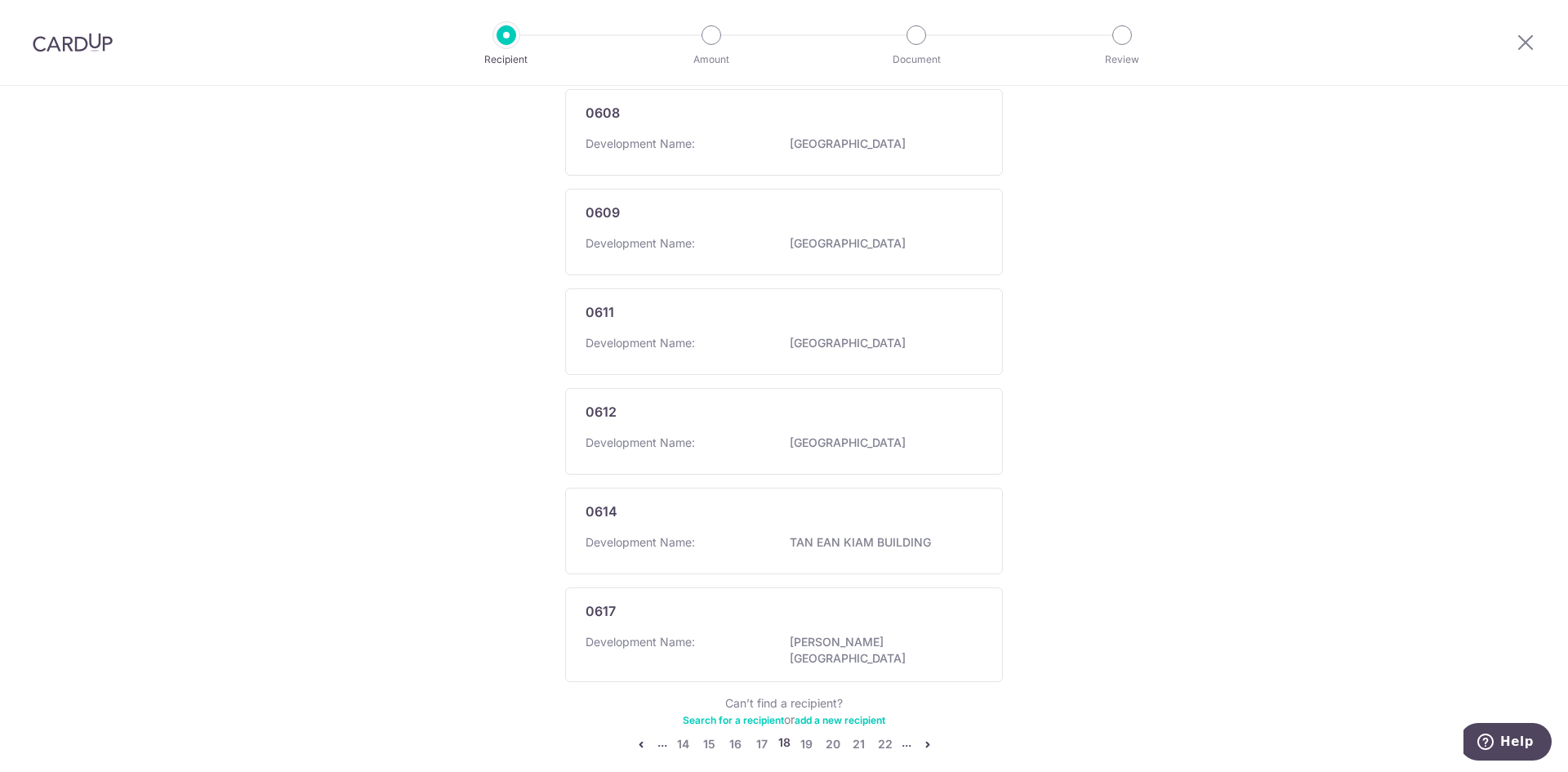
scroll to position [806, 0]
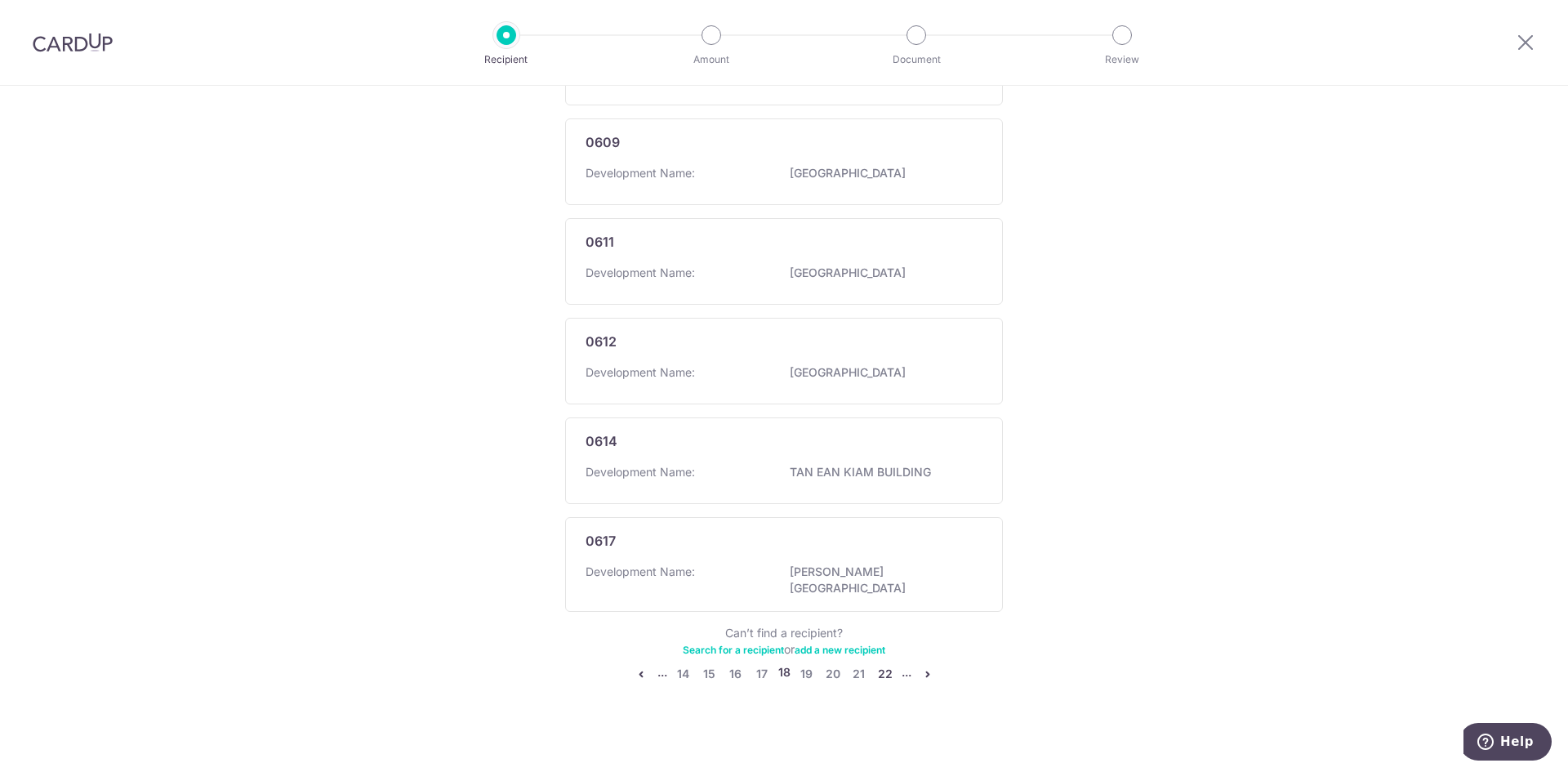
click at [878, 669] on link "22" at bounding box center [885, 674] width 20 height 20
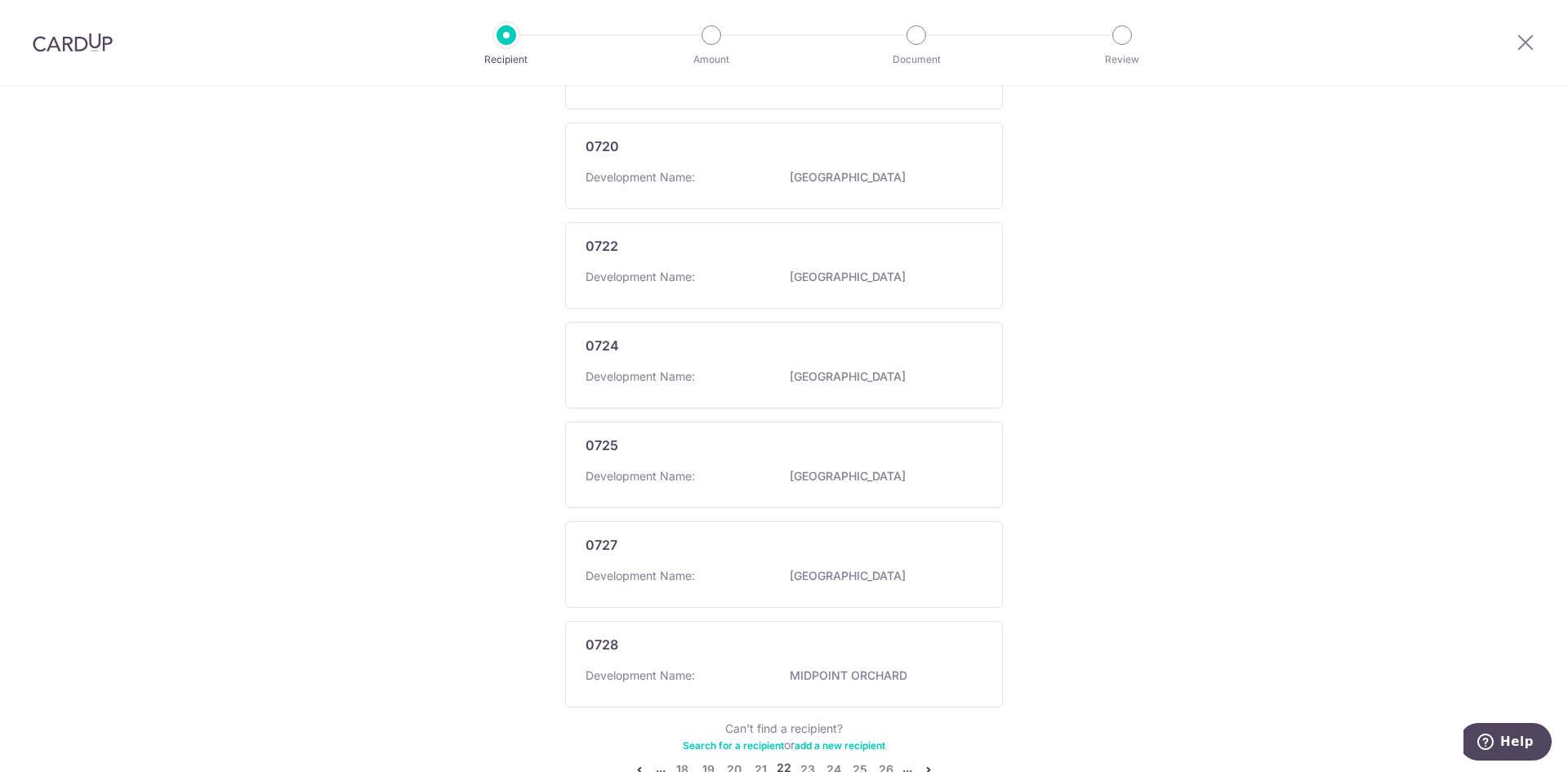
scroll to position [814, 0]
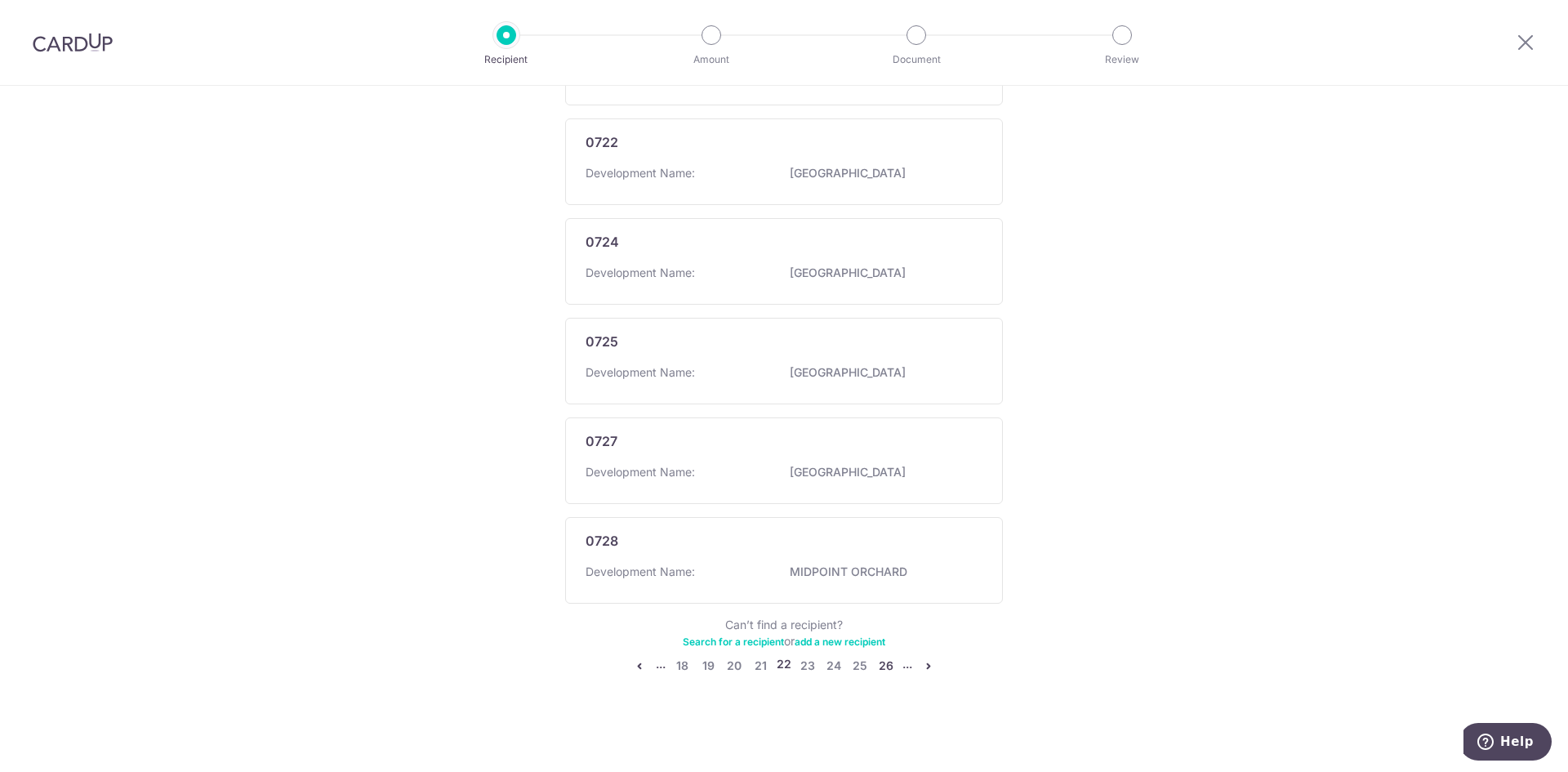
click at [884, 665] on link "26" at bounding box center [886, 665] width 20 height 20
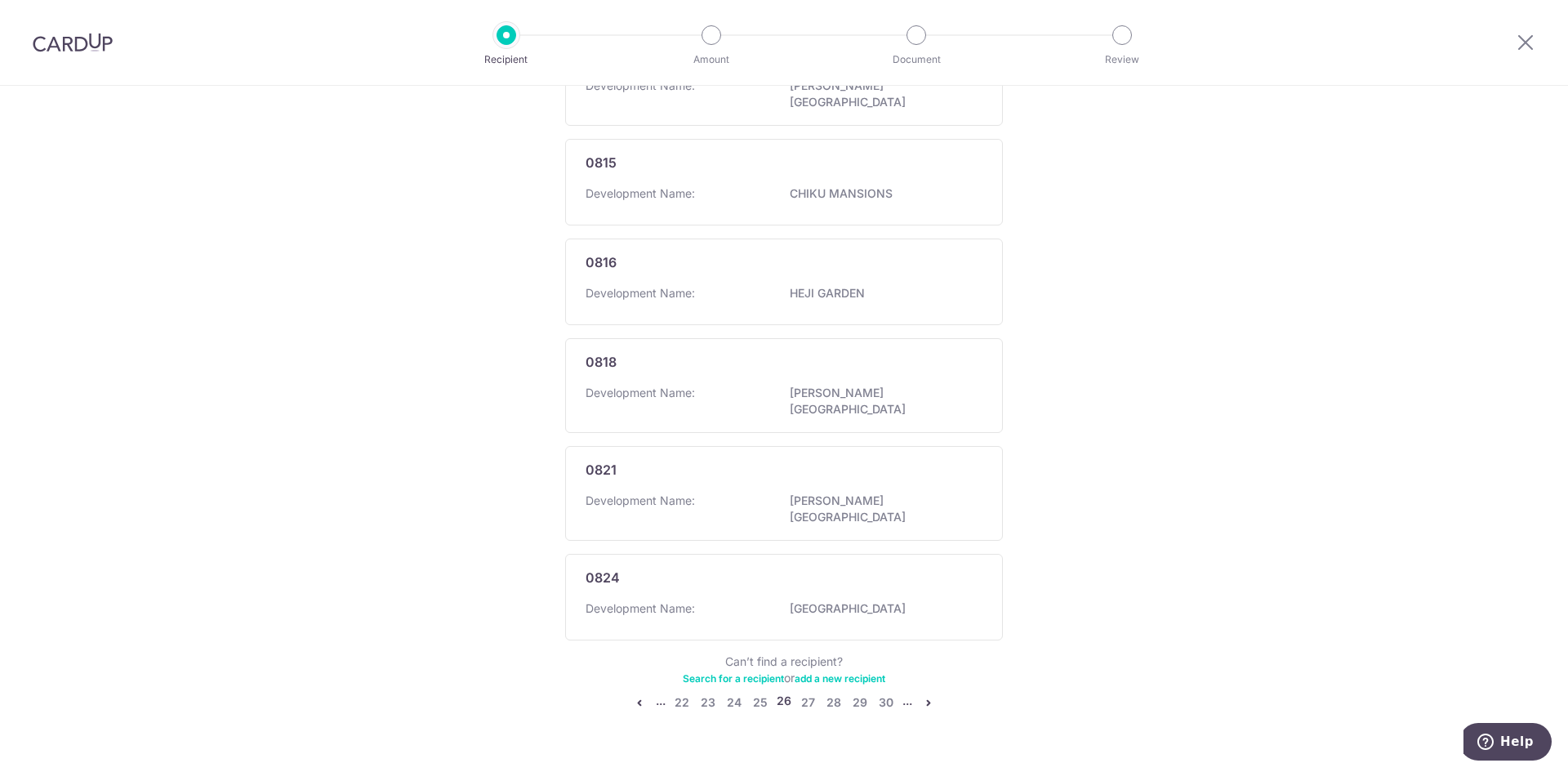
scroll to position [806, 0]
click at [884, 689] on link "30" at bounding box center [886, 698] width 20 height 20
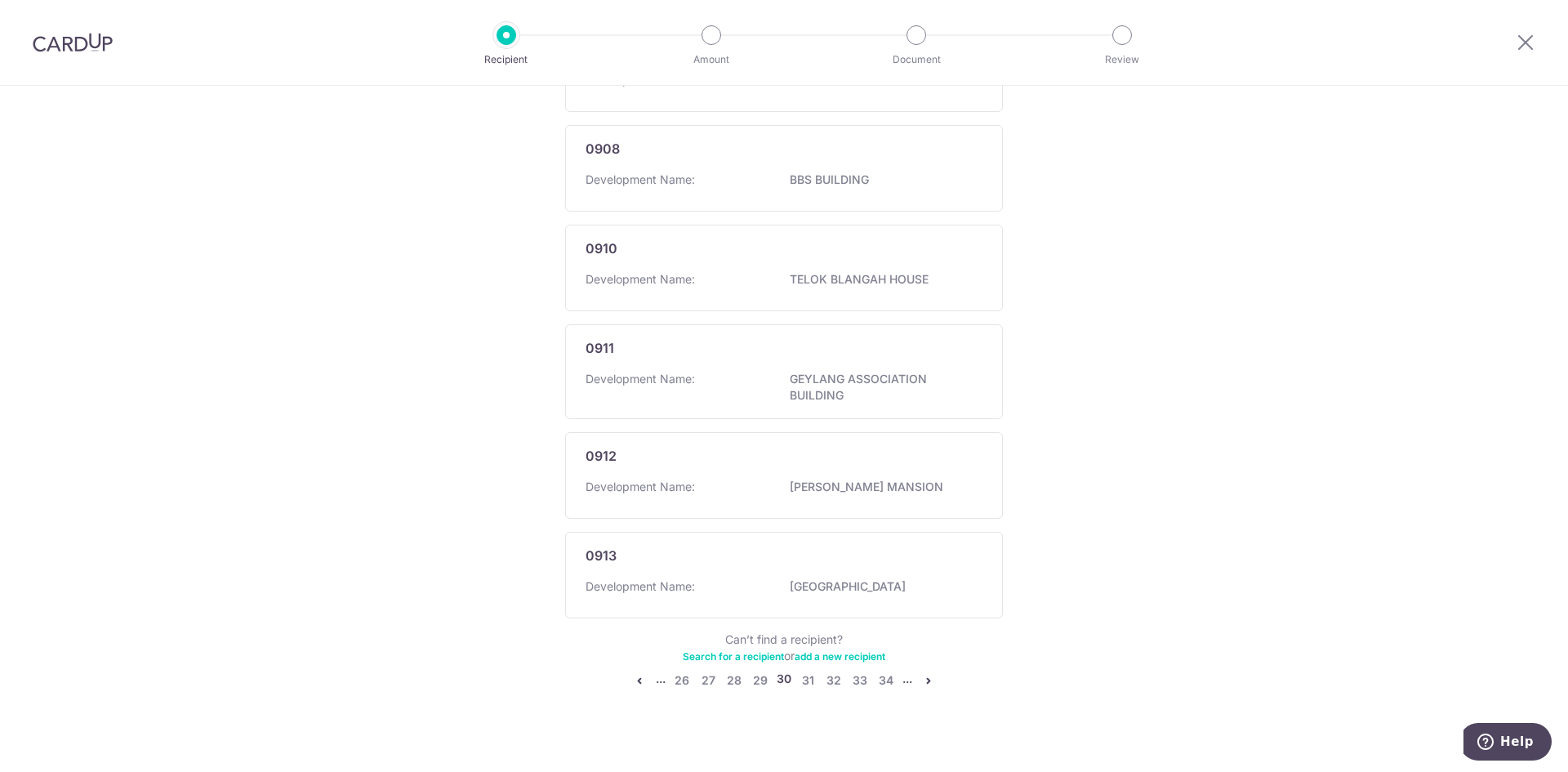
scroll to position [844, 0]
click at [878, 667] on link "34" at bounding box center [886, 674] width 20 height 20
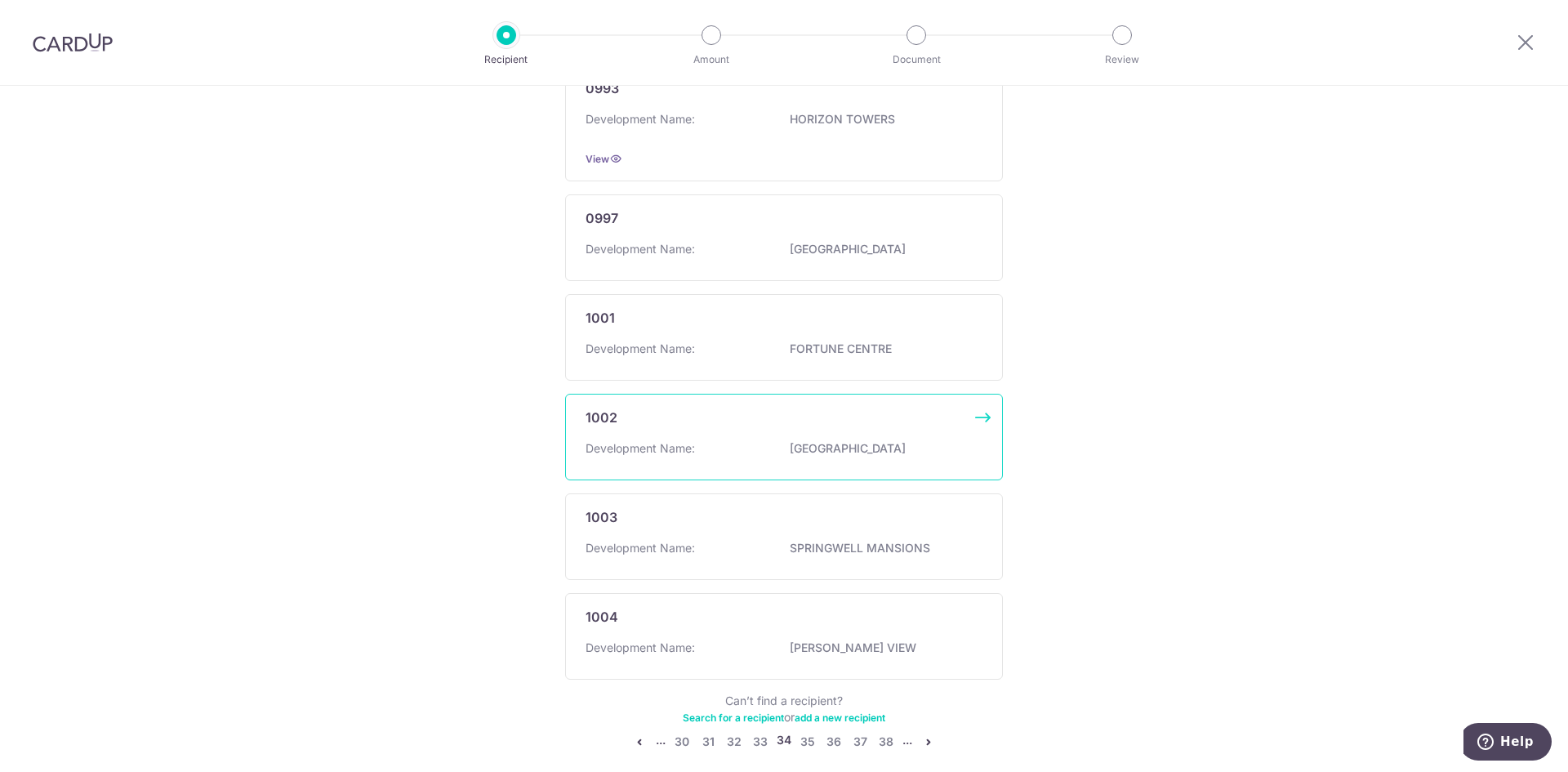
scroll to position [836, 0]
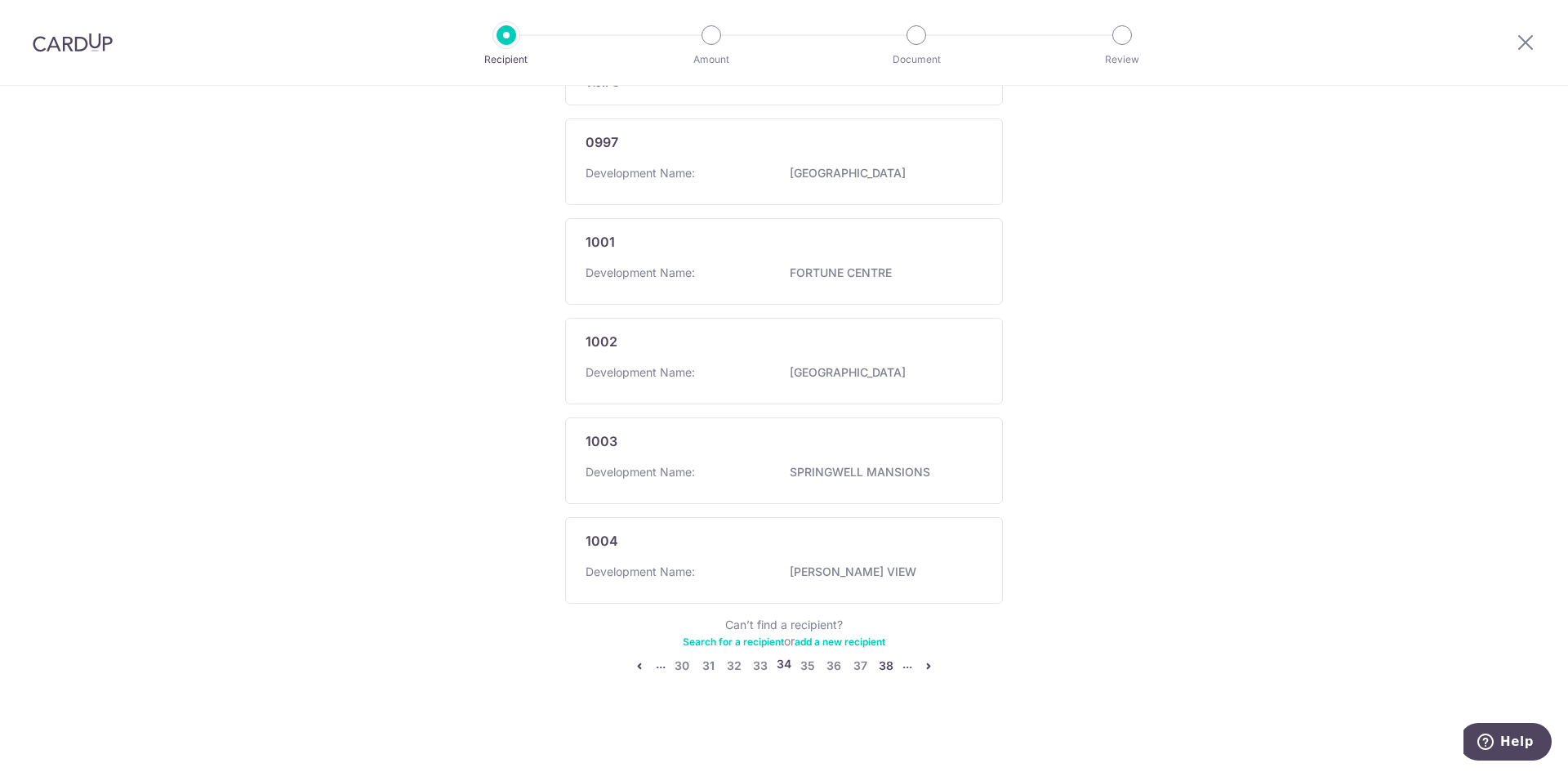
click at [877, 665] on link "38" at bounding box center [886, 665] width 20 height 20
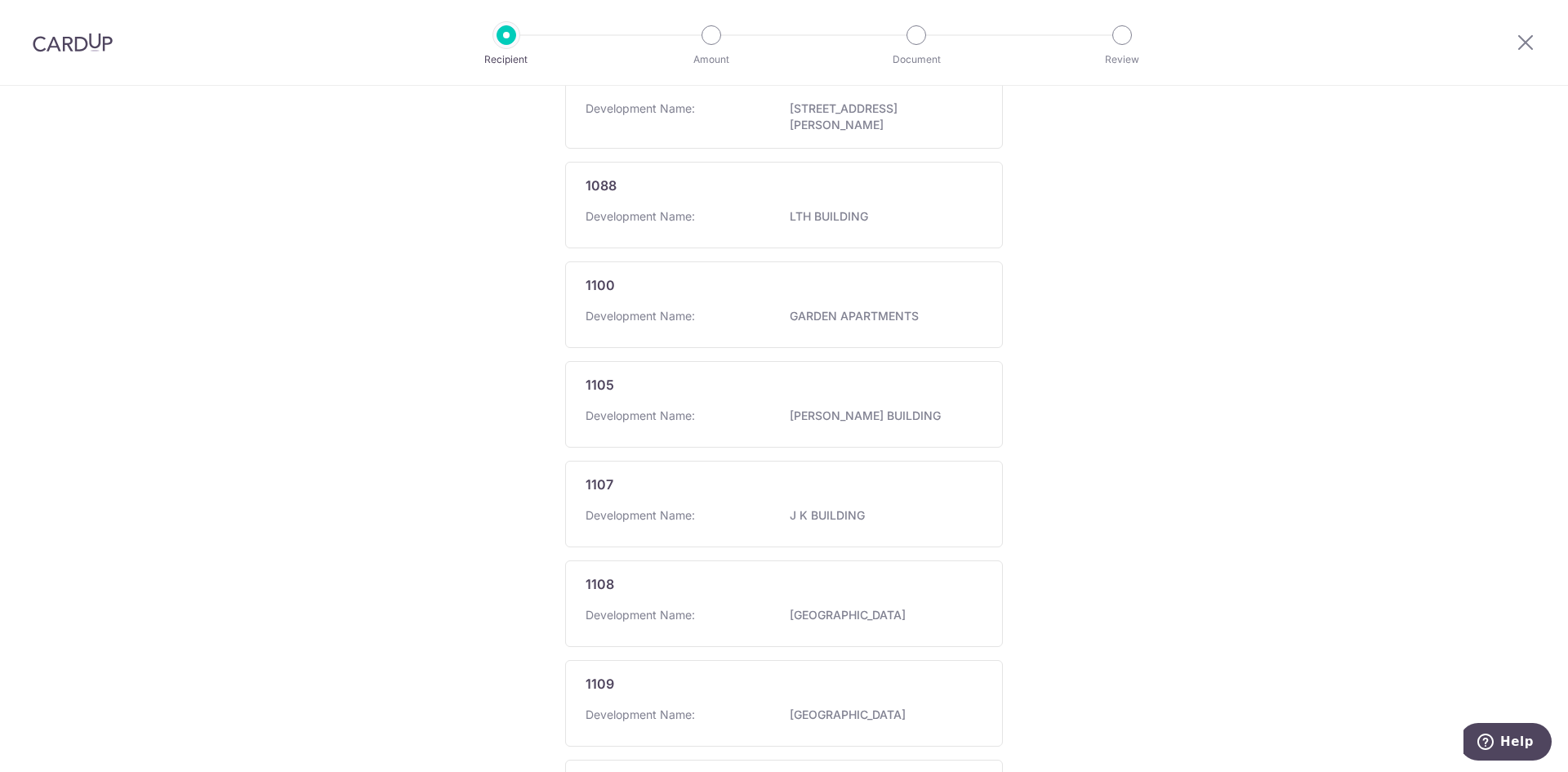
scroll to position [806, 0]
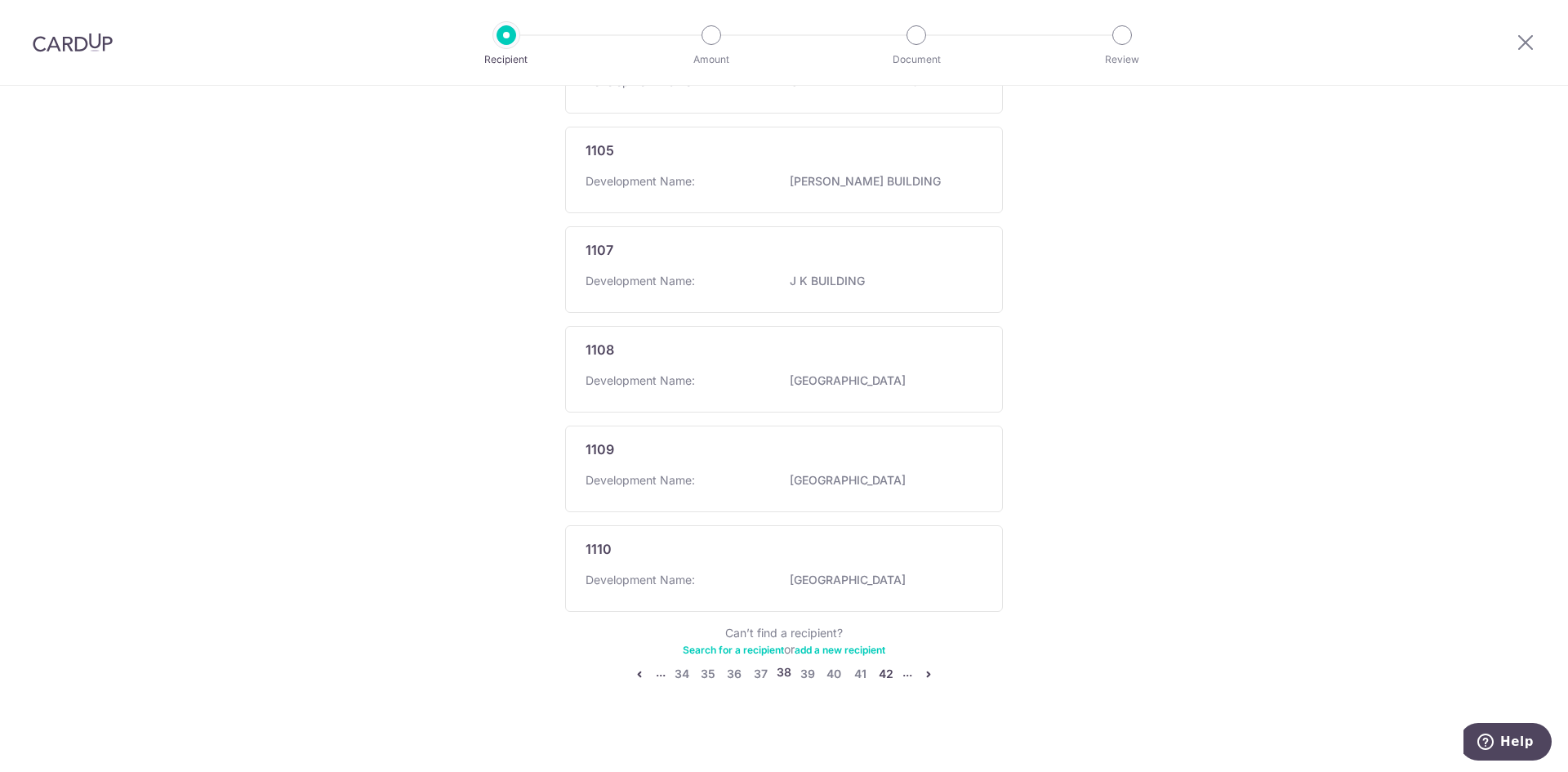
click at [889, 669] on link "42" at bounding box center [886, 674] width 20 height 20
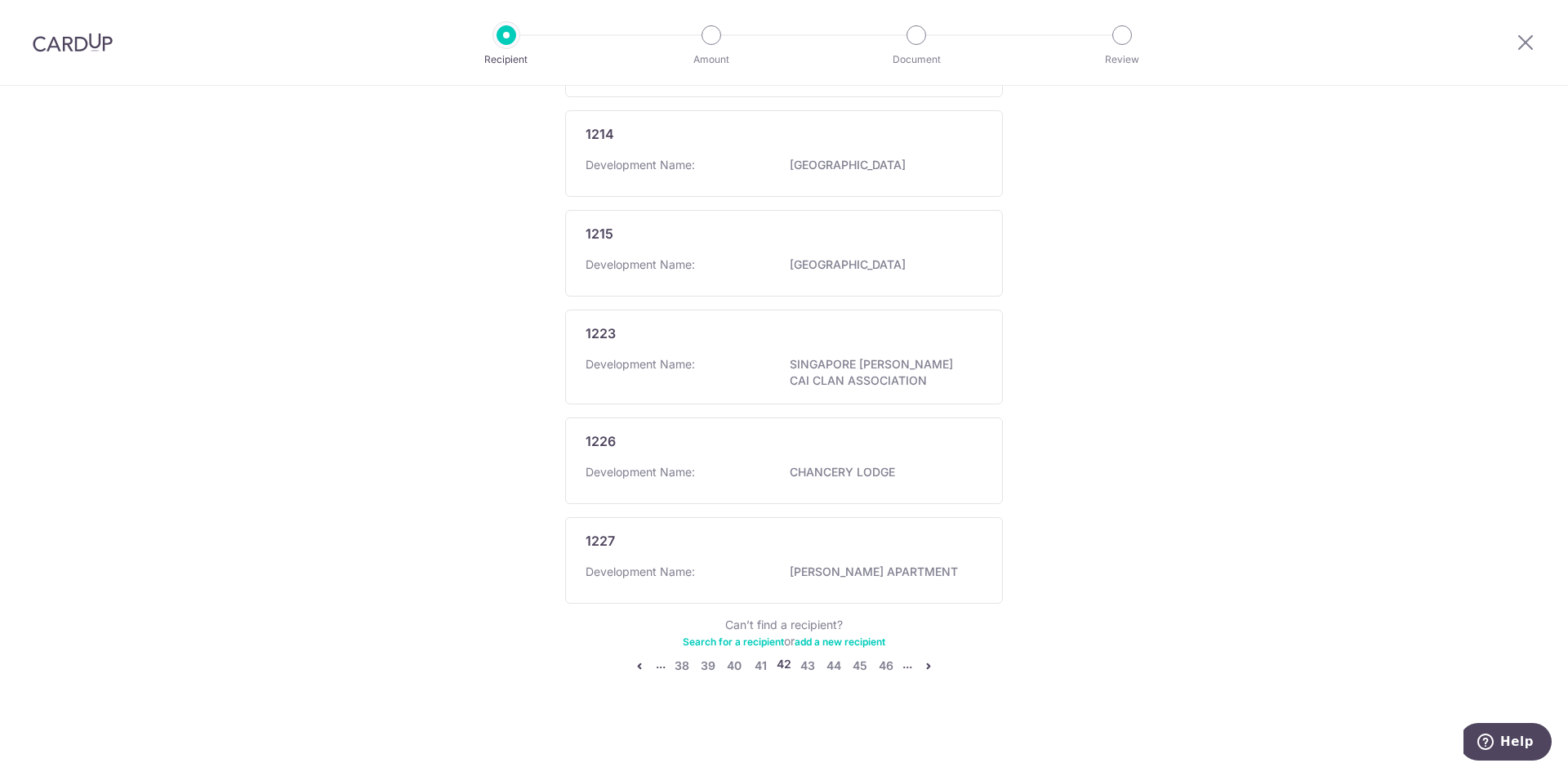
scroll to position [830, 0]
click at [879, 670] on link "46" at bounding box center [886, 665] width 20 height 20
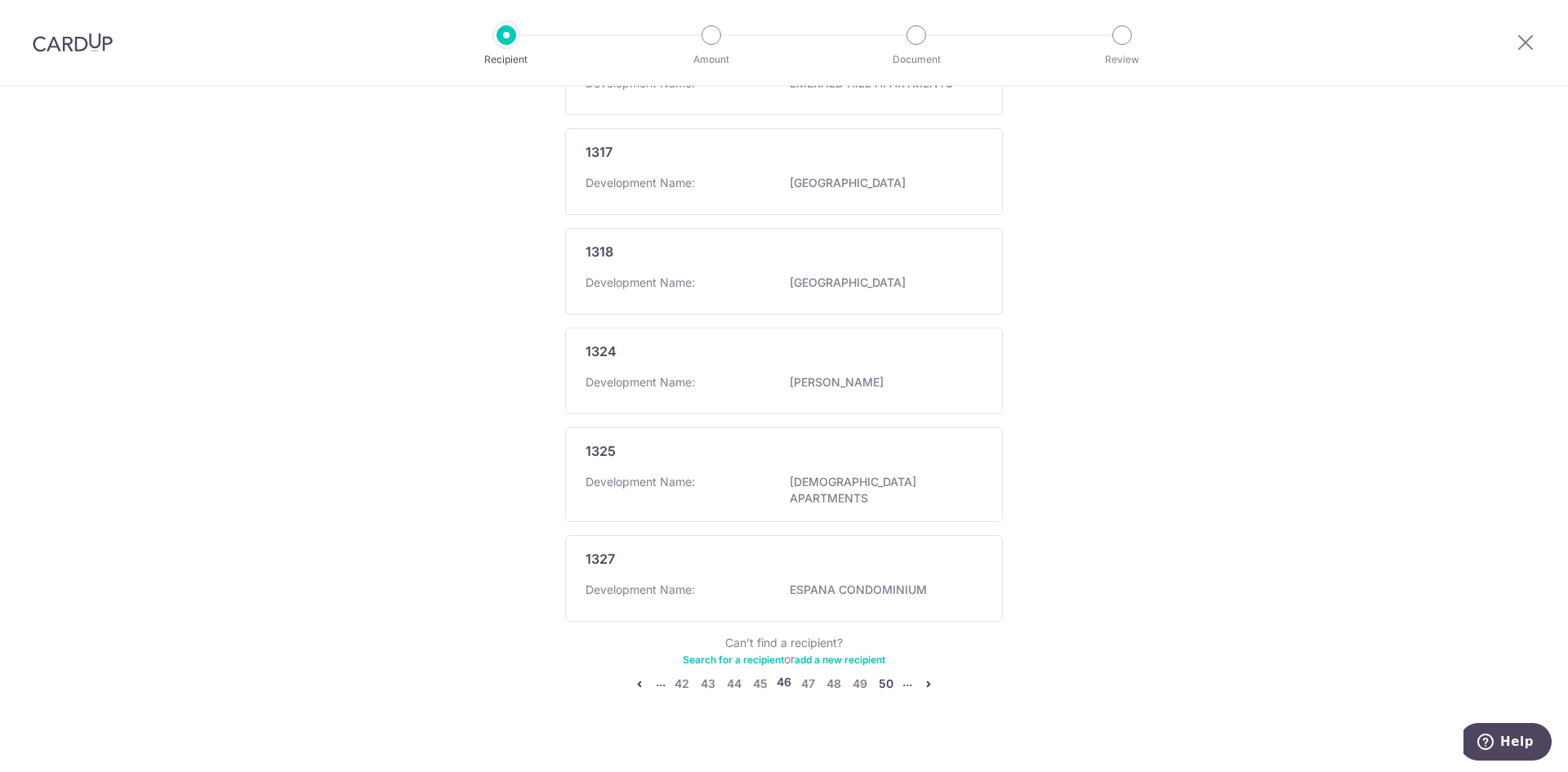
scroll to position [806, 0]
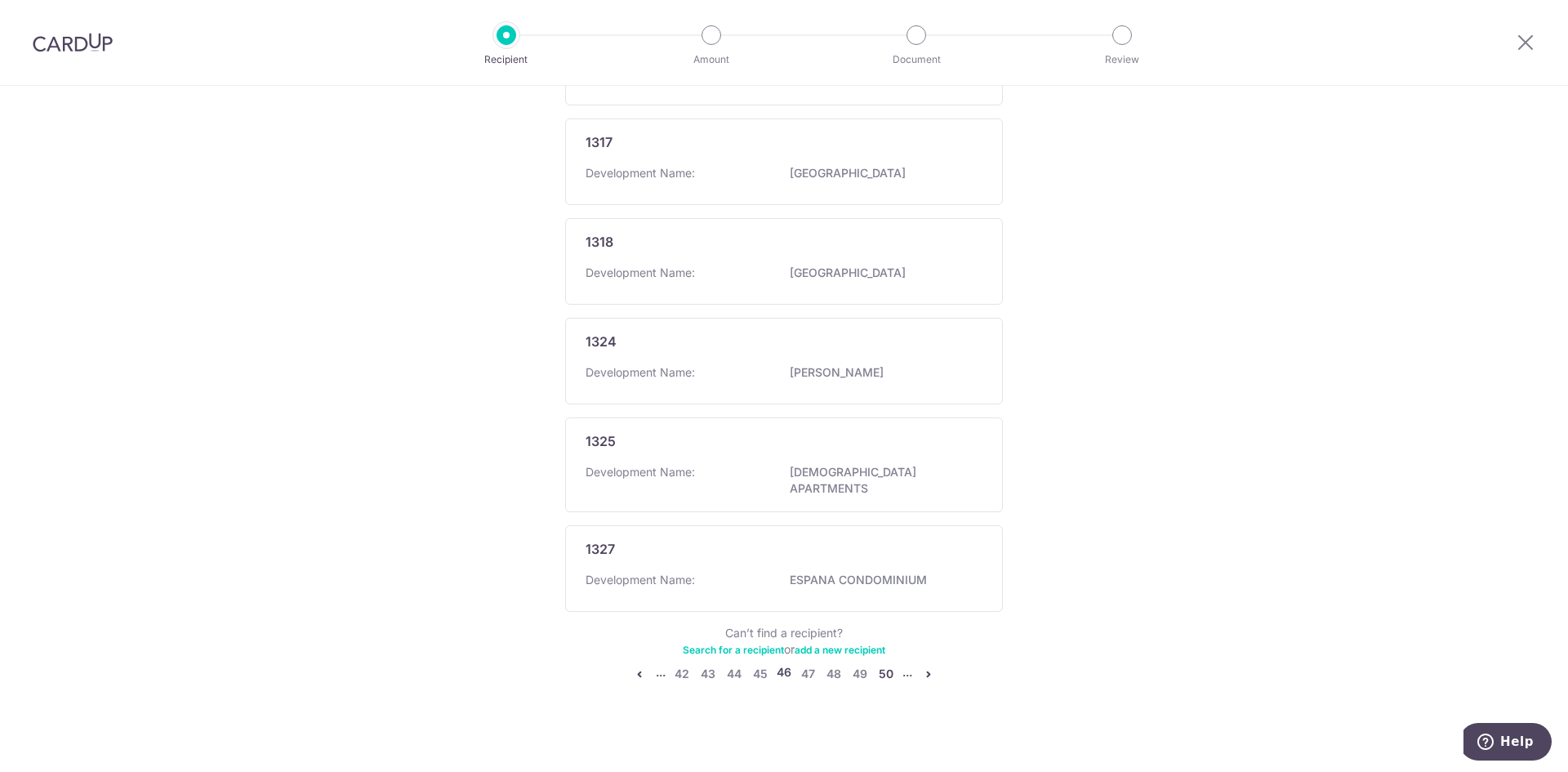
click at [880, 665] on link "50" at bounding box center [886, 674] width 20 height 20
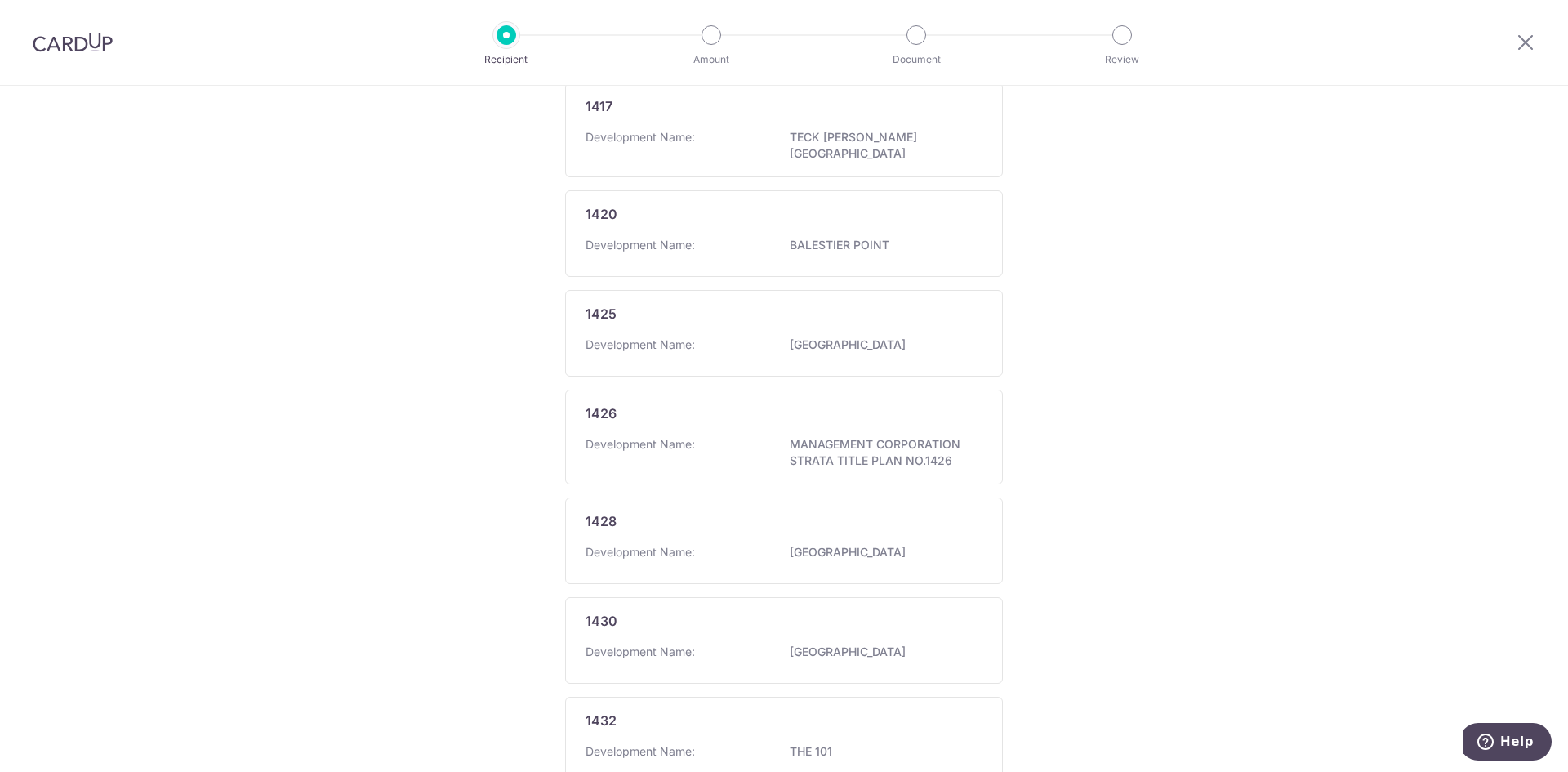
scroll to position [838, 0]
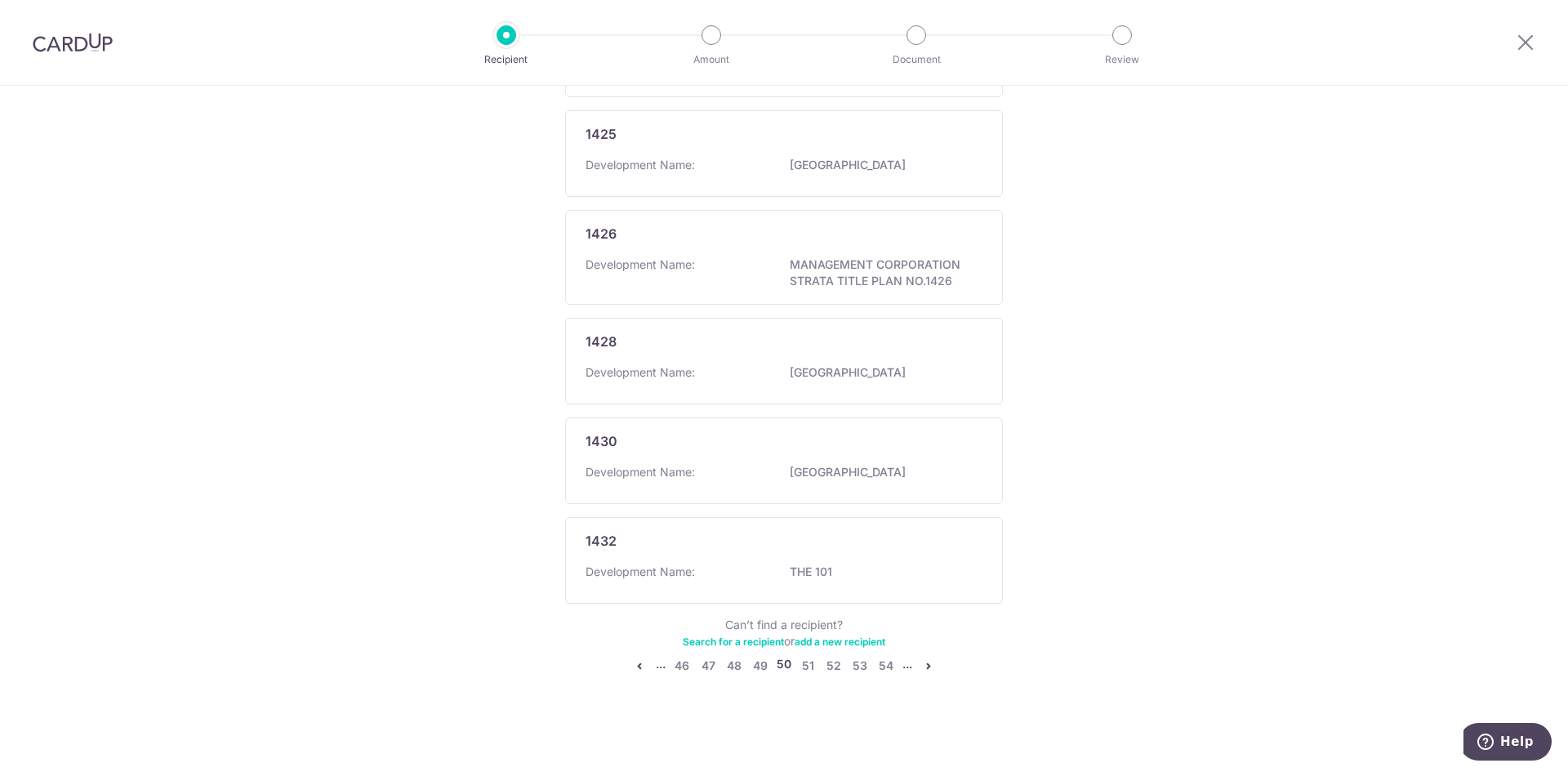
click at [633, 669] on icon "pager" at bounding box center [640, 666] width 13 height 13
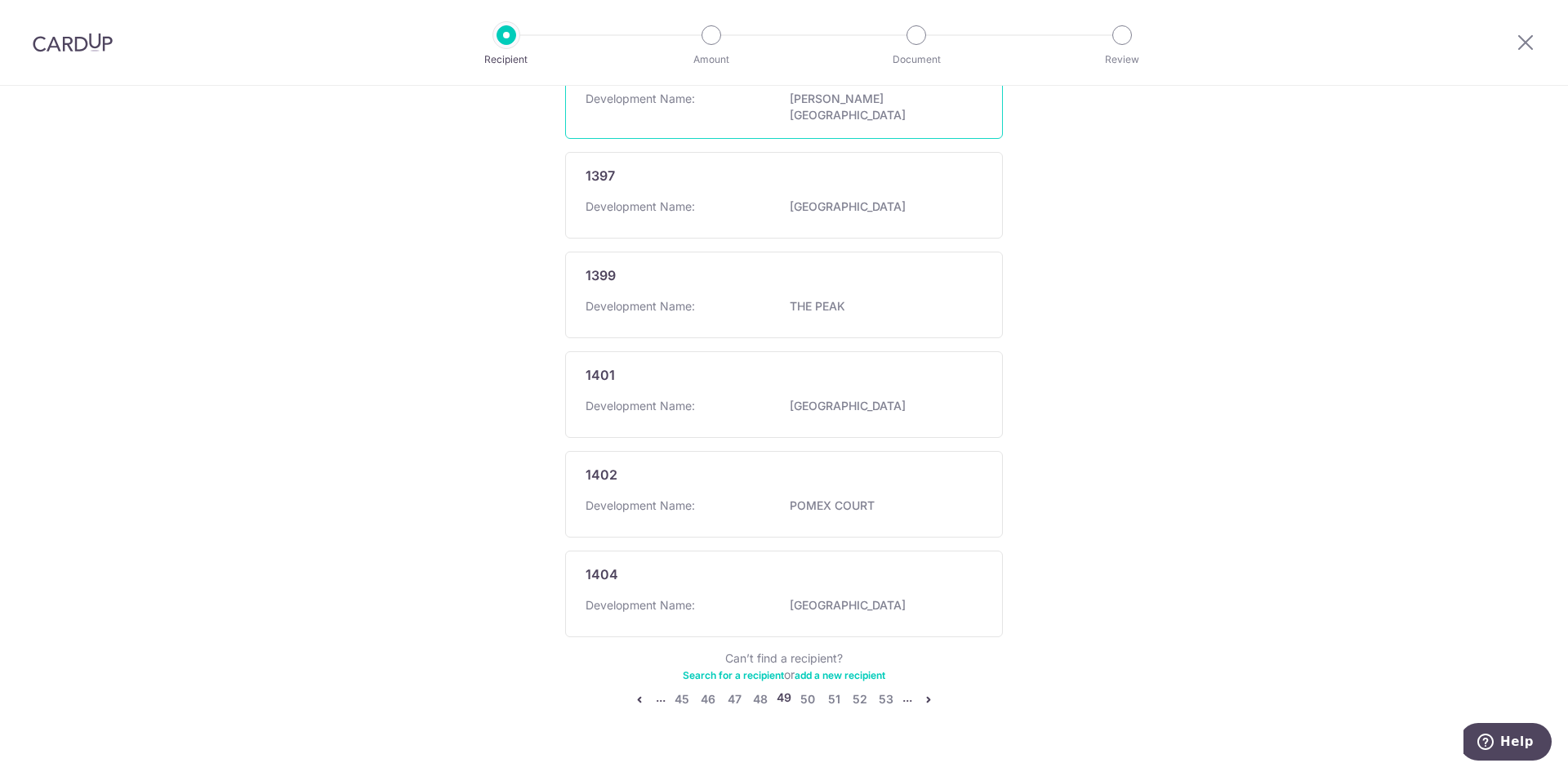
scroll to position [806, 0]
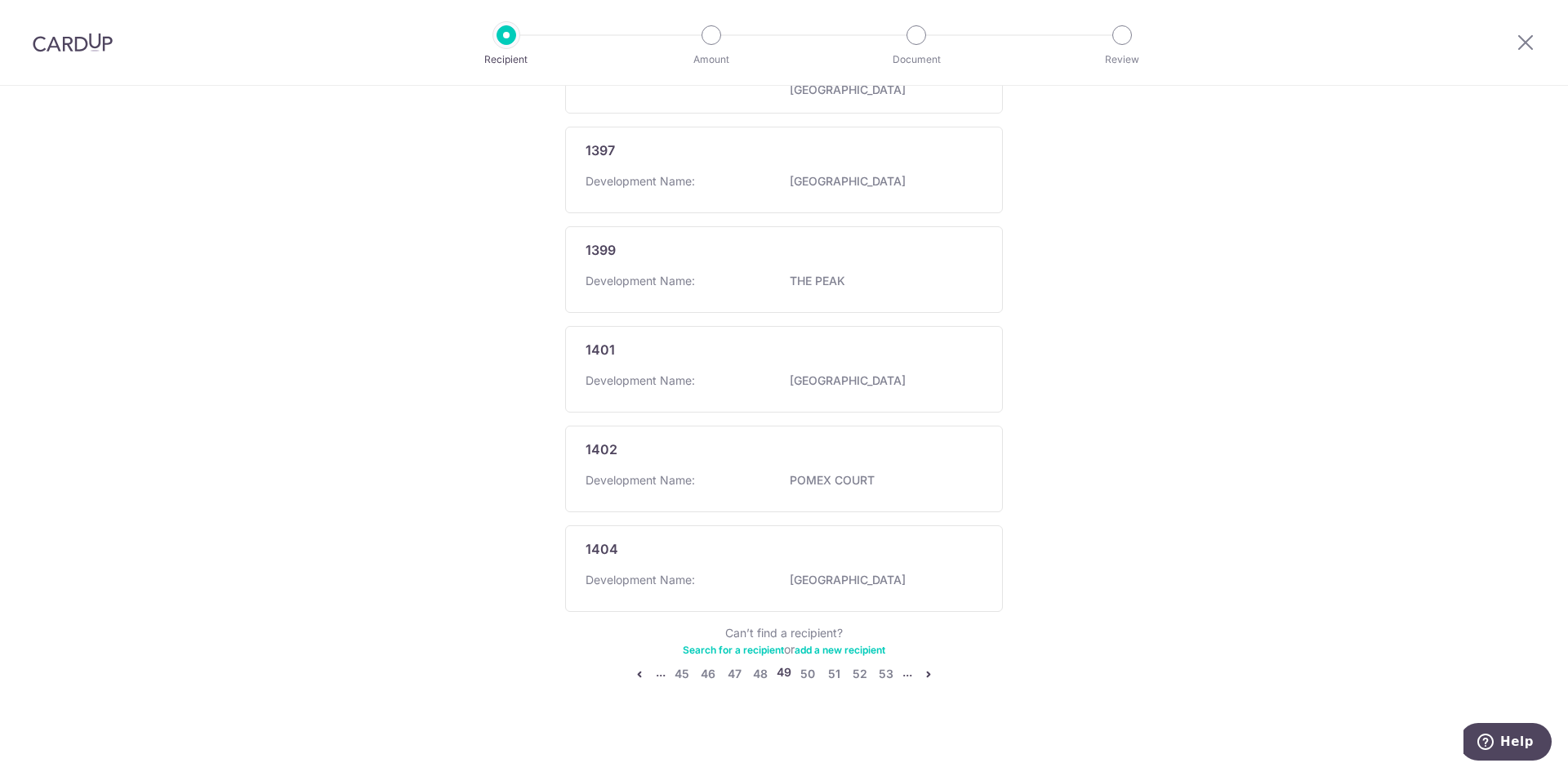
click at [637, 668] on icon "pager" at bounding box center [640, 674] width 13 height 13
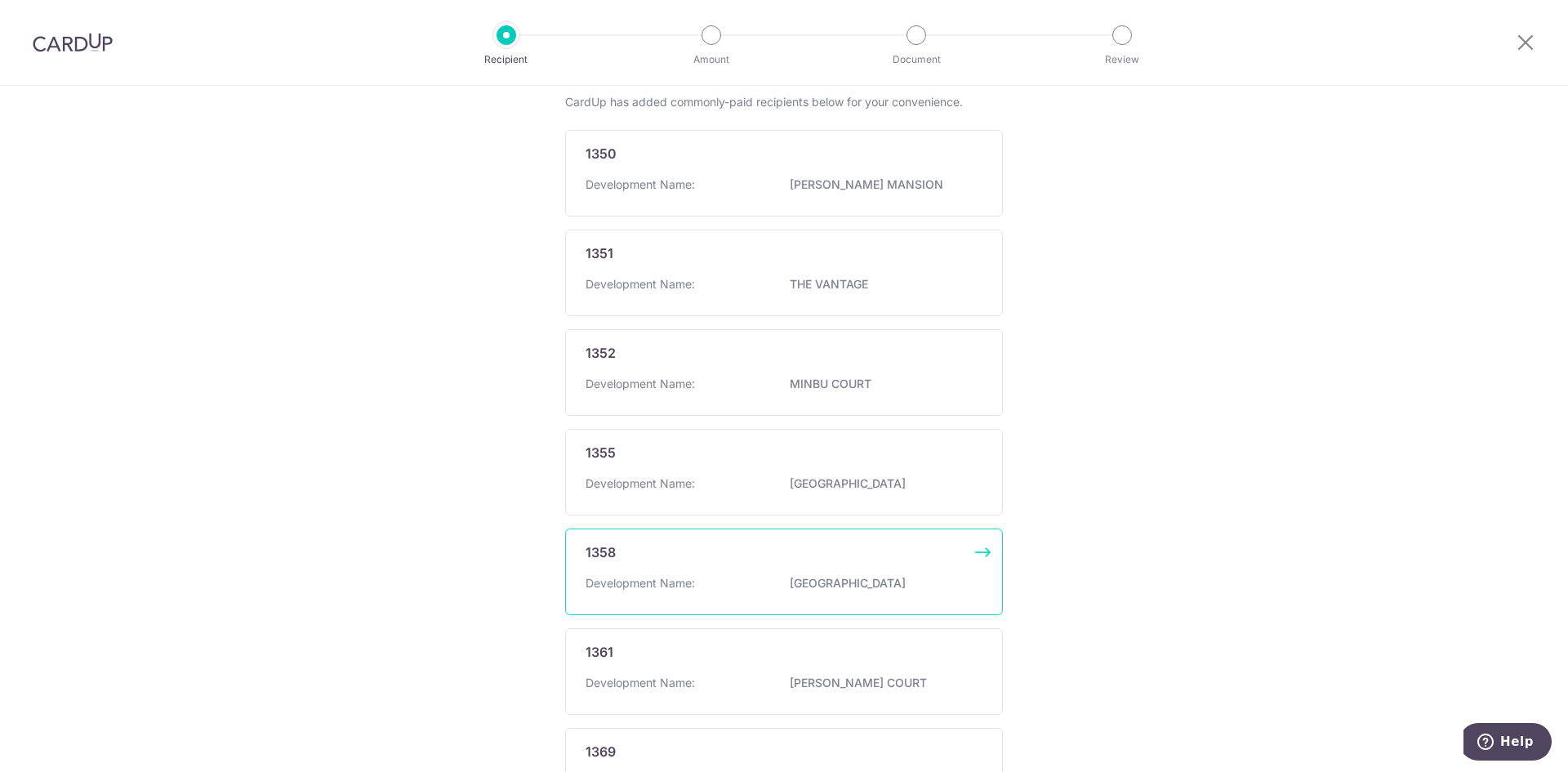
scroll to position [327, 0]
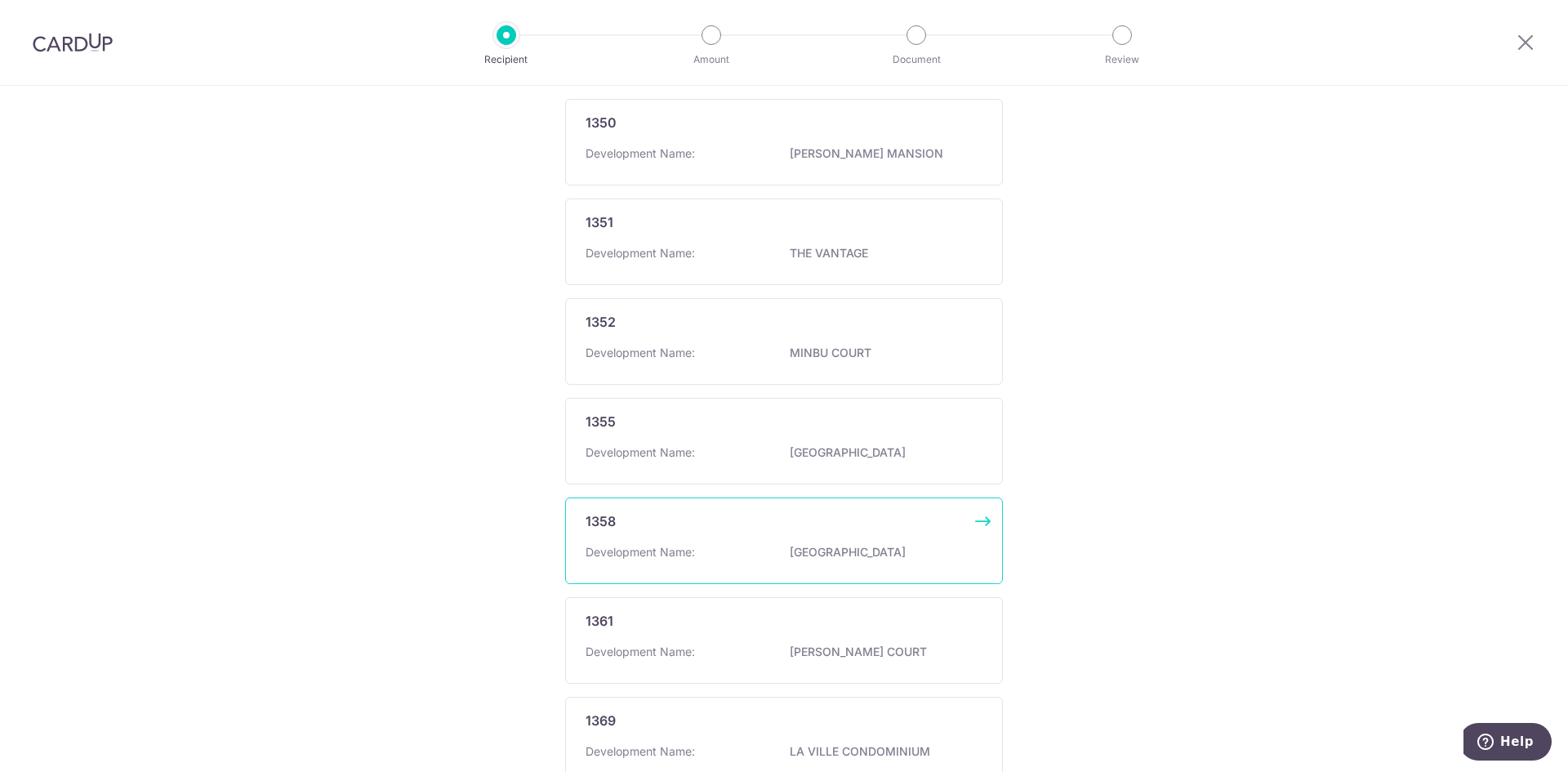
click at [774, 534] on div "1358 Development Name: SPANISH VILLAGE" at bounding box center [784, 541] width 438 height 87
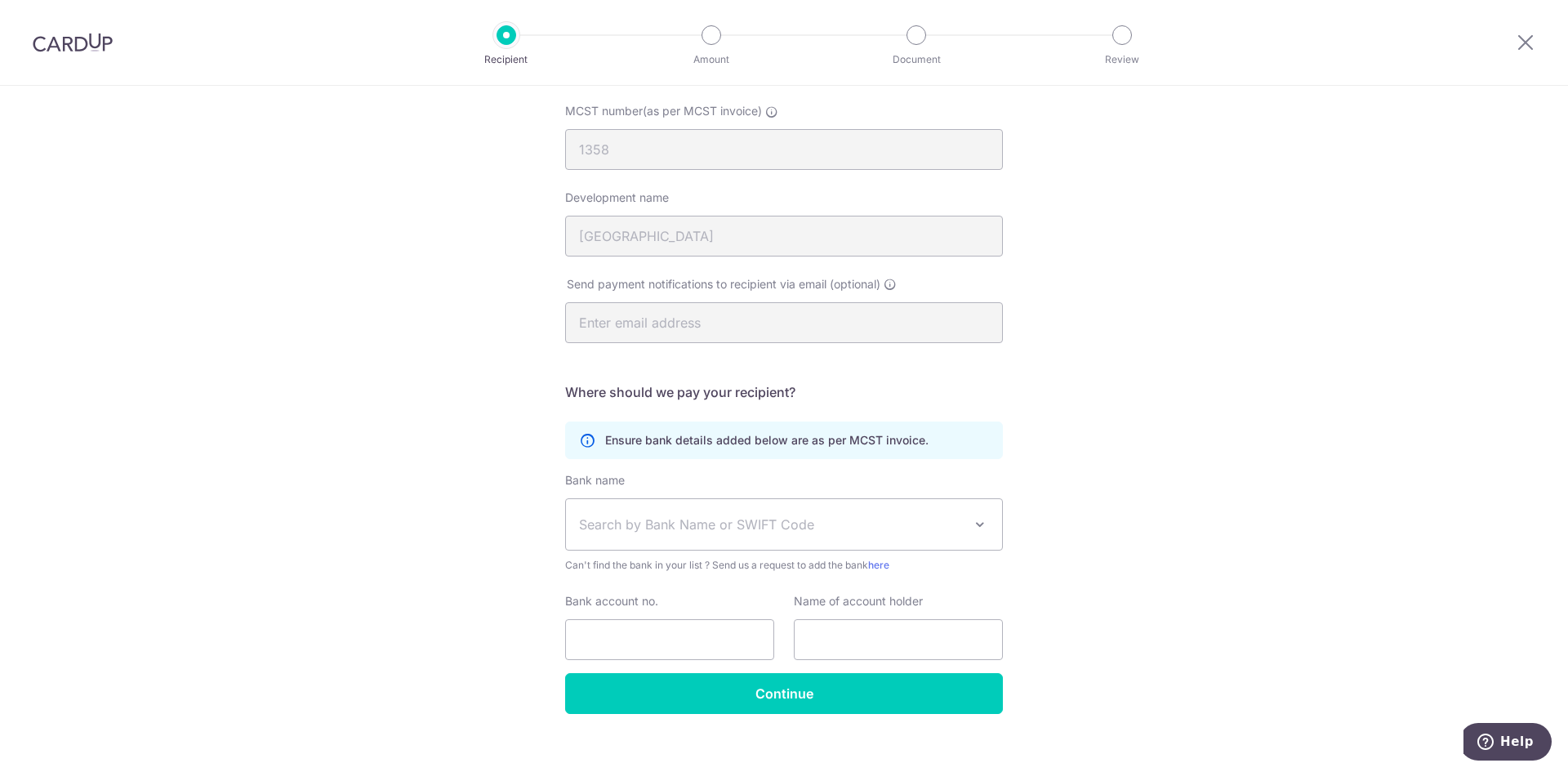
scroll to position [163, 0]
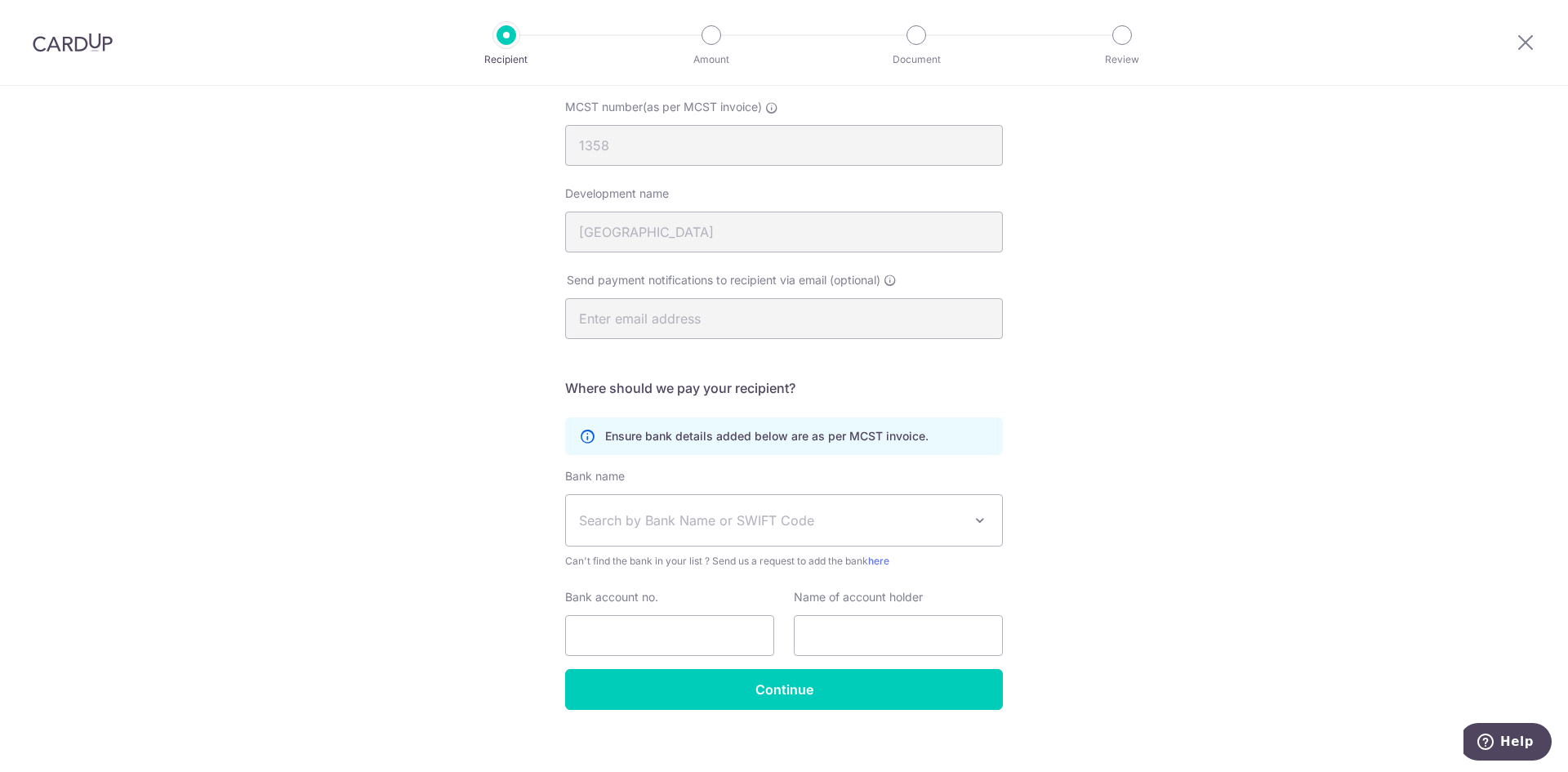
click at [1112, 445] on div "Who would you like to pay? Your recipient does not need a CardUp account to rec…" at bounding box center [784, 355] width 1568 height 864
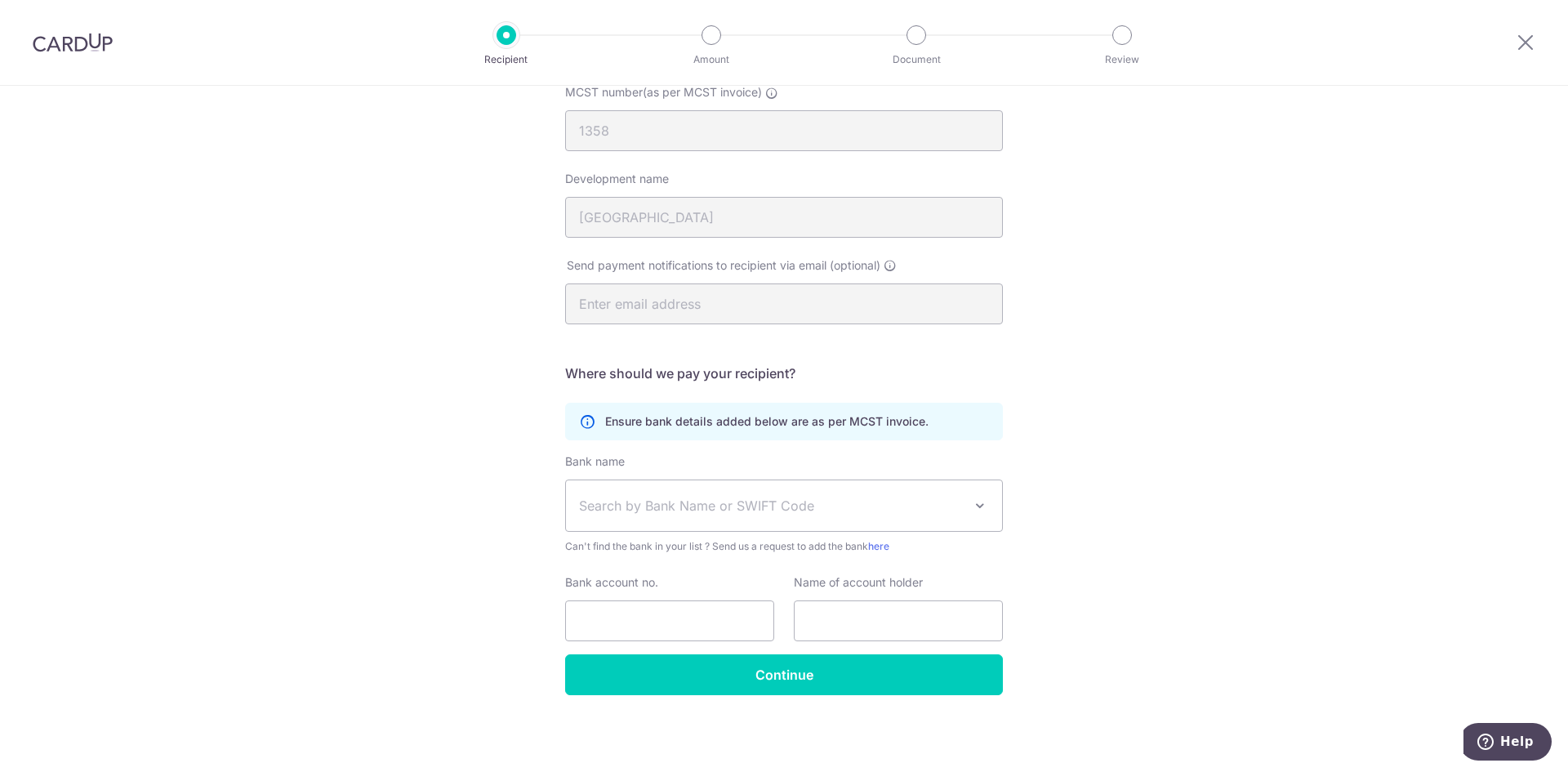
click at [792, 514] on span "Search by Bank Name or SWIFT Code" at bounding box center [771, 505] width 384 height 20
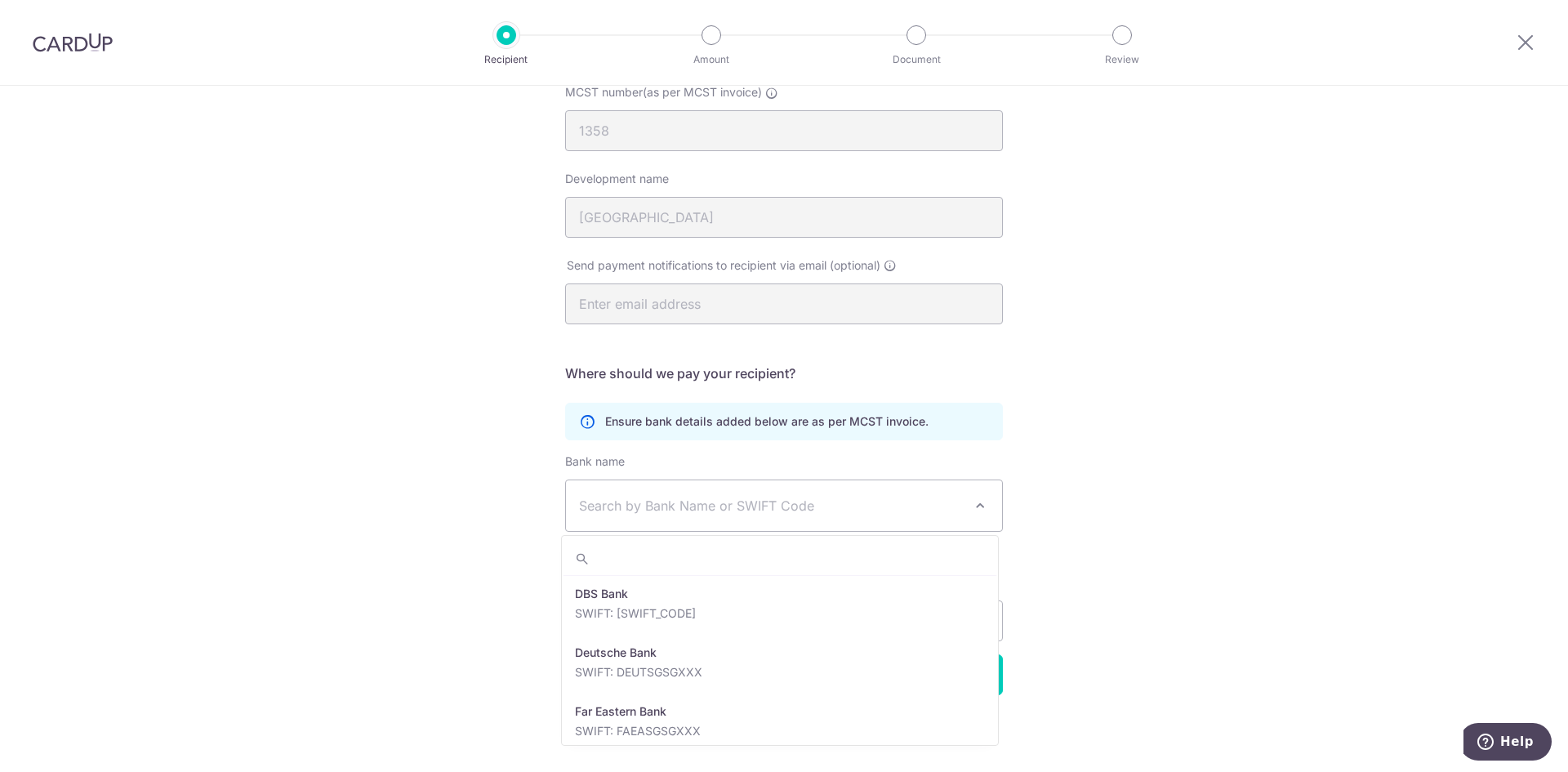
scroll to position [1389, 0]
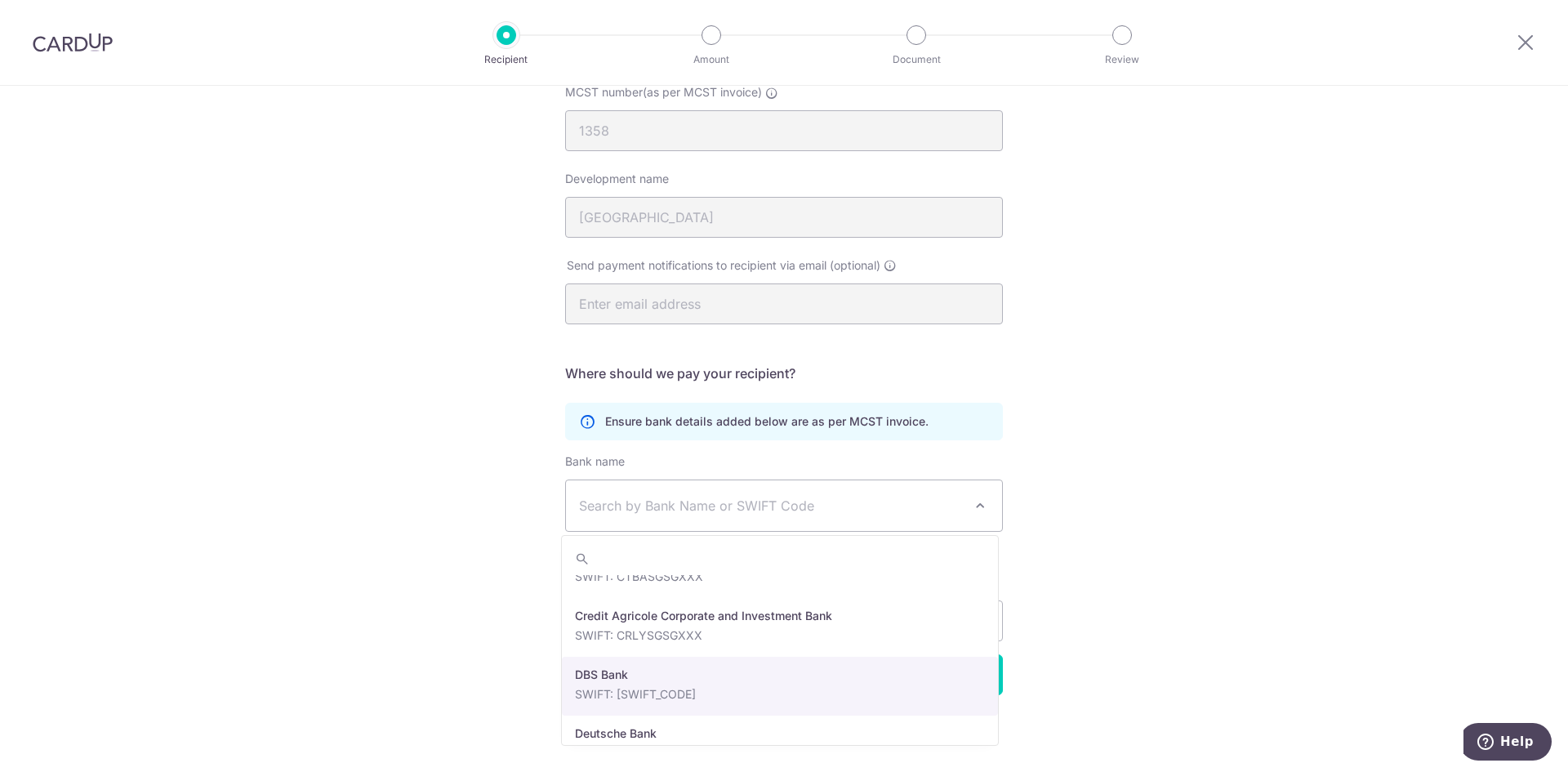
select select "6"
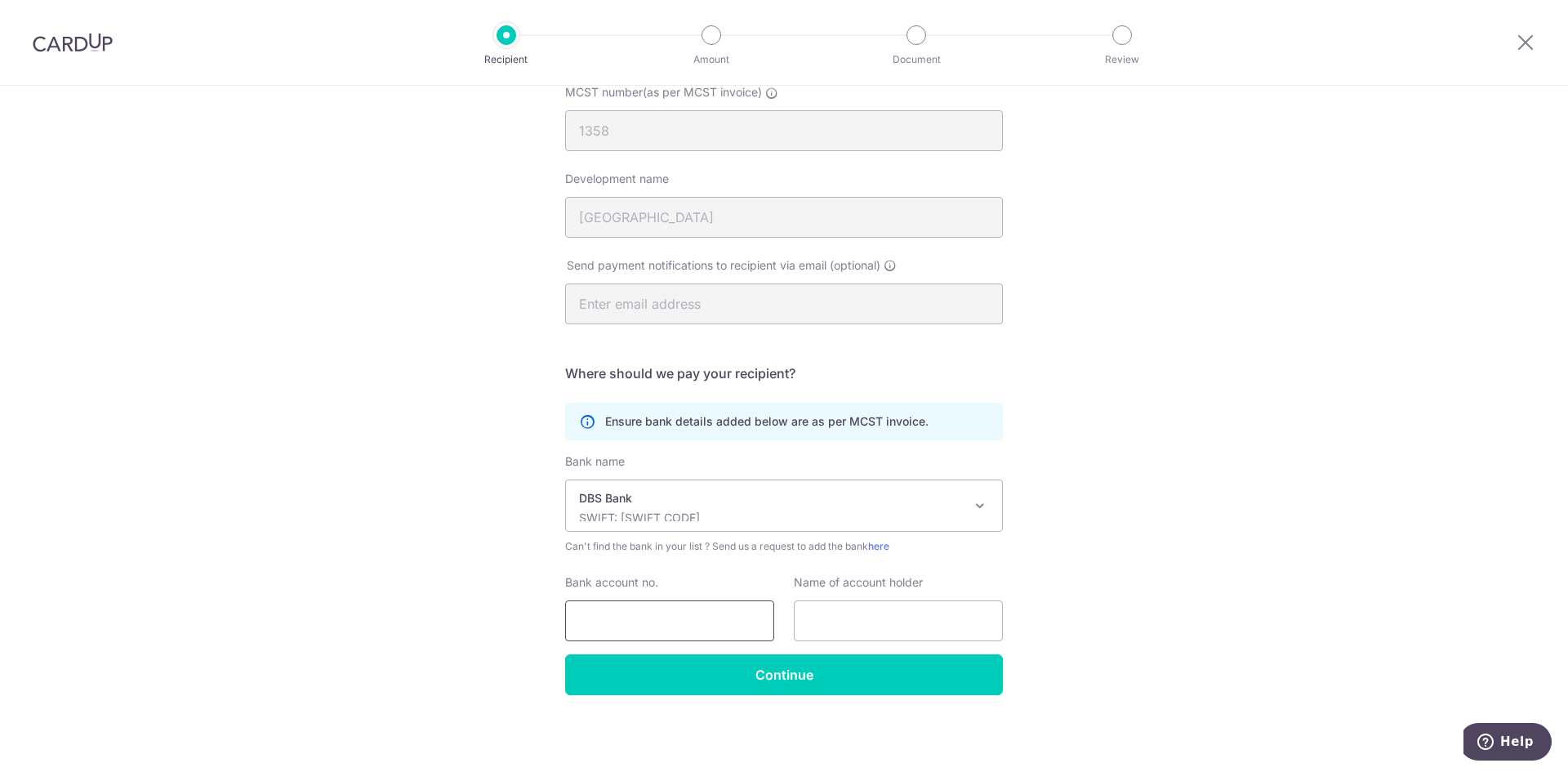
click at [611, 618] on input "Bank account no." at bounding box center [670, 620] width 209 height 41
type input "[PHONE_NUMBER]"
click at [827, 617] on input "text" at bounding box center [898, 620] width 209 height 41
type input "MCST 1358"
click at [1230, 556] on div "Who would you like to pay? Your recipient does not need a CardUp account to rec…" at bounding box center [784, 340] width 1568 height 864
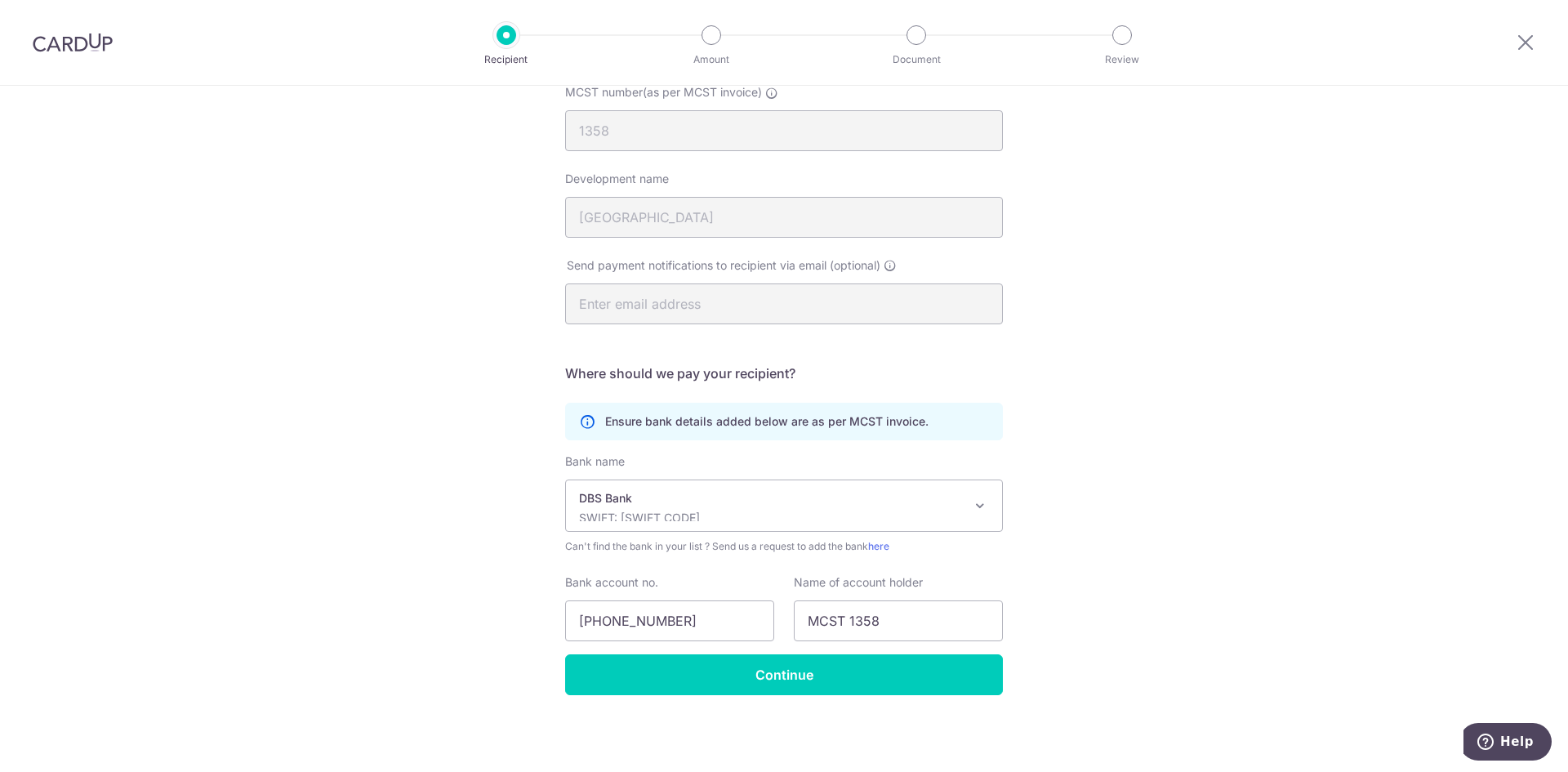
click at [582, 424] on icon at bounding box center [587, 421] width 16 height 16
click at [783, 680] on input "Continue" at bounding box center [784, 674] width 438 height 41
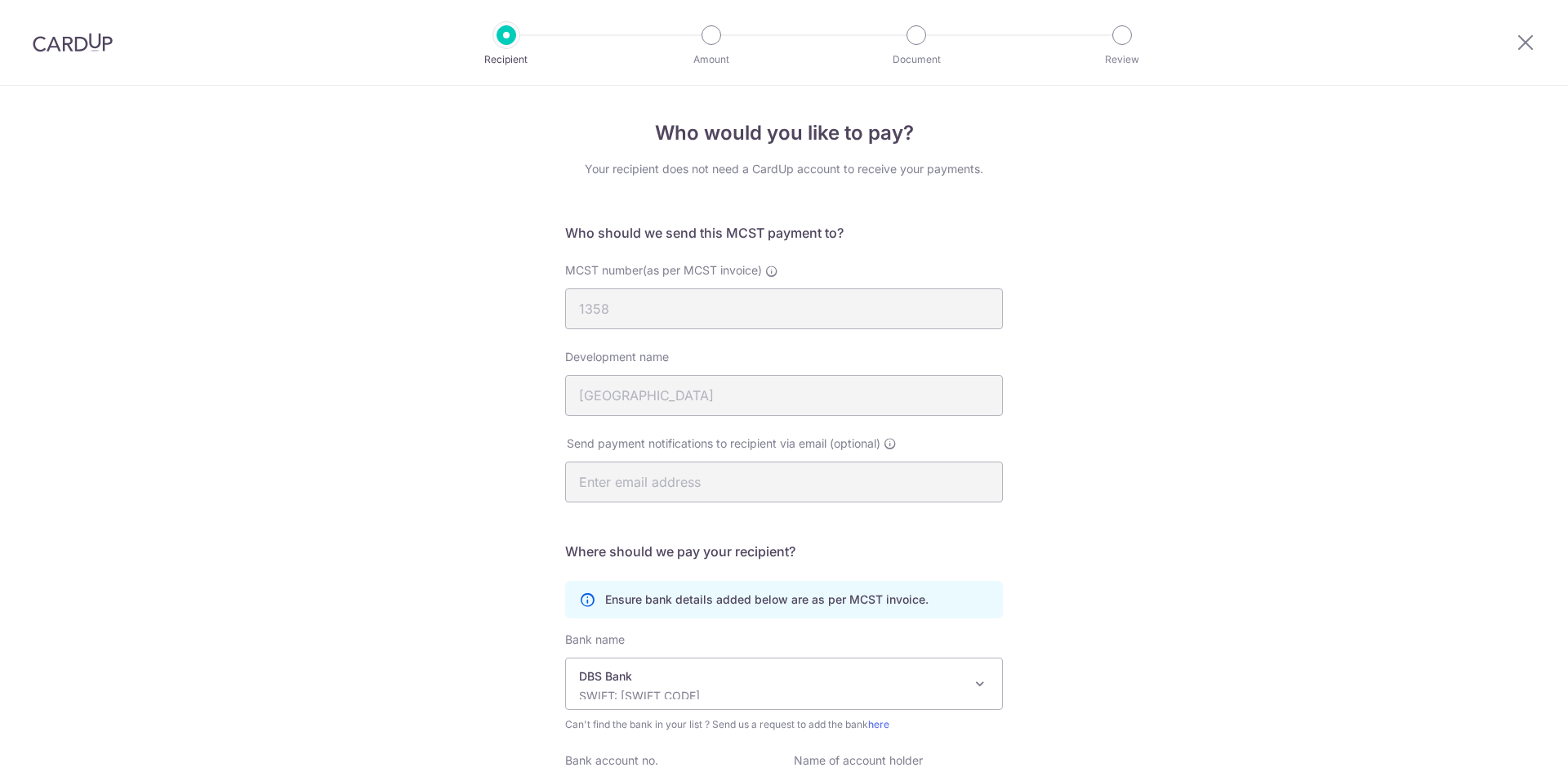
scroll to position [217, 0]
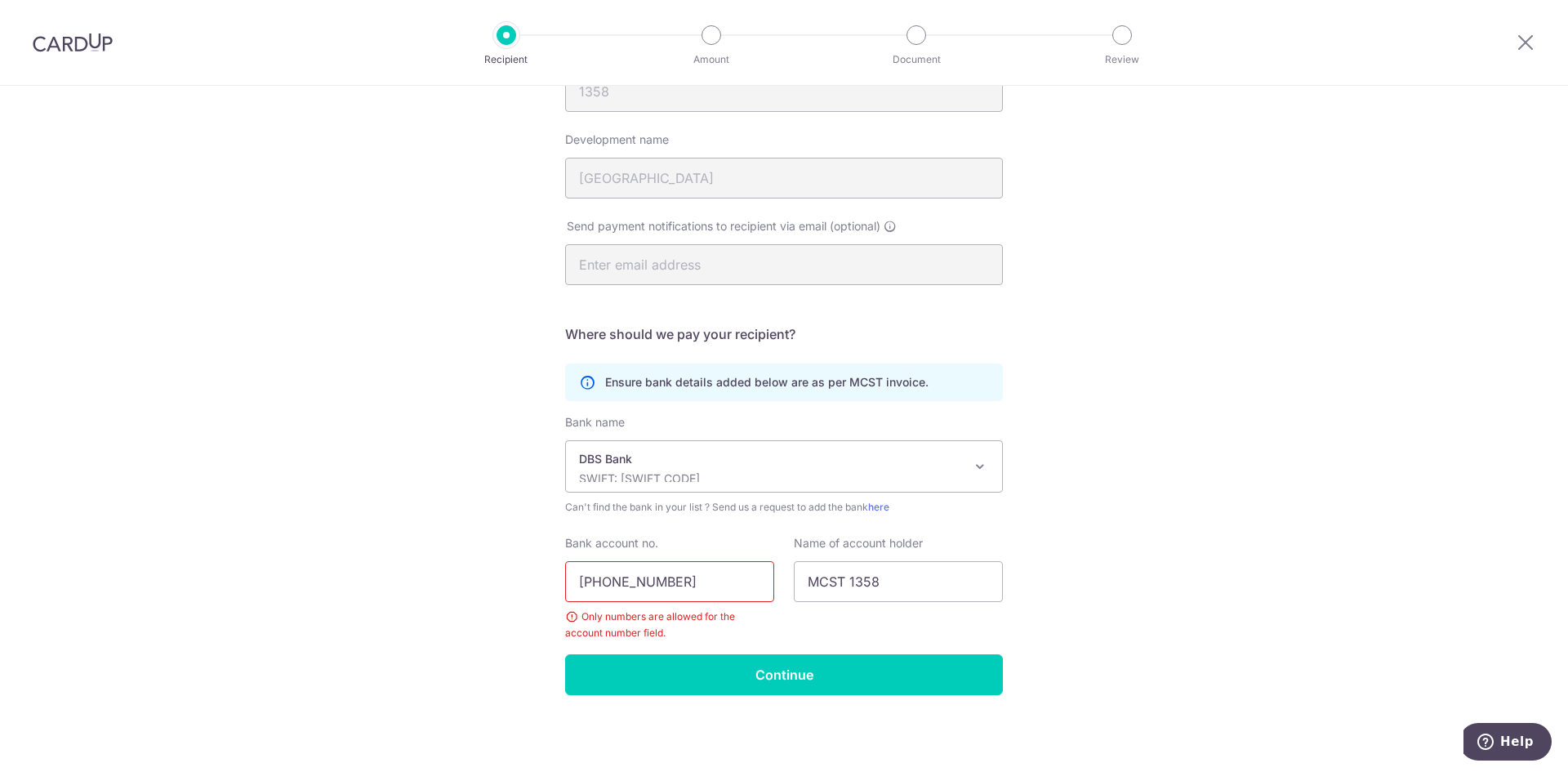
click at [696, 581] on input "[PHONE_NUMBER]" at bounding box center [670, 581] width 209 height 41
type input "1079013210"
click at [1082, 550] on div "Who would you like to pay? Your recipient does not need a CardUp account to rec…" at bounding box center [784, 320] width 1568 height 903
click at [763, 678] on input "Continue" at bounding box center [784, 674] width 438 height 41
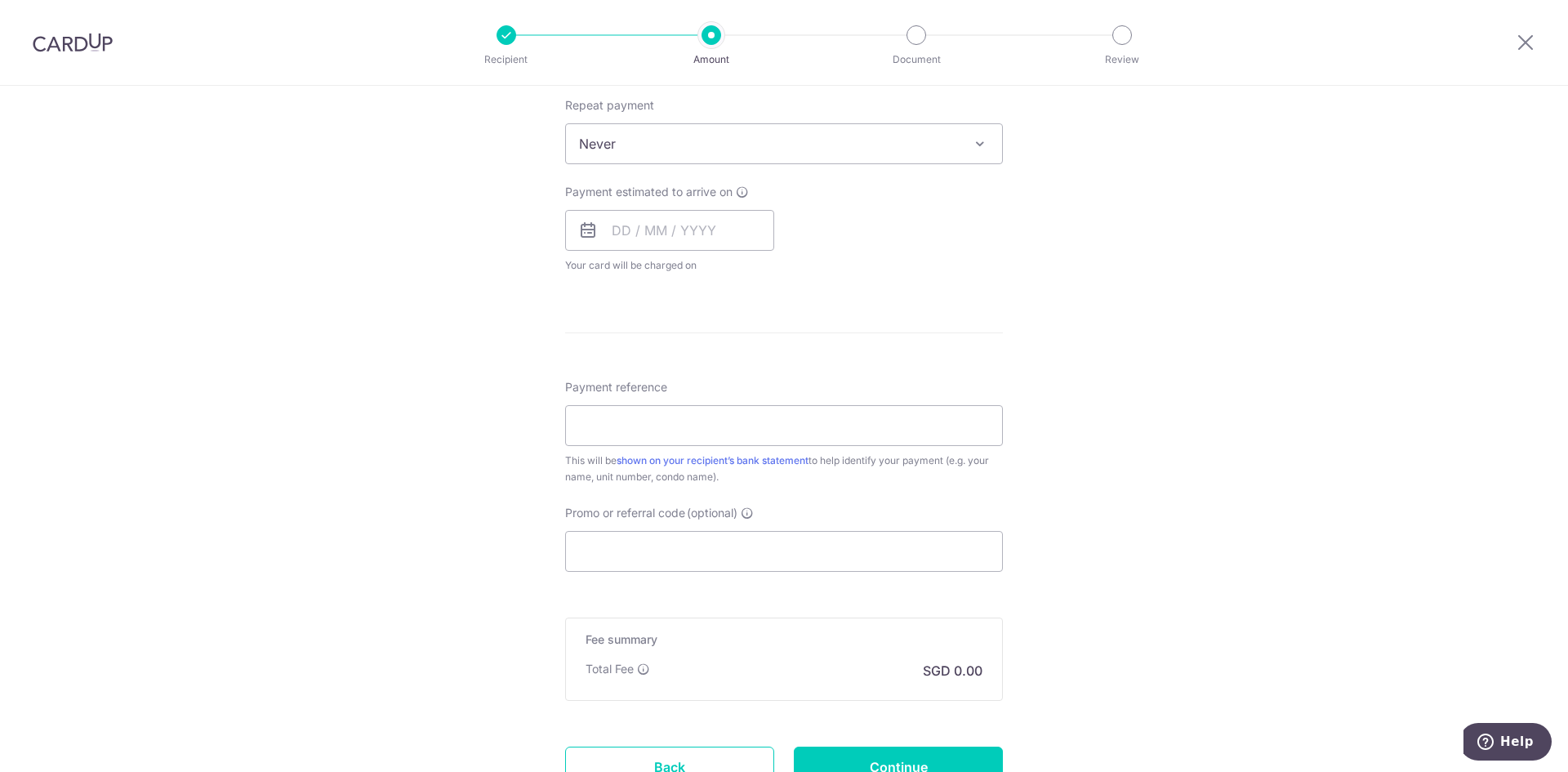
scroll to position [735, 0]
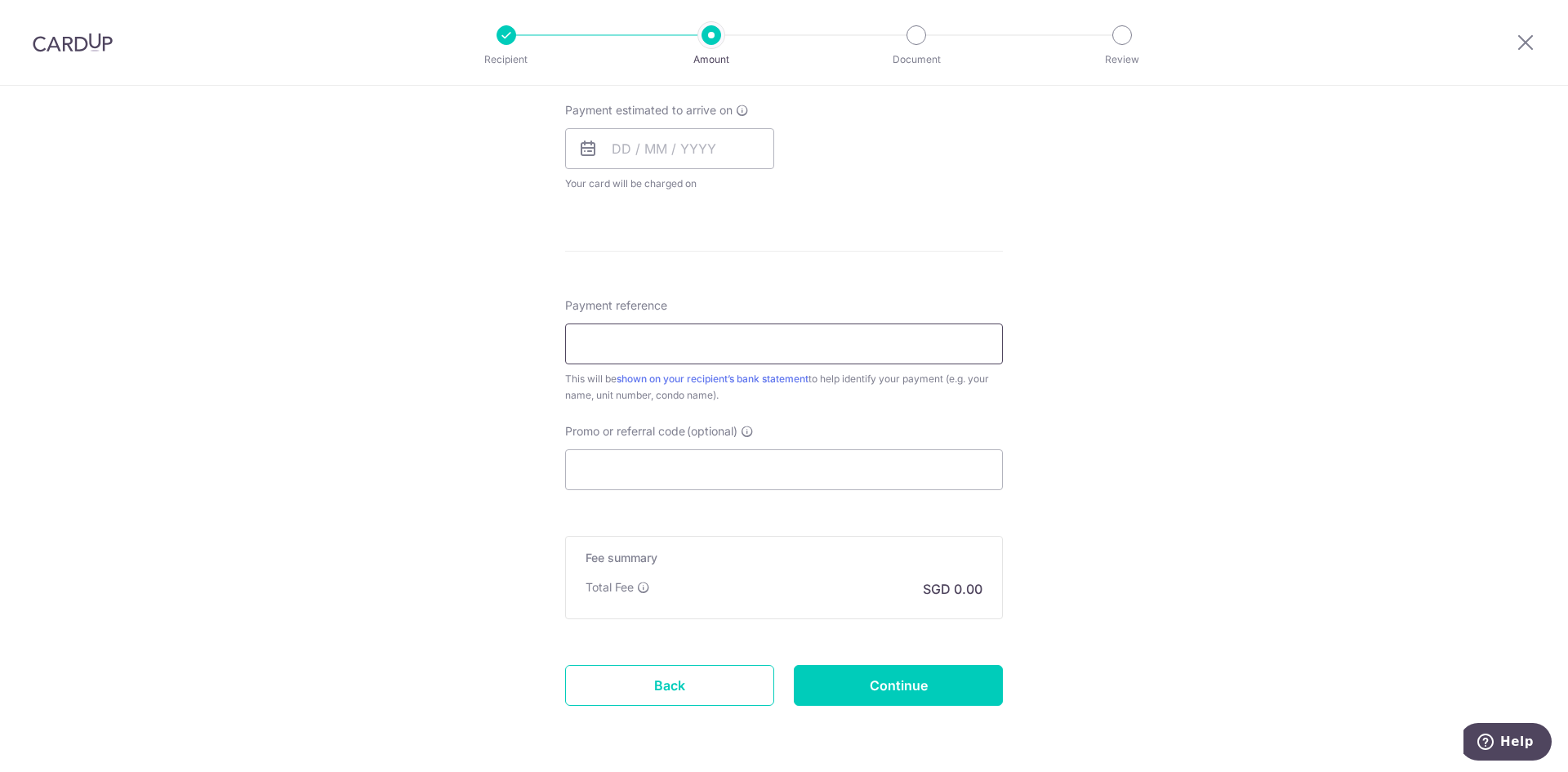
click at [605, 347] on input "Payment reference" at bounding box center [784, 344] width 438 height 41
click at [592, 348] on input "Payment reference" at bounding box center [784, 344] width 438 height 41
type input "58 #01-13"
click at [1127, 459] on div "Tell us more about your payment Enter payment amount SGD Recipient added succes…" at bounding box center [784, 90] width 1568 height 1478
click at [693, 160] on input "text" at bounding box center [670, 148] width 209 height 41
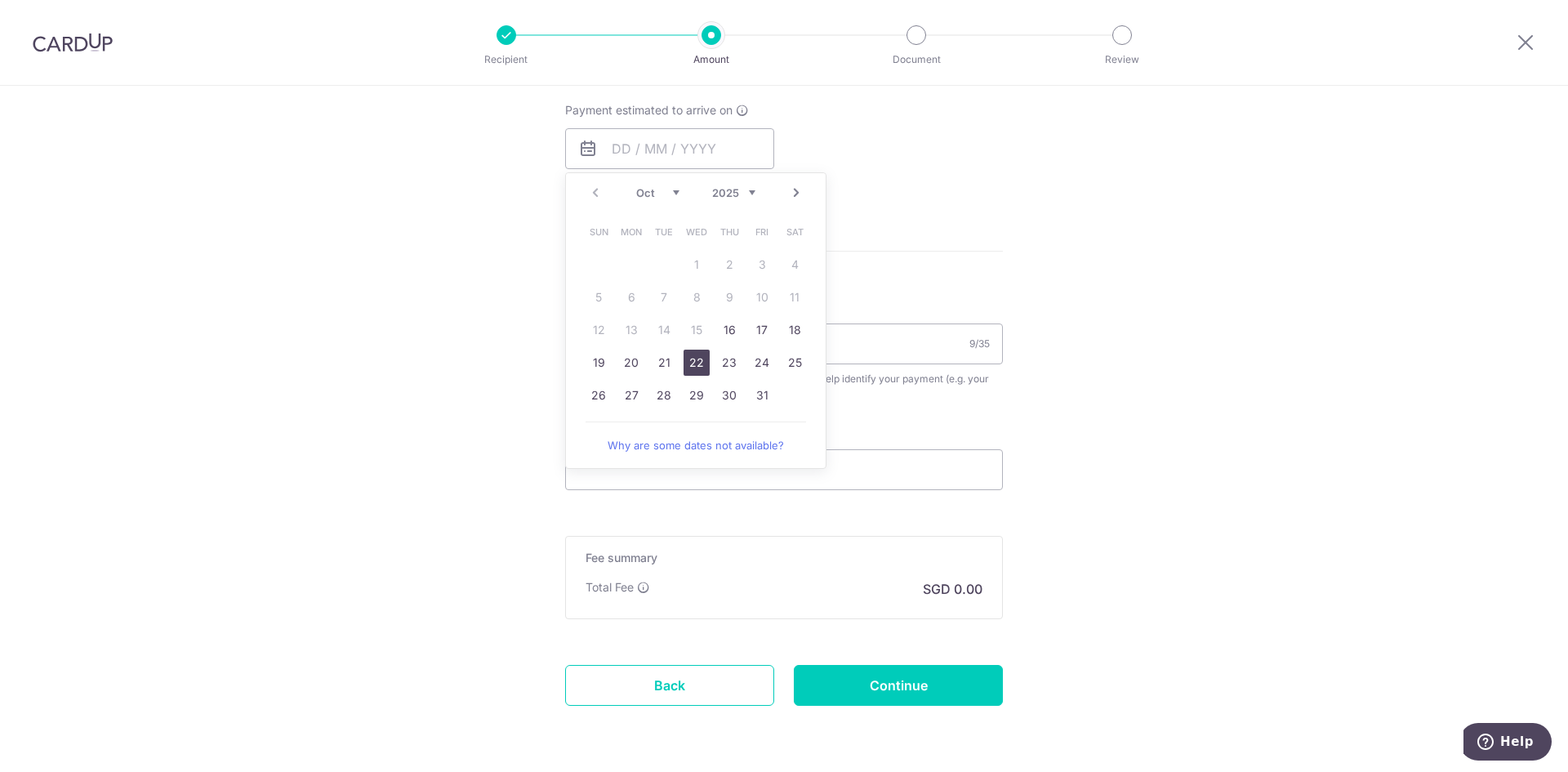
click at [697, 366] on link "22" at bounding box center [697, 362] width 26 height 26
type input "22/10/2025"
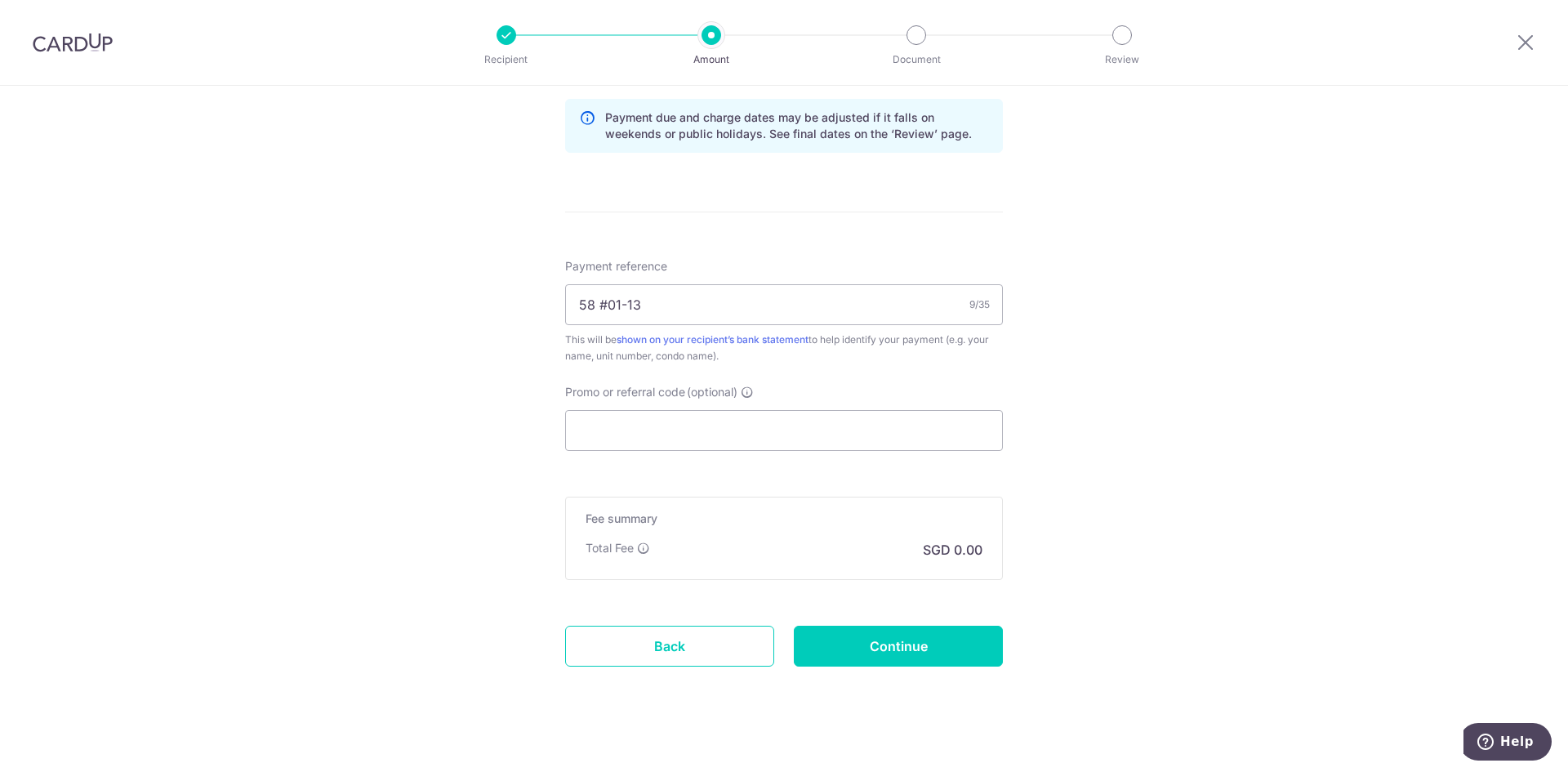
scroll to position [859, 0]
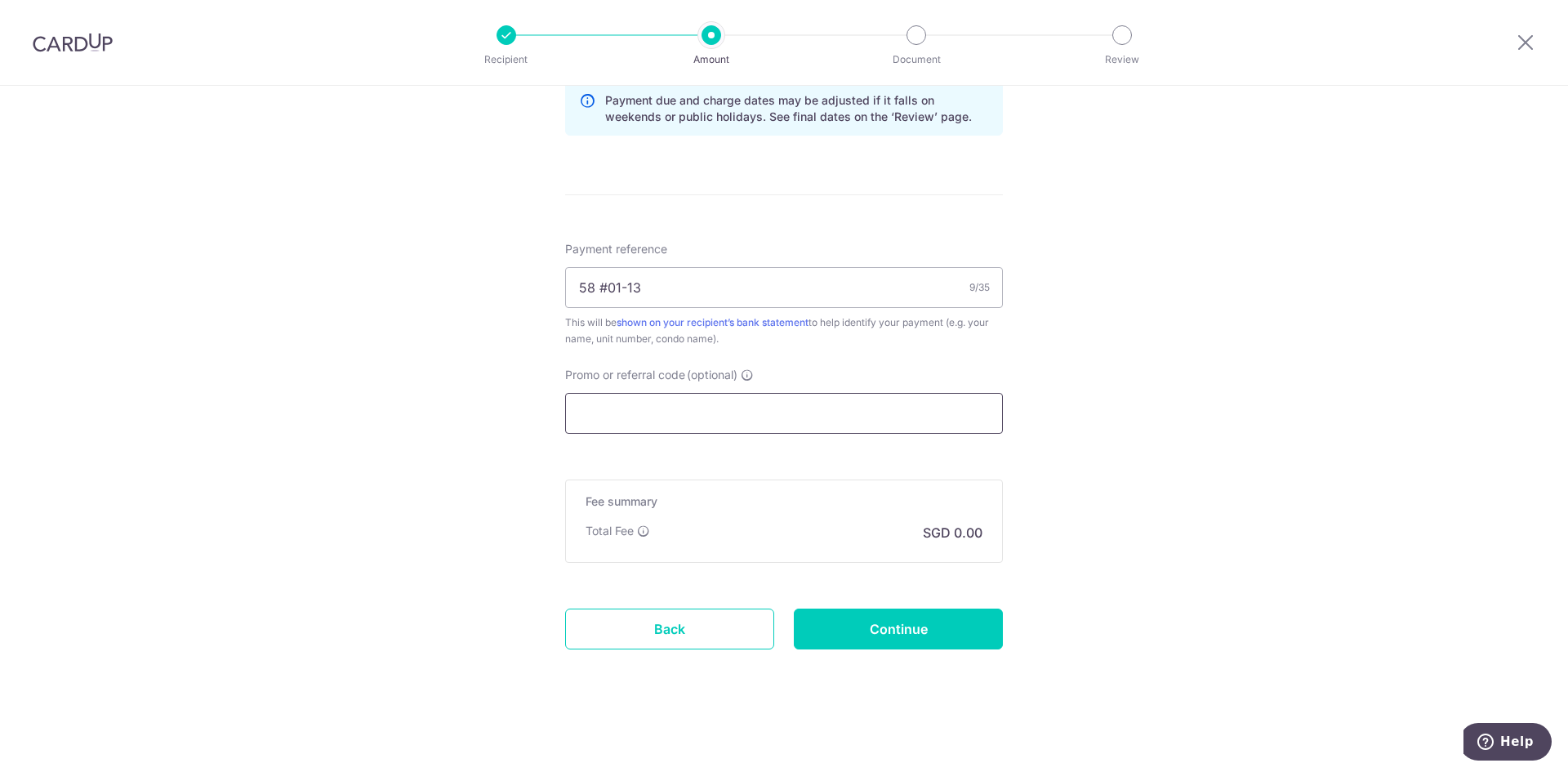
click at [624, 410] on input "Promo or referral code (optional)" at bounding box center [784, 412] width 438 height 41
click at [744, 378] on icon at bounding box center [747, 375] width 13 height 13
click at [744, 393] on input "Promo or referral code (optional) Enter either a promo code or a referral code …" at bounding box center [784, 412] width 438 height 41
click at [734, 400] on input "Promo or referral code (optional)" at bounding box center [784, 412] width 438 height 41
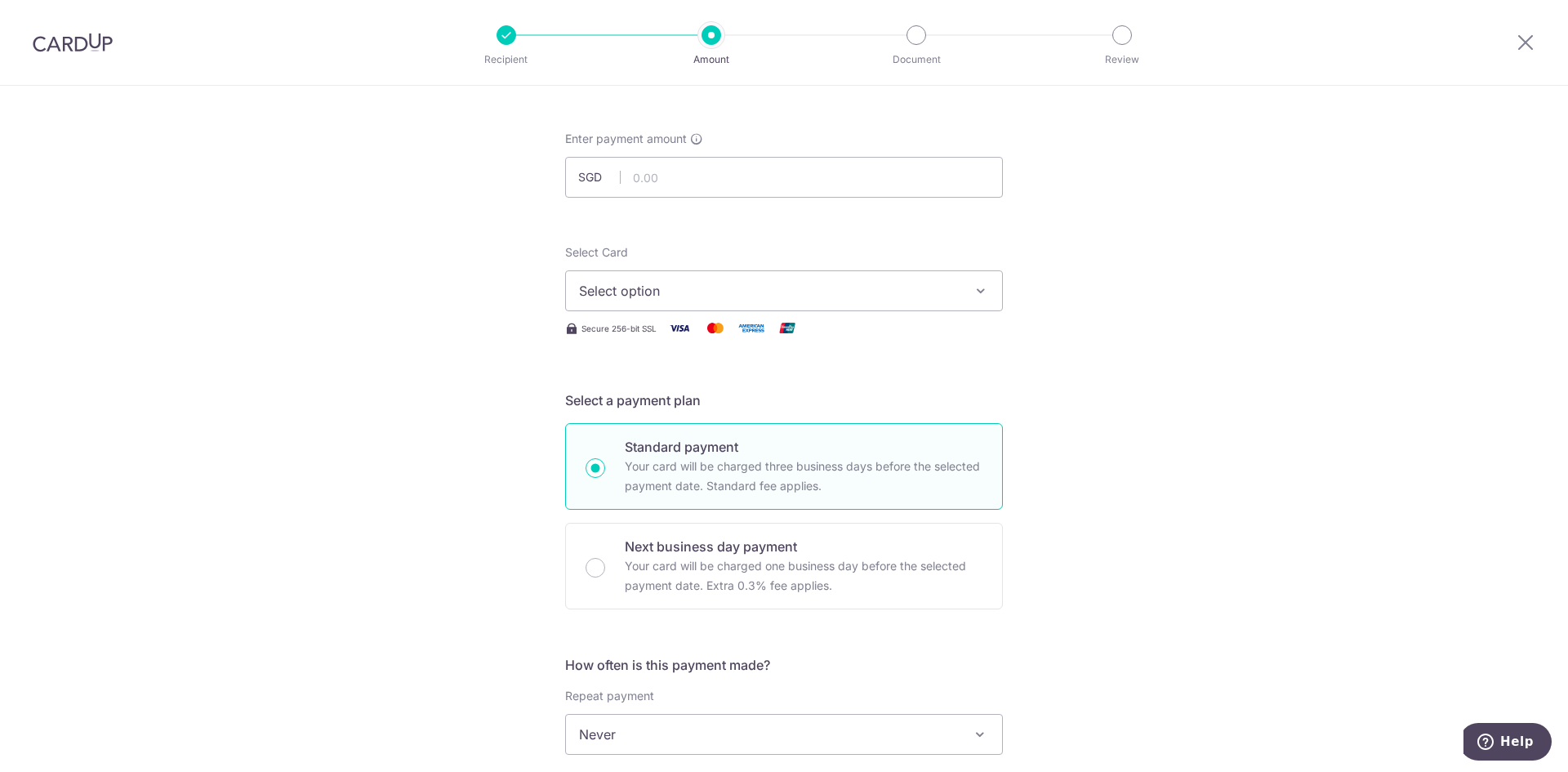
scroll to position [42, 0]
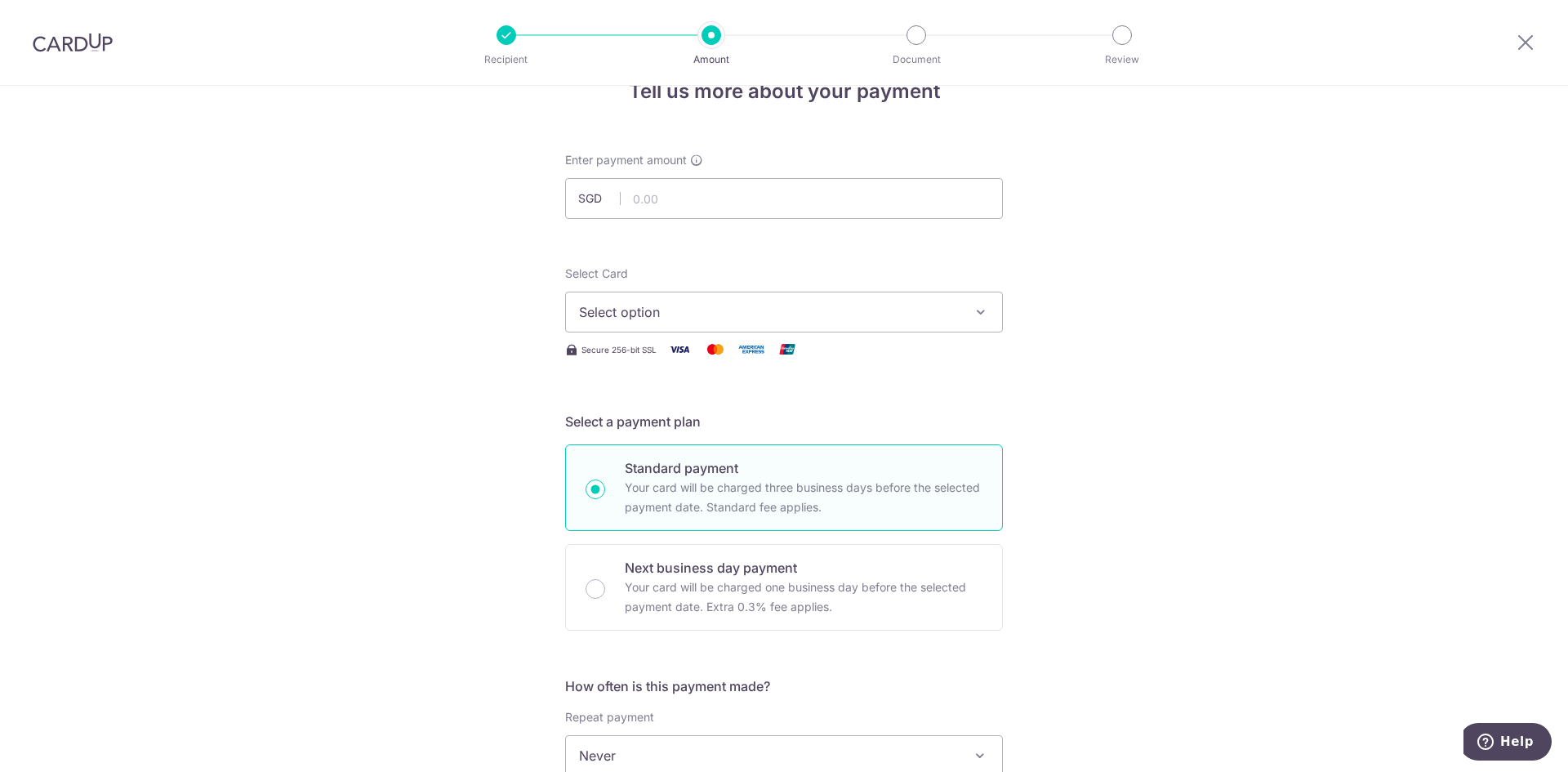
click at [931, 319] on span "Select option" at bounding box center [769, 311] width 380 height 20
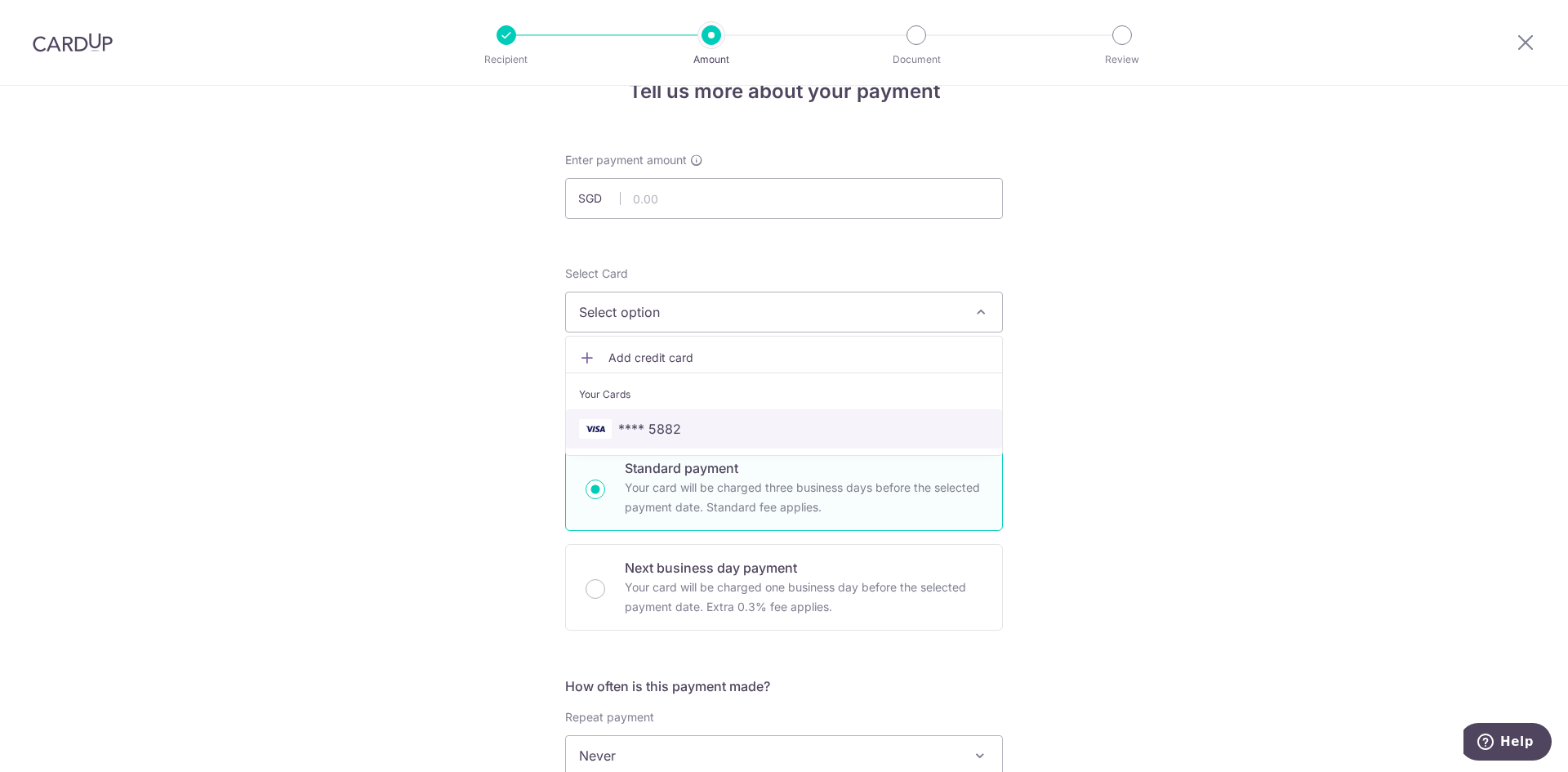
click at [688, 427] on span "**** 5882" at bounding box center [784, 428] width 410 height 20
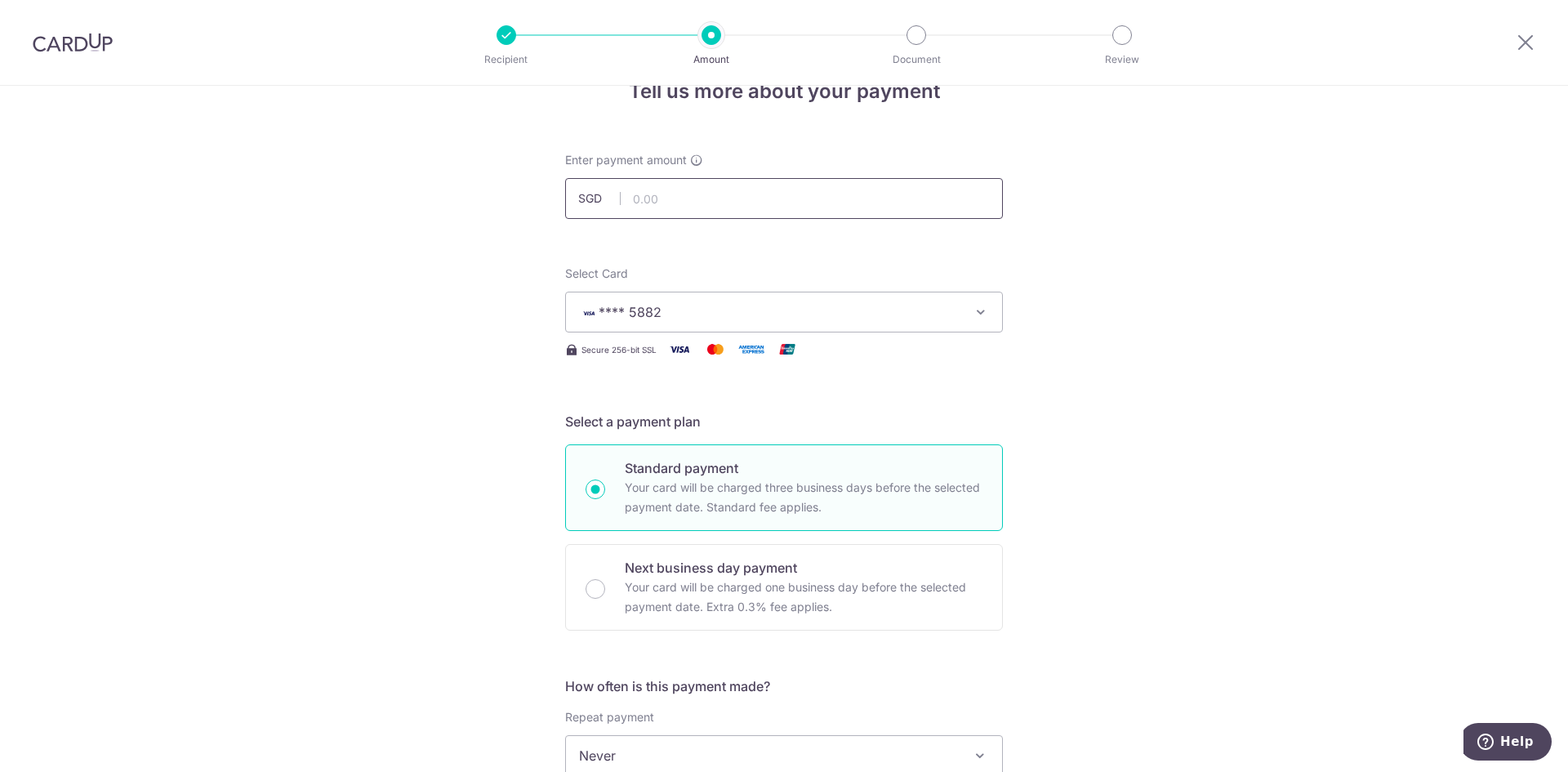
click at [677, 193] on input "text" at bounding box center [784, 198] width 438 height 41
type input "1,569.60"
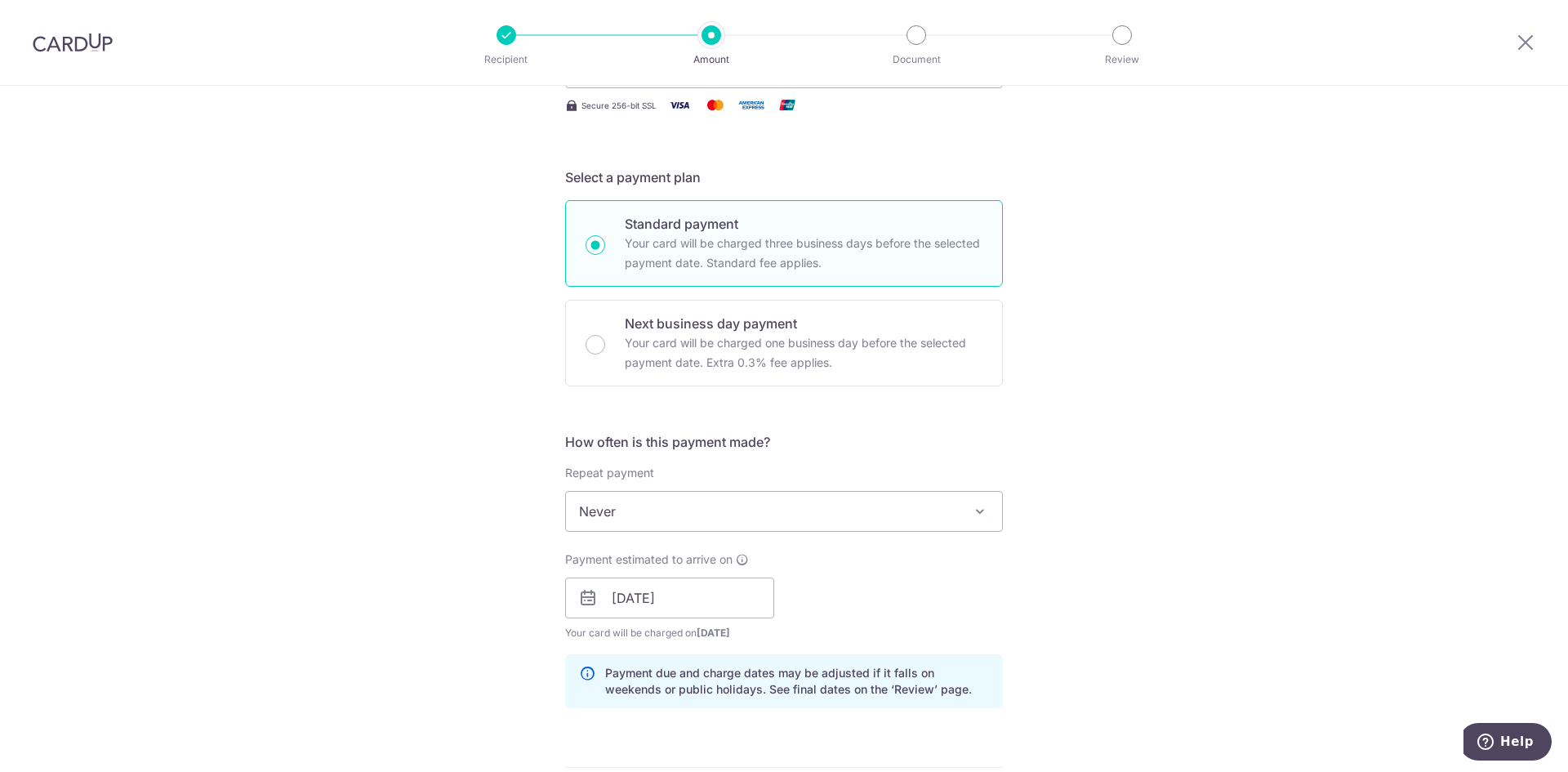
scroll to position [368, 0]
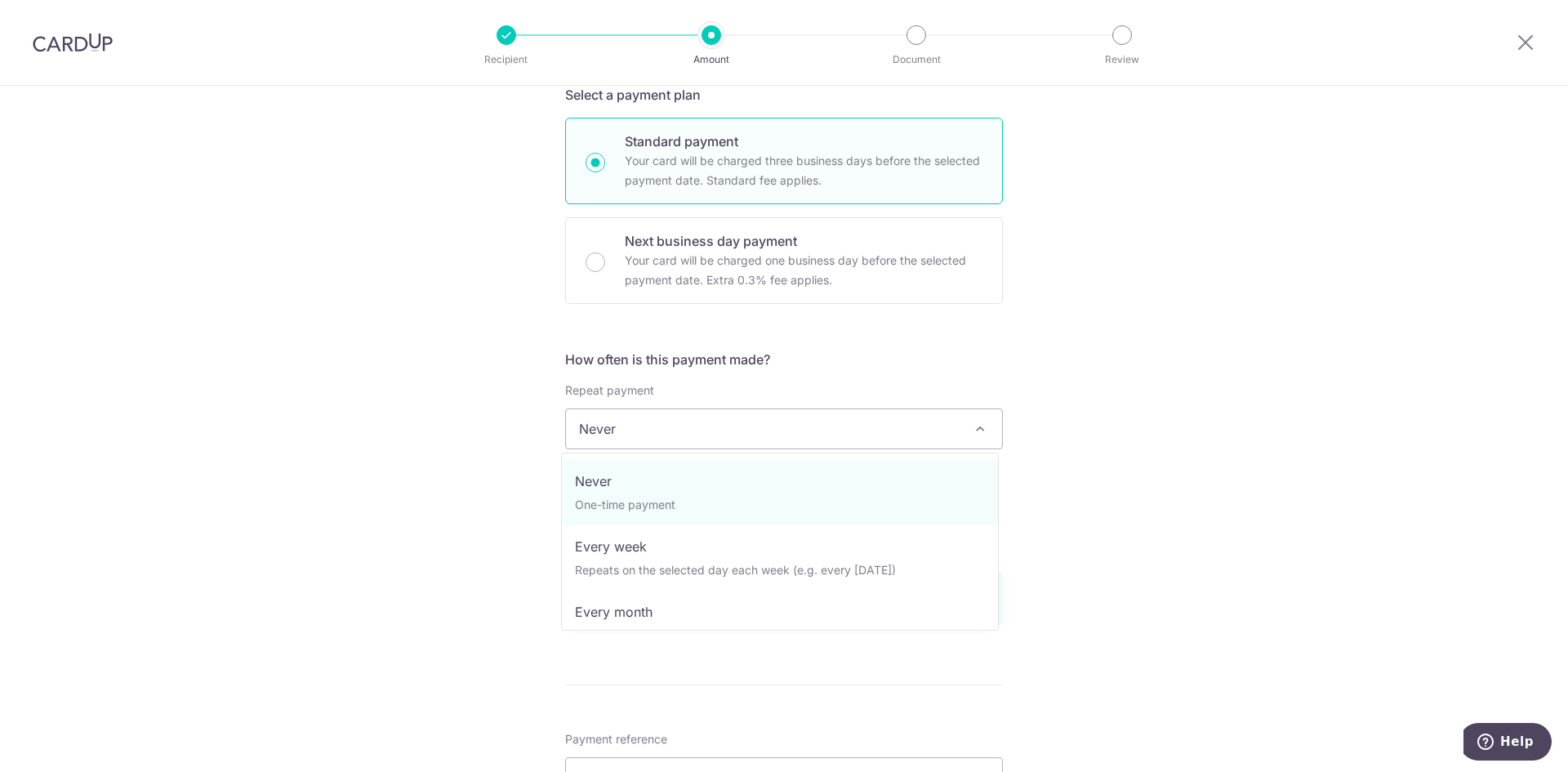
click at [970, 435] on span at bounding box center [979, 428] width 20 height 20
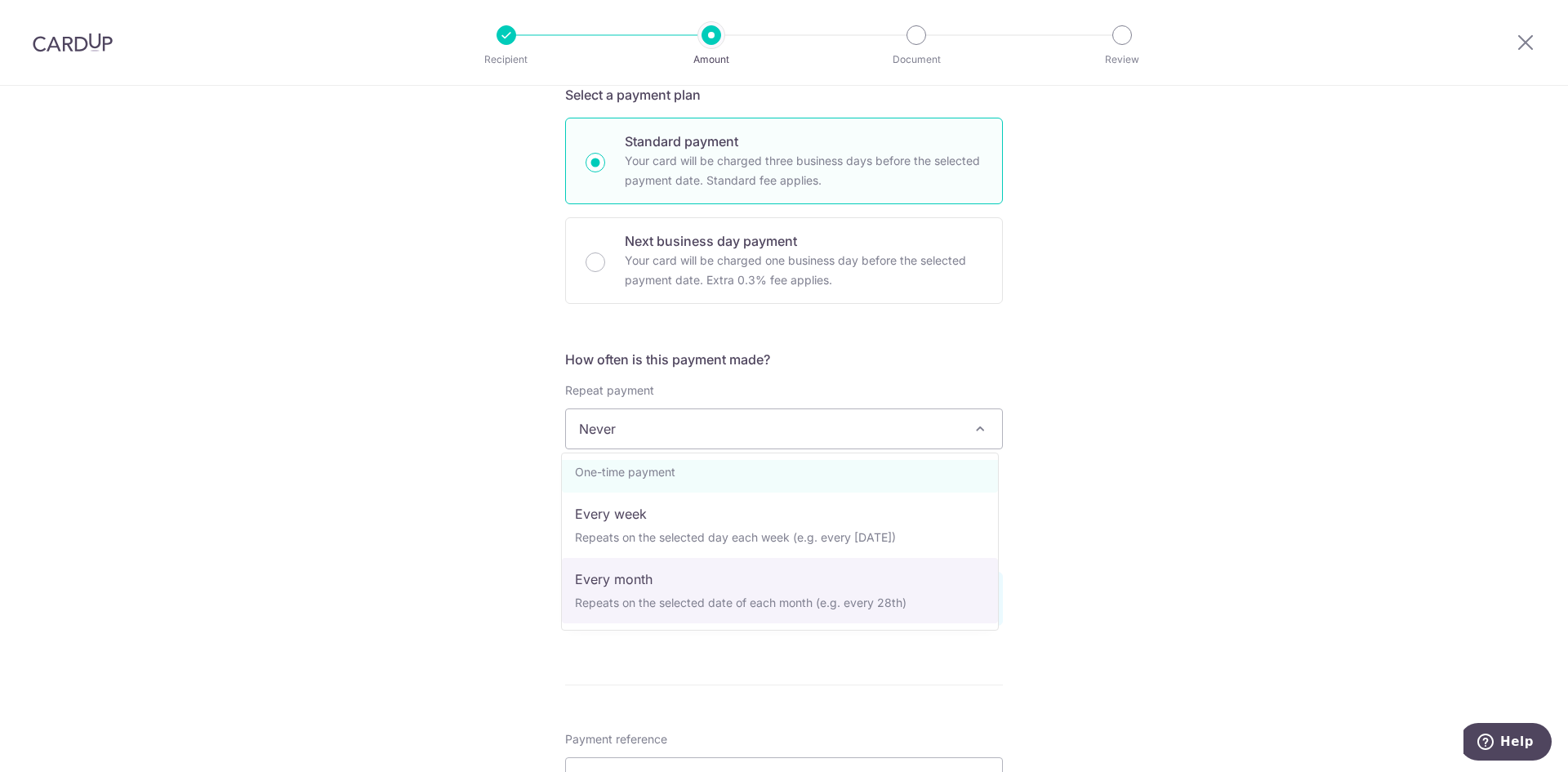
scroll to position [163, 0]
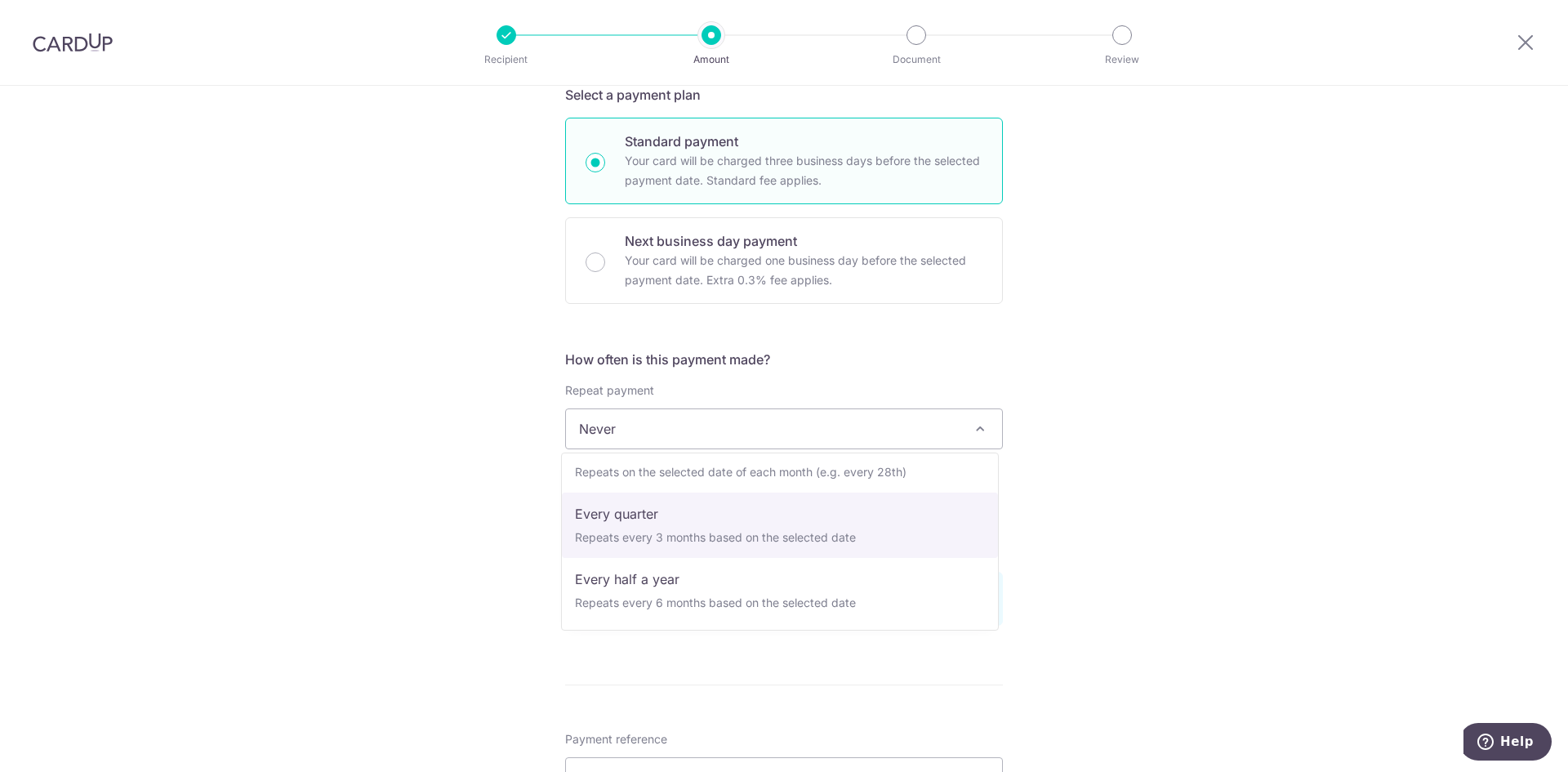
select select "4"
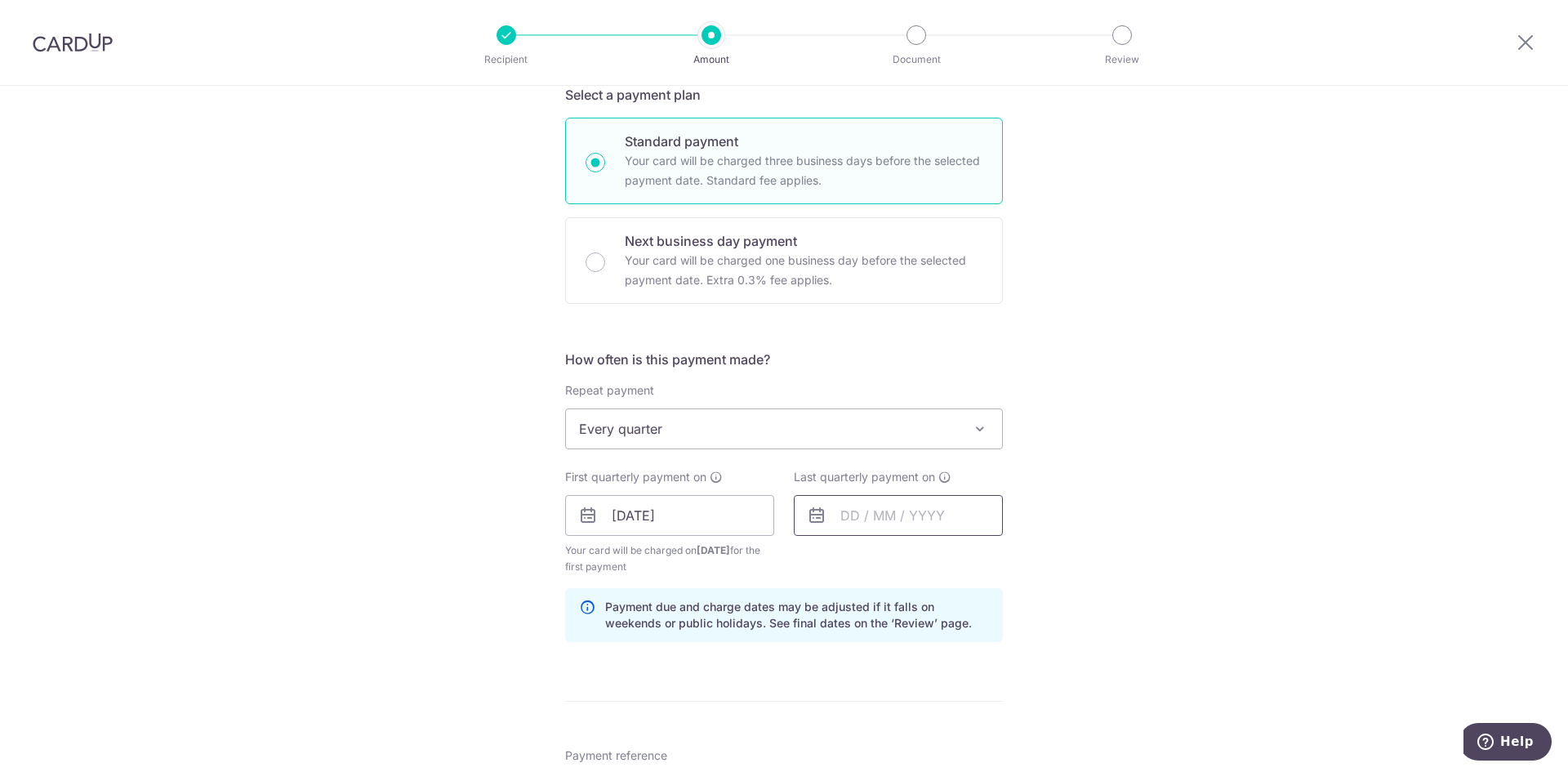
click at [922, 509] on input "text" at bounding box center [898, 515] width 209 height 41
click at [973, 561] on select "2025 2026 2027 2028 2029 2030 2031 2032 2033 2034 2035" at bounding box center [962, 560] width 43 height 13
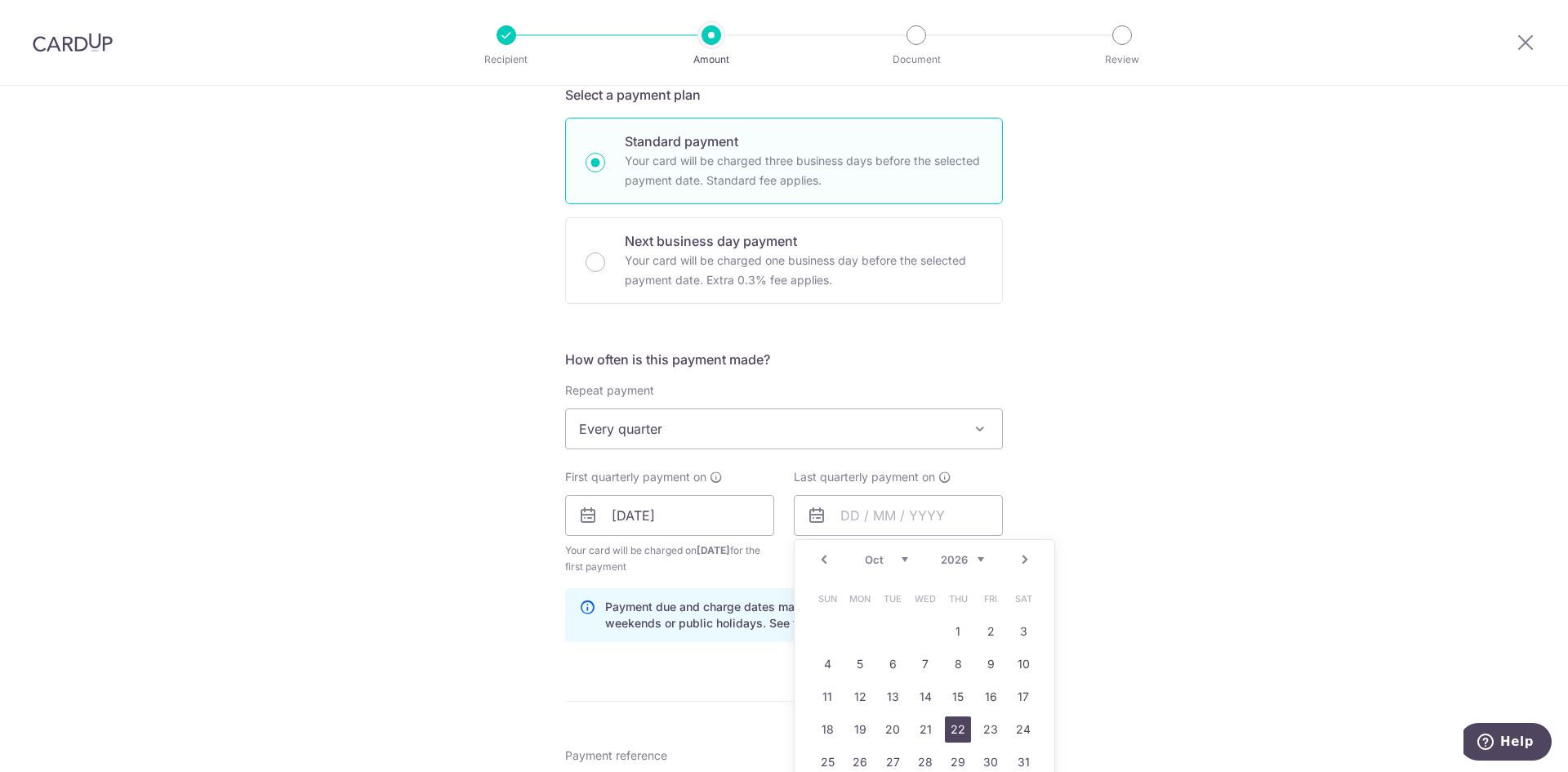
click at [961, 734] on link "22" at bounding box center [959, 730] width 26 height 26
type input "22/10/2026"
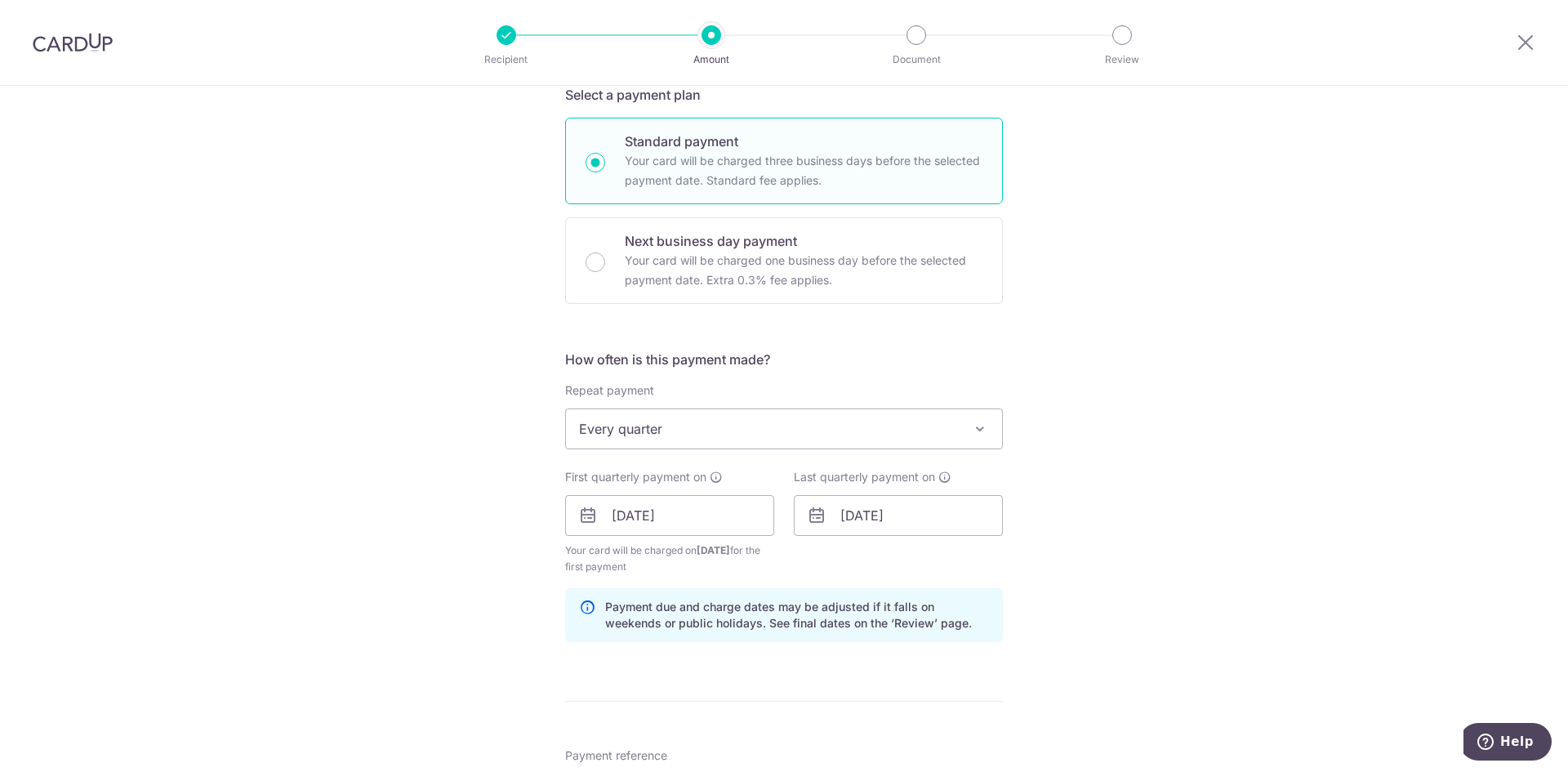
click at [1156, 473] on div "Tell us more about your payment Enter payment amount SGD 1,569.60 1569.60 Recip…" at bounding box center [784, 497] width 1568 height 1561
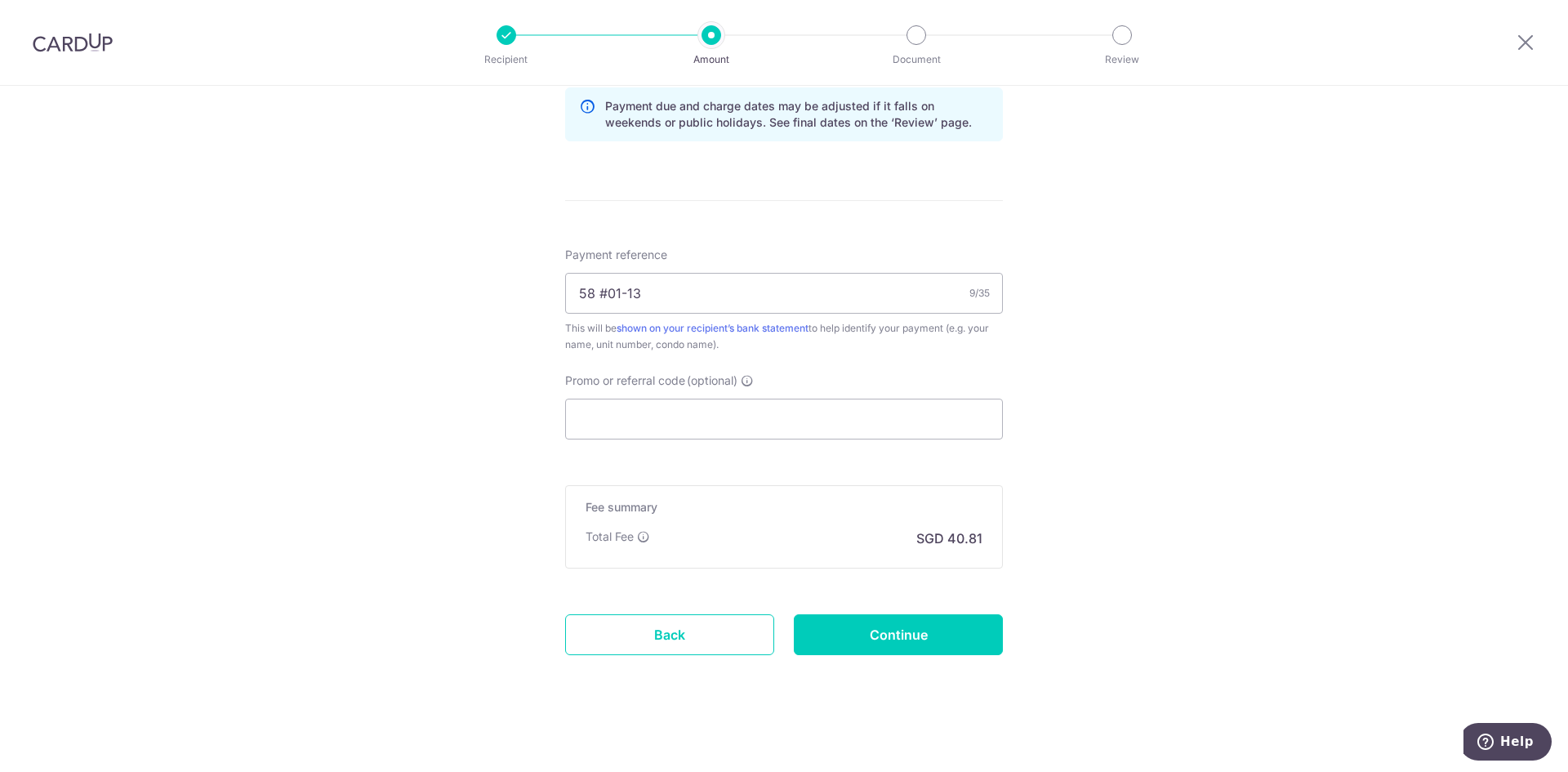
scroll to position [875, 0]
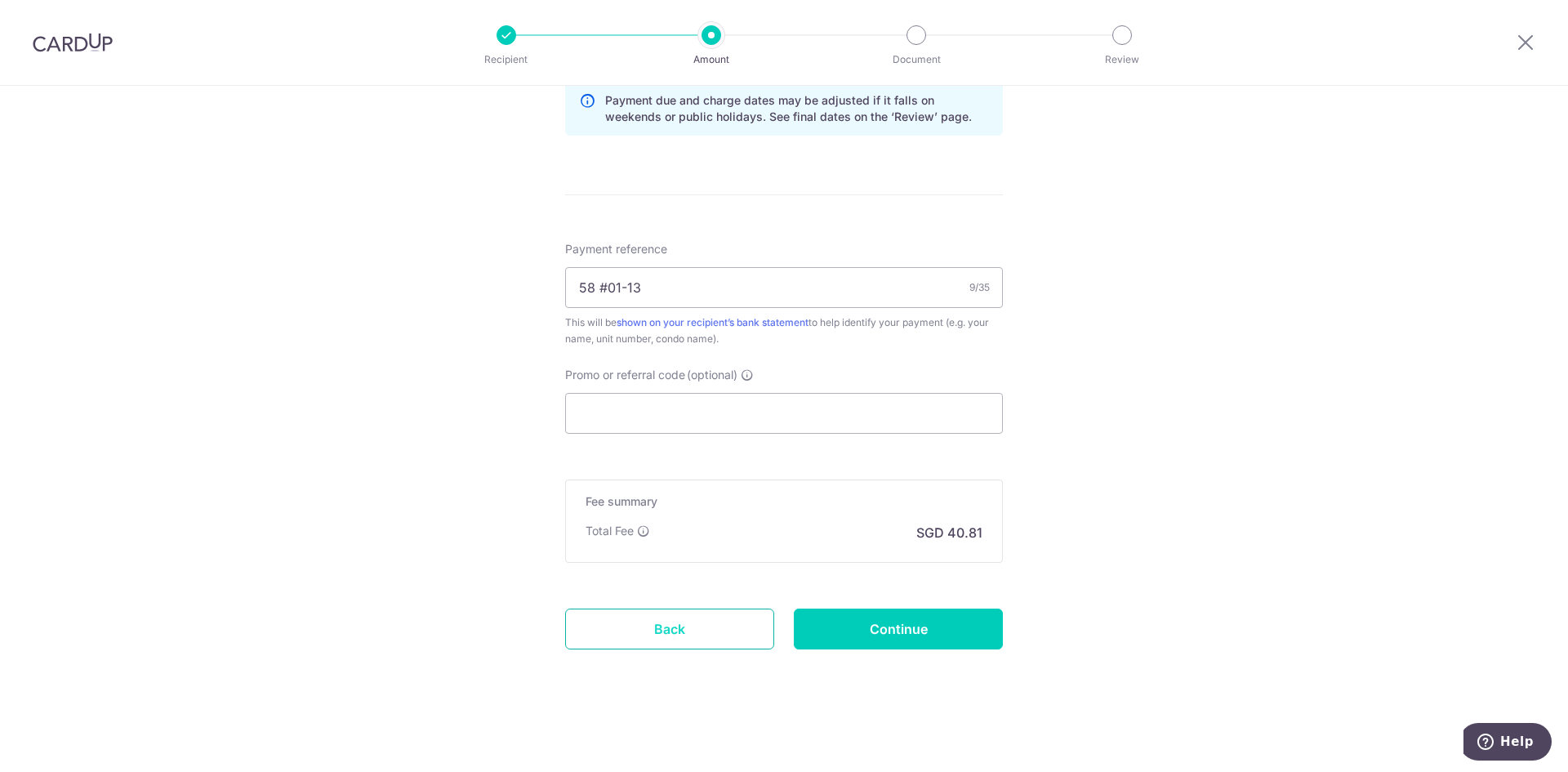
click at [699, 635] on link "Back" at bounding box center [670, 629] width 209 height 41
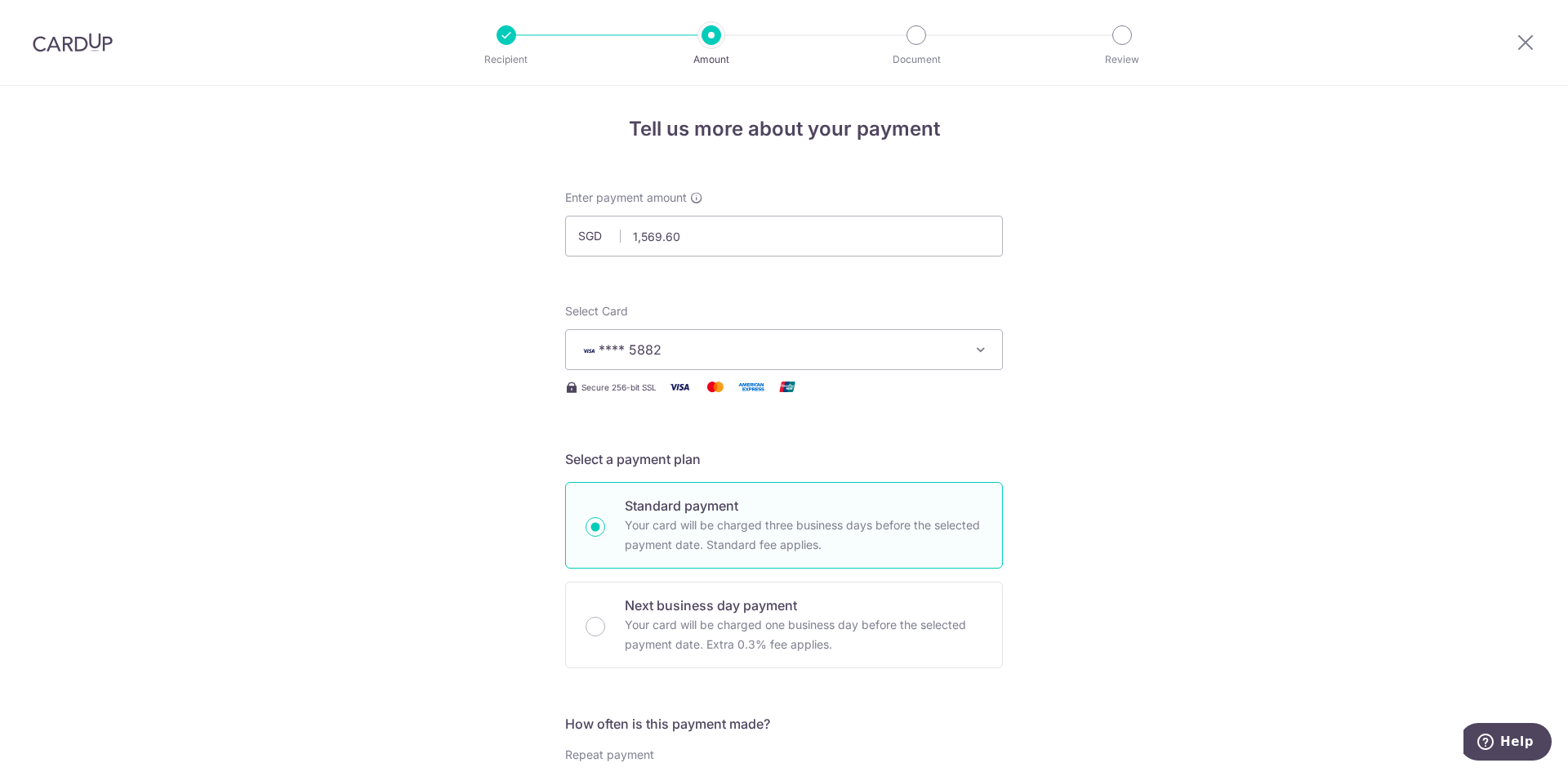
scroll to position [0, 0]
click at [707, 244] on input "1,569.60" at bounding box center [784, 240] width 438 height 41
type input "1"
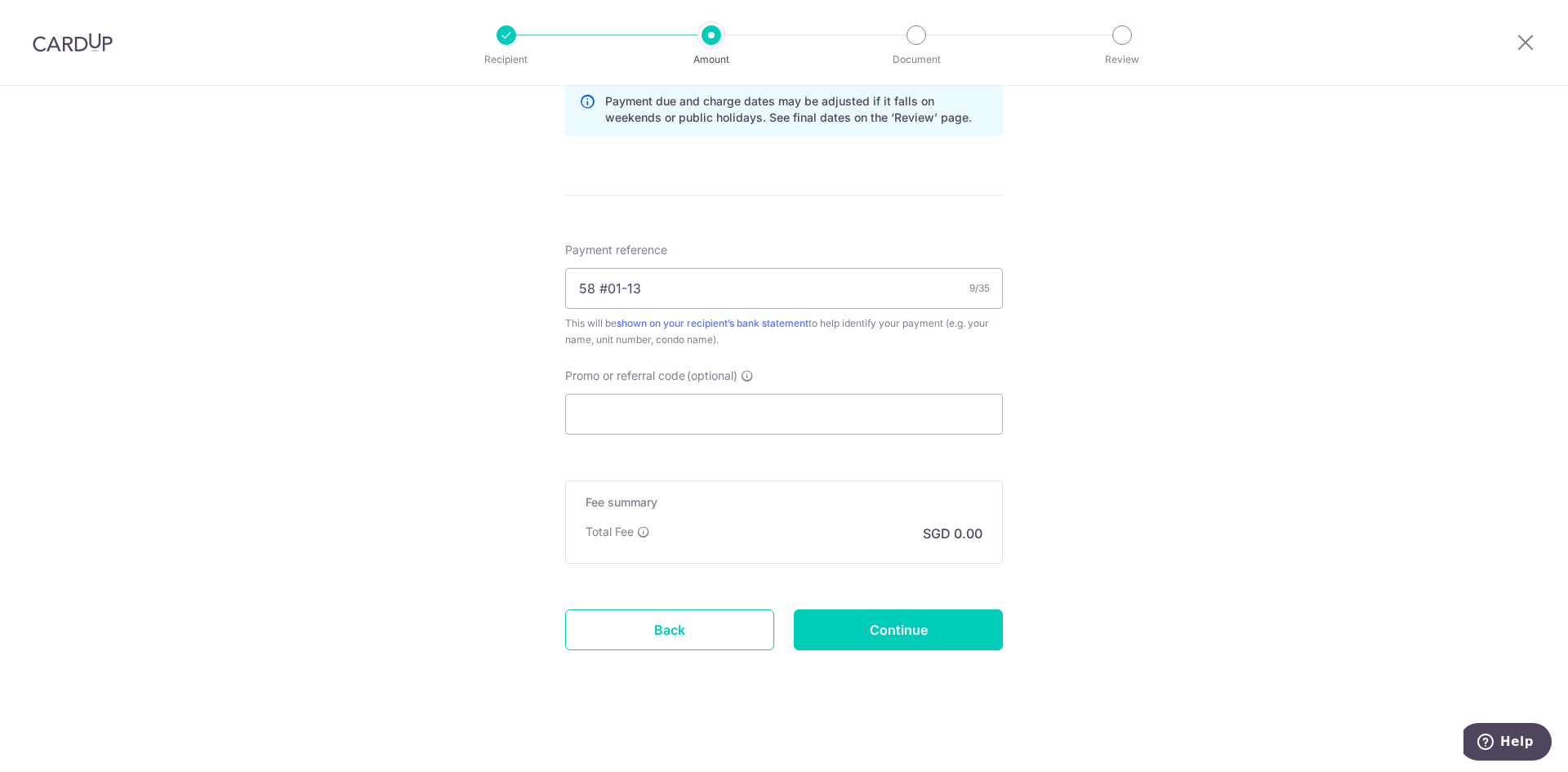
scroll to position [875, 0]
click at [642, 633] on link "Back" at bounding box center [670, 629] width 209 height 41
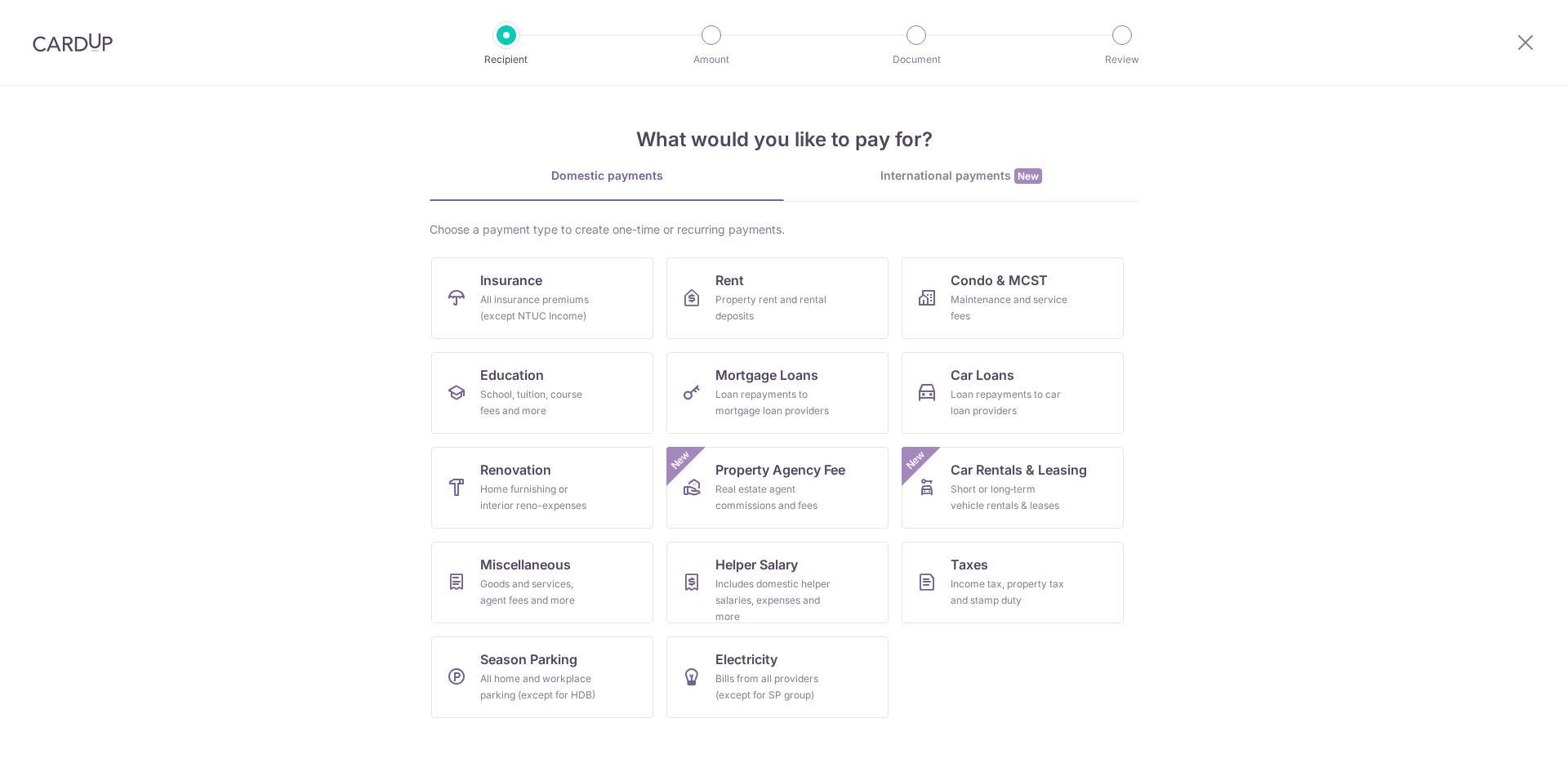
click at [1445, 394] on section "What would you like to pay for? Domestic payments International payments New Ch…" at bounding box center [784, 428] width 1568 height 686
click at [1524, 45] on icon at bounding box center [1526, 42] width 20 height 21
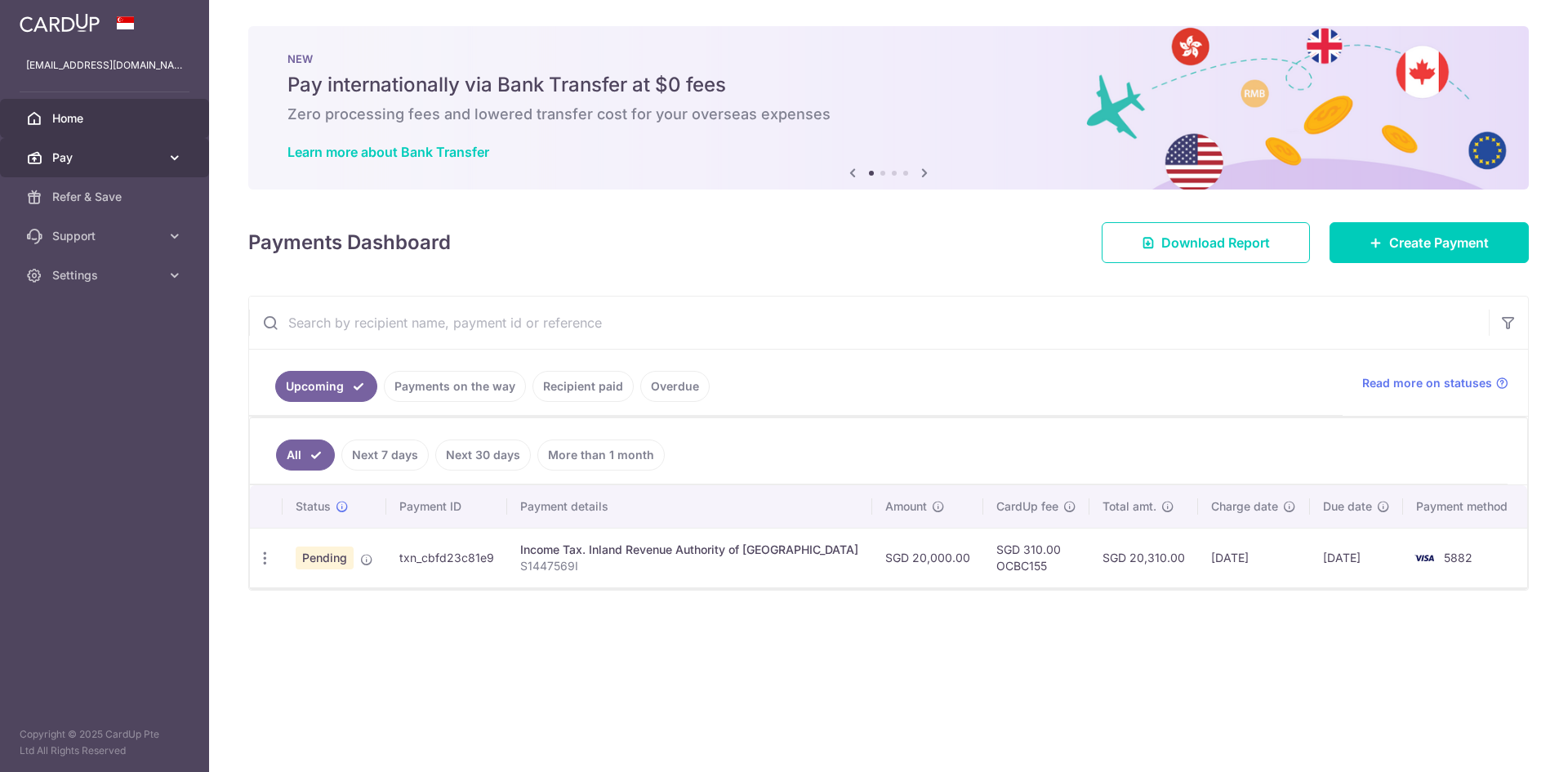
click at [101, 153] on span "Pay" at bounding box center [106, 157] width 108 height 16
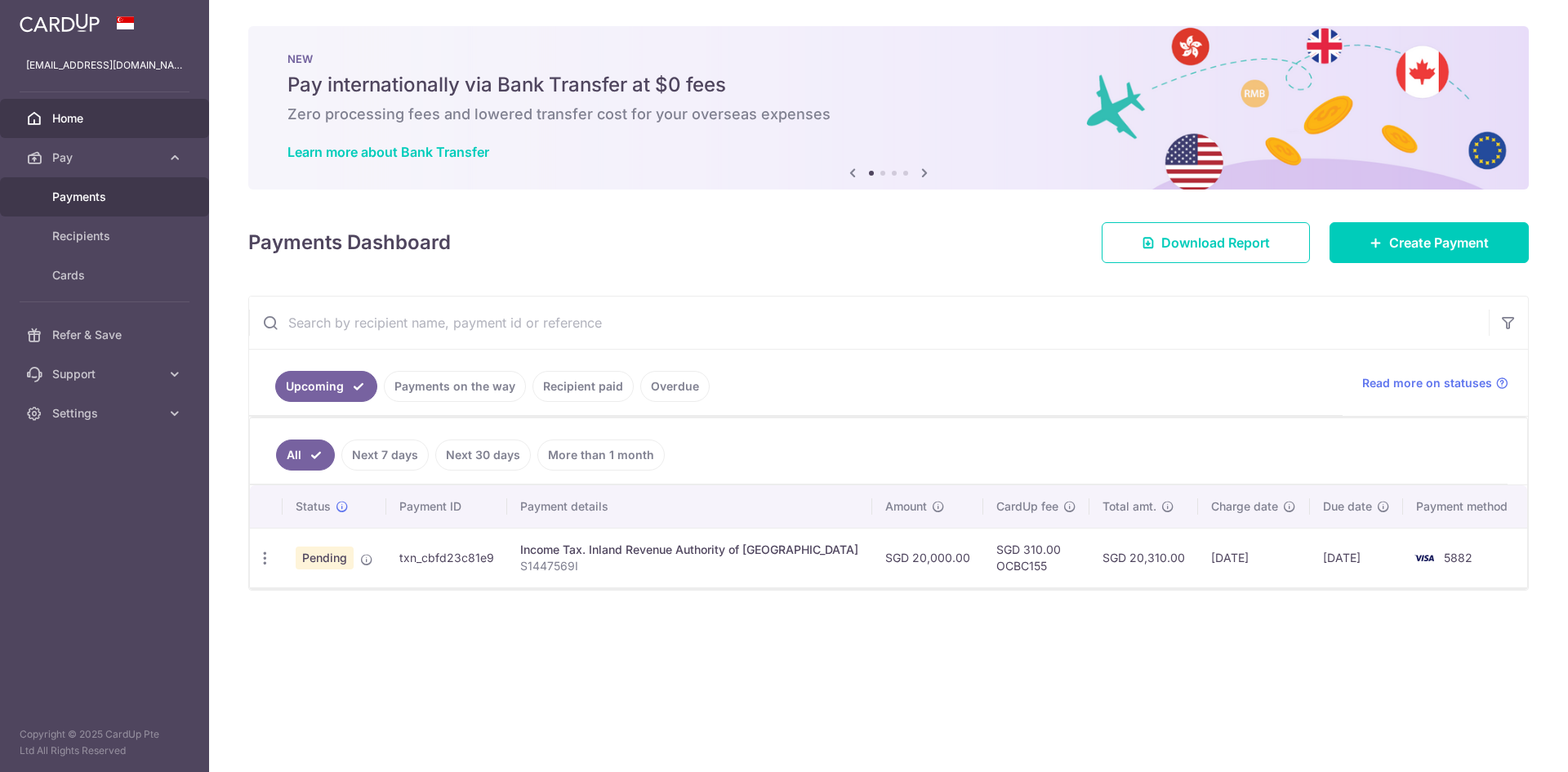
click at [102, 194] on span "Payments" at bounding box center [106, 196] width 108 height 16
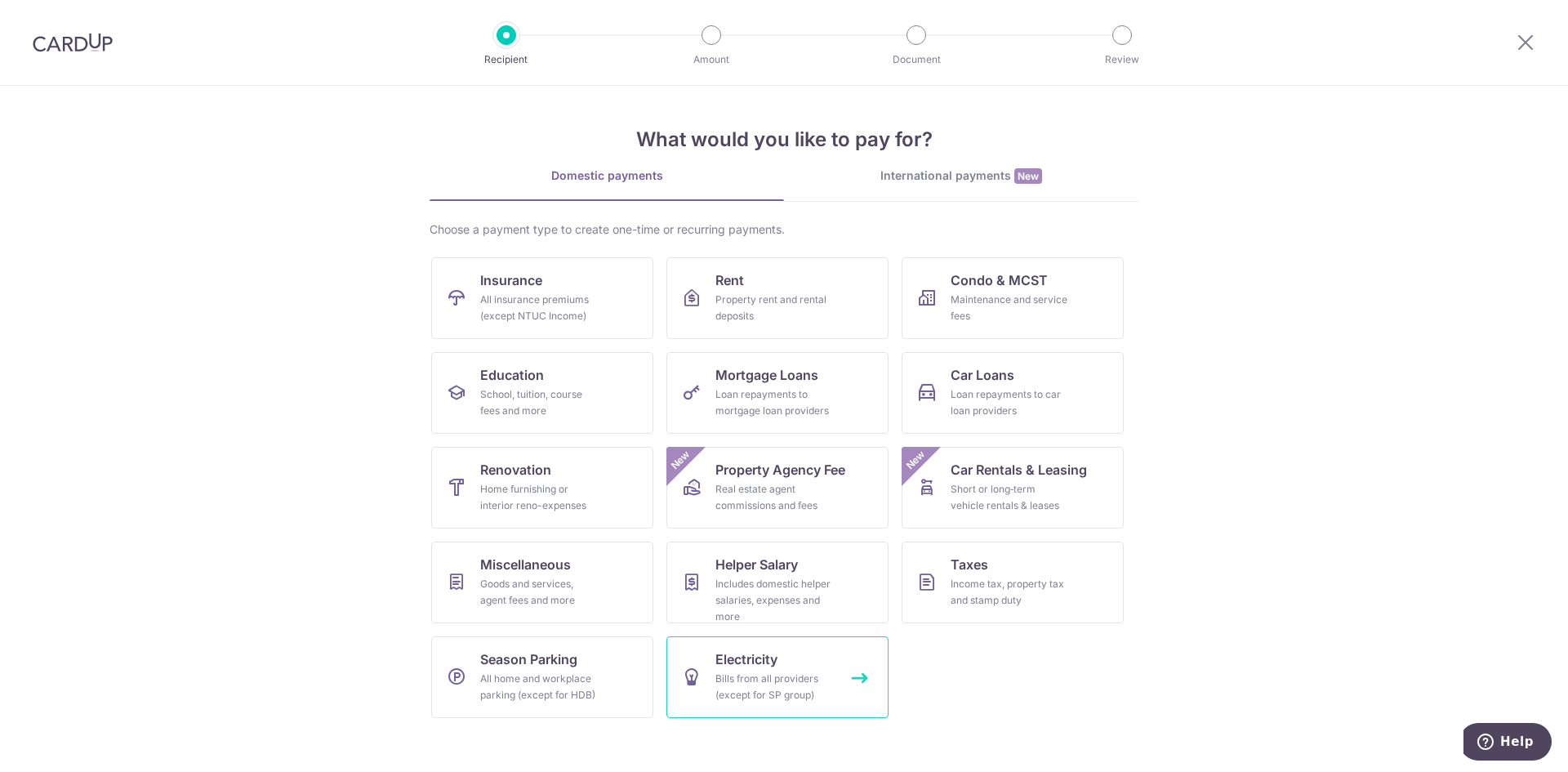
click at [756, 669] on link "Electricity Bills from all providers (except for SP group)" at bounding box center [776, 677] width 222 height 82
